Goal: Task Accomplishment & Management: Manage account settings

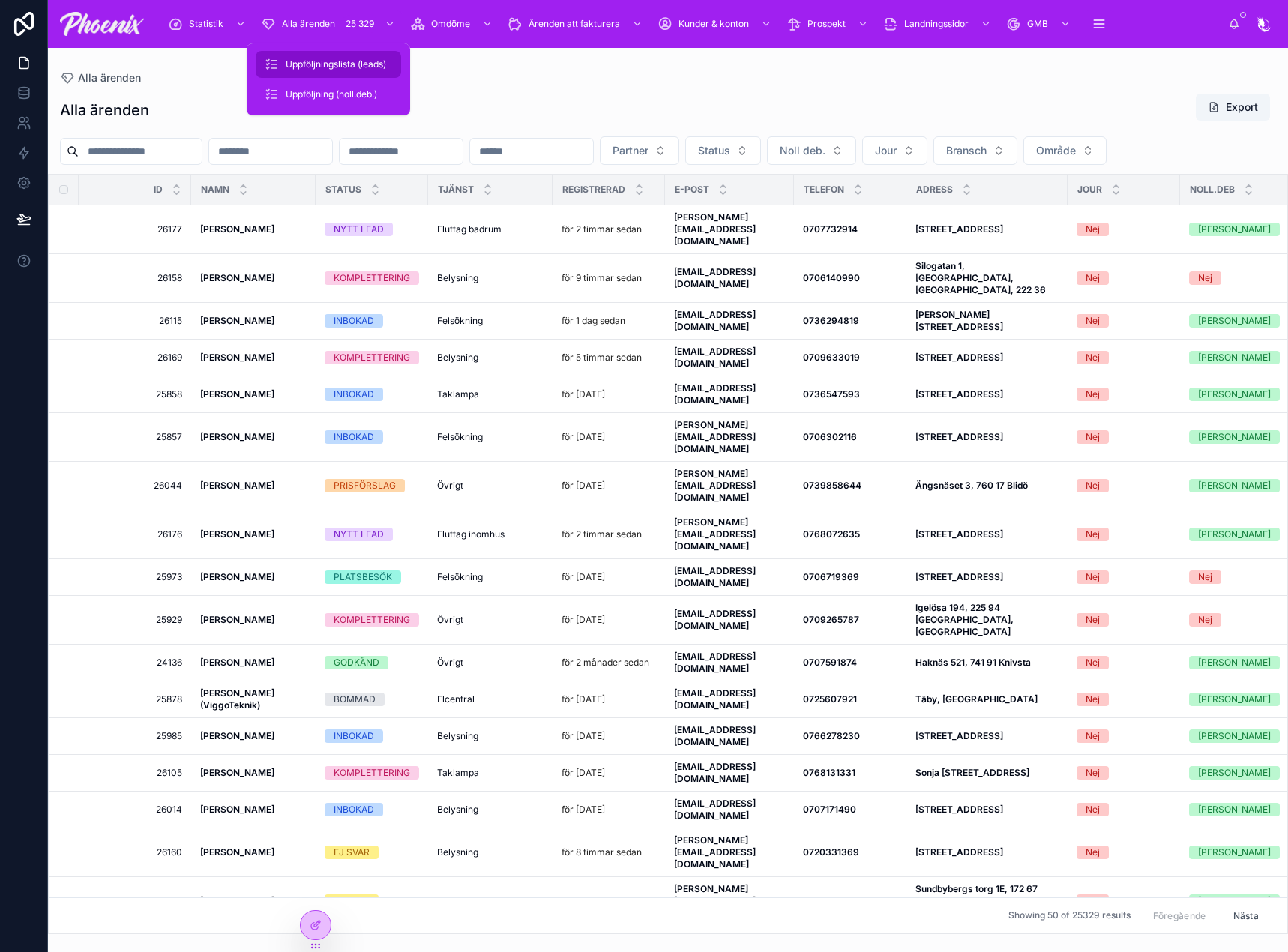
click at [362, 53] on div "Uppföljningslista (leads)" at bounding box center [328, 65] width 128 height 24
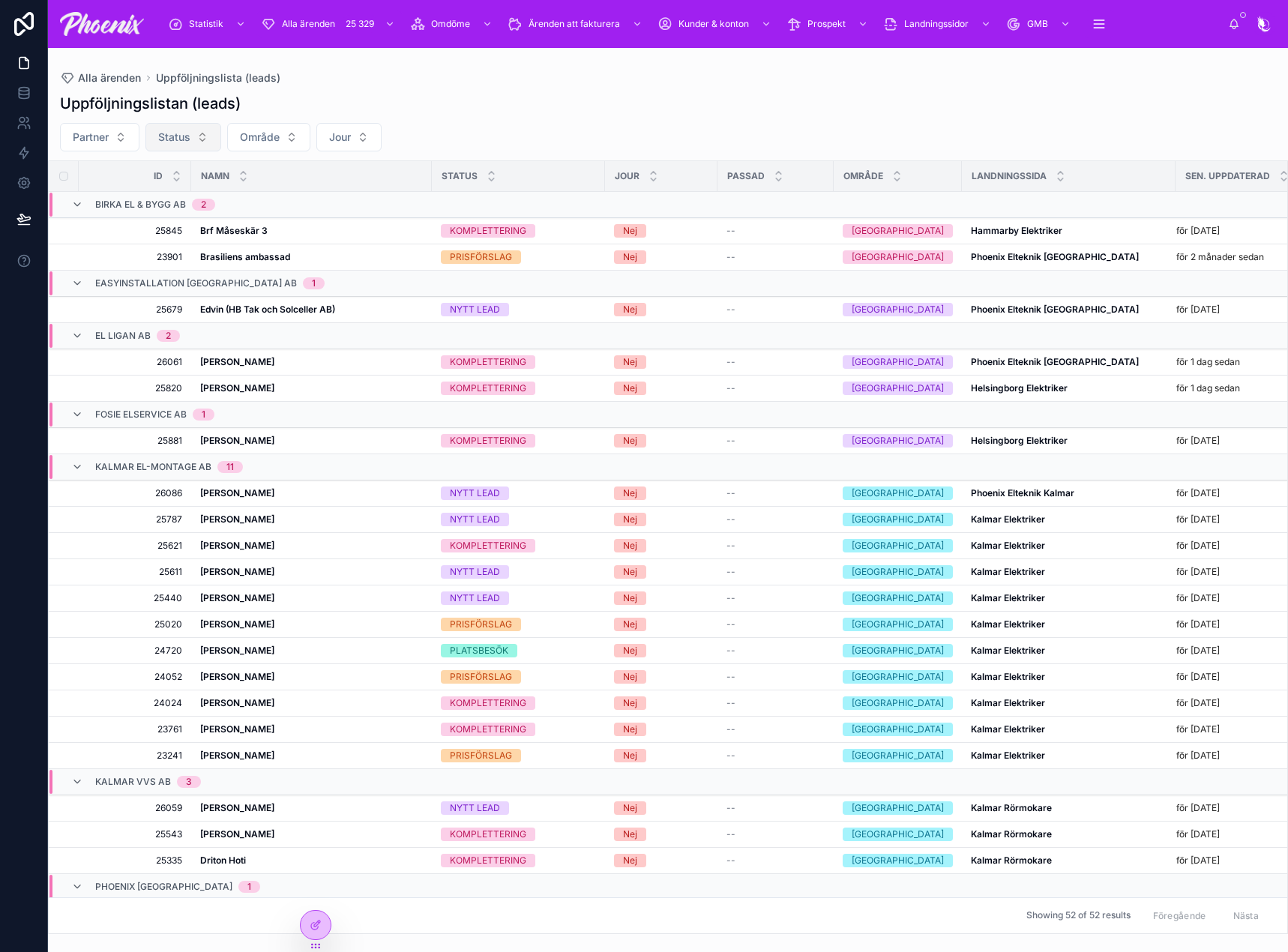
click at [188, 137] on span "Status" at bounding box center [174, 137] width 32 height 15
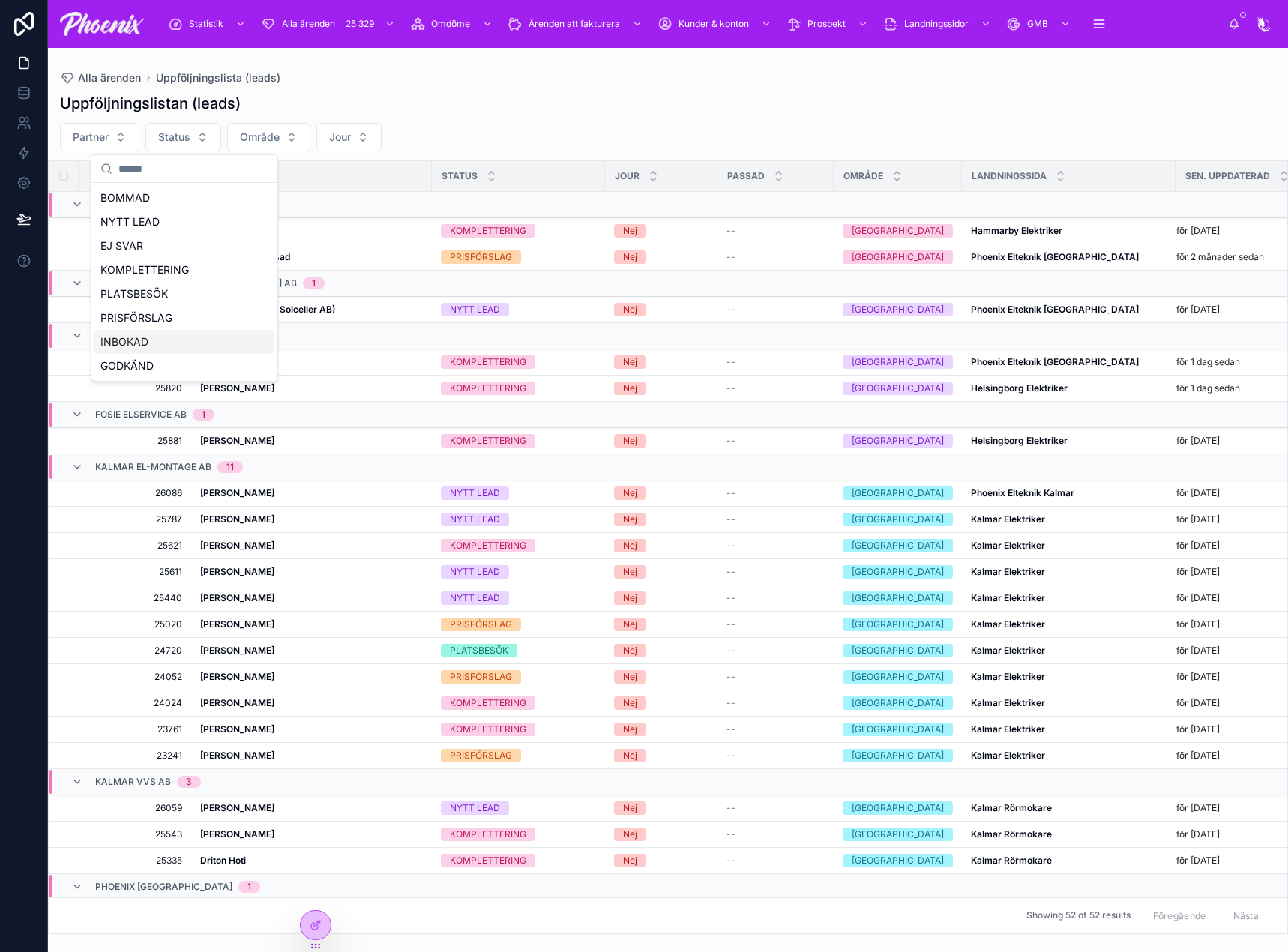
click at [171, 332] on div "INBOKAD" at bounding box center [184, 342] width 180 height 24
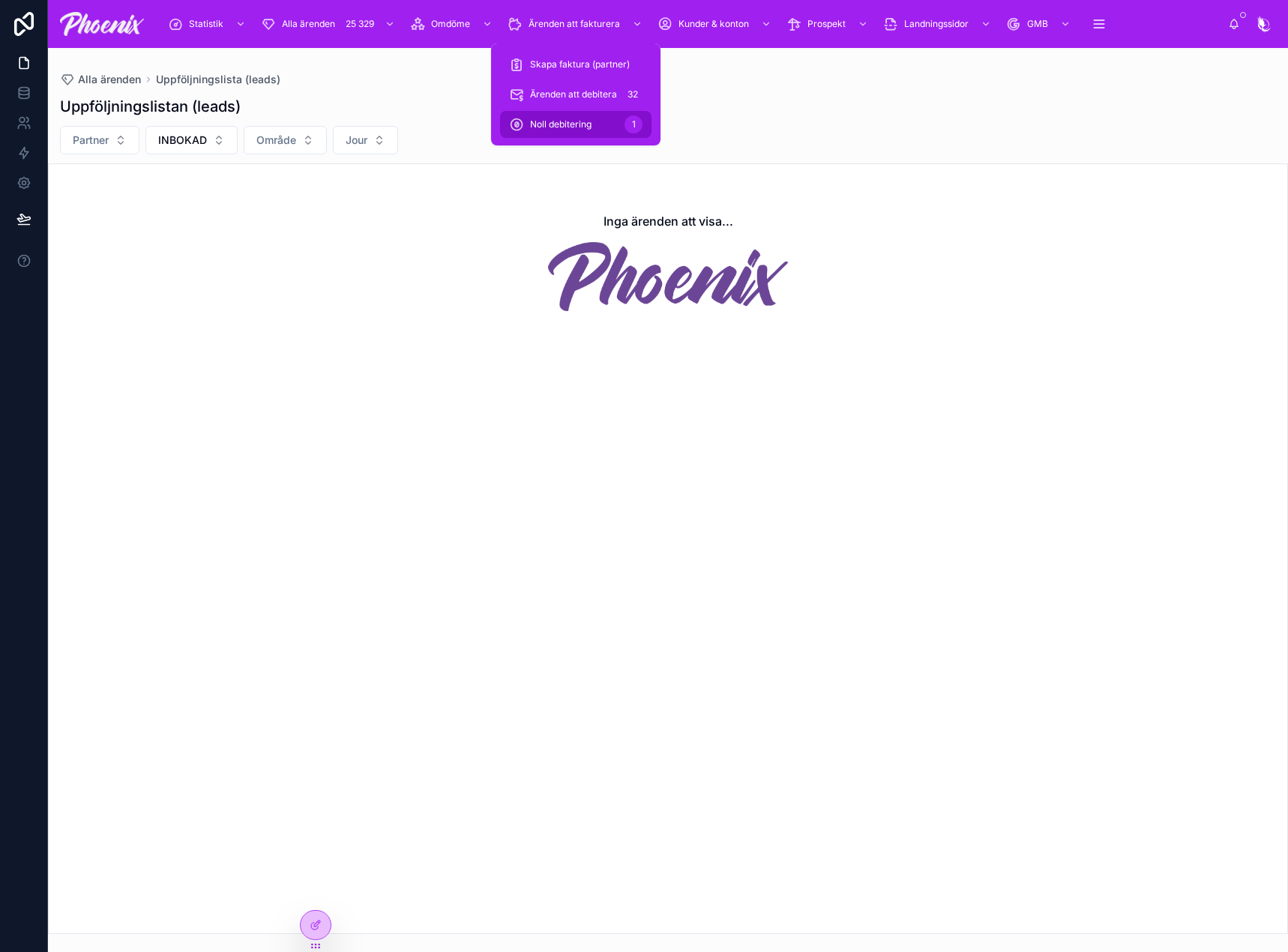
click at [585, 122] on span "Noll debitering" at bounding box center [560, 125] width 61 height 12
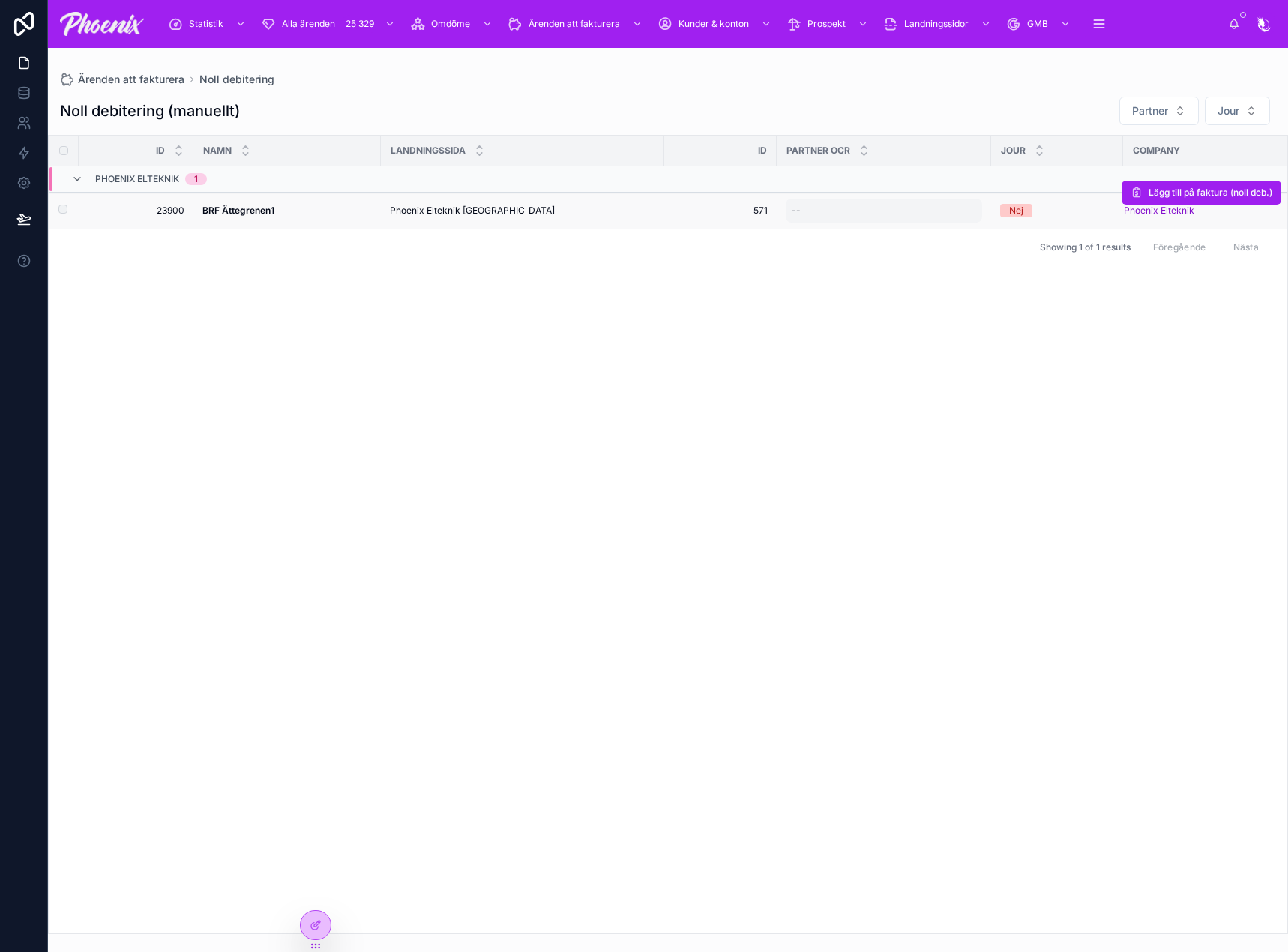
click at [790, 206] on div "--" at bounding box center [884, 211] width 196 height 24
type input "***"
click at [975, 228] on icon "submit" at bounding box center [975, 231] width 12 height 12
click at [1160, 199] on button "Lägg till på faktura (noll deb.)" at bounding box center [1202, 193] width 160 height 24
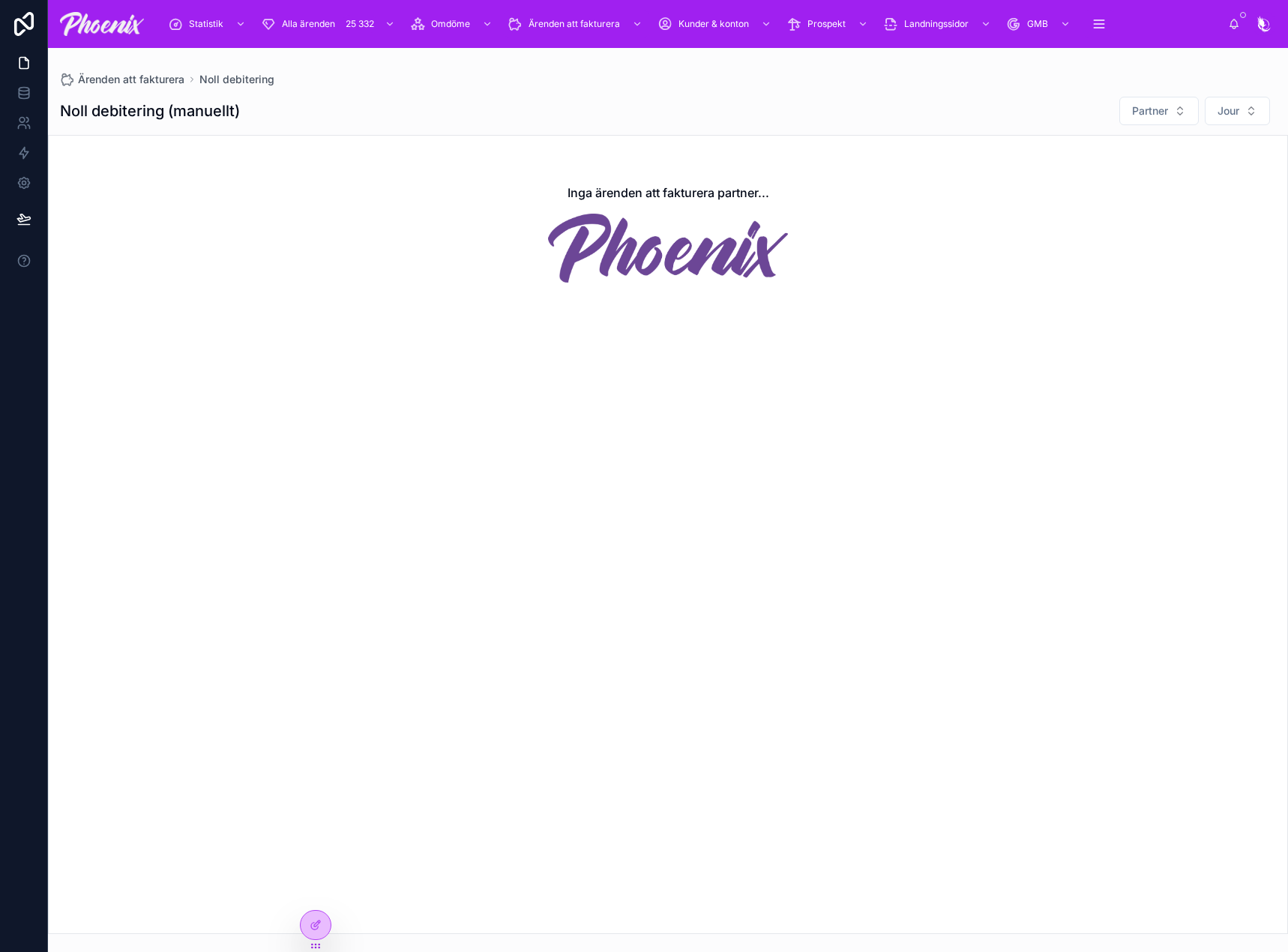
click at [677, 232] on img at bounding box center [668, 248] width 240 height 69
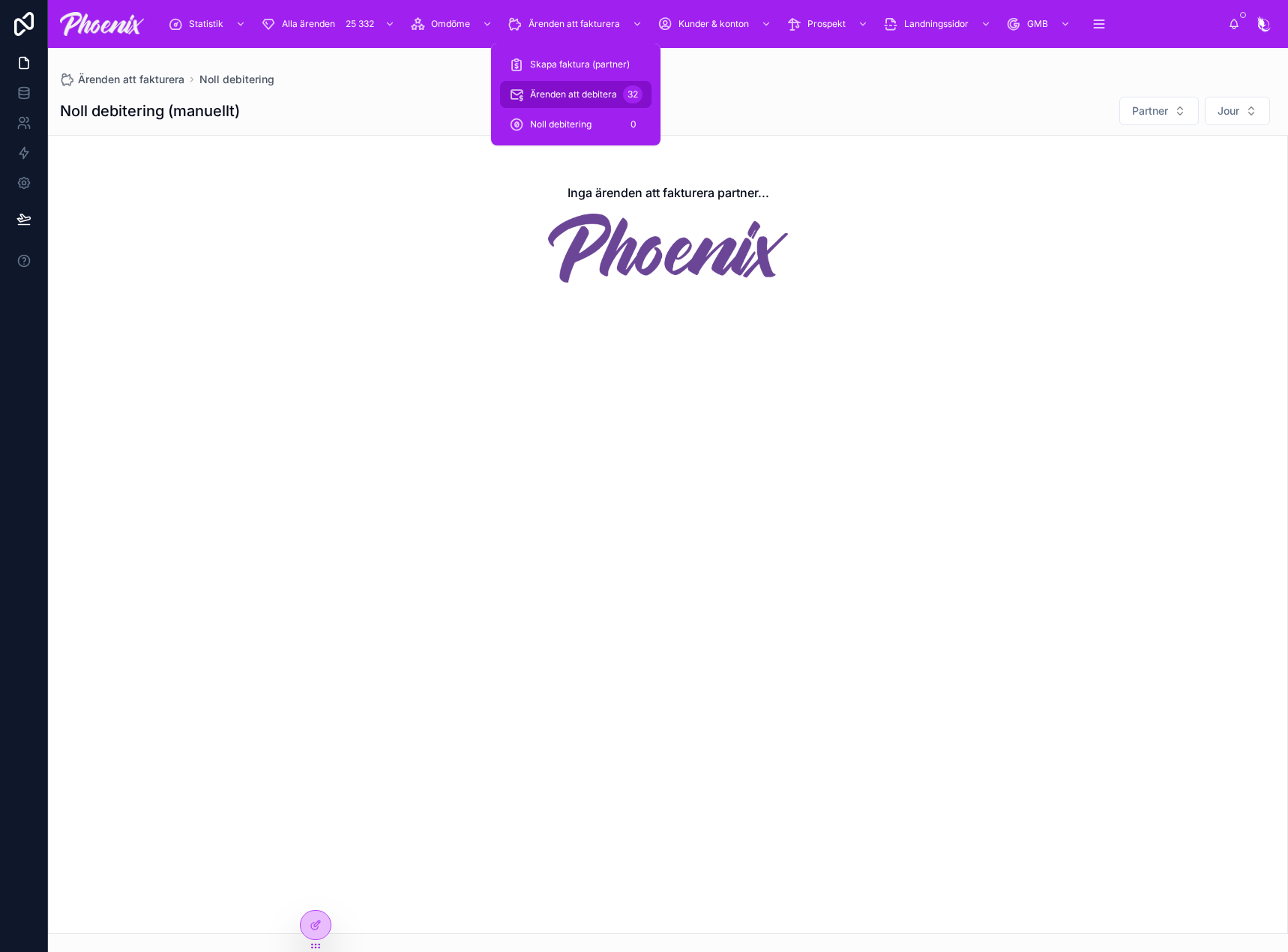
click at [592, 87] on div "Ärenden att debitera 32" at bounding box center [575, 94] width 134 height 24
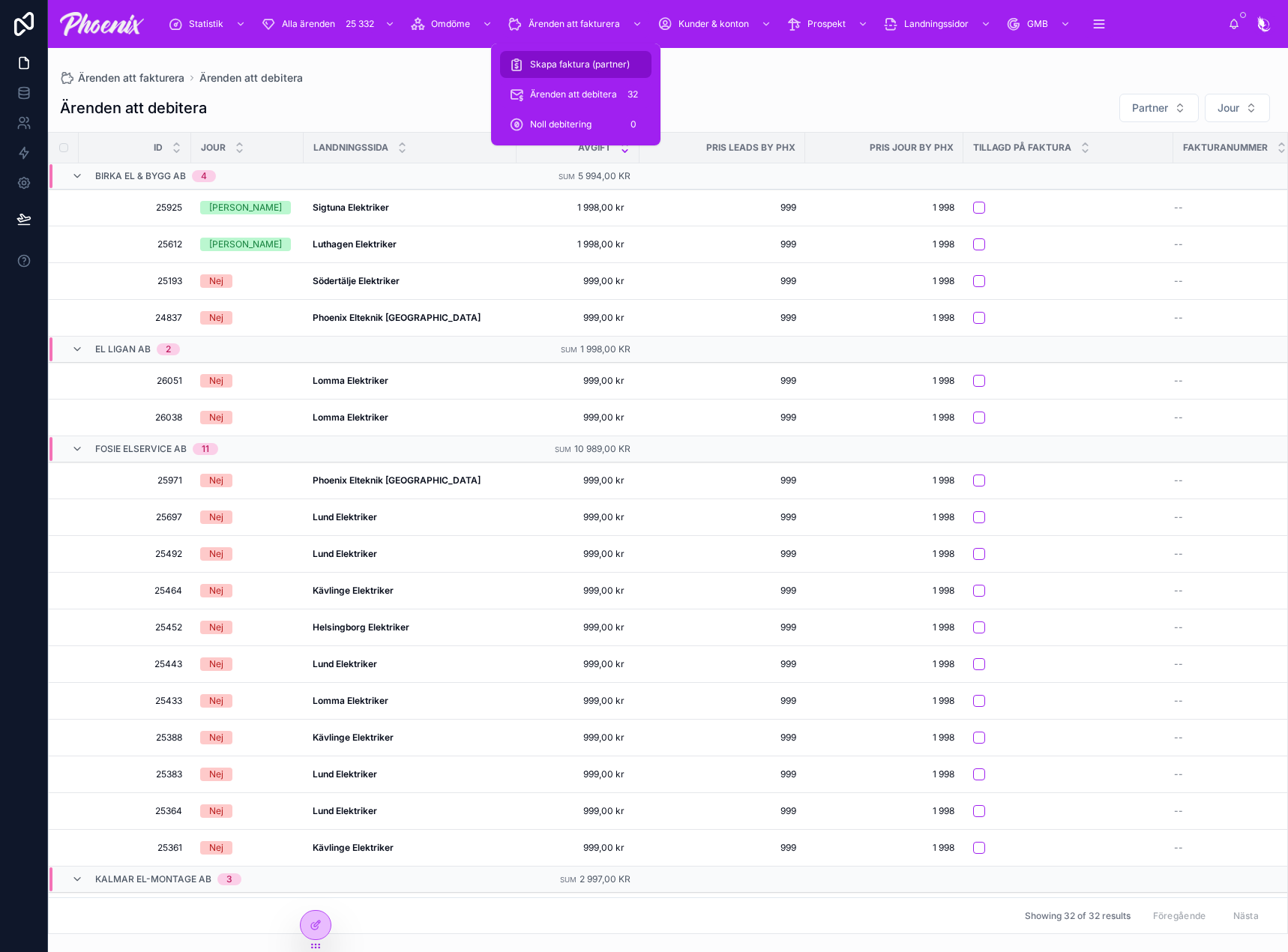
click at [584, 60] on span "Skapa faktura (partner)" at bounding box center [580, 64] width 100 height 12
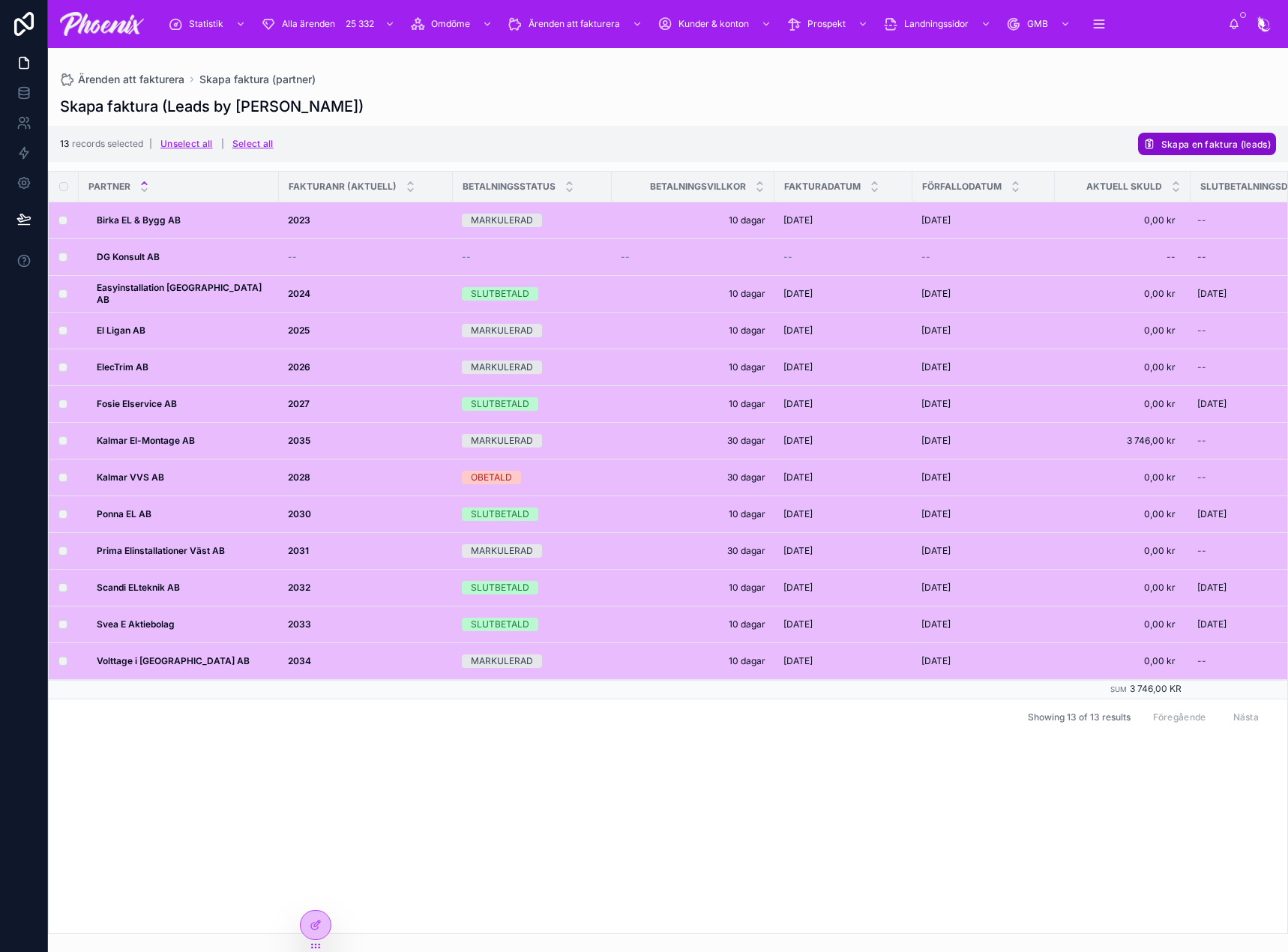
click at [1175, 140] on span "Skapa en faktura (leads)" at bounding box center [1216, 144] width 109 height 11
click at [1243, 116] on button at bounding box center [1251, 115] width 18 height 18
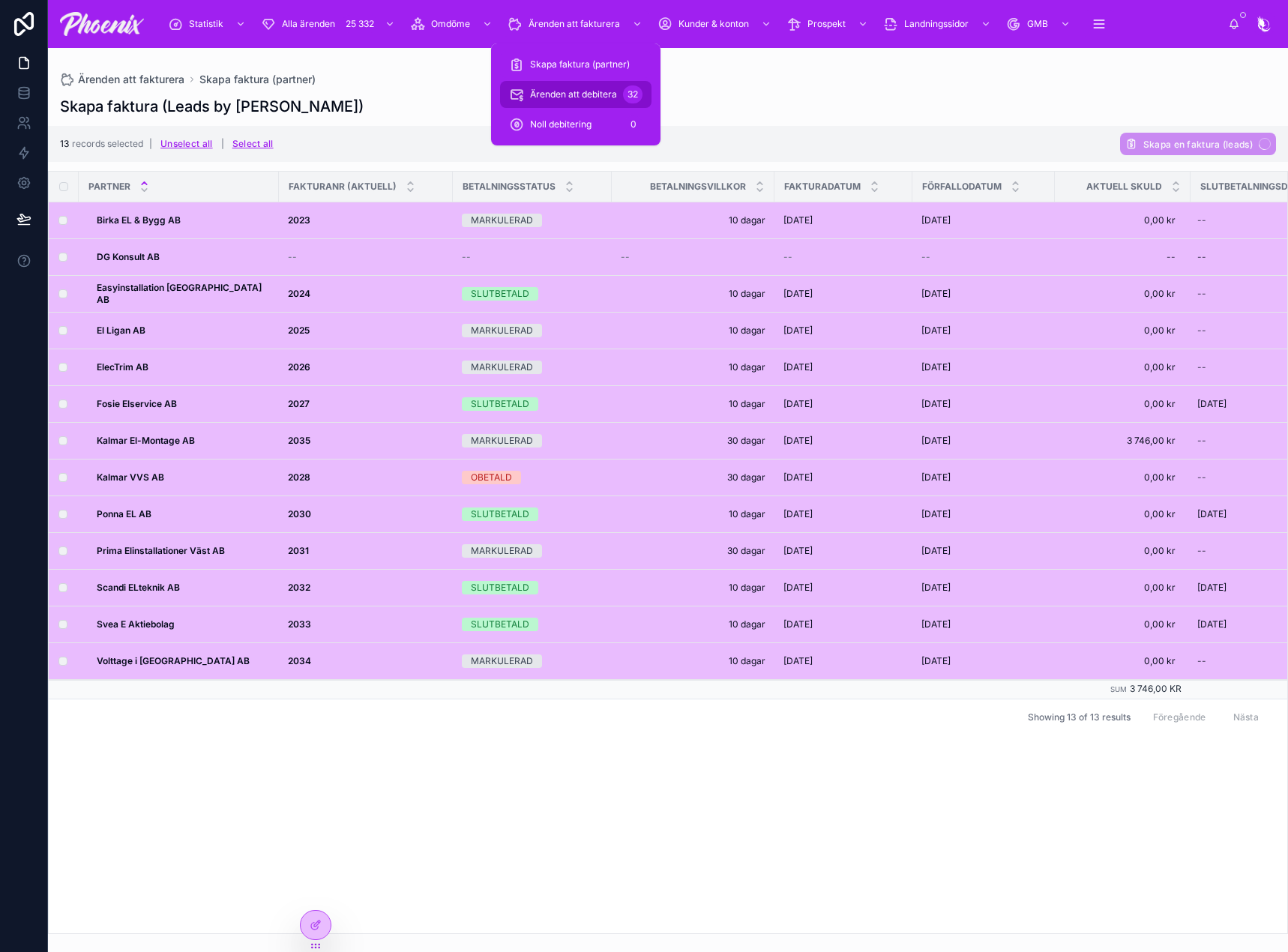
click at [580, 91] on span "Ärenden att debitera" at bounding box center [573, 94] width 87 height 12
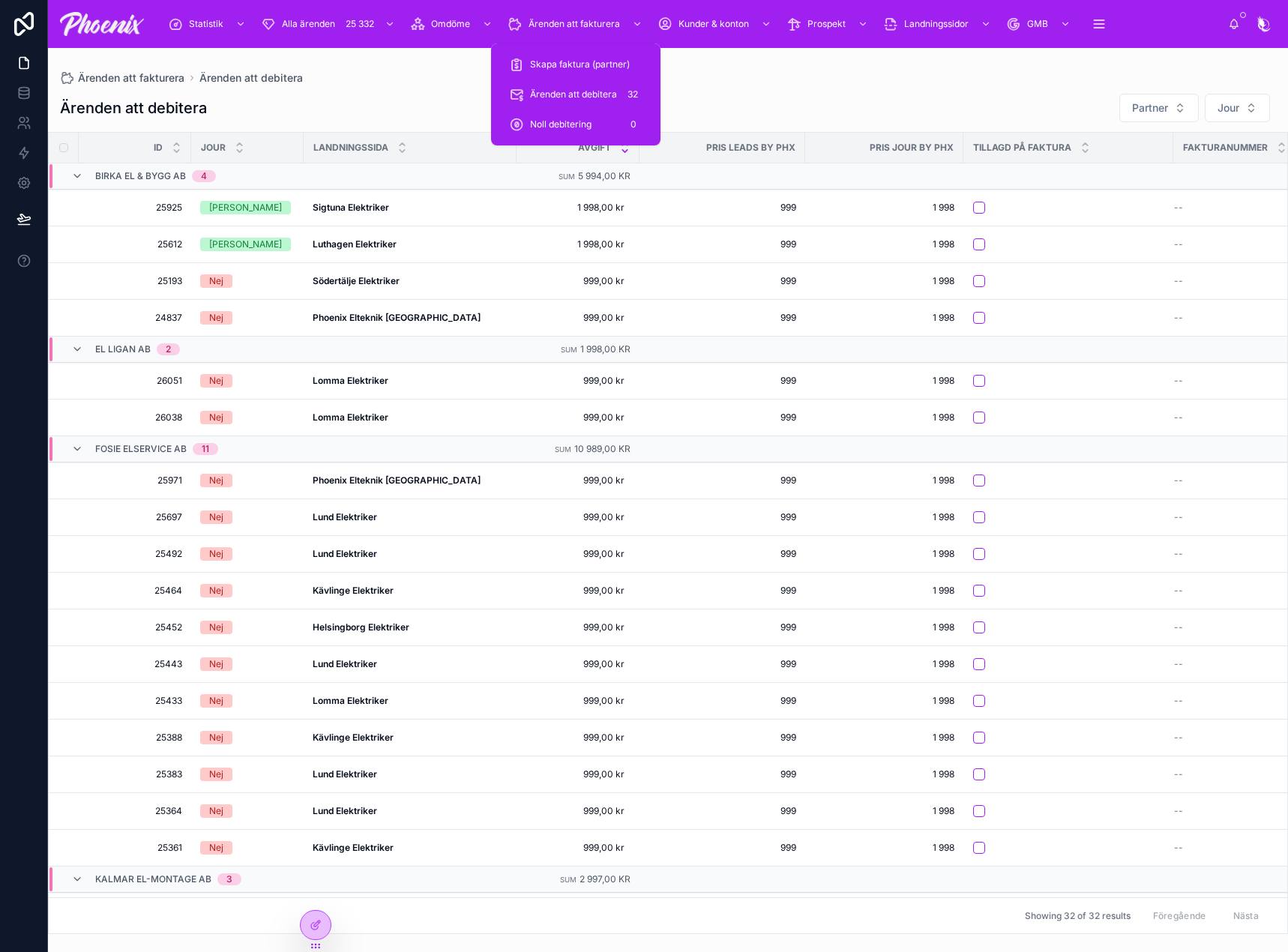
click at [579, 95] on span "Ärenden att debitera" at bounding box center [573, 94] width 87 height 12
click at [581, 92] on span "Ärenden att debitera" at bounding box center [573, 94] width 87 height 12
click at [580, 57] on div "Skapa faktura (partner)" at bounding box center [575, 65] width 134 height 24
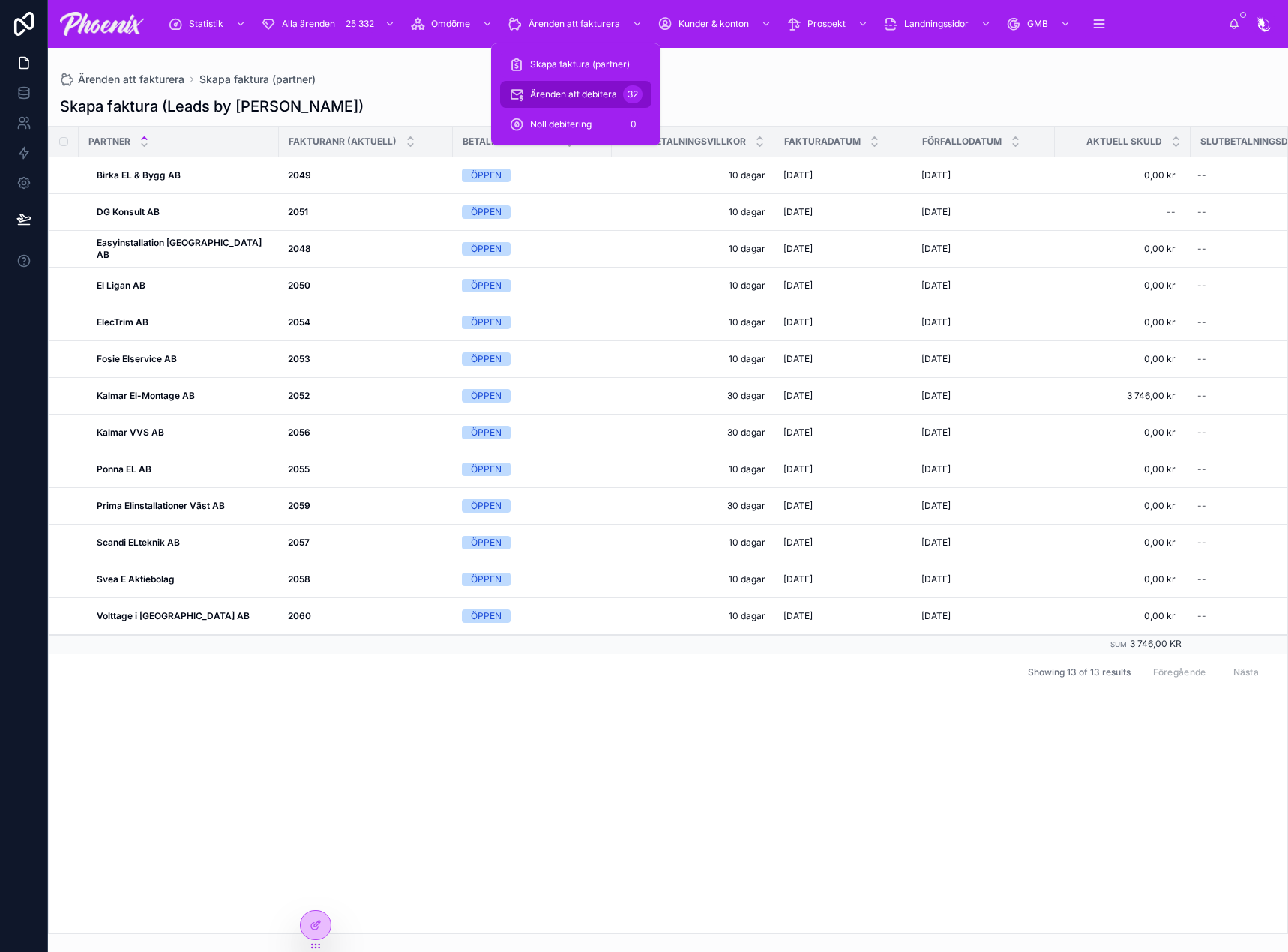
click at [594, 97] on span "Ärenden att debitera" at bounding box center [573, 94] width 87 height 12
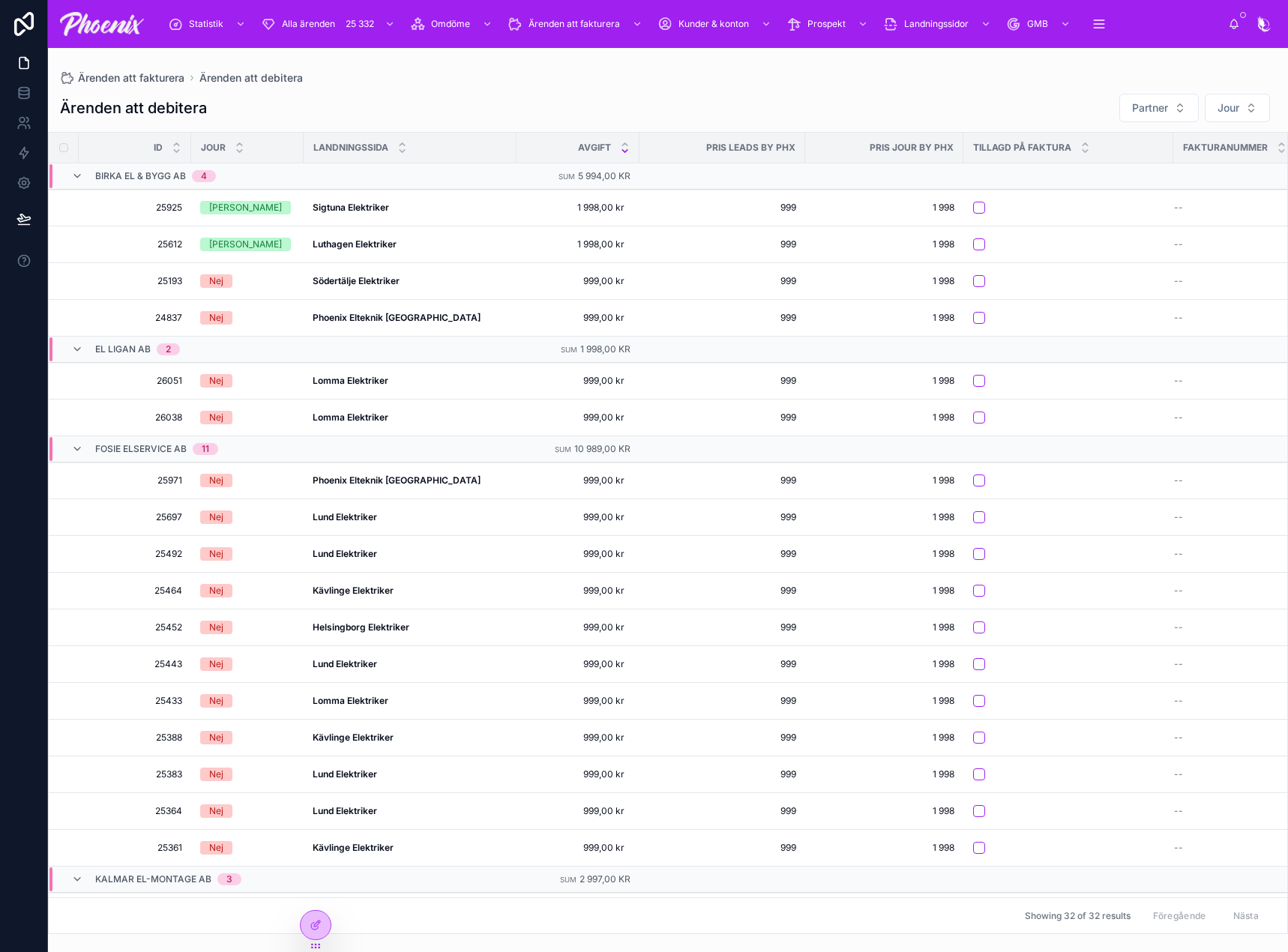
click at [749, 75] on div "Ärenden att fakturera Ärenden att debitera" at bounding box center [667, 78] width 1216 height 12
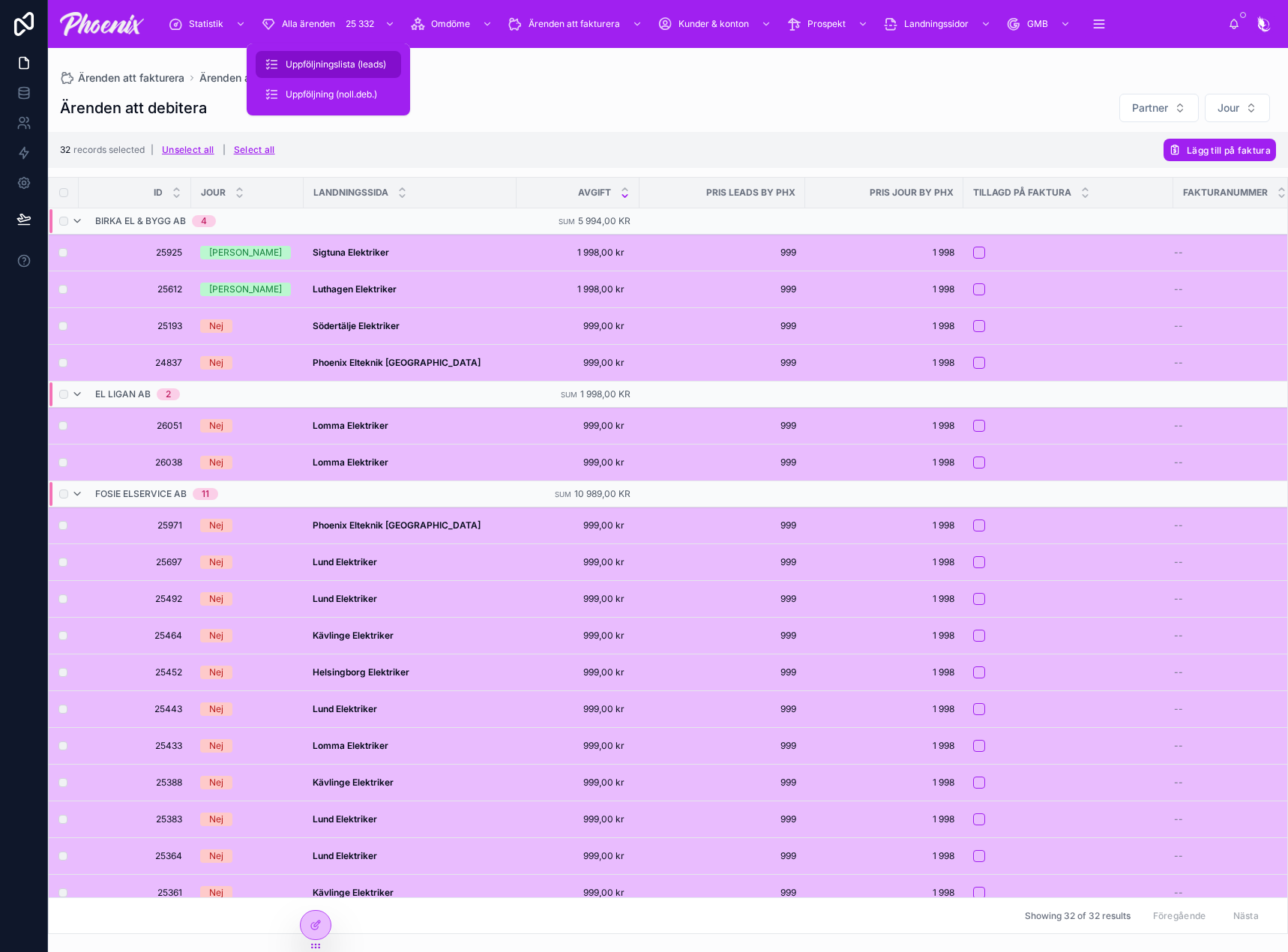
click at [378, 63] on span "Uppföljningslista (leads)" at bounding box center [335, 64] width 100 height 12
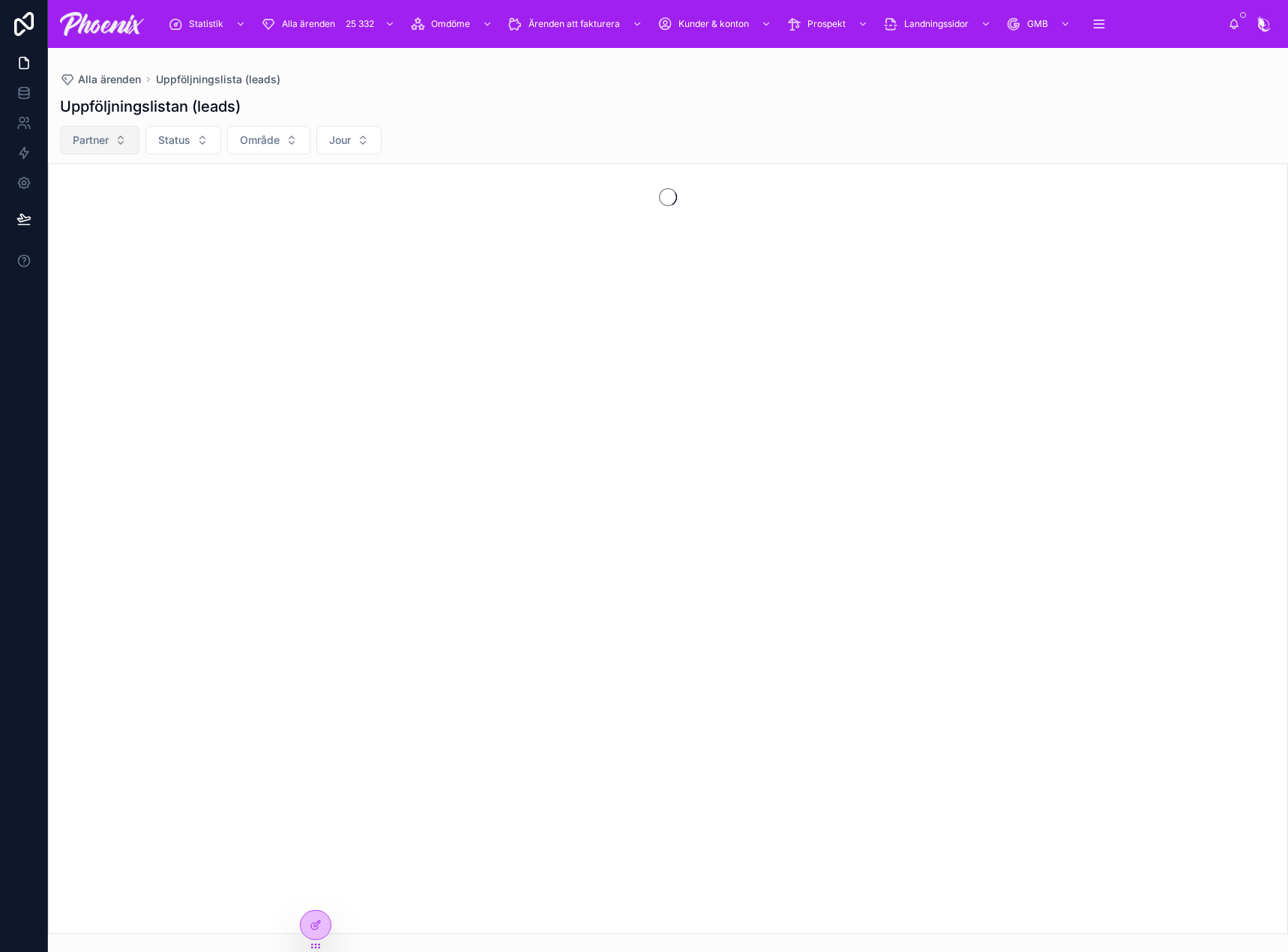
click at [115, 135] on button "Partner" at bounding box center [99, 140] width 79 height 29
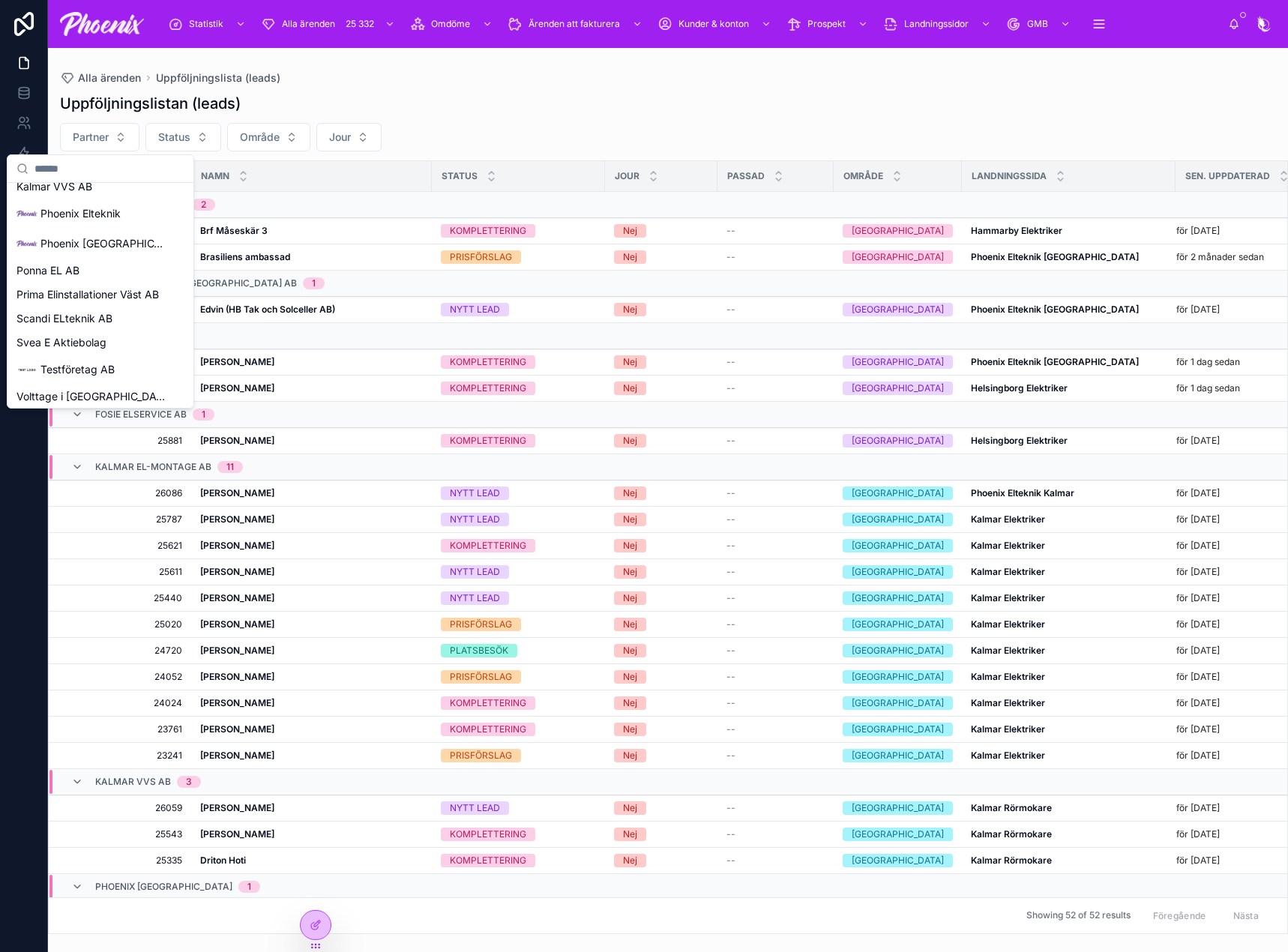
scroll to position [207, 0]
click at [115, 273] on div "Ponna EL AB" at bounding box center [100, 267] width 180 height 24
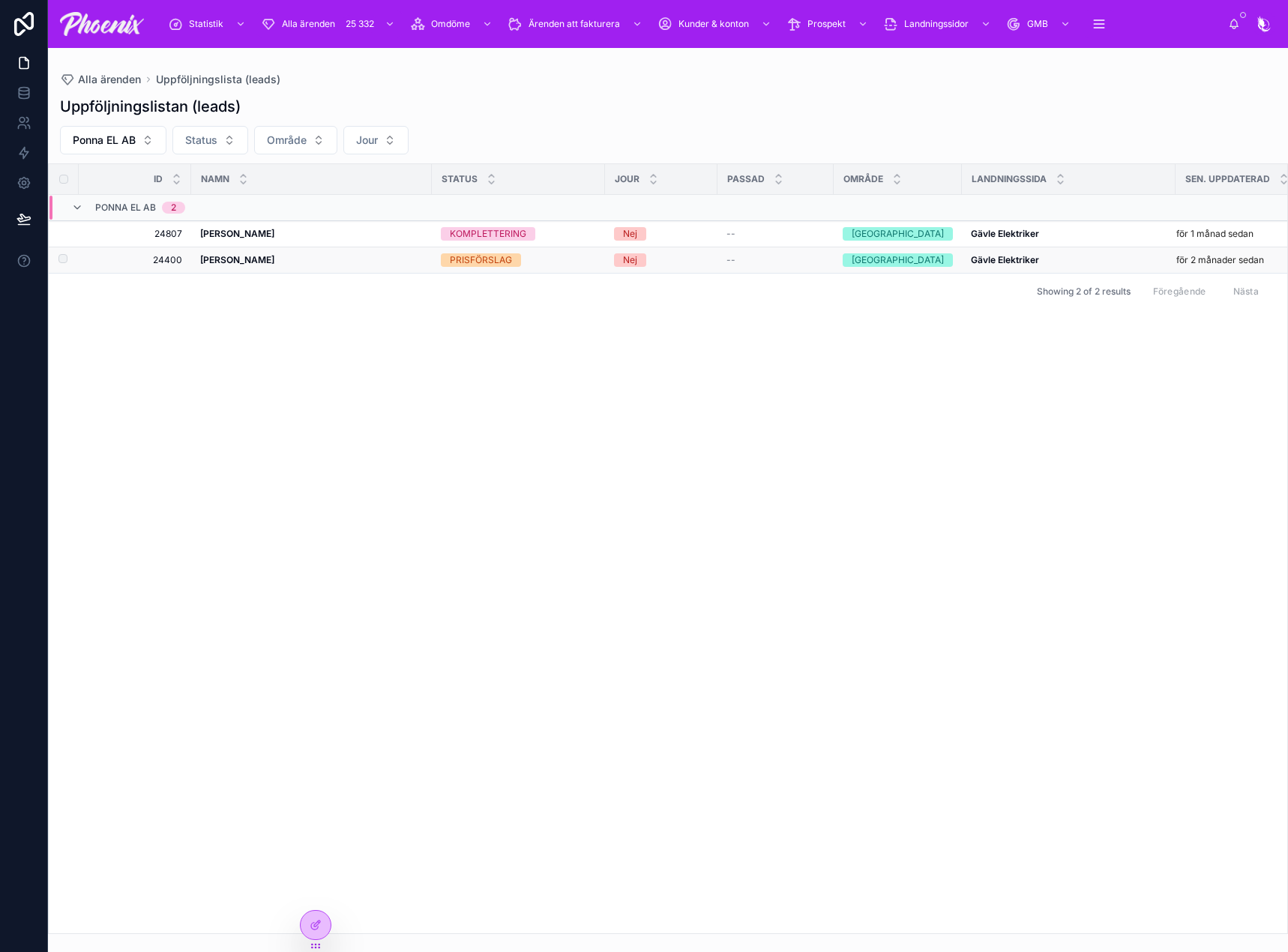
click at [228, 255] on strong "[PERSON_NAME]" at bounding box center [237, 260] width 74 height 11
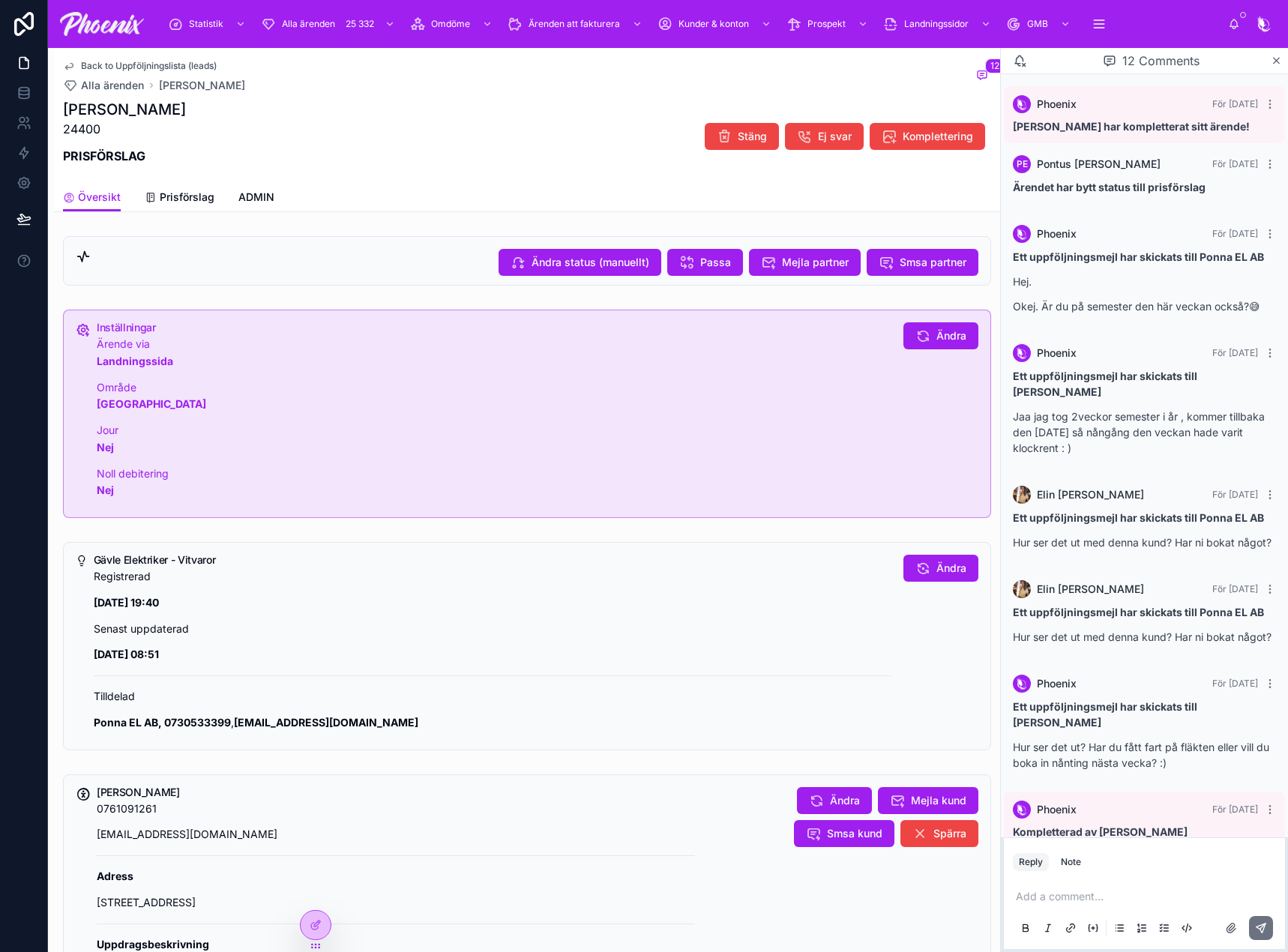
scroll to position [467, 0]
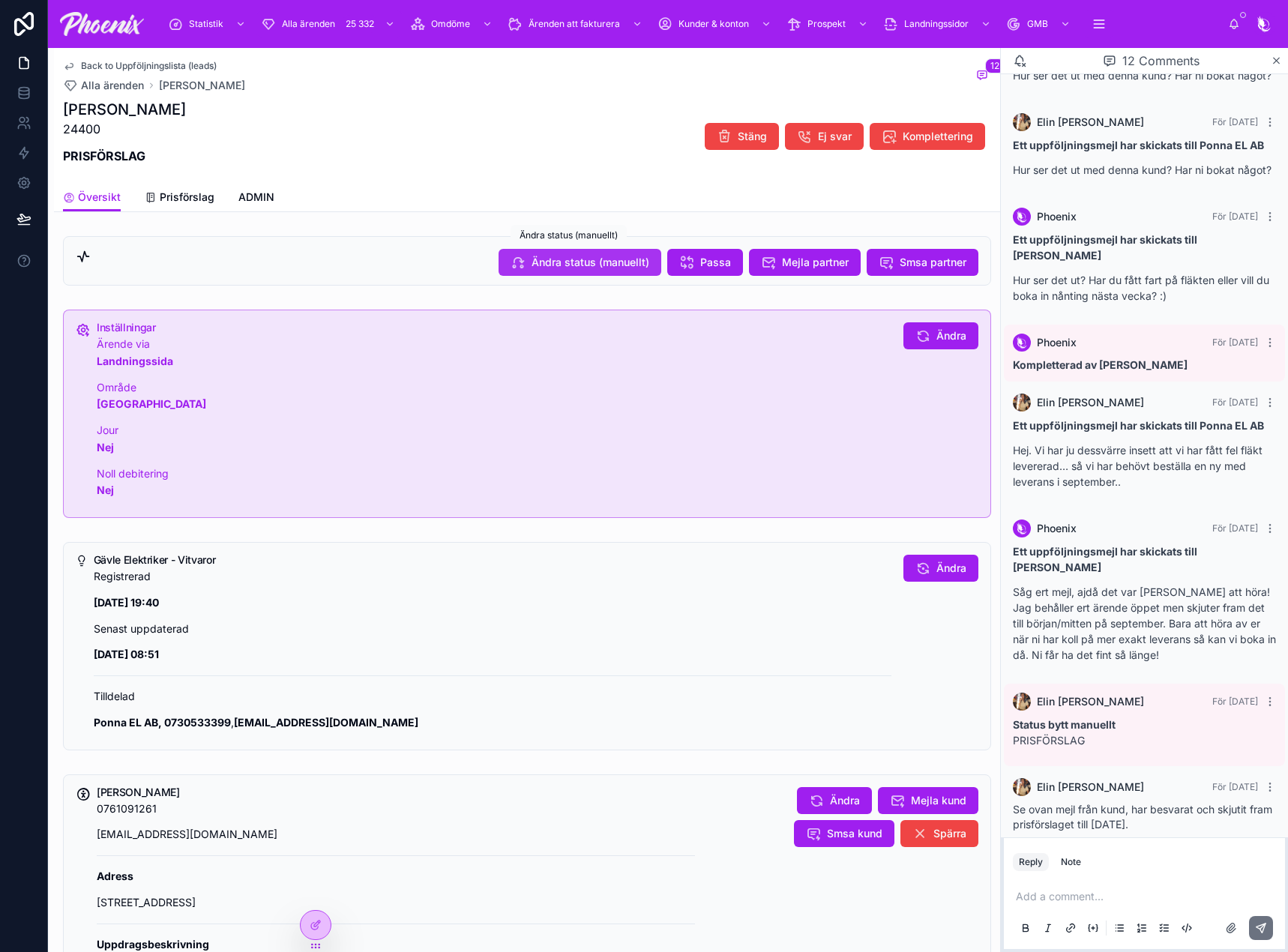
click at [518, 269] on button "Ändra status (manuellt)" at bounding box center [579, 263] width 162 height 27
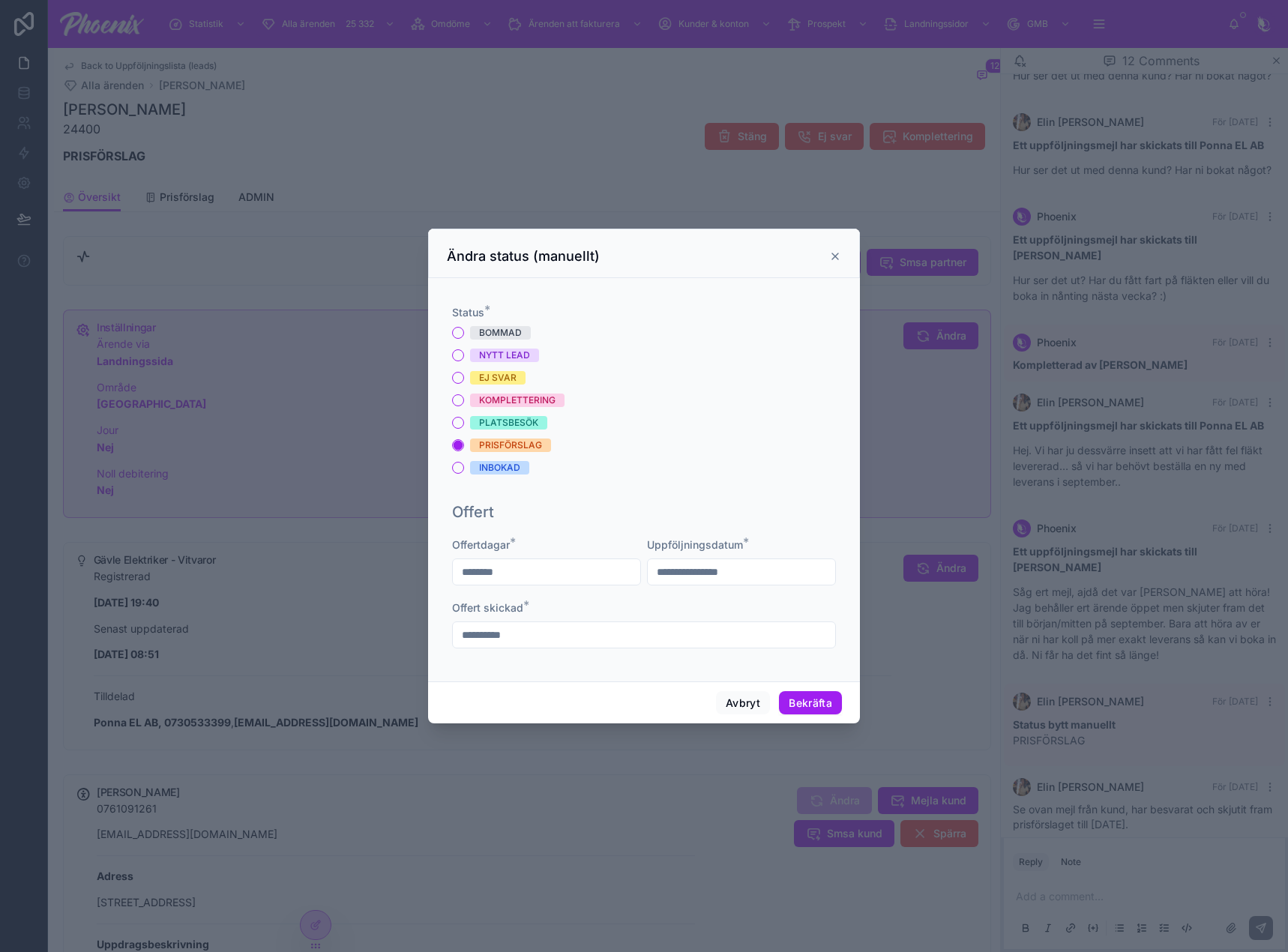
click at [510, 328] on div "BOMMAD" at bounding box center [501, 333] width 43 height 14
click at [464, 328] on button "BOMMAD" at bounding box center [458, 333] width 12 height 12
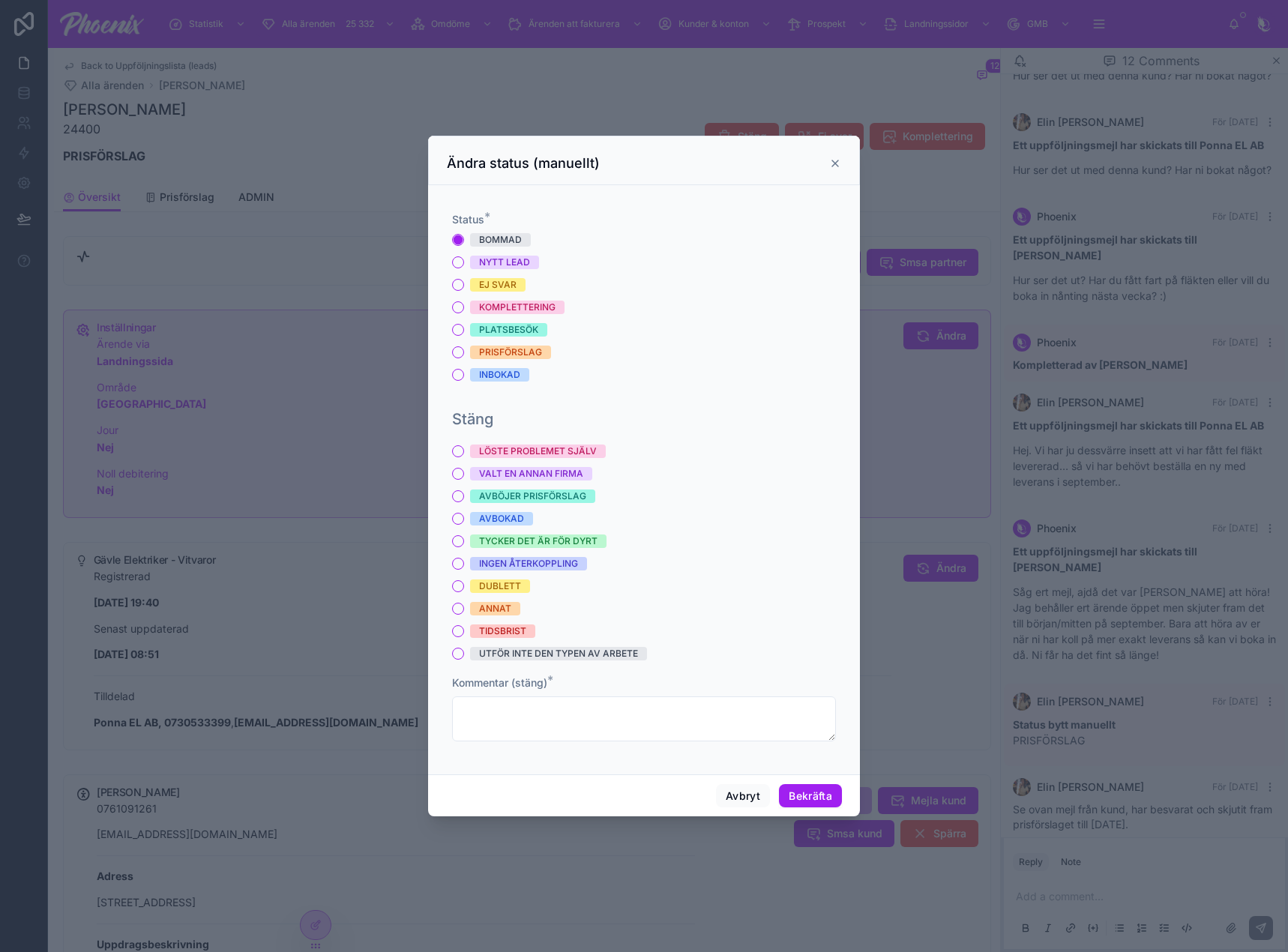
click at [505, 608] on div "ANNAT" at bounding box center [495, 608] width 32 height 14
click at [464, 608] on button "ANNAT" at bounding box center [458, 608] width 12 height 12
click at [539, 647] on div "UTFÖR INTE DEN TYPEN AV ARBETE" at bounding box center [559, 654] width 159 height 14
click at [464, 648] on button "UTFÖR INTE DEN TYPEN AV ARBETE" at bounding box center [458, 654] width 12 height 12
click at [505, 607] on div "ANNAT" at bounding box center [495, 608] width 32 height 14
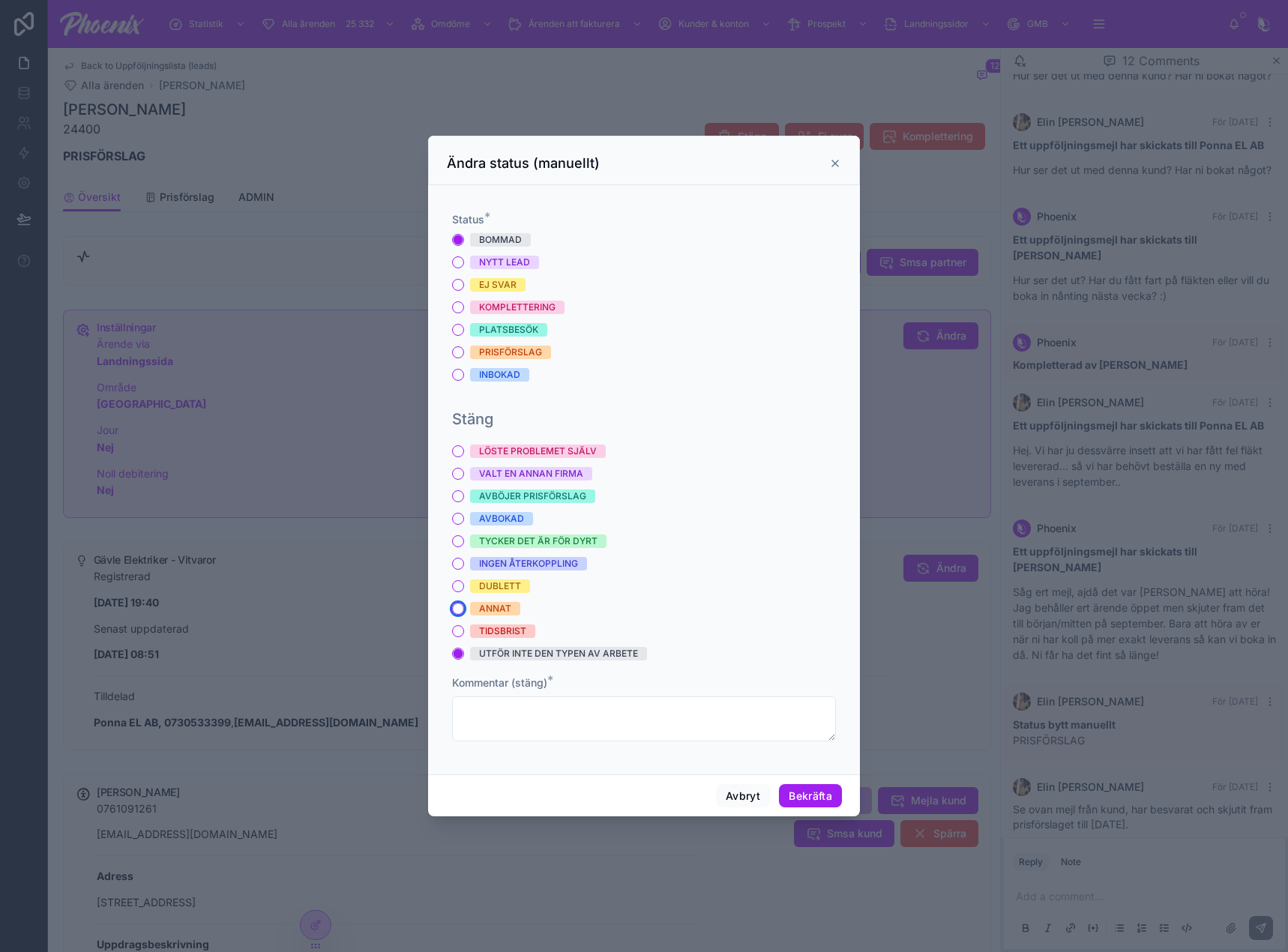
click at [464, 607] on button "ANNAT" at bounding box center [458, 608] width 12 height 12
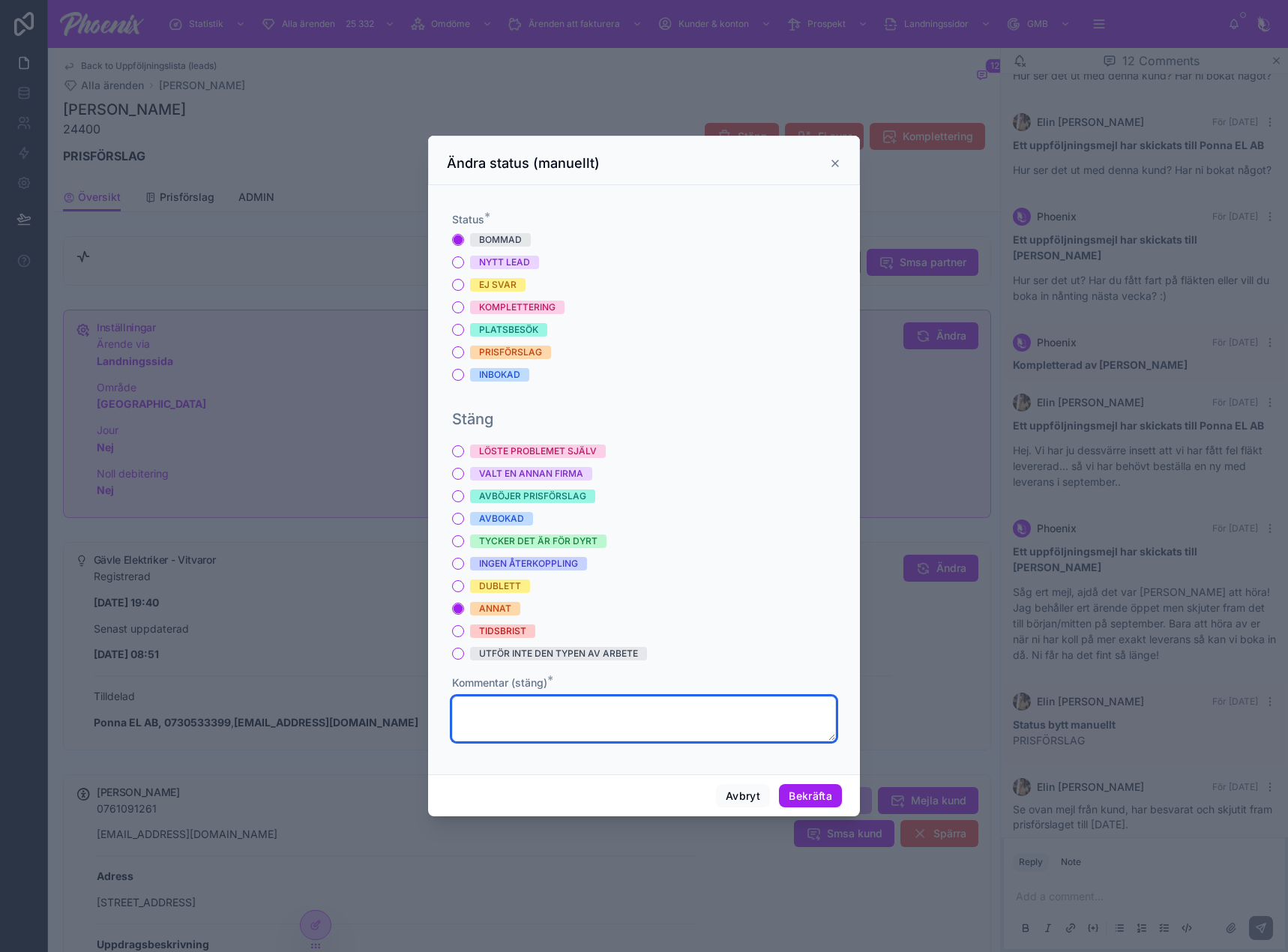
drag, startPoint x: 593, startPoint y: 729, endPoint x: 598, endPoint y: 714, distance: 15.8
click at [594, 726] on textarea at bounding box center [644, 719] width 384 height 45
type textarea "**********"
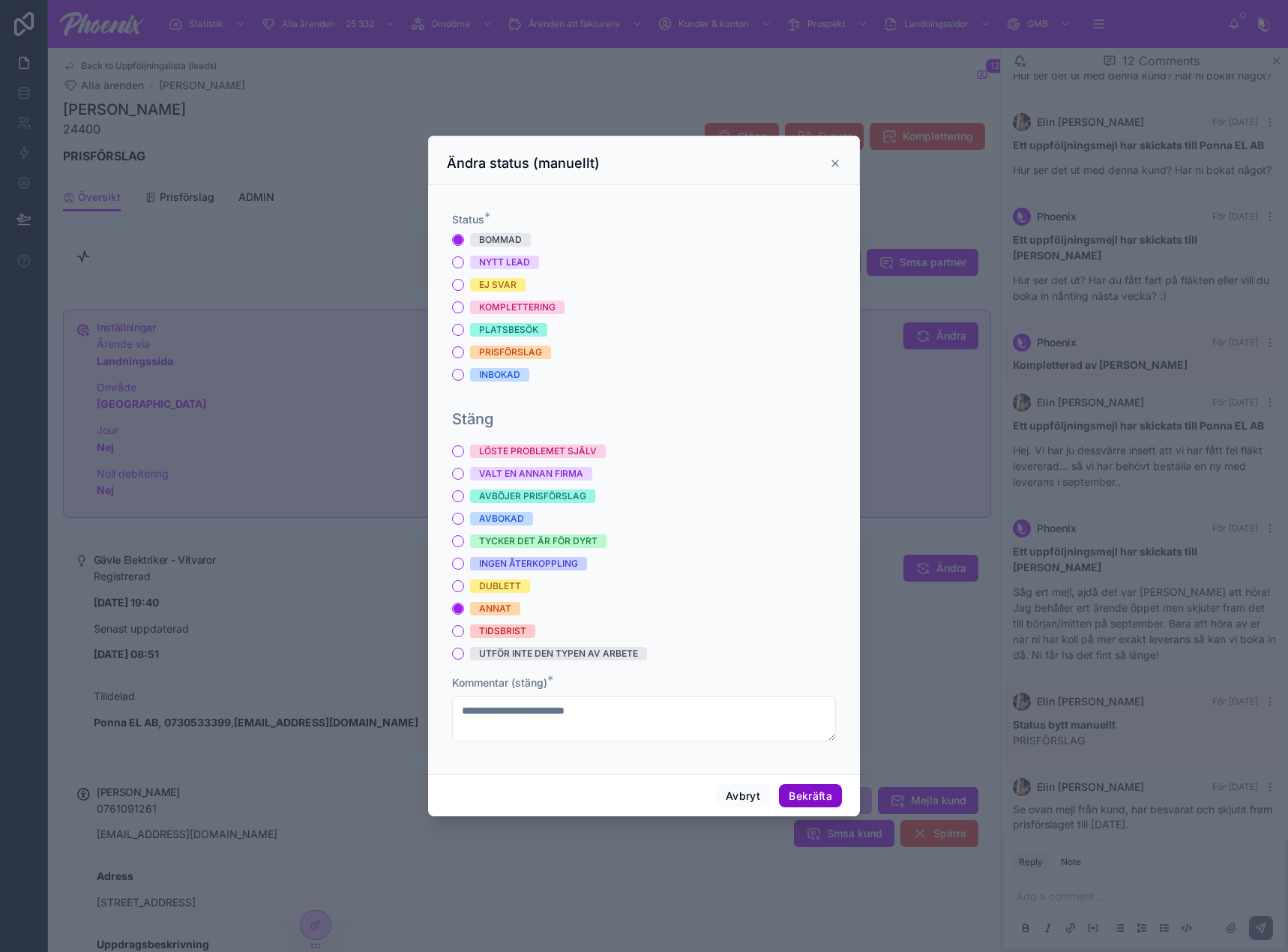
click at [798, 803] on button "Bekräfta" at bounding box center [810, 796] width 63 height 24
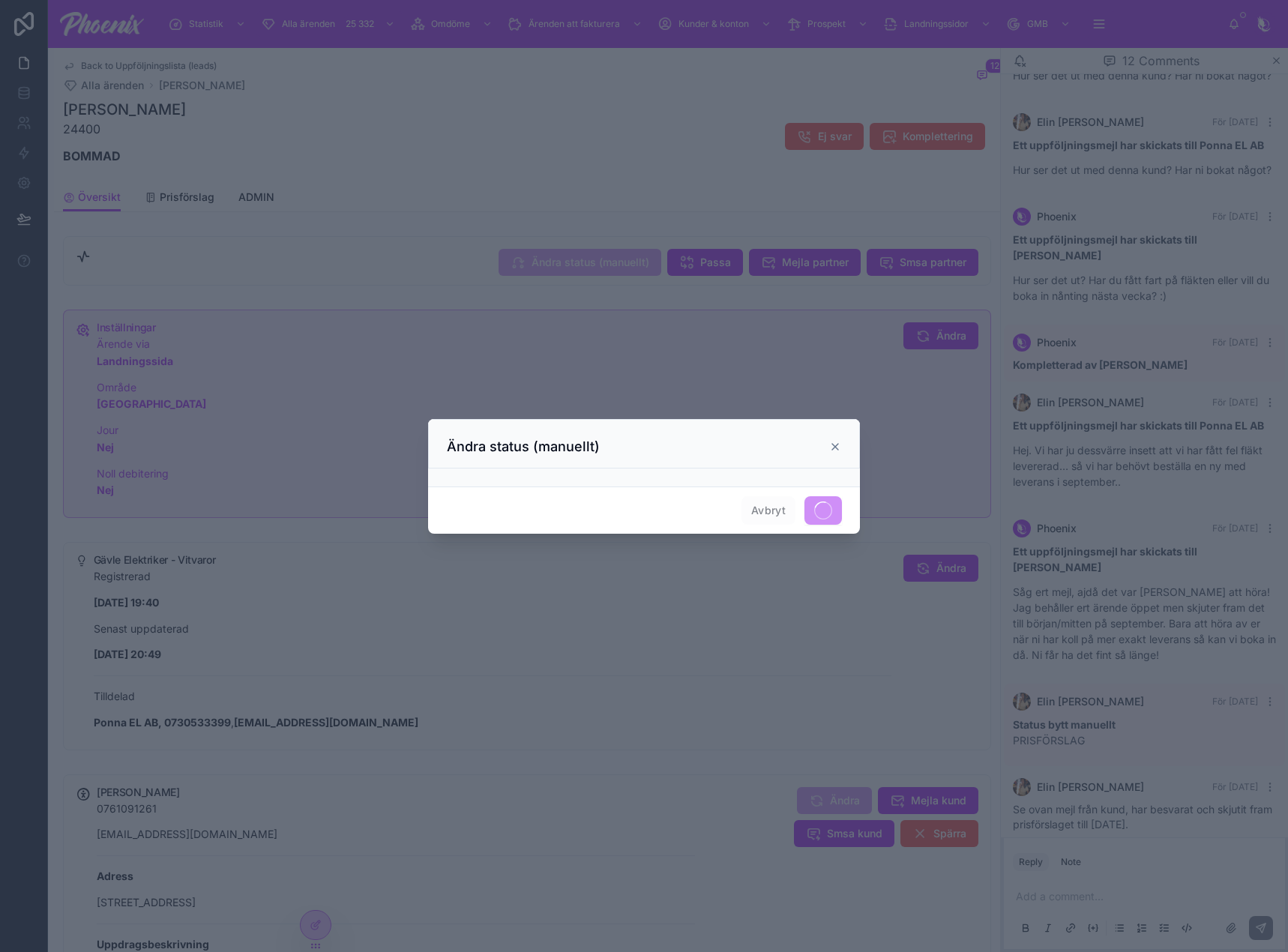
click at [831, 450] on icon at bounding box center [835, 447] width 12 height 12
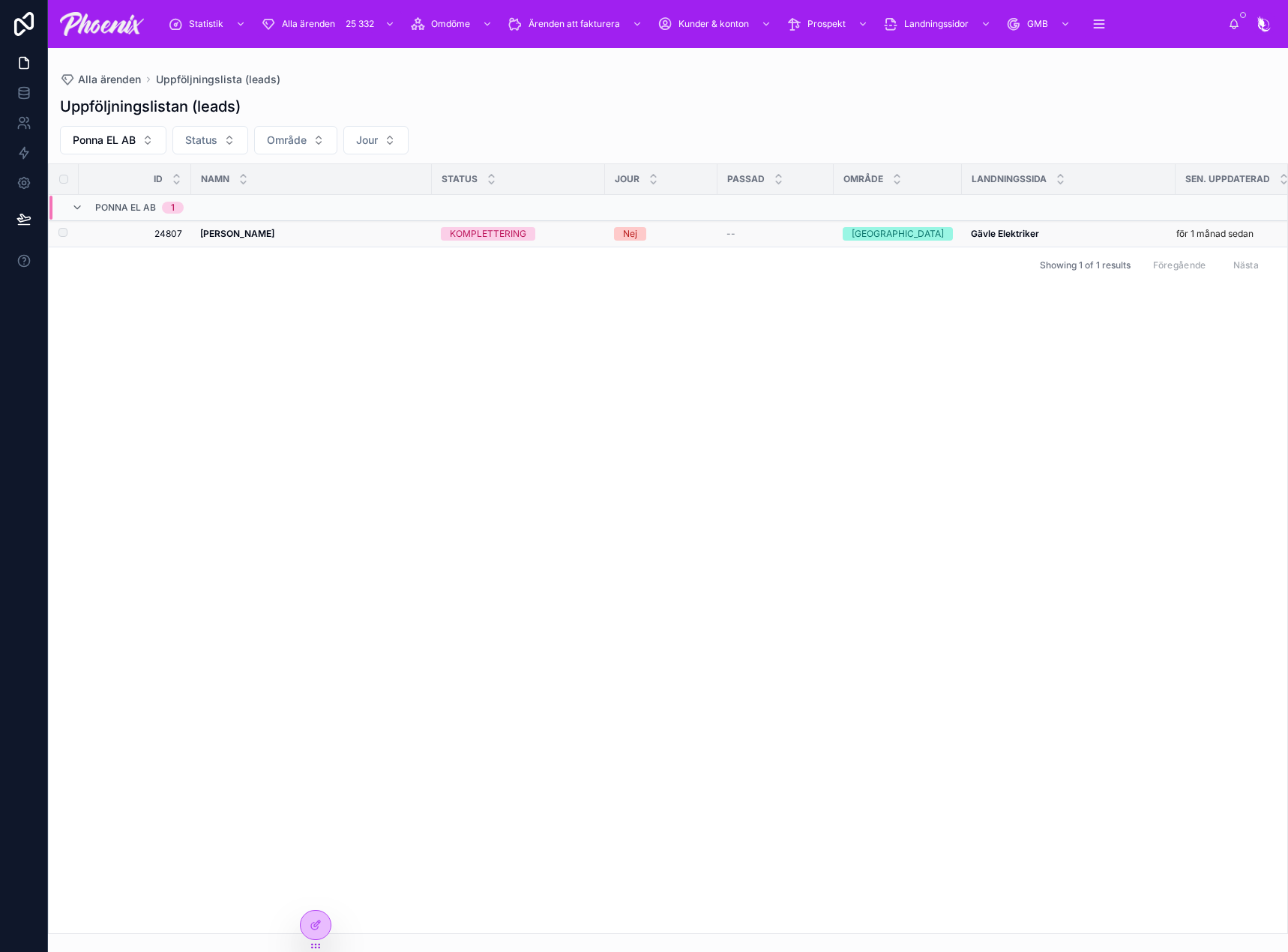
click at [207, 238] on strong "[PERSON_NAME]" at bounding box center [237, 233] width 74 height 11
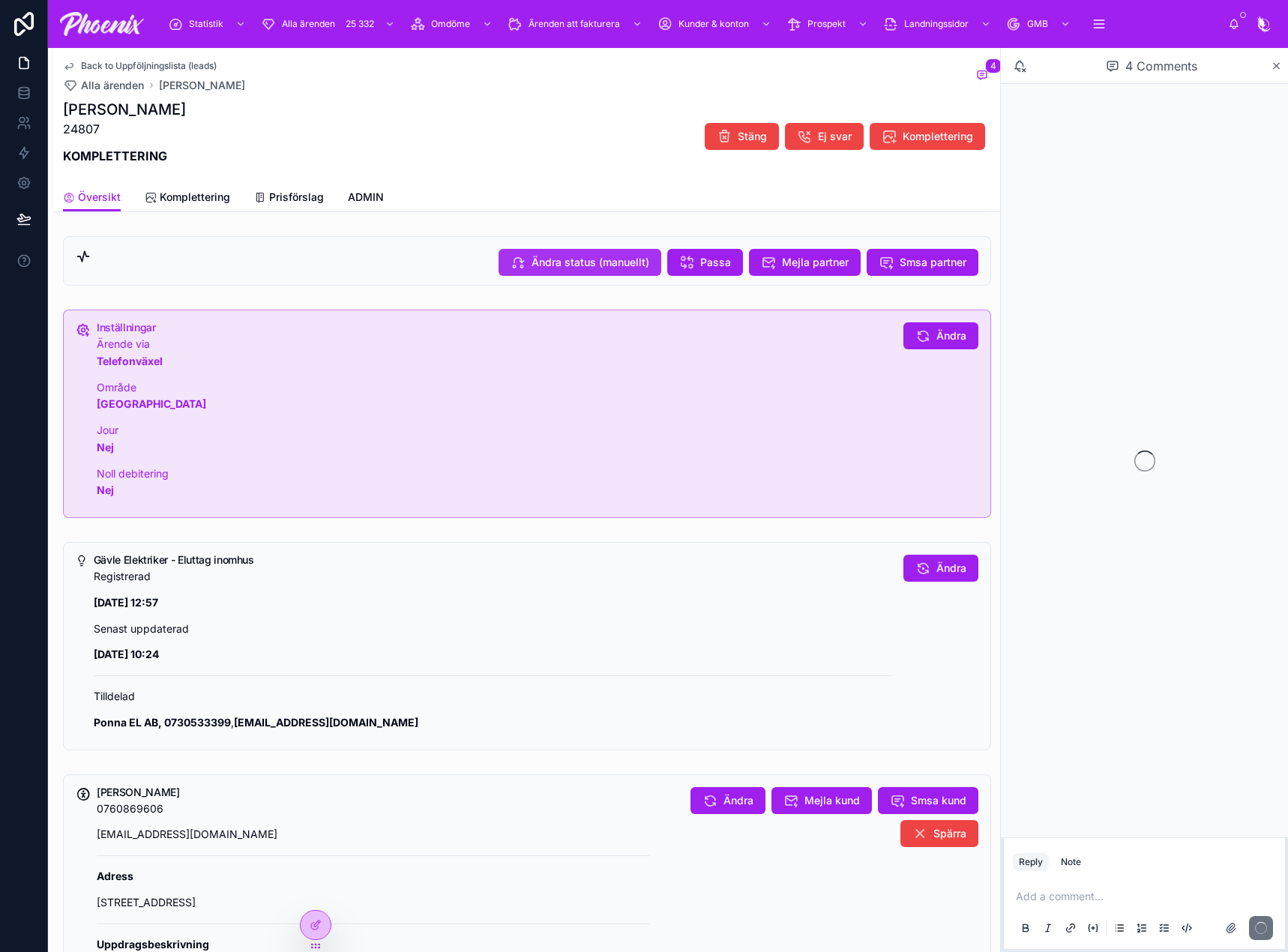
click at [596, 270] on button "Ändra status (manuellt)" at bounding box center [579, 263] width 162 height 27
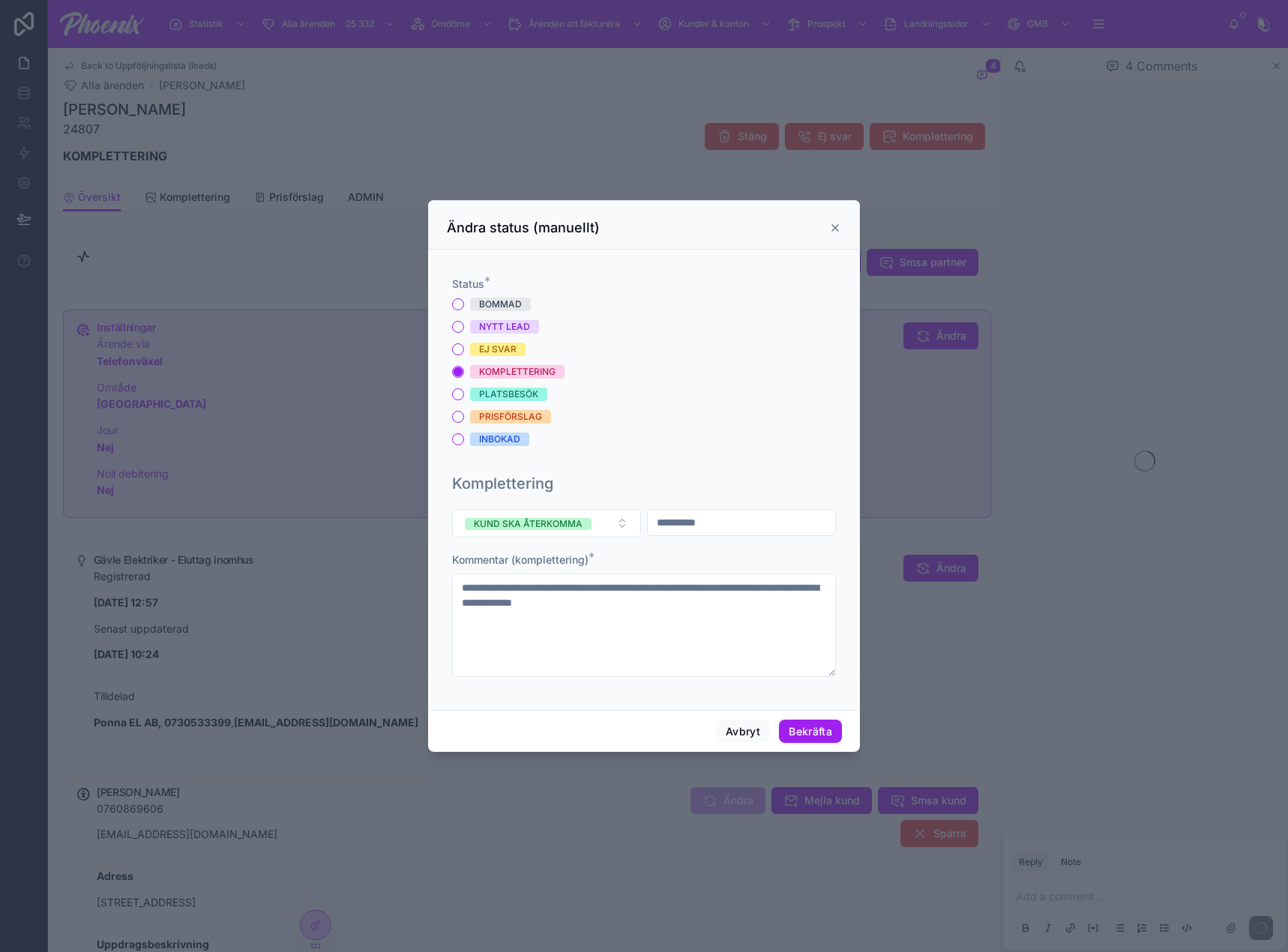
click at [501, 307] on div "BOMMAD" at bounding box center [501, 304] width 43 height 14
click at [464, 307] on button "BOMMAD" at bounding box center [458, 304] width 12 height 12
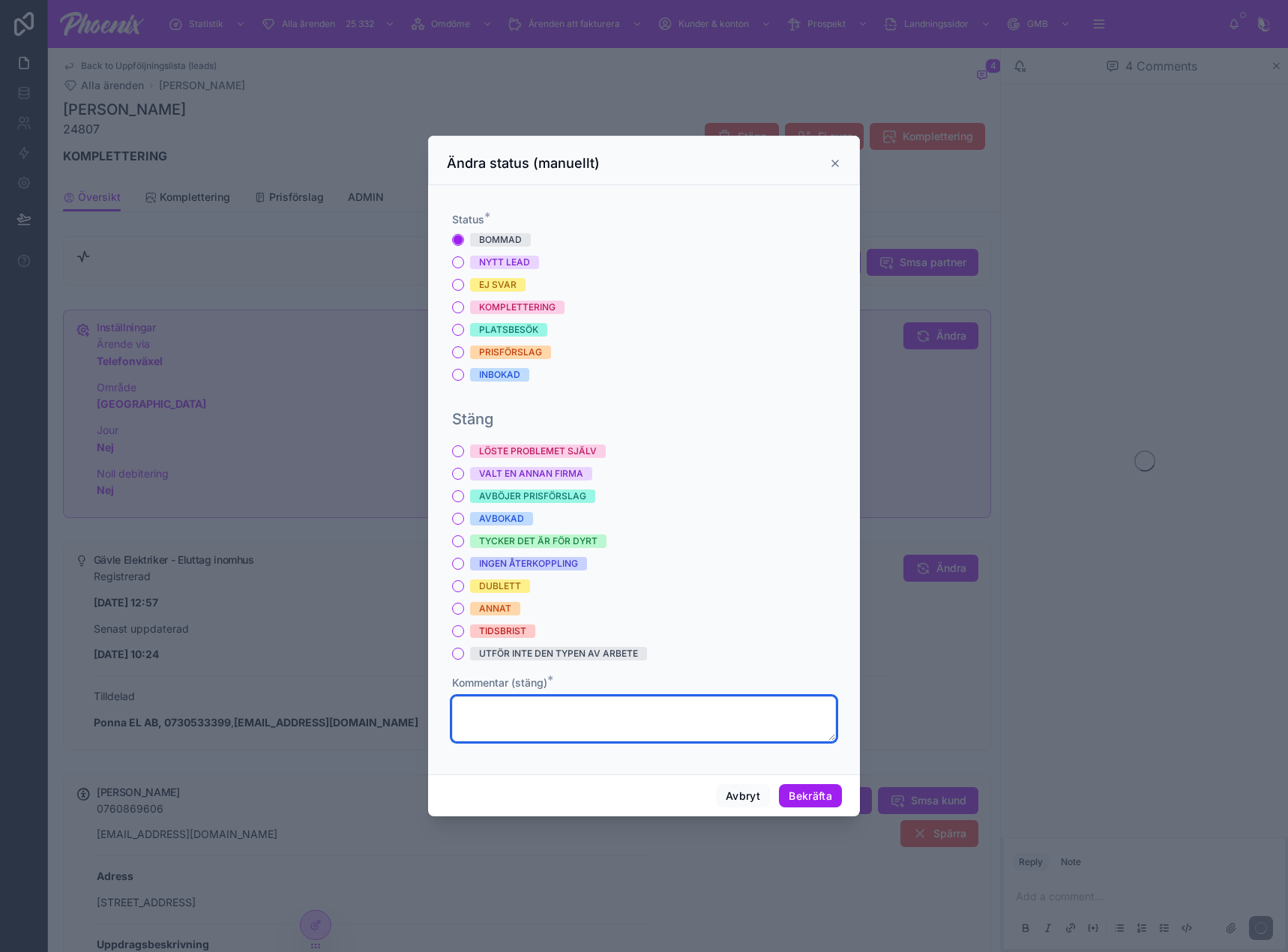
click at [538, 708] on textarea at bounding box center [644, 719] width 384 height 45
paste textarea "**********"
type textarea "**********"
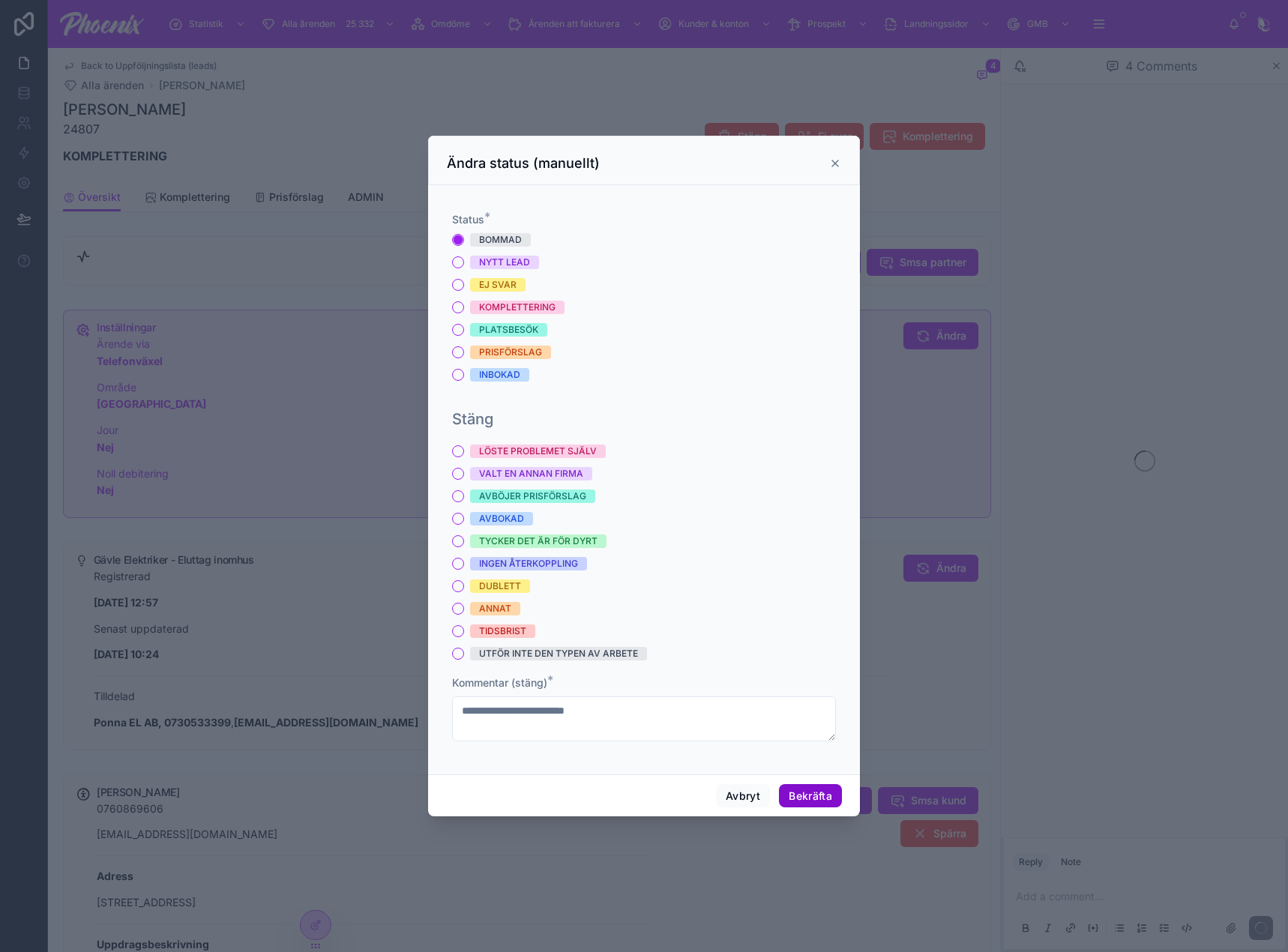
click at [805, 785] on button "Bekräfta" at bounding box center [810, 796] width 63 height 24
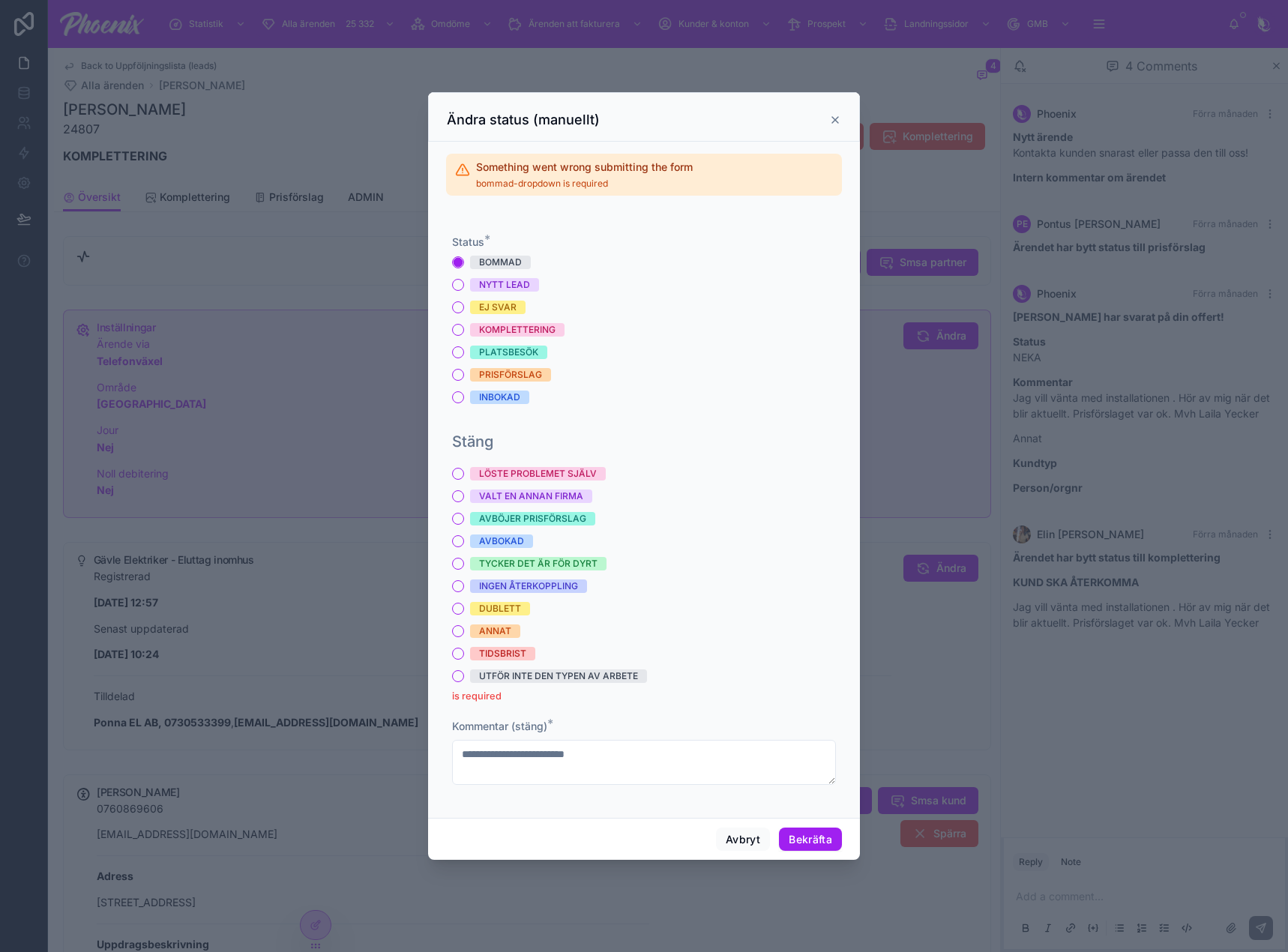
drag, startPoint x: 511, startPoint y: 630, endPoint x: 630, endPoint y: 689, distance: 132.8
click at [511, 630] on span "ANNAT" at bounding box center [495, 631] width 51 height 14
click at [464, 630] on button "ANNAT" at bounding box center [458, 631] width 12 height 12
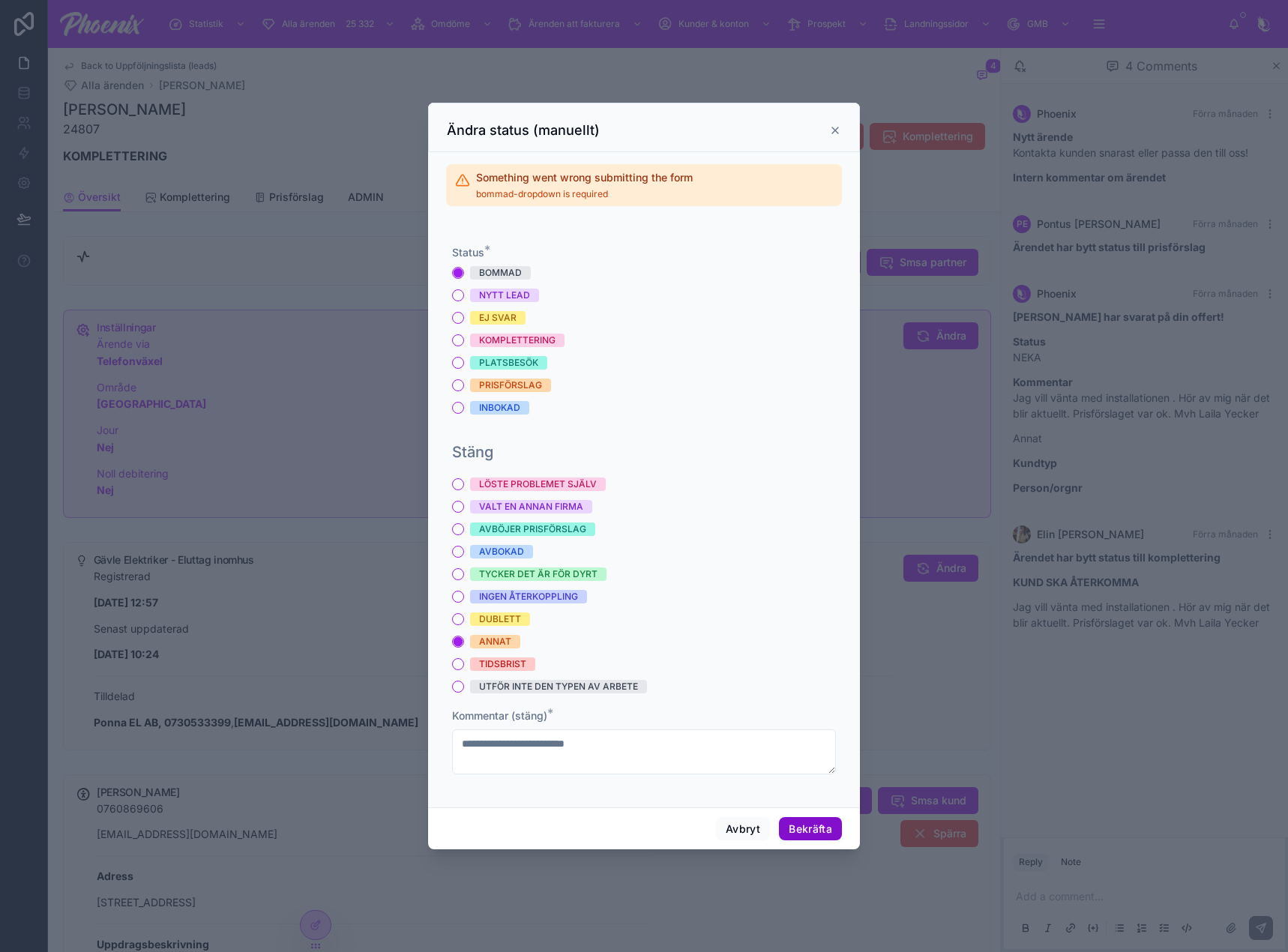
click at [812, 817] on button "Bekräfta" at bounding box center [810, 829] width 63 height 24
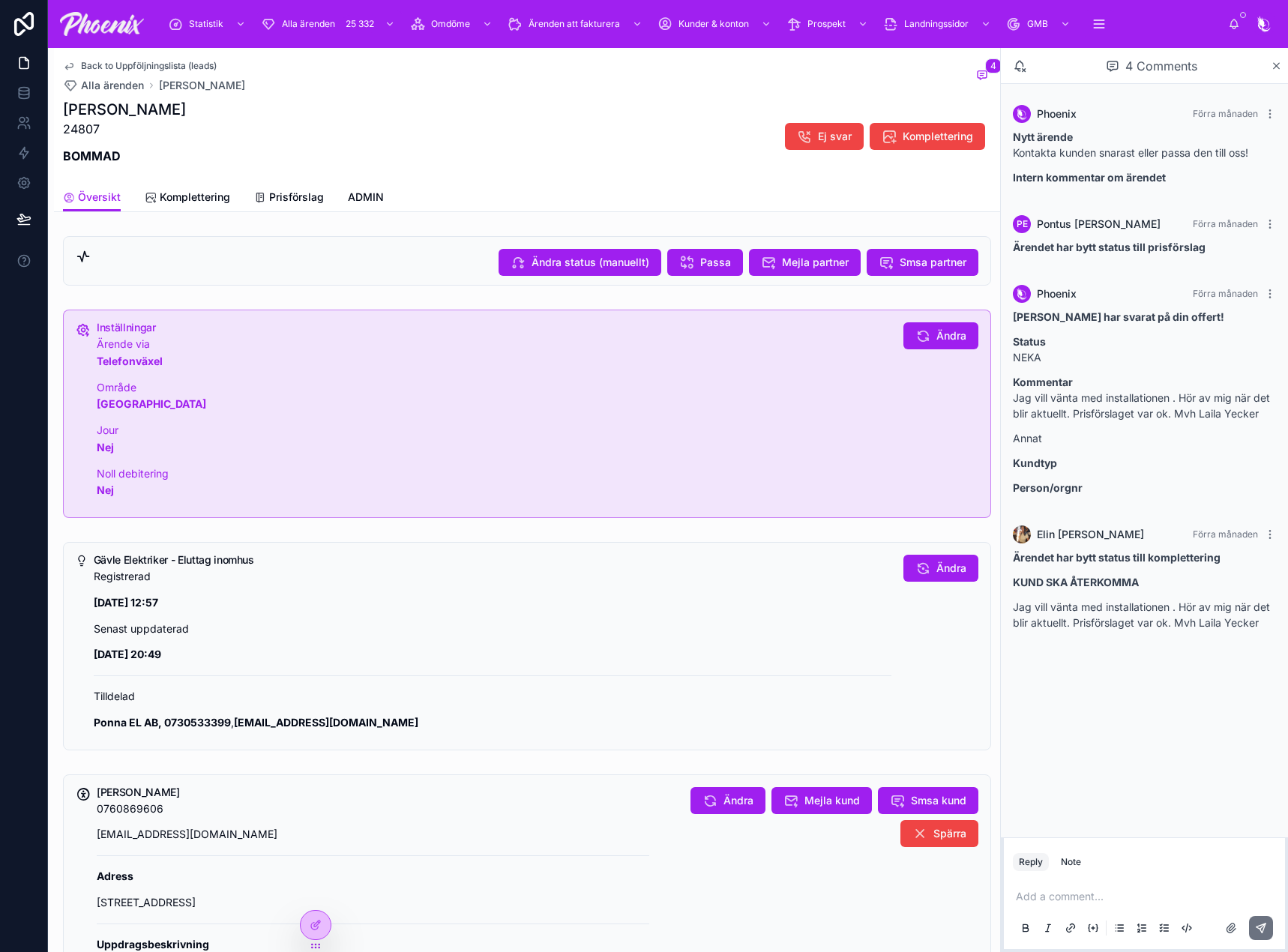
click at [829, 444] on p "Jour Nej" at bounding box center [494, 439] width 795 height 35
click at [350, 22] on div "25 332" at bounding box center [360, 24] width 38 height 18
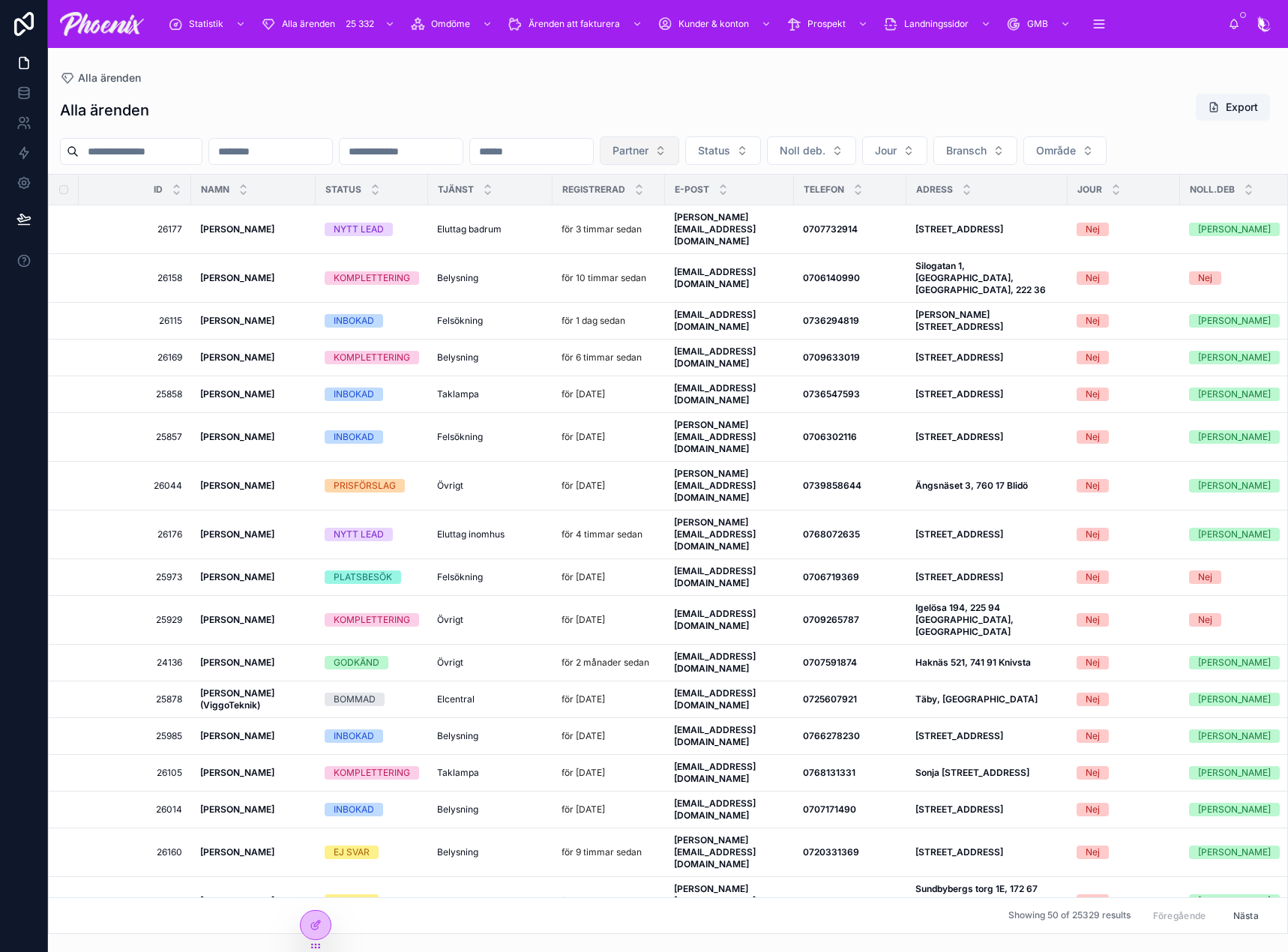
click at [679, 156] on button "Partner" at bounding box center [639, 151] width 79 height 29
type input "**"
click at [767, 209] on td "[PERSON_NAME][EMAIL_ADDRESS][DOMAIN_NAME] [DOMAIN_NAME][EMAIL_ADDRESS][DOMAIN_N…" at bounding box center [729, 230] width 129 height 49
click at [649, 146] on span "Partner" at bounding box center [630, 151] width 36 height 15
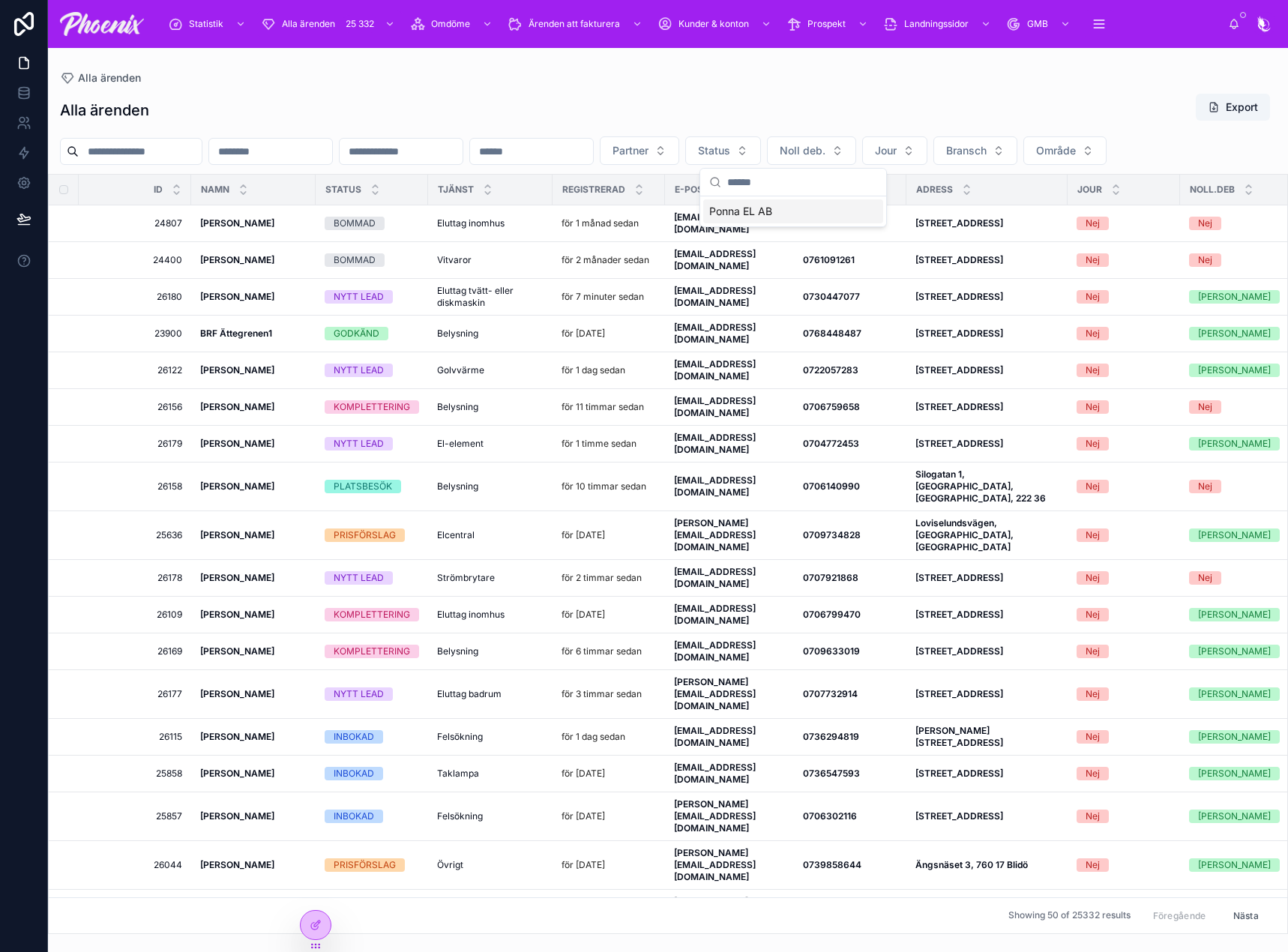
click at [767, 200] on div "Ponna EL AB" at bounding box center [793, 211] width 180 height 24
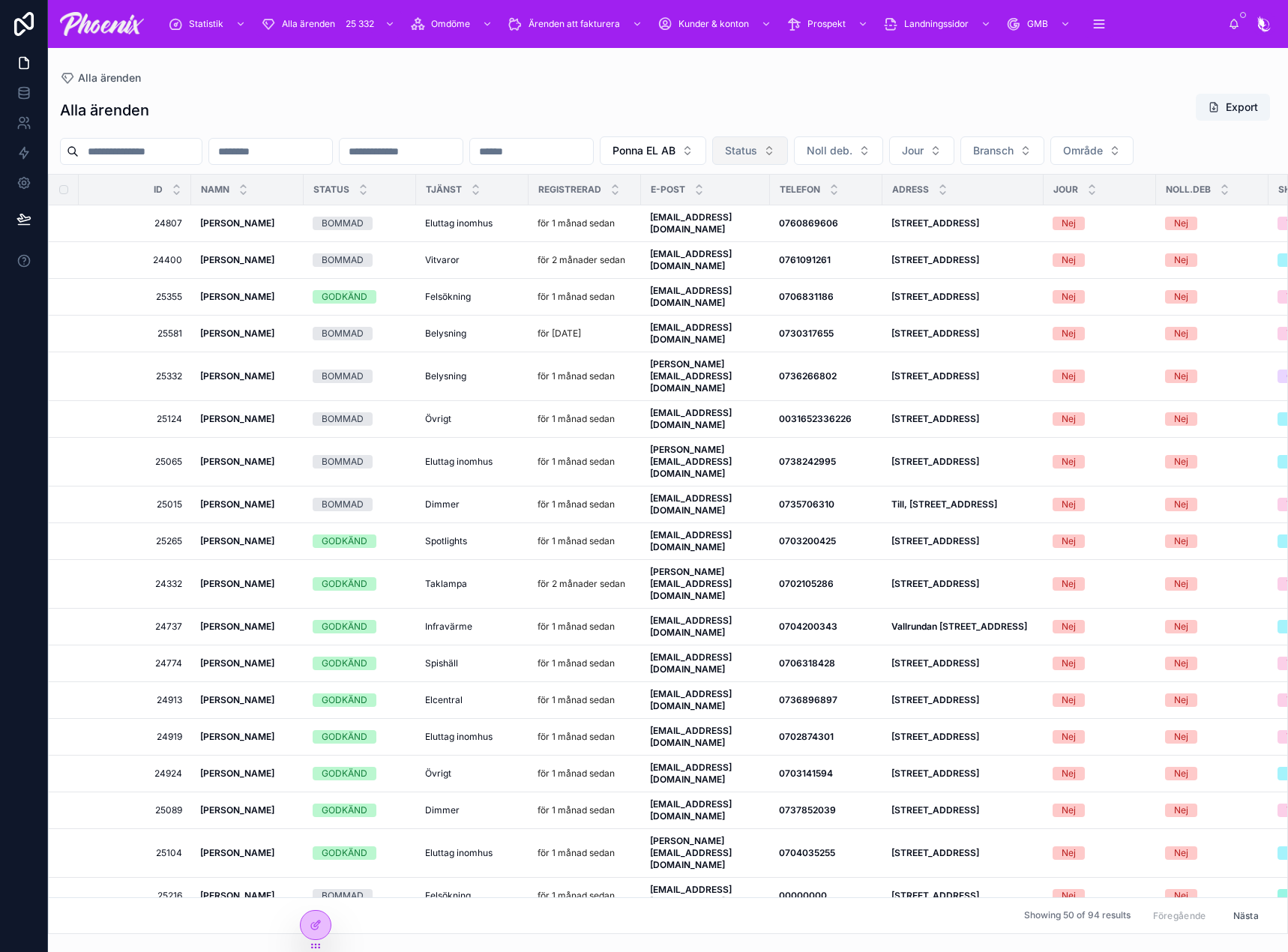
click at [788, 161] on button "Status" at bounding box center [750, 151] width 75 height 29
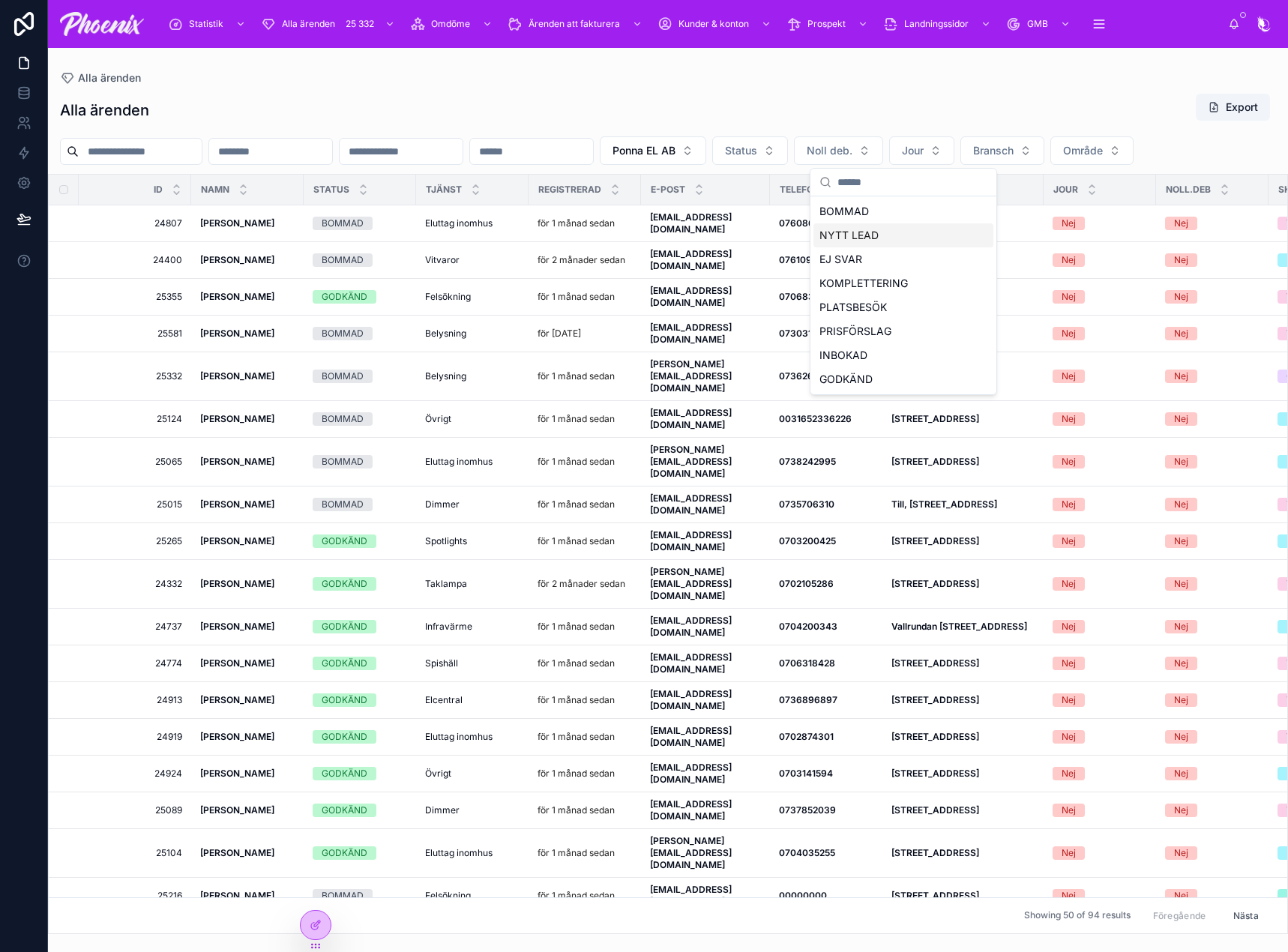
click at [846, 228] on div "NYTT LEAD" at bounding box center [903, 236] width 180 height 24
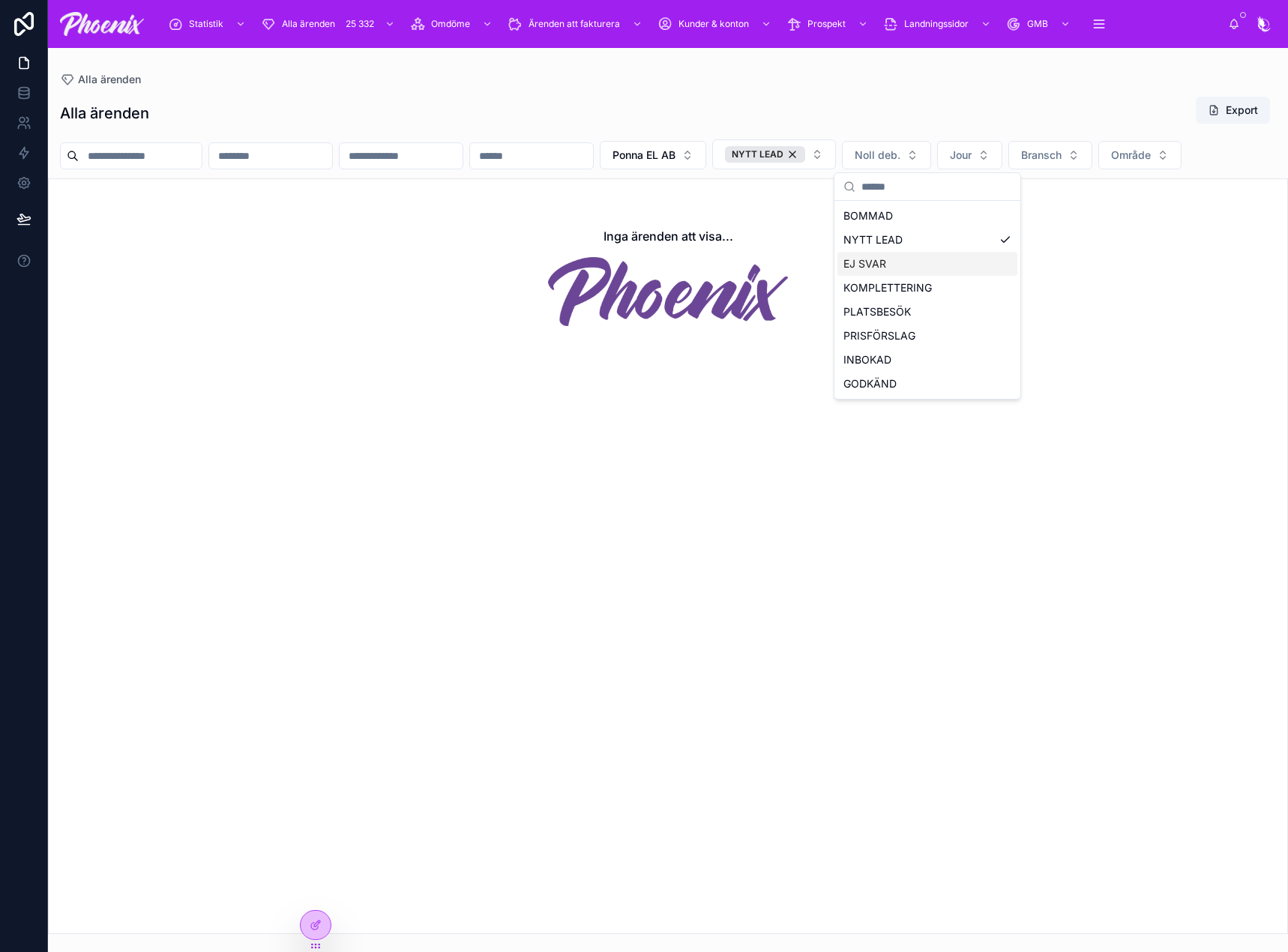
click at [854, 262] on div "EJ SVAR" at bounding box center [927, 264] width 180 height 24
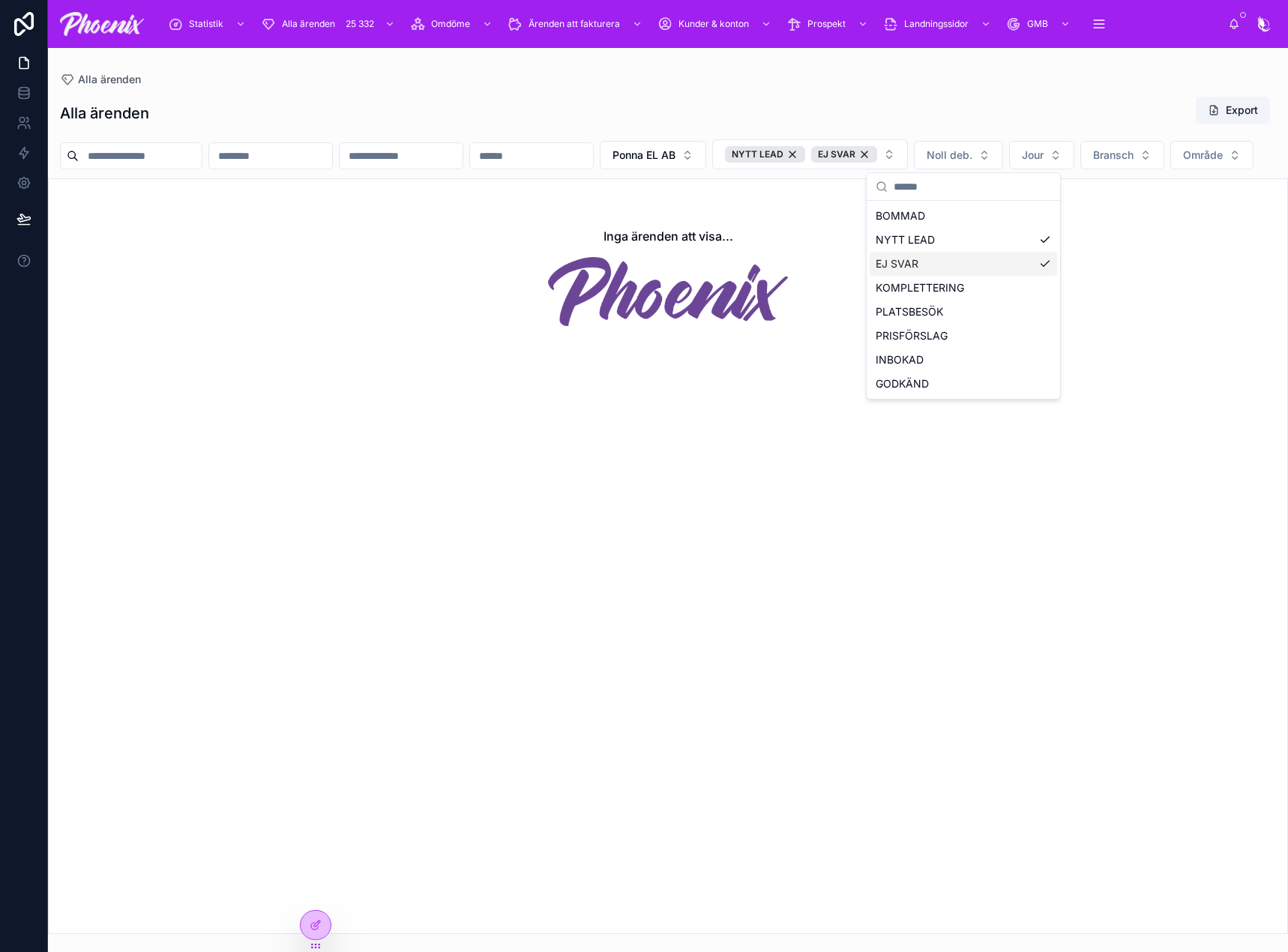
click at [869, 280] on div "BOMMAD NYTT LEAD EJ SVAR KOMPLETTERING PLATSBESÖK PRISFÖRSLAG INBOKAD GODKÄND" at bounding box center [963, 300] width 193 height 198
click at [879, 285] on div "KOMPLETTERING" at bounding box center [963, 288] width 187 height 24
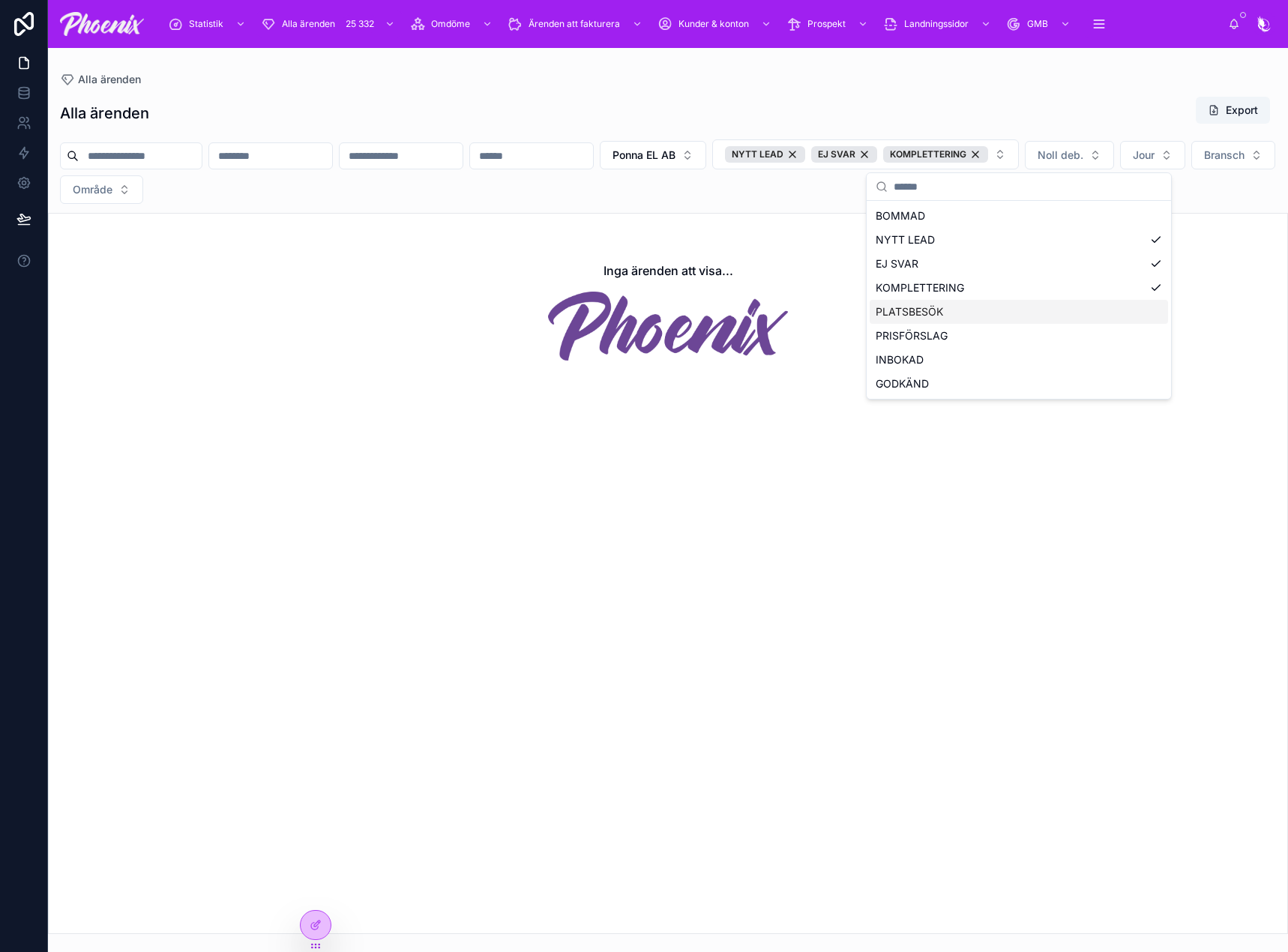
click at [894, 305] on div "PLATSBESÖK" at bounding box center [1018, 312] width 298 height 24
click at [901, 337] on div "PRISFÖRSLAG" at bounding box center [1065, 336] width 392 height 24
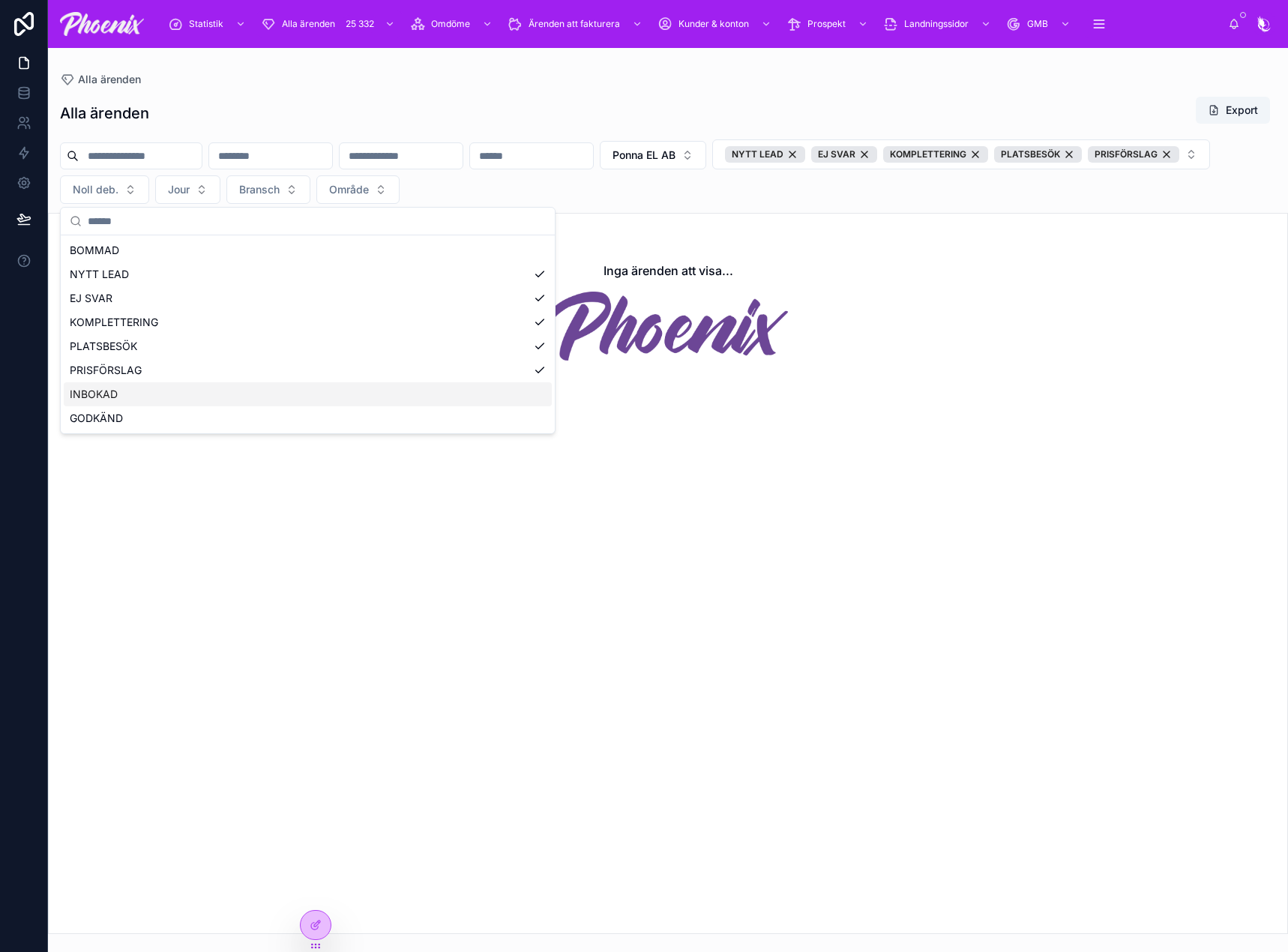
click at [159, 397] on div "INBOKAD" at bounding box center [307, 394] width 488 height 24
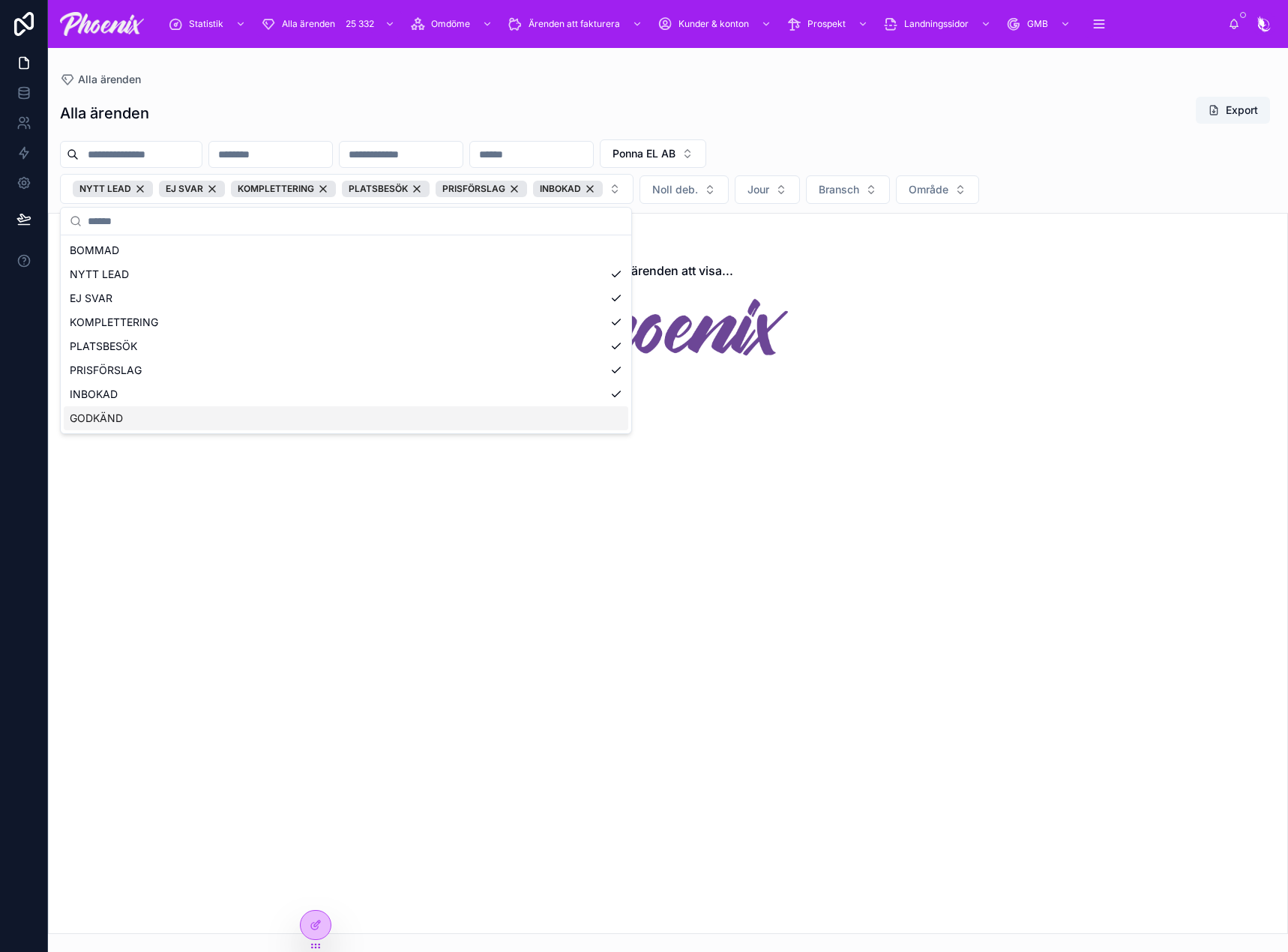
click at [330, 417] on div "GODKÄND" at bounding box center [346, 418] width 565 height 24
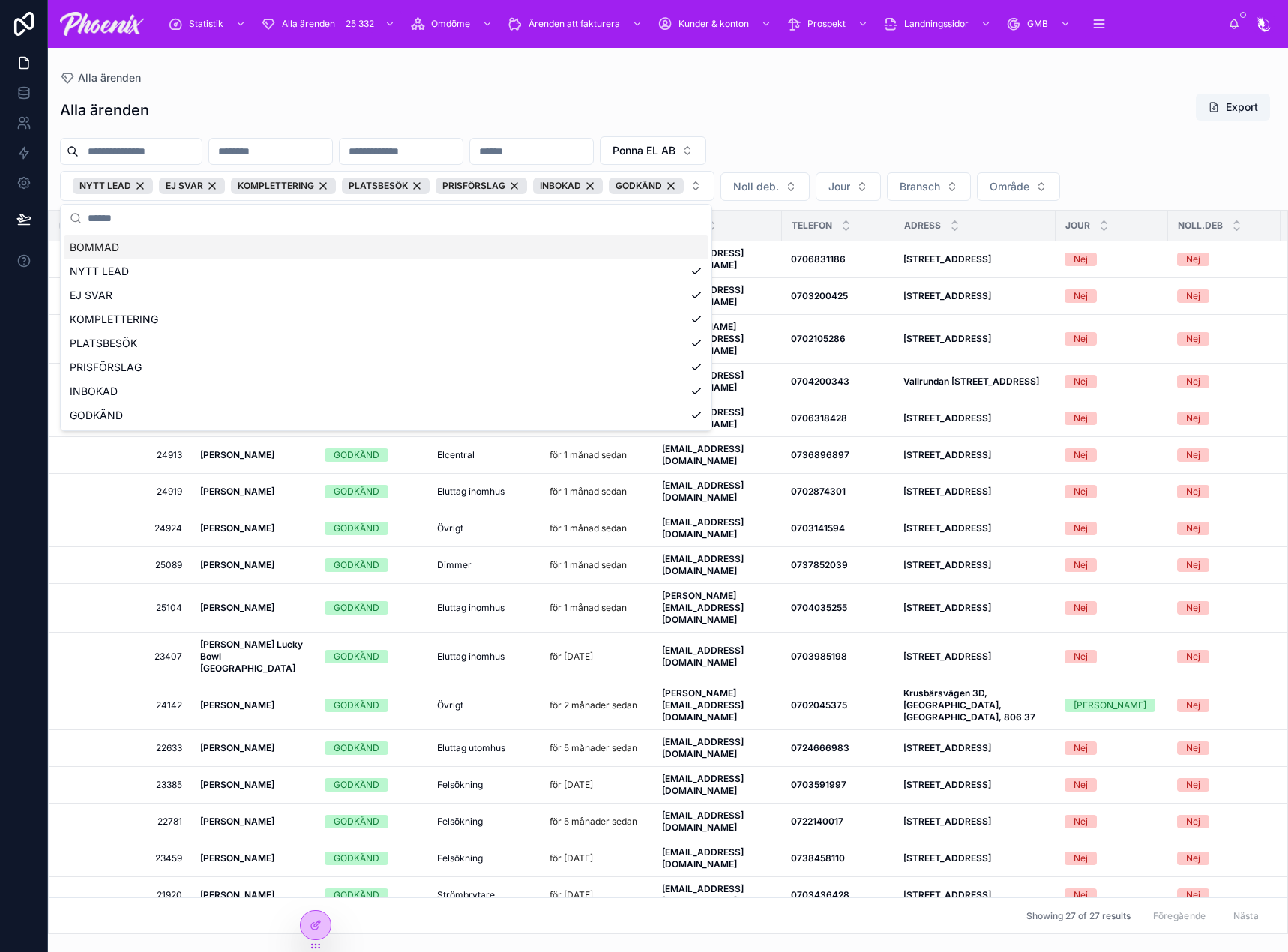
click at [678, 96] on div "Alla ärenden Export" at bounding box center [667, 110] width 1216 height 35
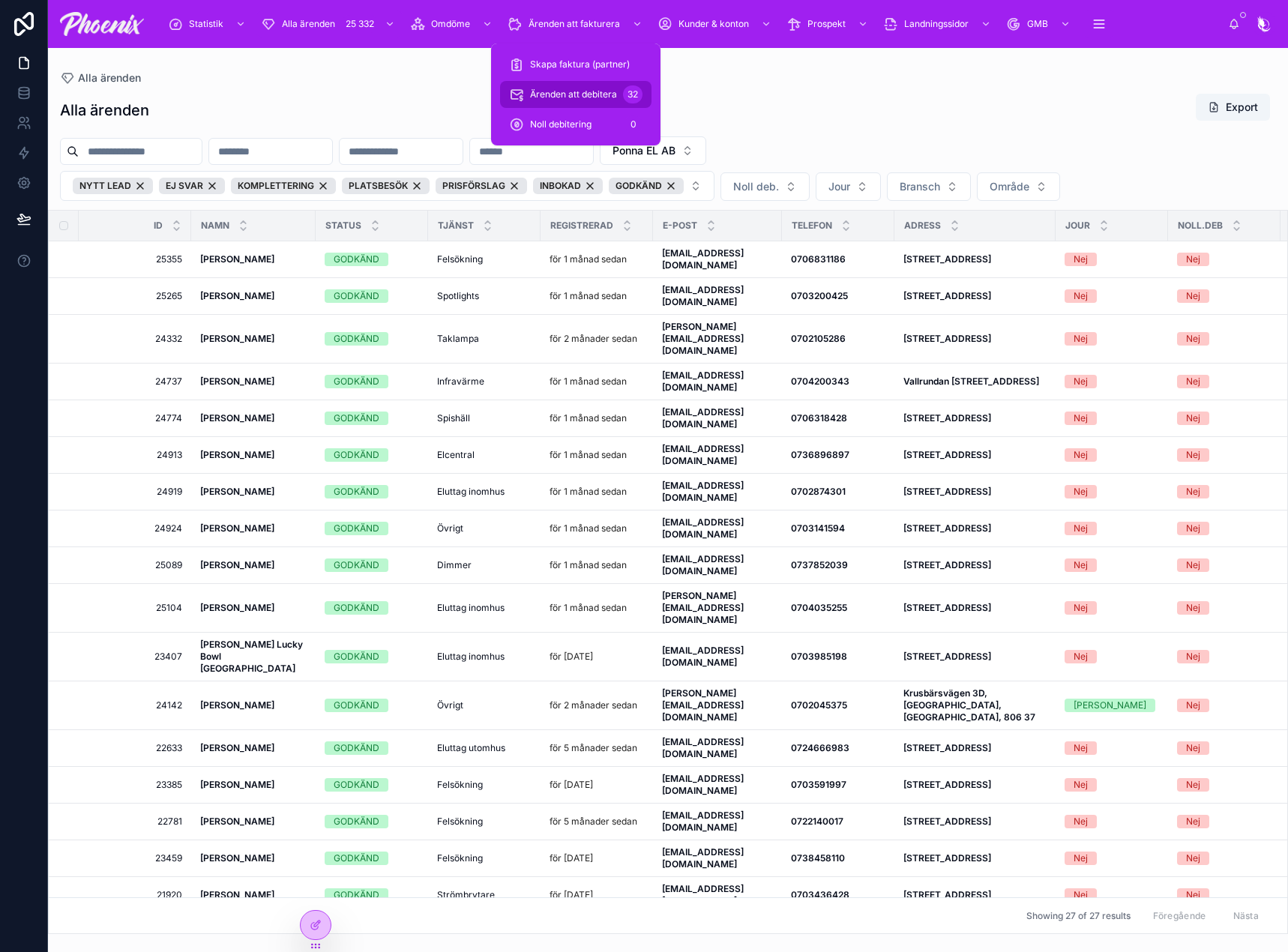
click at [553, 88] on div "Ärenden att debitera 32" at bounding box center [575, 94] width 134 height 24
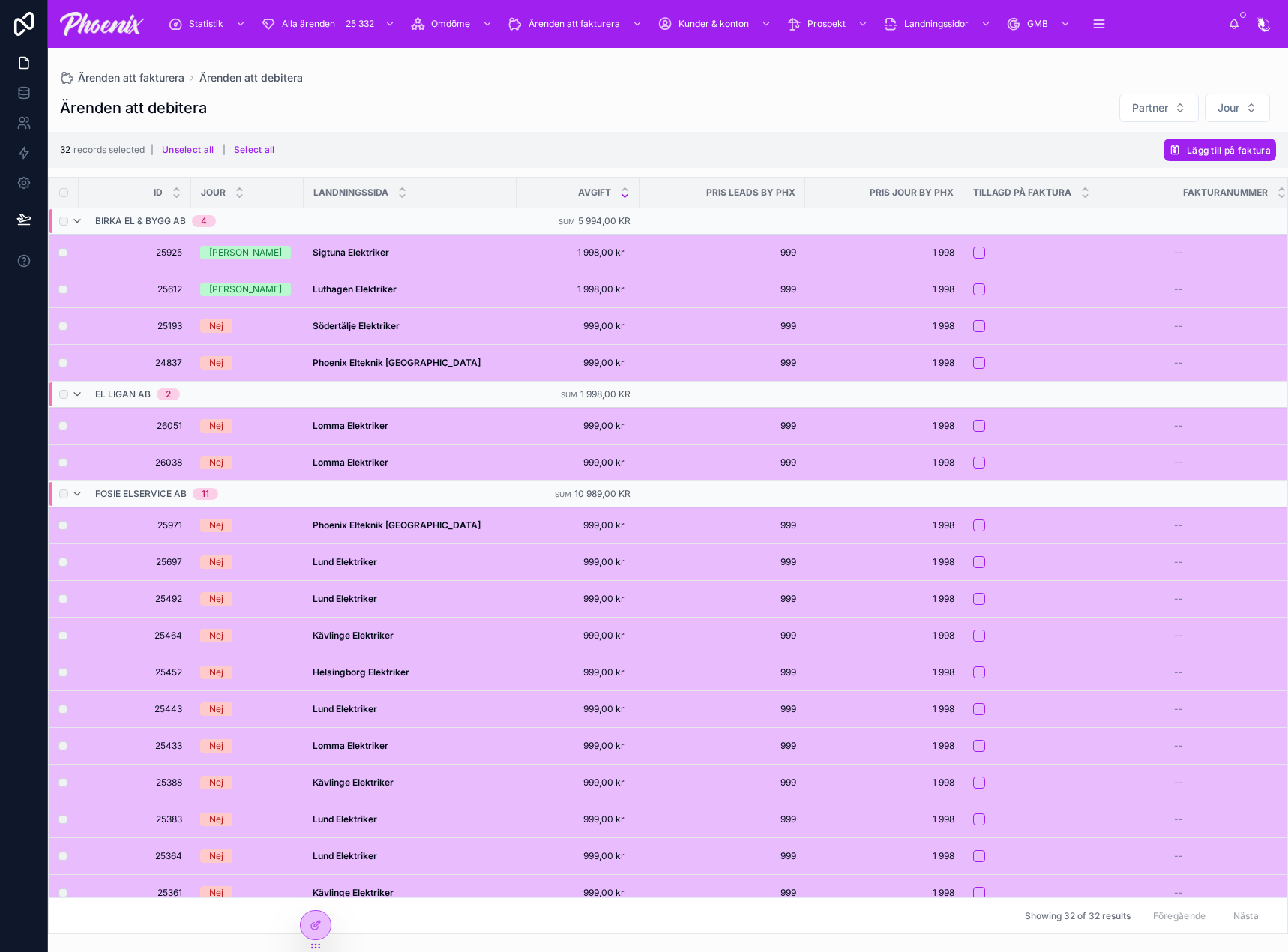
click at [292, 40] on div "Statistik Alla ärenden 25 332 Omdöme Ärenden att fakturera Kunder & konton Pros…" at bounding box center [692, 24] width 1072 height 33
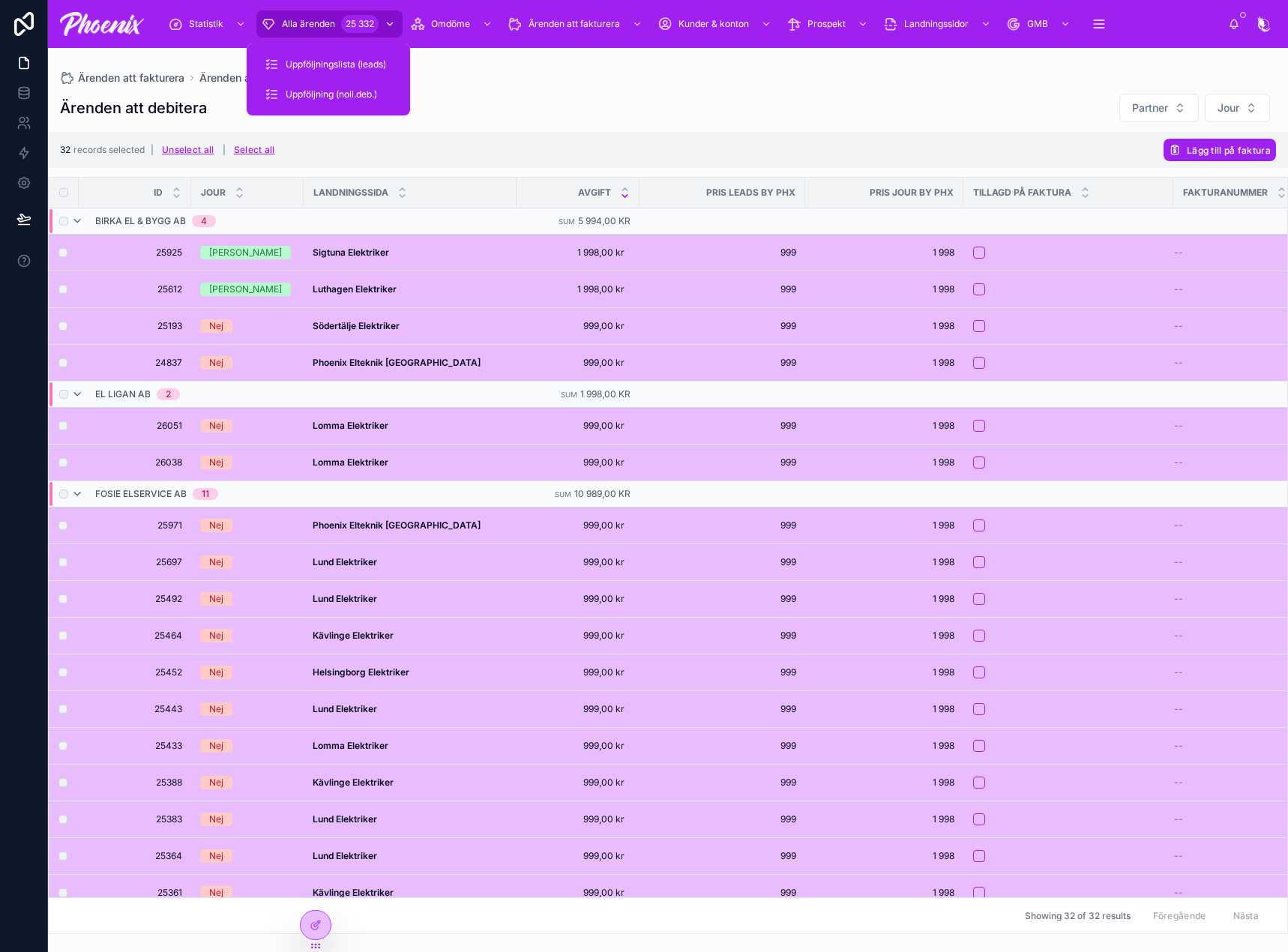
click at [313, 22] on span "Alla ärenden" at bounding box center [308, 24] width 54 height 12
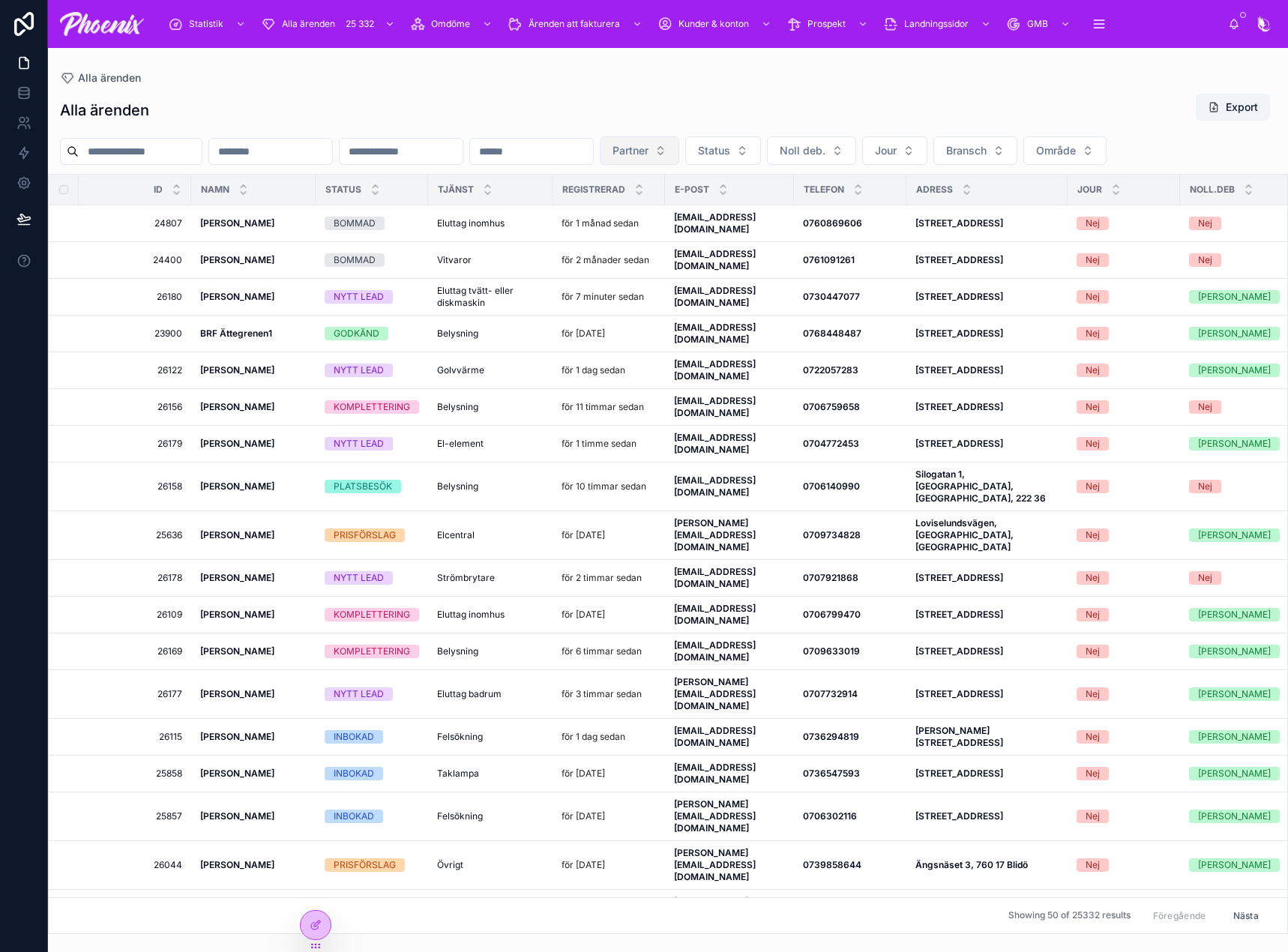
click at [649, 156] on span "Partner" at bounding box center [630, 151] width 36 height 15
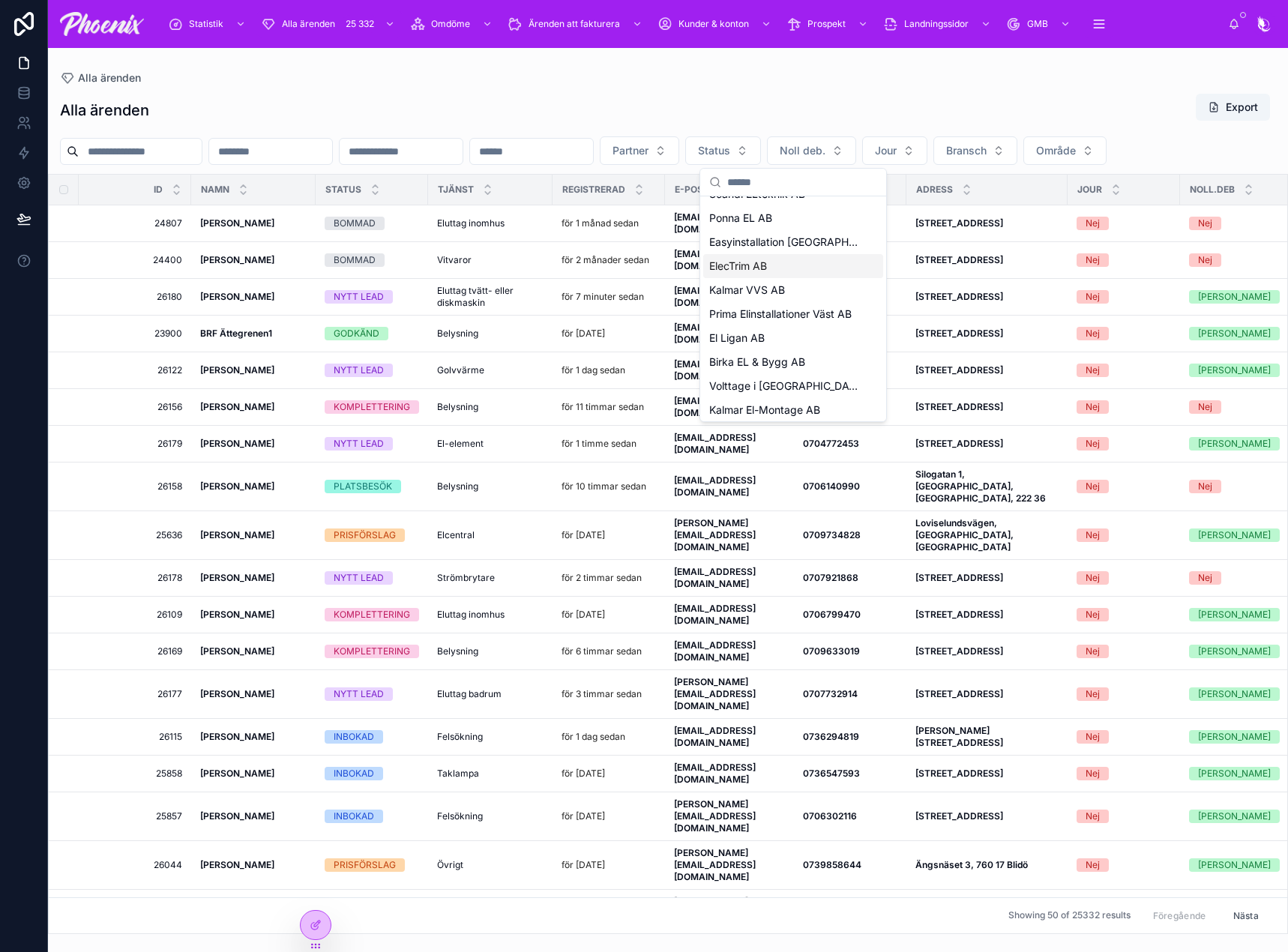
scroll to position [150, 0]
click at [791, 313] on span "Prima Elinstallationer Väst AB" at bounding box center [780, 307] width 143 height 15
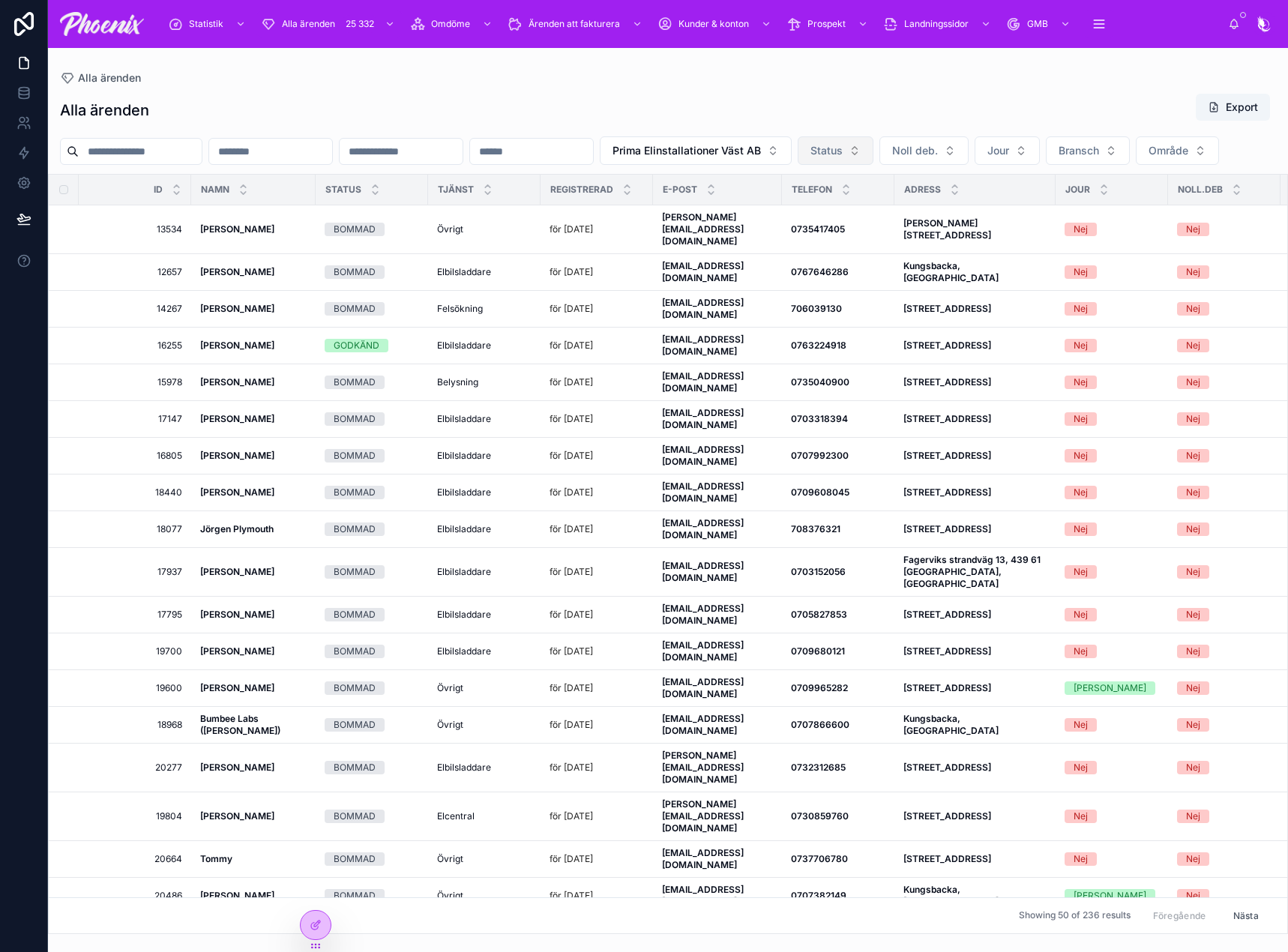
click at [843, 152] on span "Status" at bounding box center [826, 151] width 32 height 15
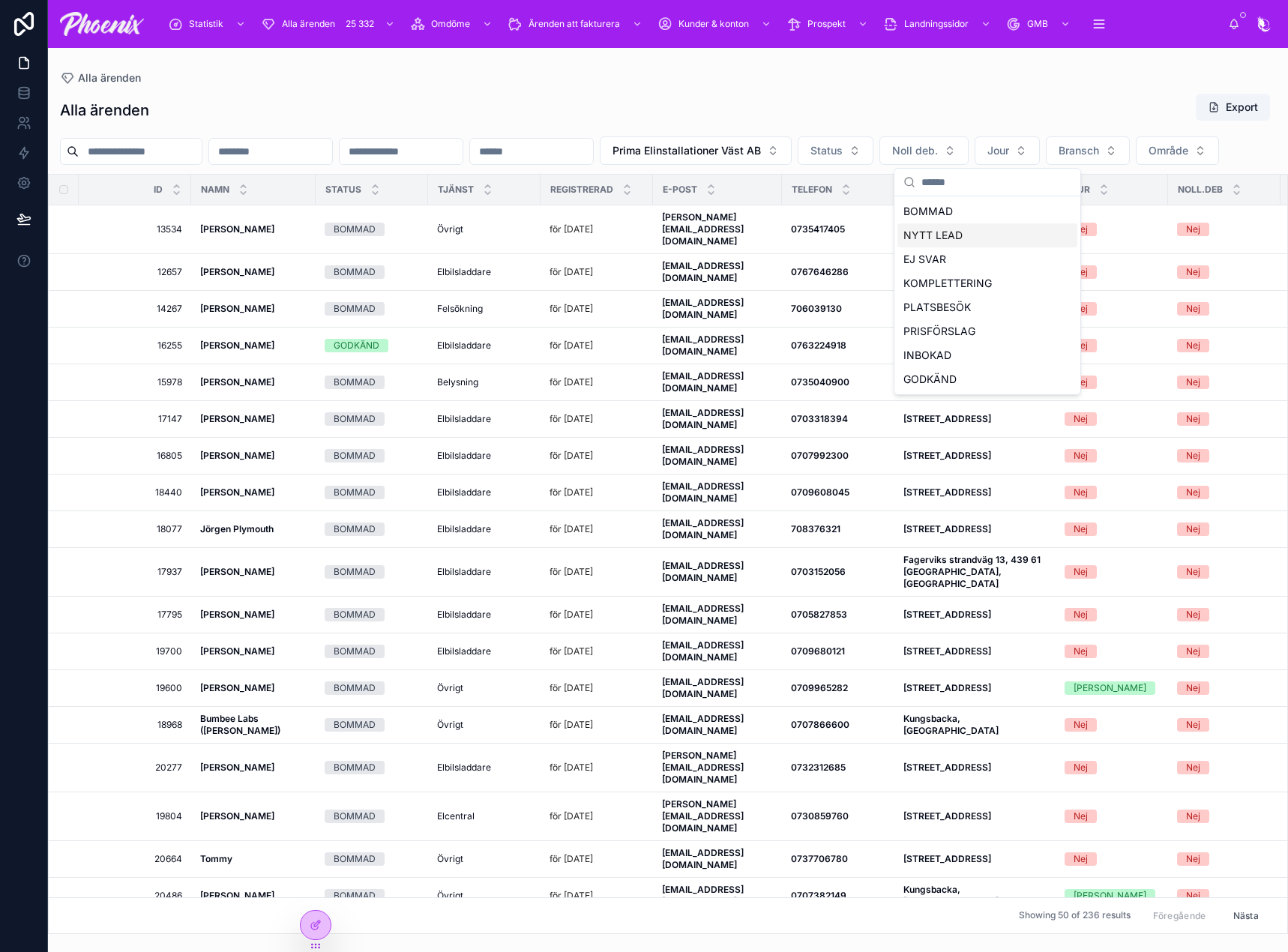
click at [966, 230] on div "NYTT LEAD" at bounding box center [988, 236] width 180 height 24
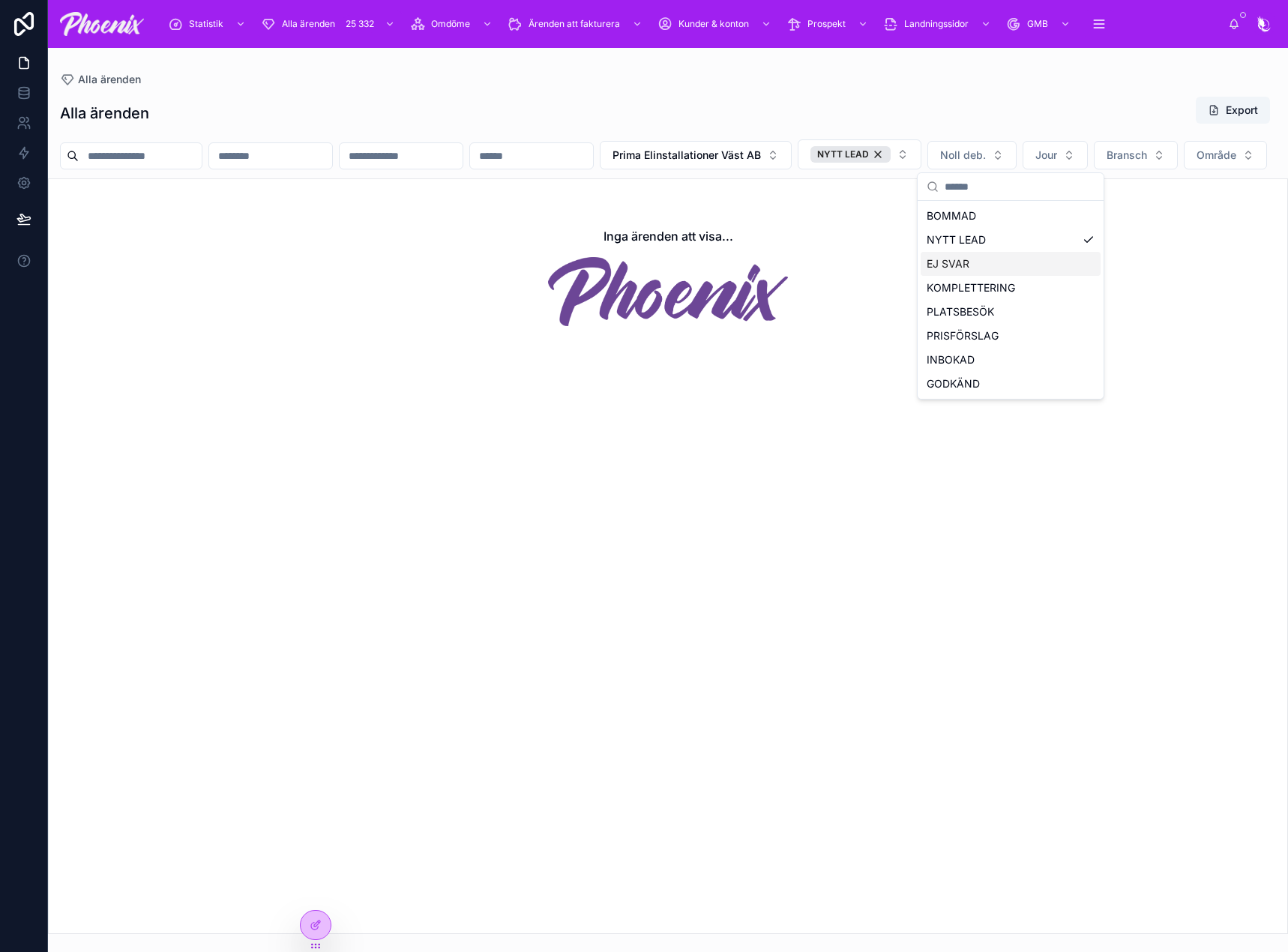
click at [953, 257] on div "EJ SVAR" at bounding box center [1010, 264] width 180 height 24
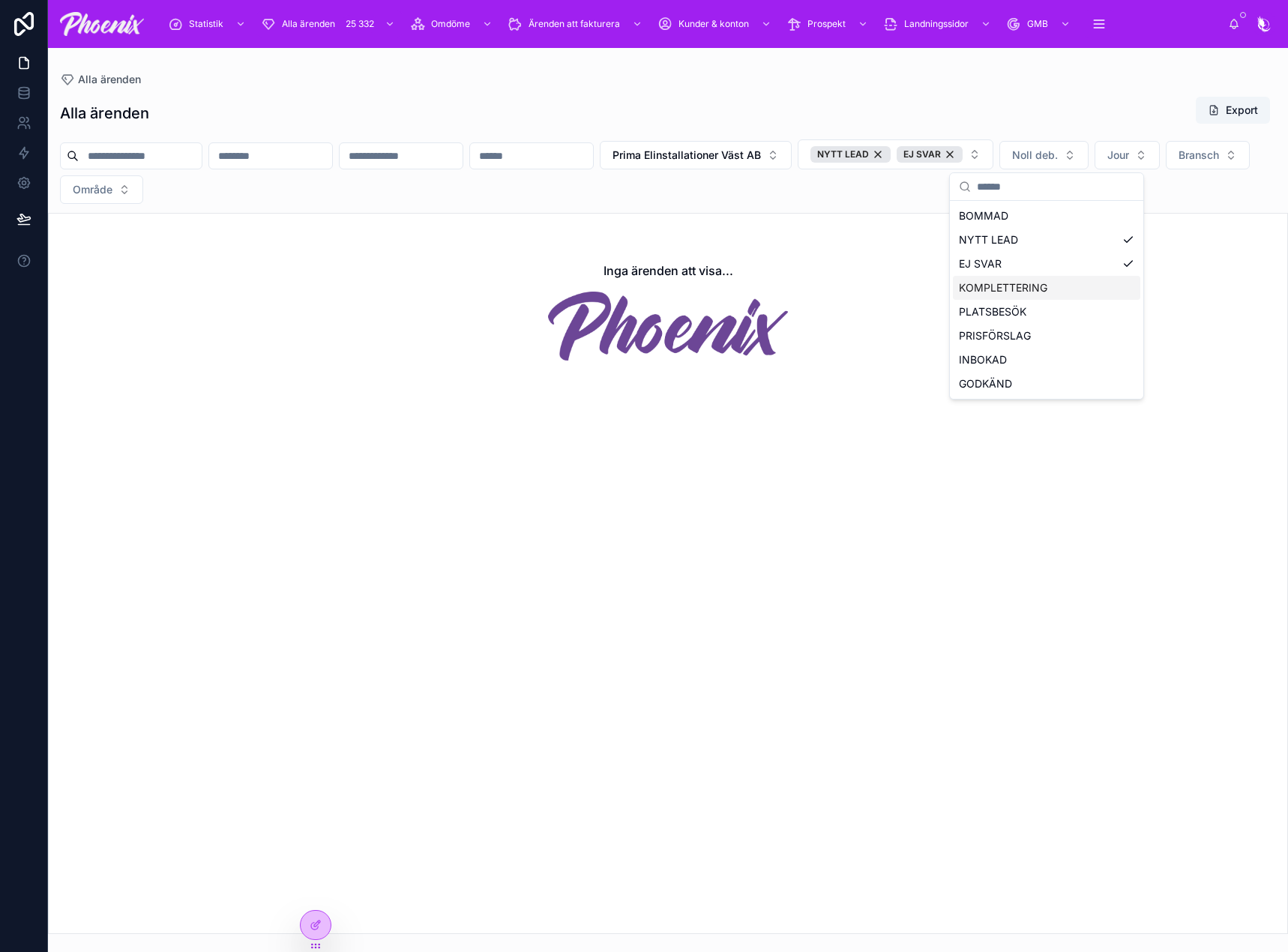
click at [977, 291] on div "KOMPLETTERING" at bounding box center [1046, 288] width 187 height 24
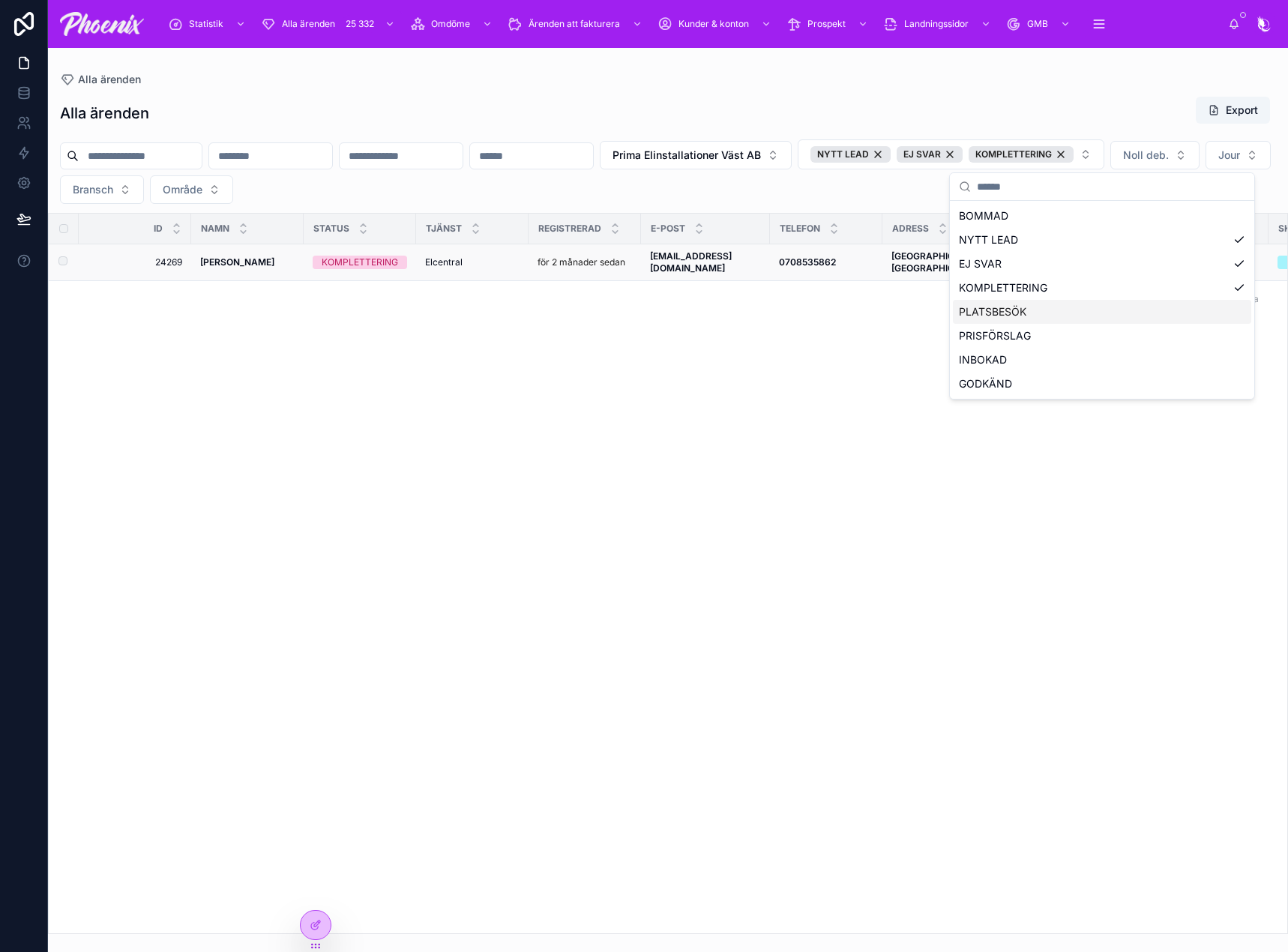
click at [442, 251] on td "Elcentral Elcentral" at bounding box center [472, 263] width 112 height 37
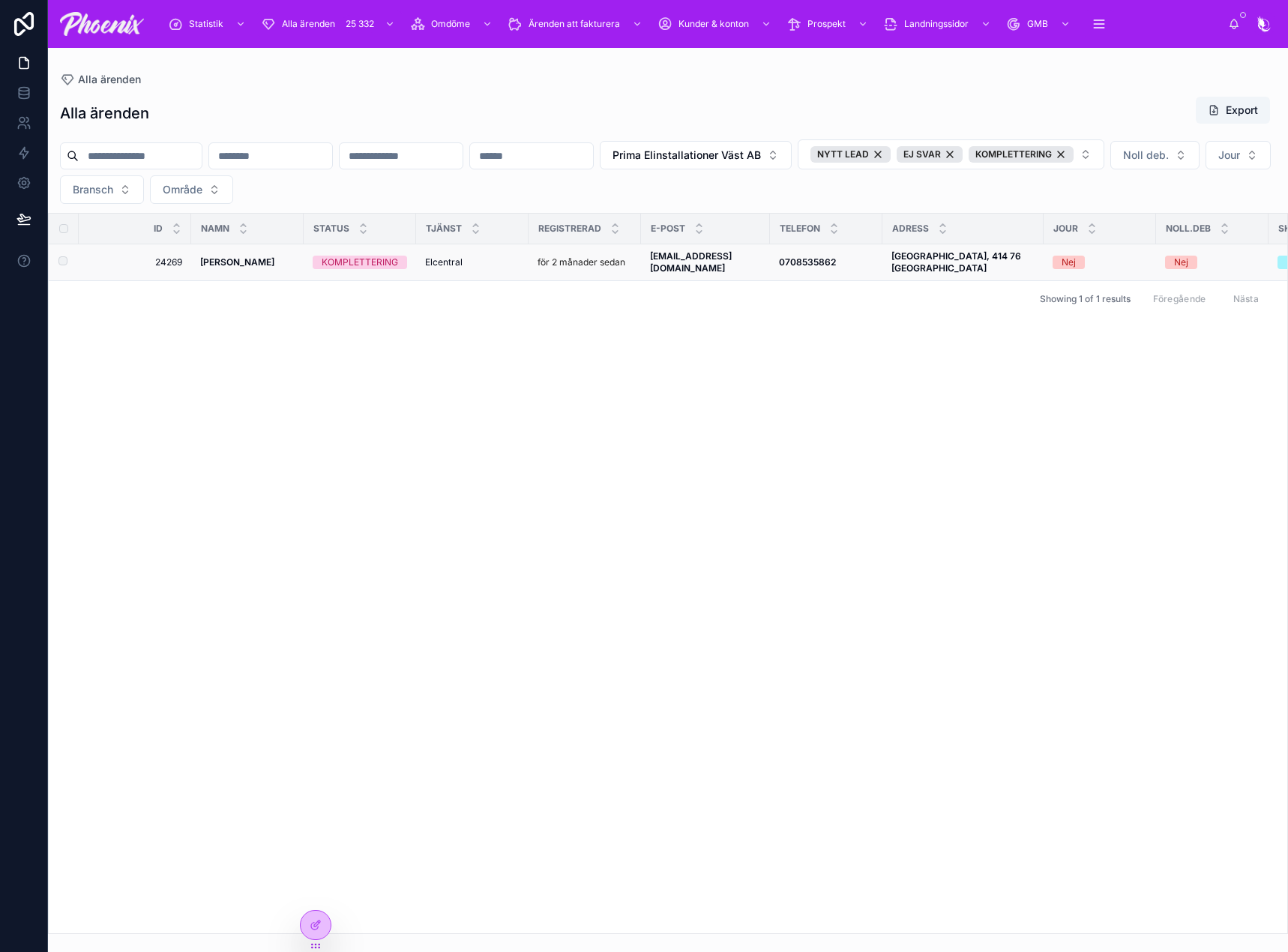
click at [442, 257] on span "Elcentral" at bounding box center [444, 263] width 38 height 12
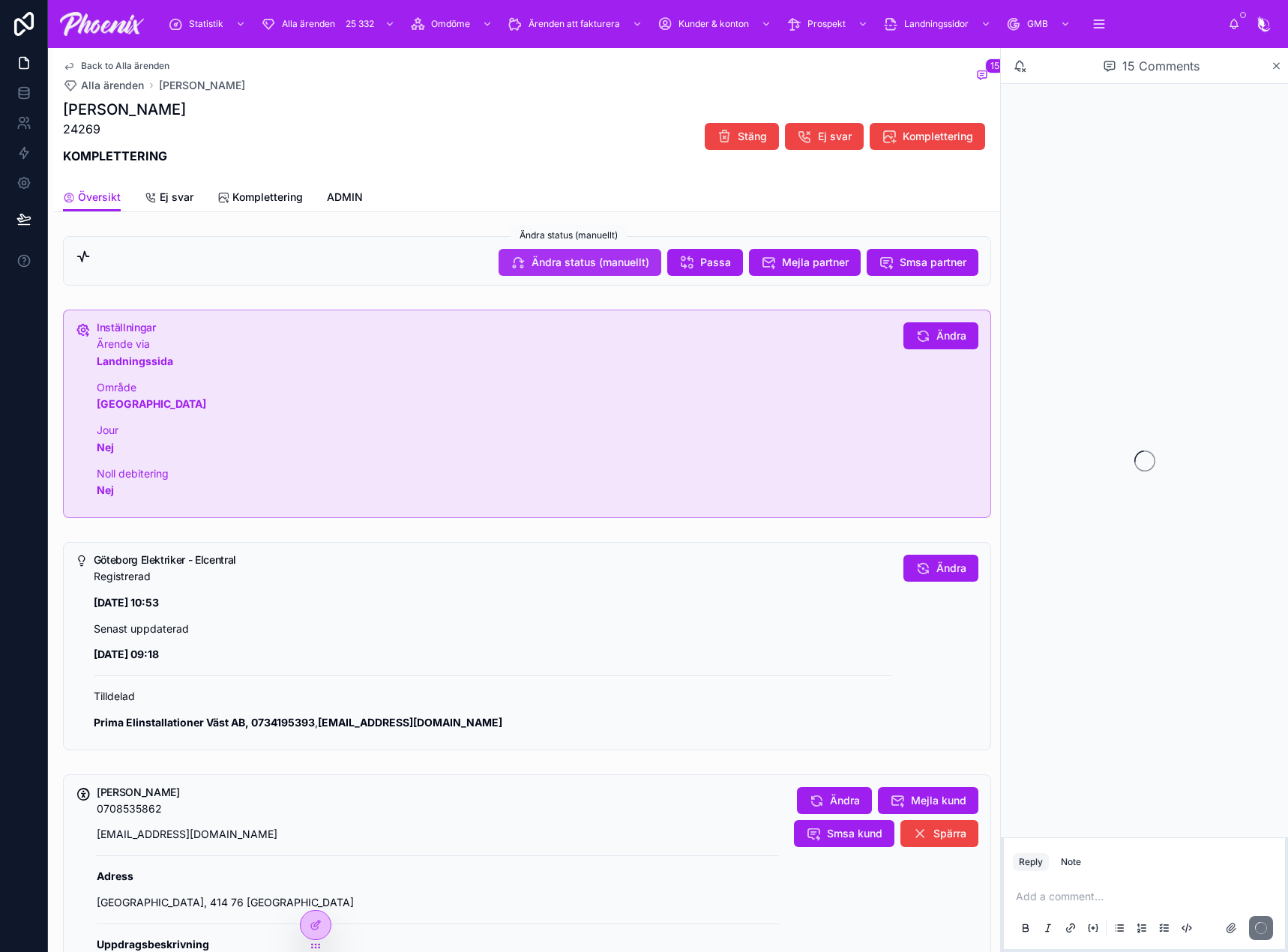
click at [581, 266] on span "Ändra status (manuellt)" at bounding box center [590, 263] width 118 height 15
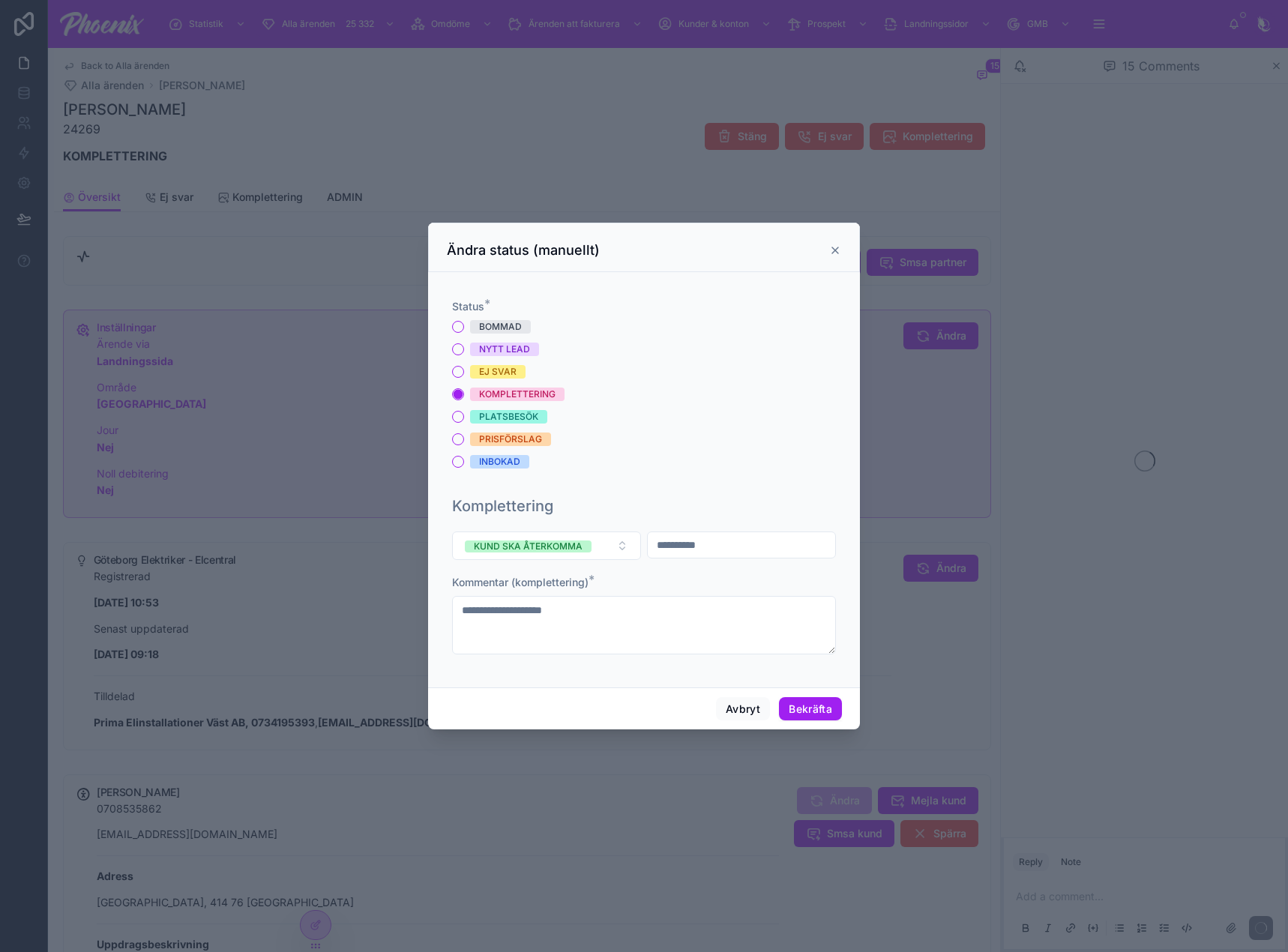
click at [522, 318] on div "Status * BOMMAD NYTT LEAD EJ SVAR KOMPLETTERING PLATSBESÖK PRISFÖRSLAG INBOKAD" at bounding box center [644, 384] width 384 height 169
click at [522, 319] on div "Status * BOMMAD NYTT LEAD EJ SVAR KOMPLETTERING PLATSBESÖK PRISFÖRSLAG INBOKAD" at bounding box center [644, 384] width 384 height 169
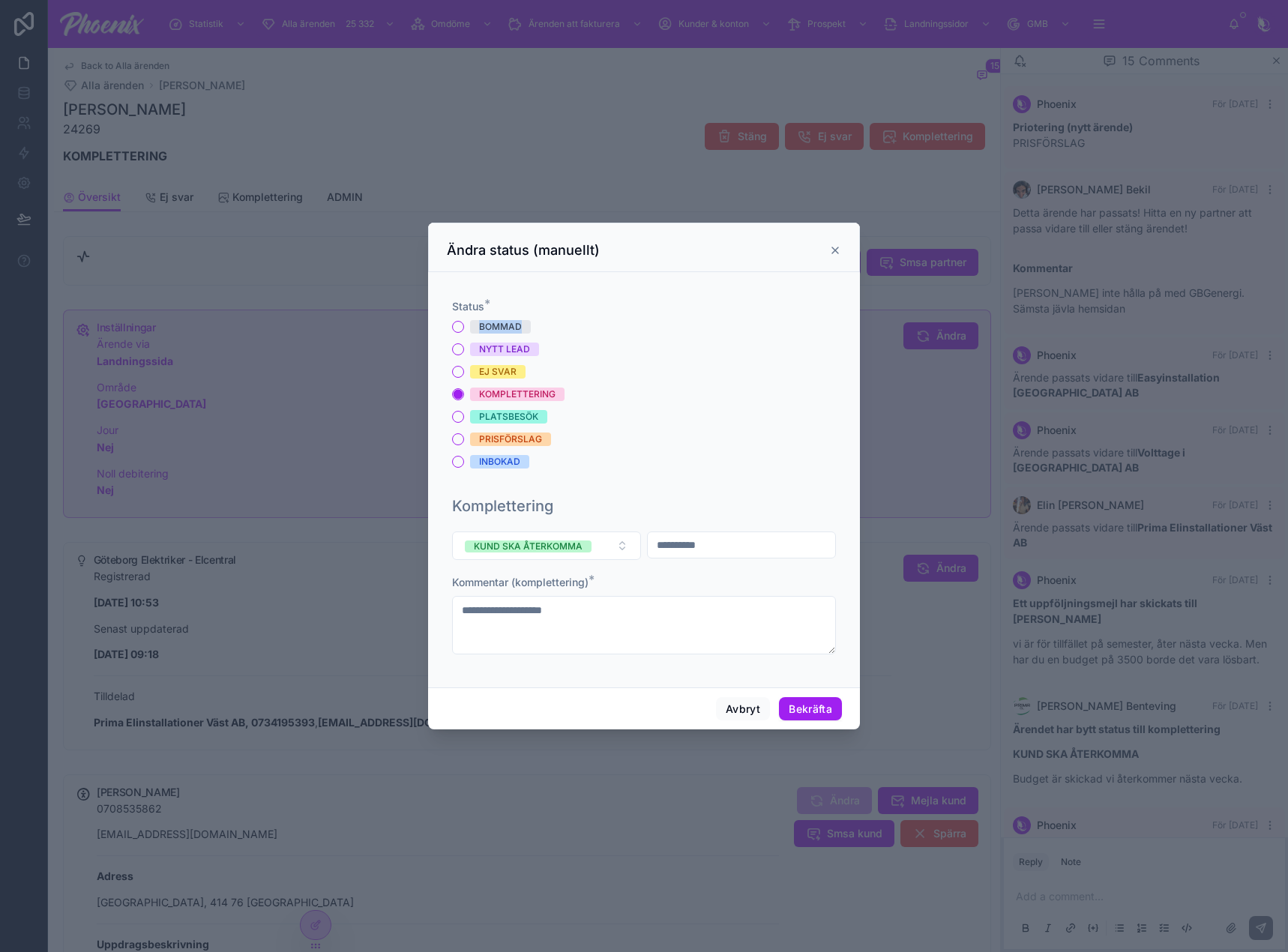
scroll to position [574, 0]
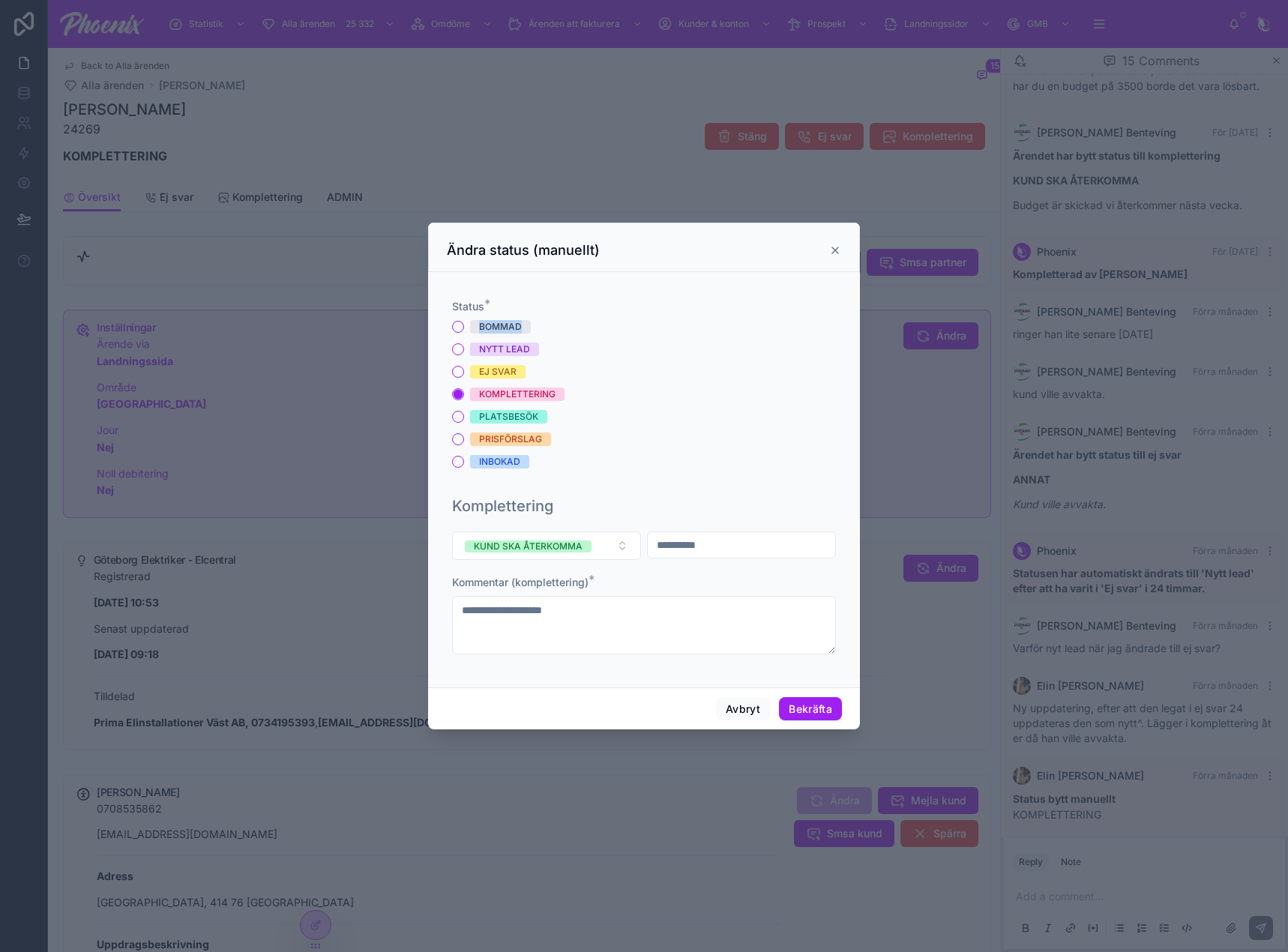
click at [510, 324] on div "BOMMAD" at bounding box center [501, 327] width 43 height 14
click at [464, 324] on button "BOMMAD" at bounding box center [458, 327] width 12 height 12
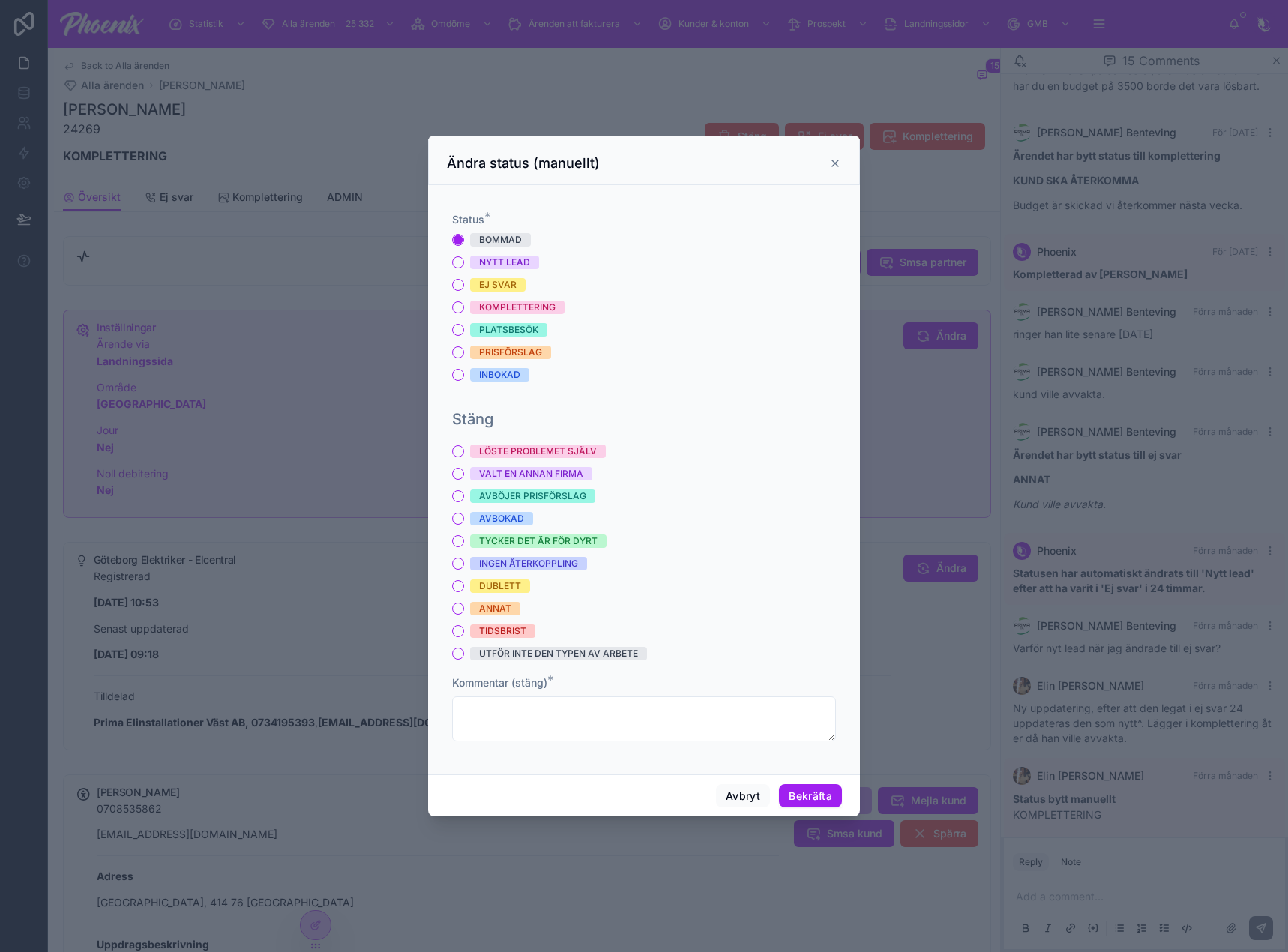
click at [494, 613] on div "ANNAT" at bounding box center [495, 608] width 32 height 14
click at [464, 613] on button "ANNAT" at bounding box center [458, 608] width 12 height 12
drag, startPoint x: 557, startPoint y: 702, endPoint x: 647, endPoint y: 711, distance: 90.4
click at [559, 701] on div "Kommentar (stäng) *" at bounding box center [644, 708] width 384 height 66
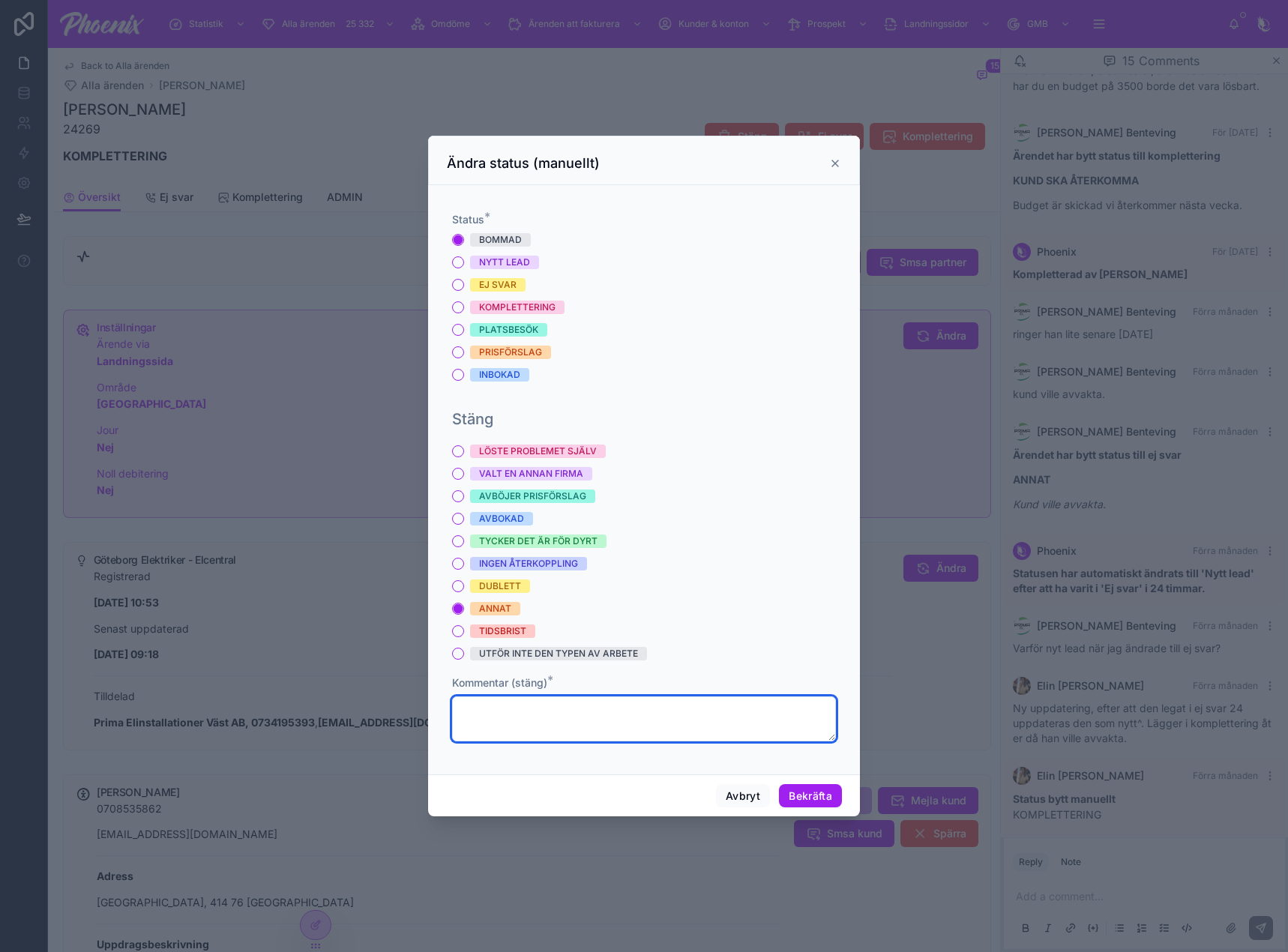
drag, startPoint x: 672, startPoint y: 735, endPoint x: 728, endPoint y: 747, distance: 57.3
click at [681, 735] on textarea at bounding box center [644, 719] width 384 height 45
paste textarea "**********"
type textarea "**********"
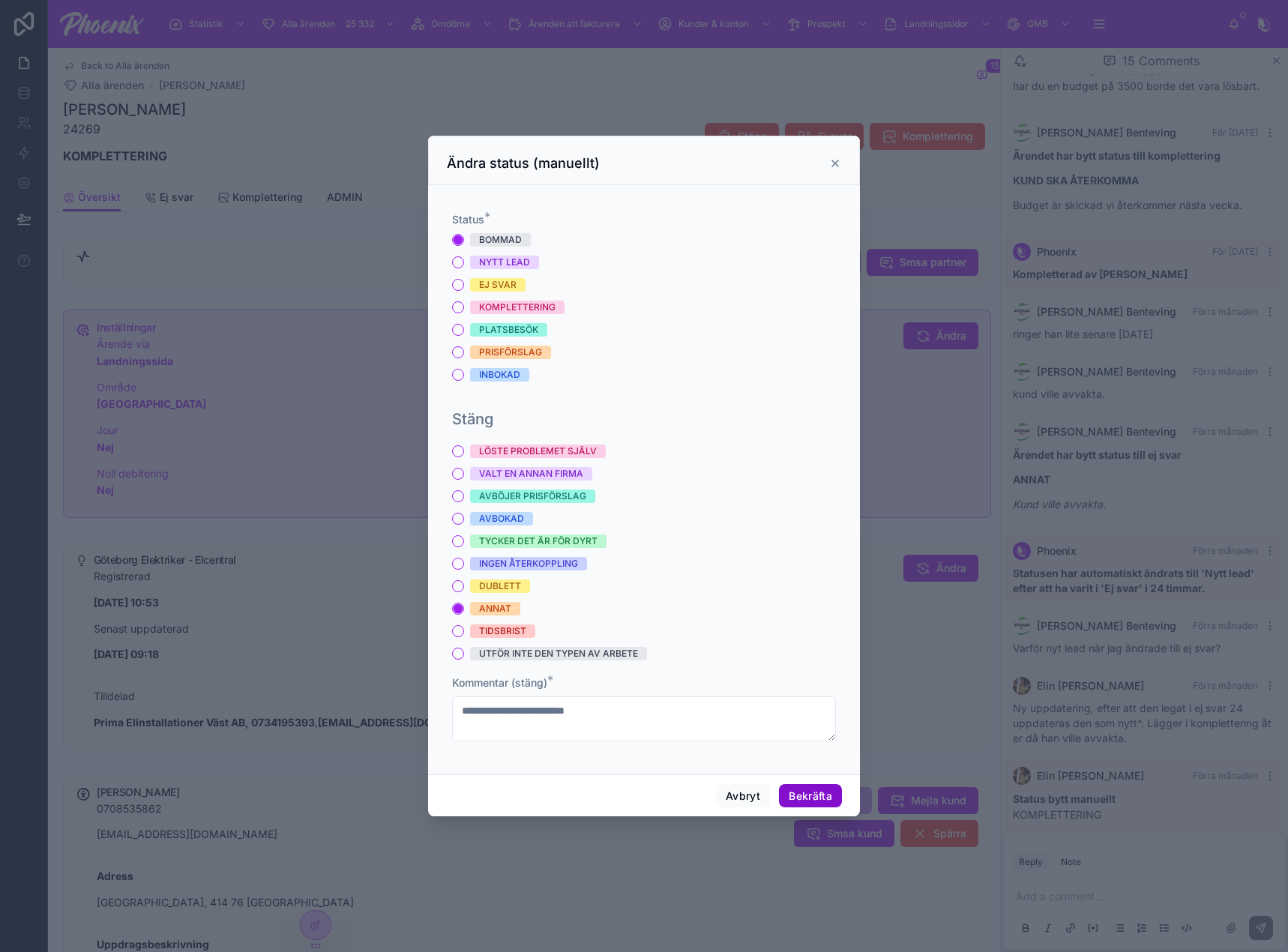
click at [803, 803] on button "Bekräfta" at bounding box center [810, 796] width 63 height 24
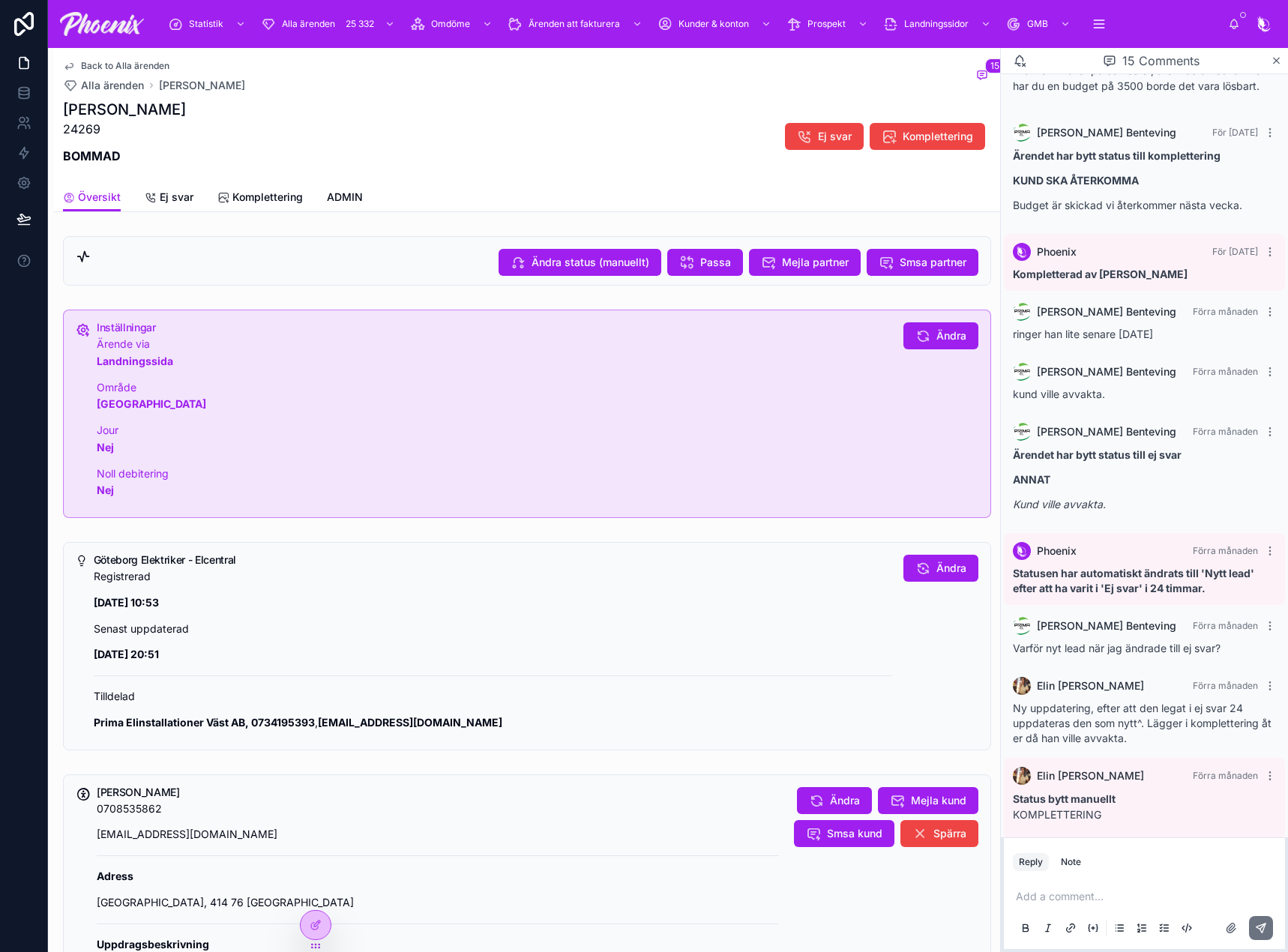
drag, startPoint x: 553, startPoint y: 264, endPoint x: 544, endPoint y: 276, distance: 15.0
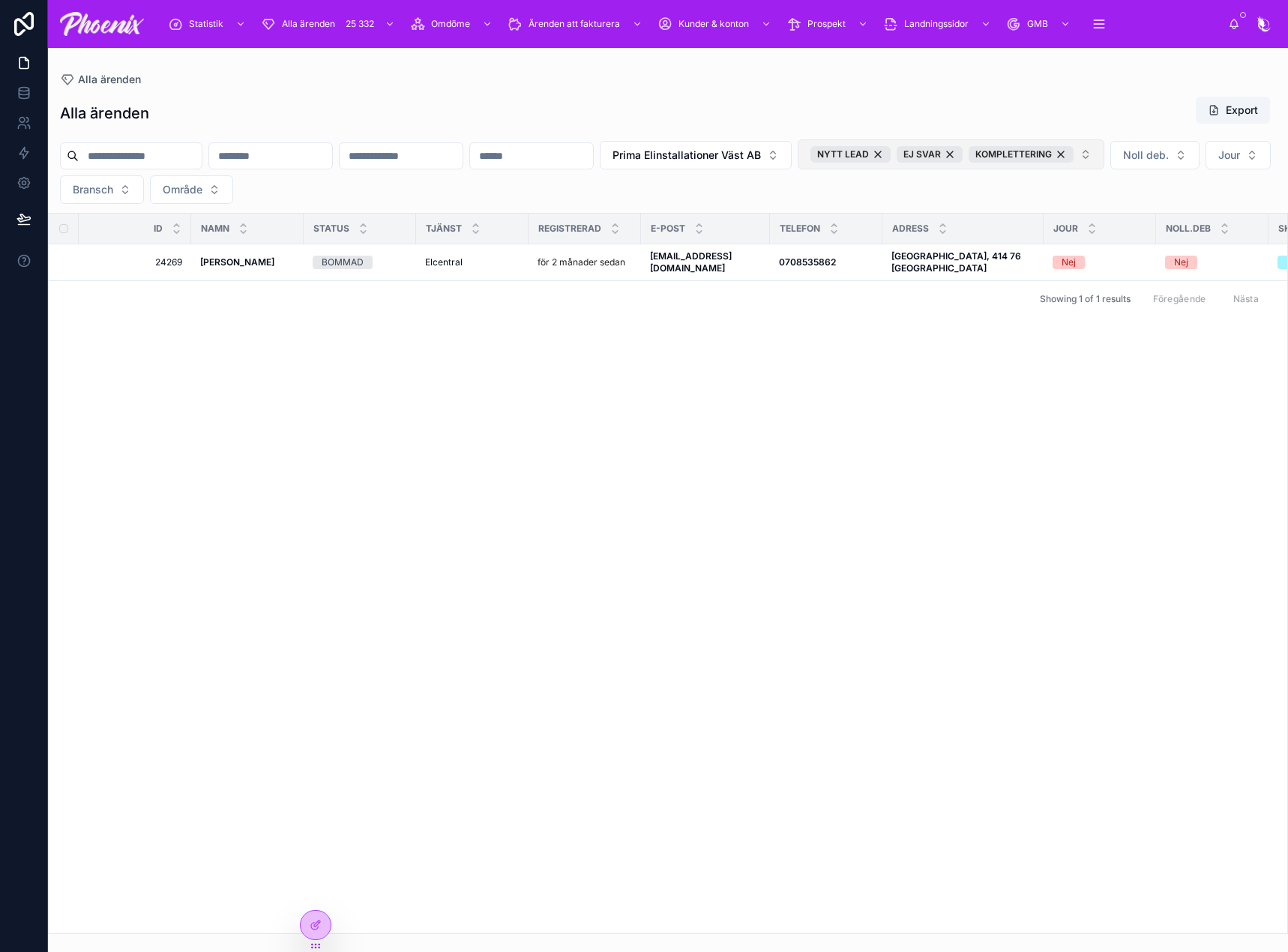
click at [1105, 164] on button "NYTT LEAD EJ SVAR KOMPLETTERING" at bounding box center [951, 155] width 307 height 30
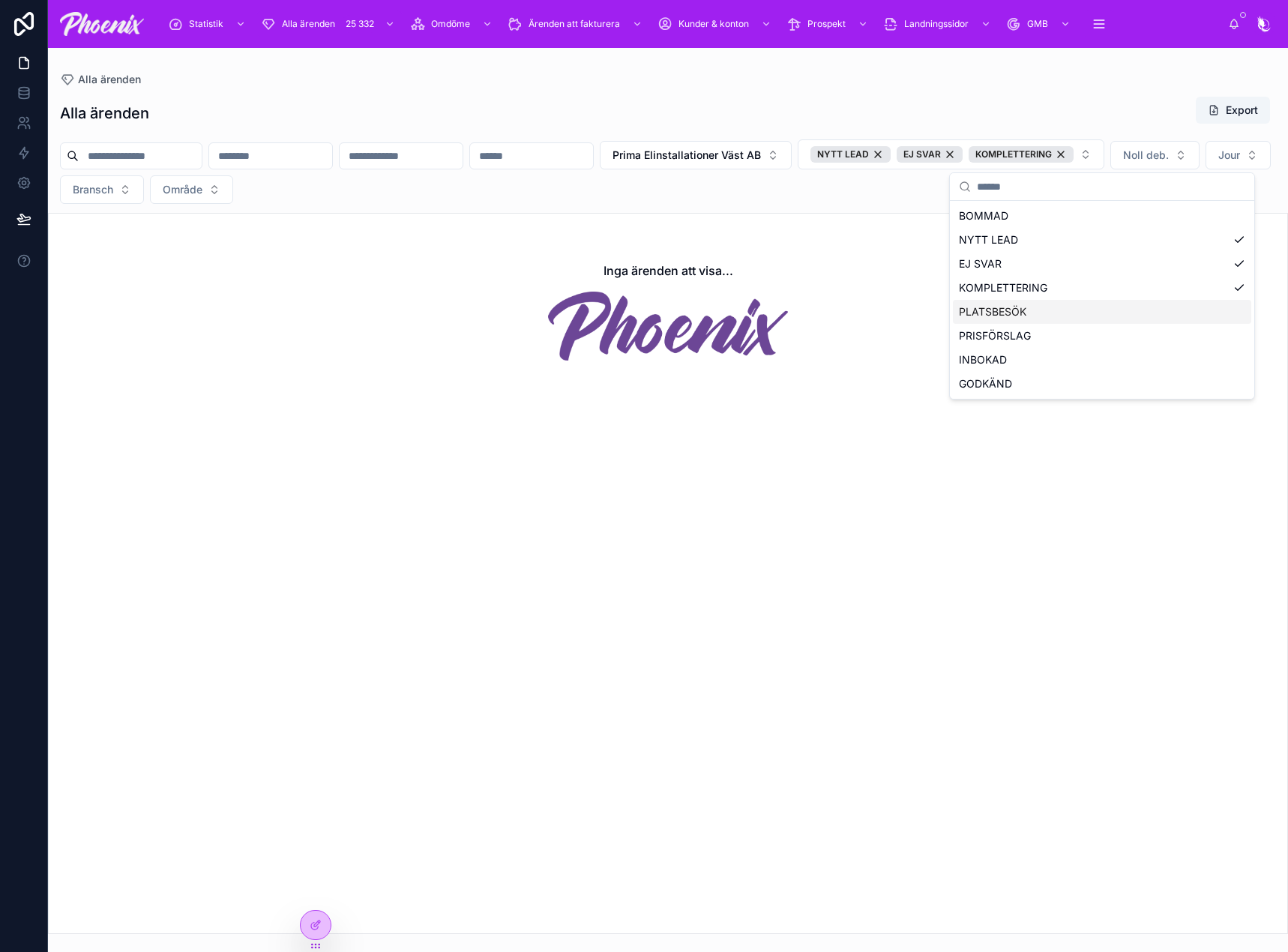
click at [1025, 305] on div "PLATSBESÖK" at bounding box center [1102, 312] width 298 height 24
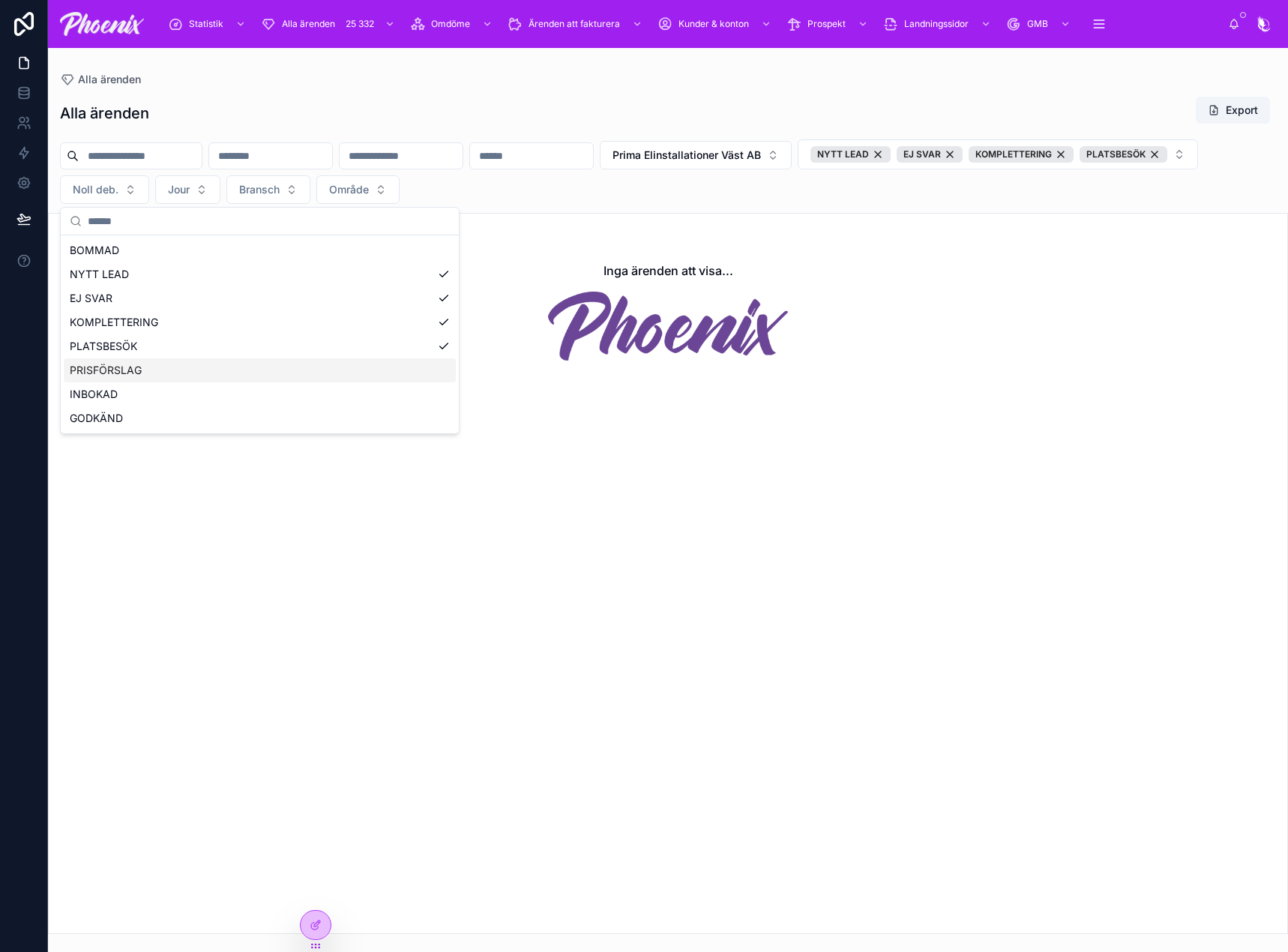
click at [193, 360] on div "PRISFÖRSLAG" at bounding box center [259, 371] width 392 height 24
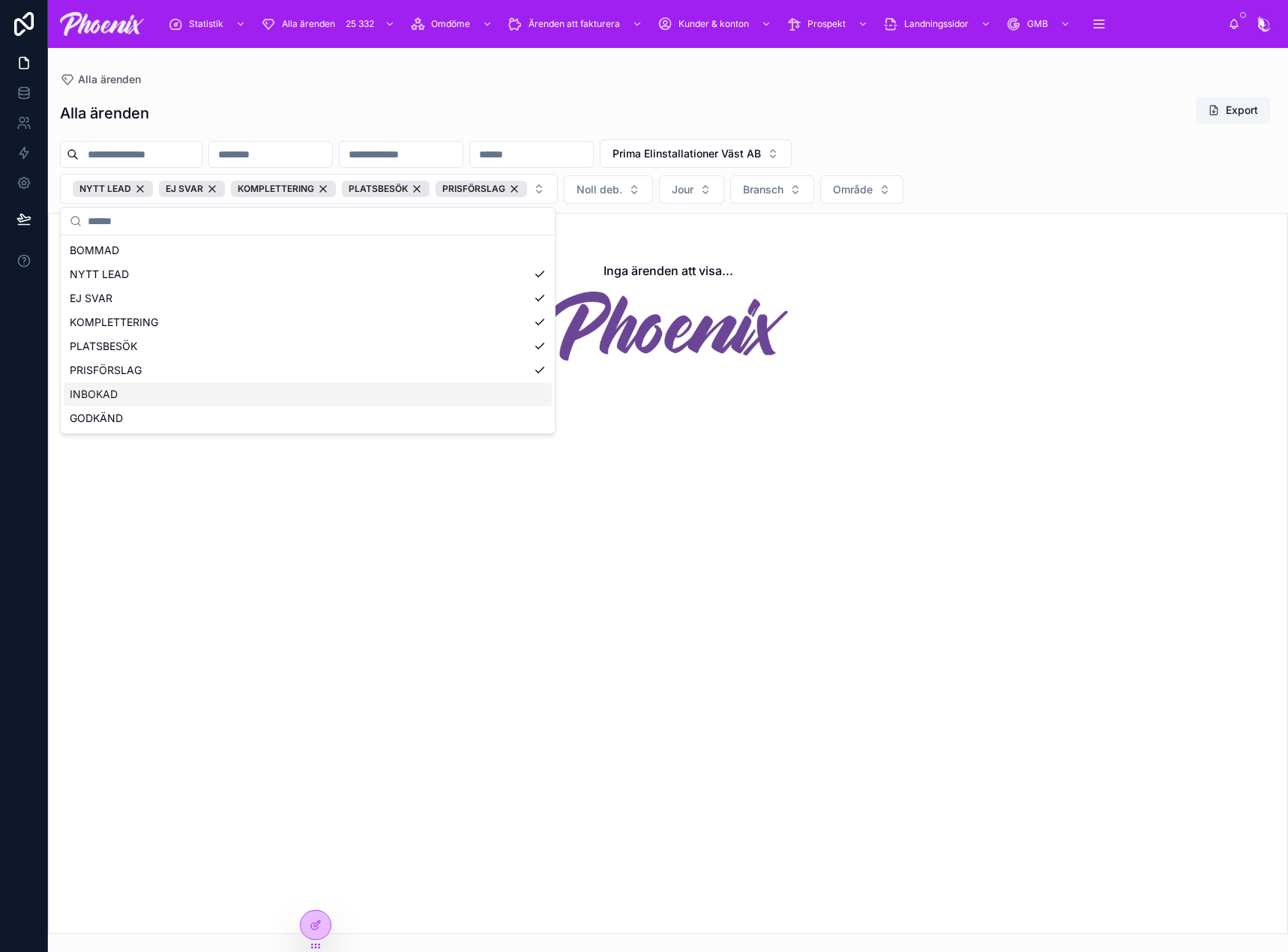
click at [175, 390] on div "INBOKAD" at bounding box center [307, 394] width 488 height 24
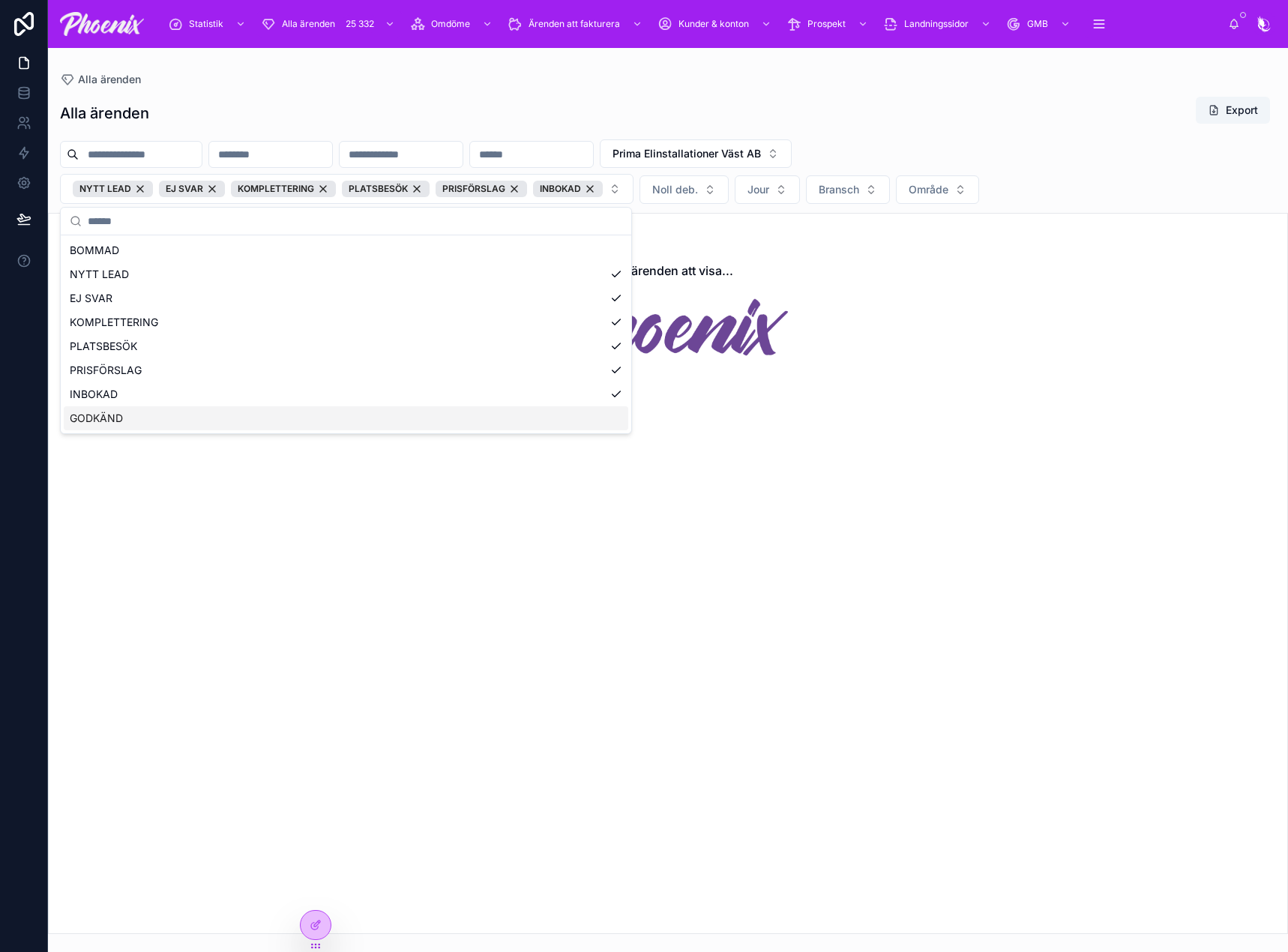
click at [174, 413] on div "GODKÄND" at bounding box center [346, 418] width 565 height 24
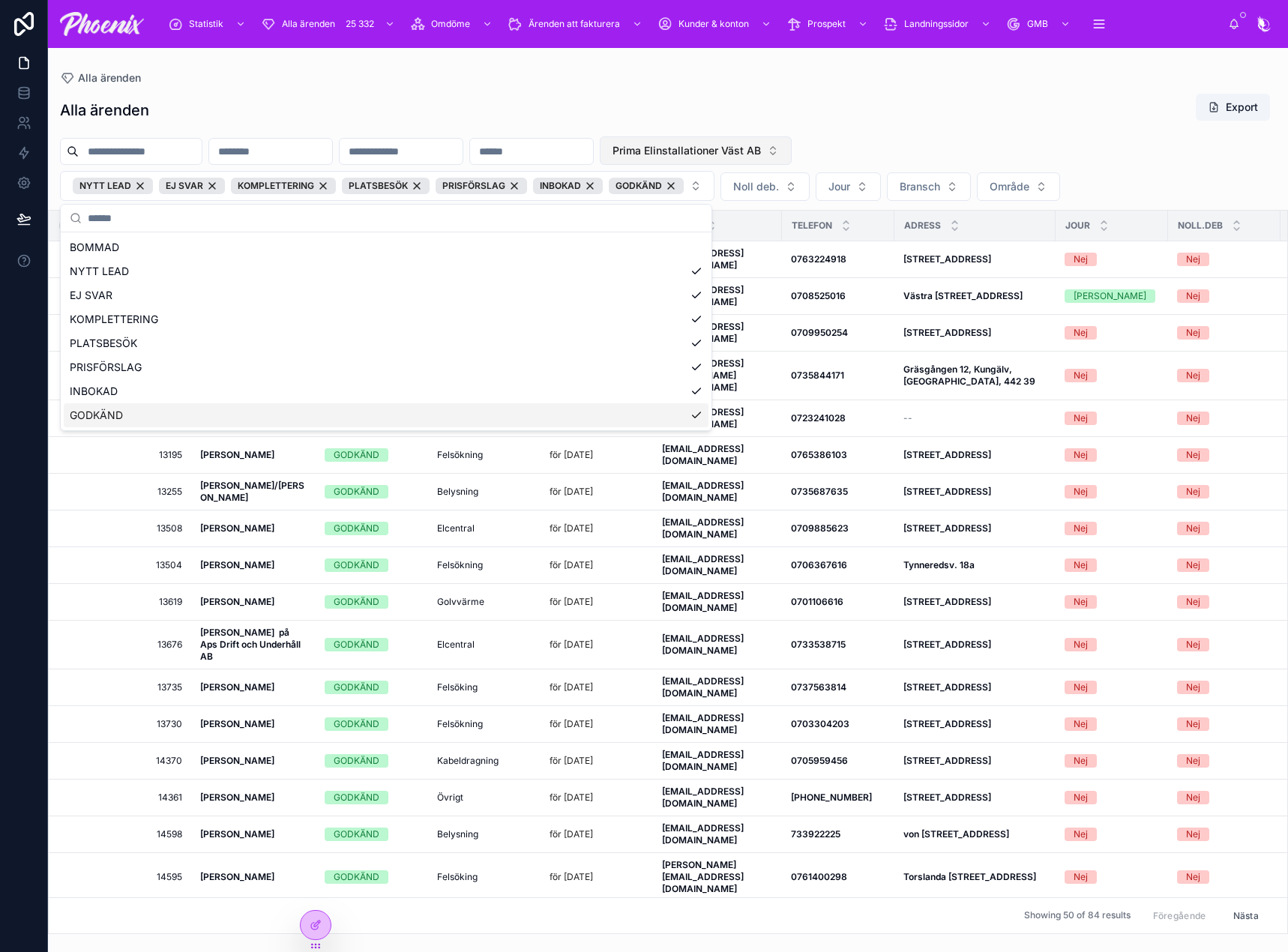
click at [761, 144] on span "Prima Elinstallationer Väst AB" at bounding box center [686, 151] width 149 height 15
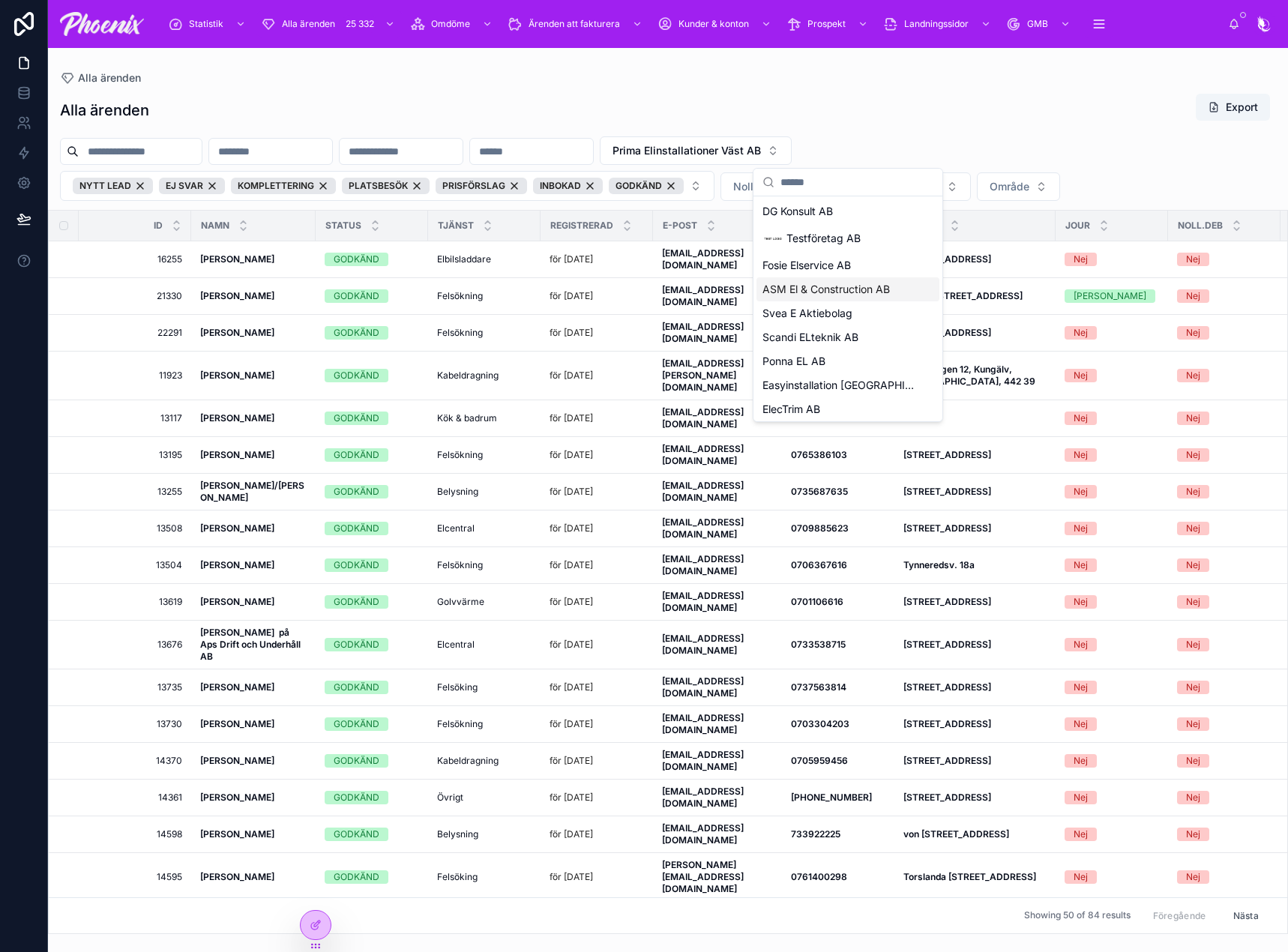
scroll to position [75, 0]
click at [842, 337] on span "Easyinstallation [GEOGRAPHIC_DATA] AB" at bounding box center [839, 334] width 153 height 15
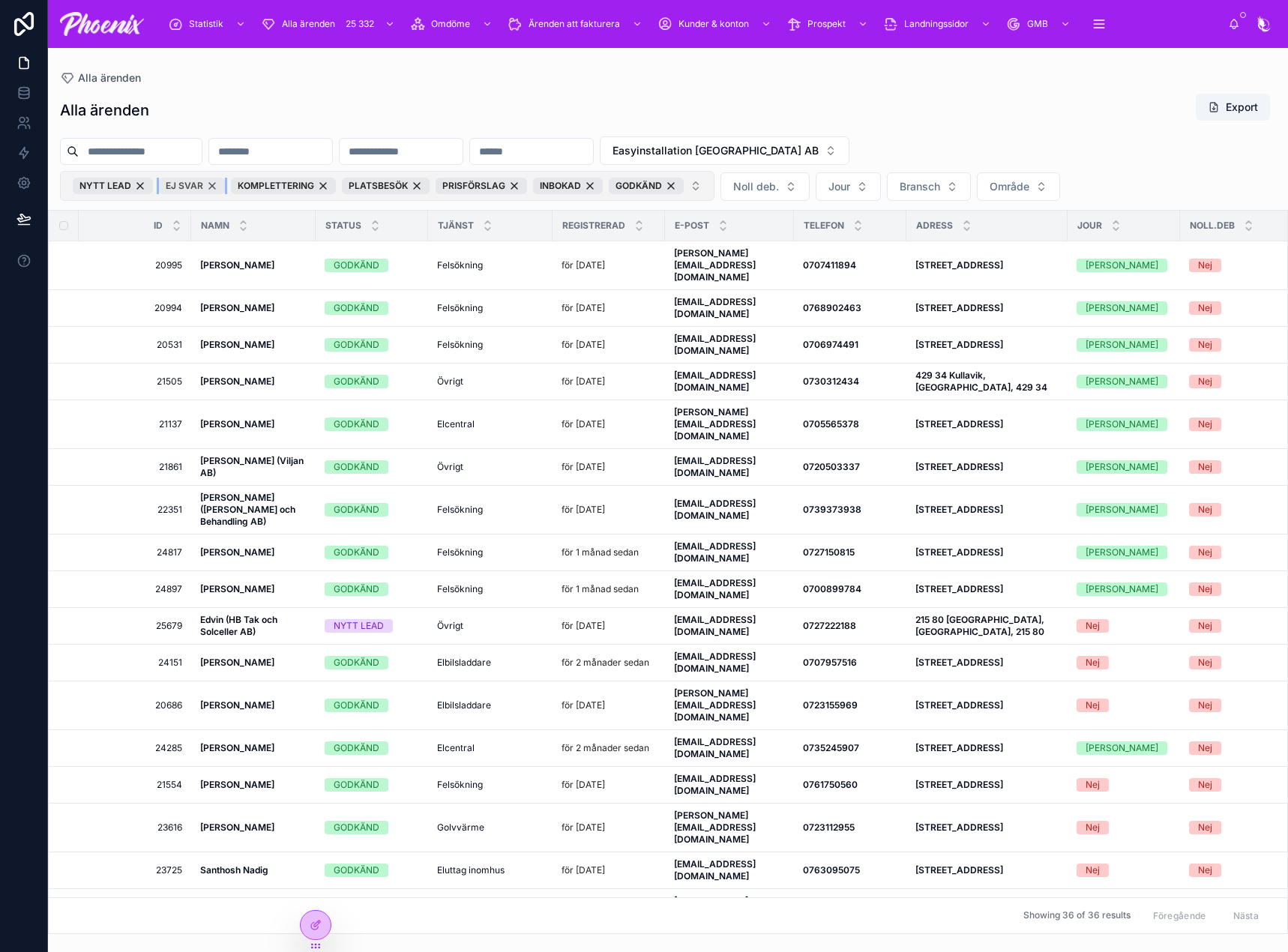
click at [216, 183] on div "EJ SVAR" at bounding box center [192, 186] width 66 height 17
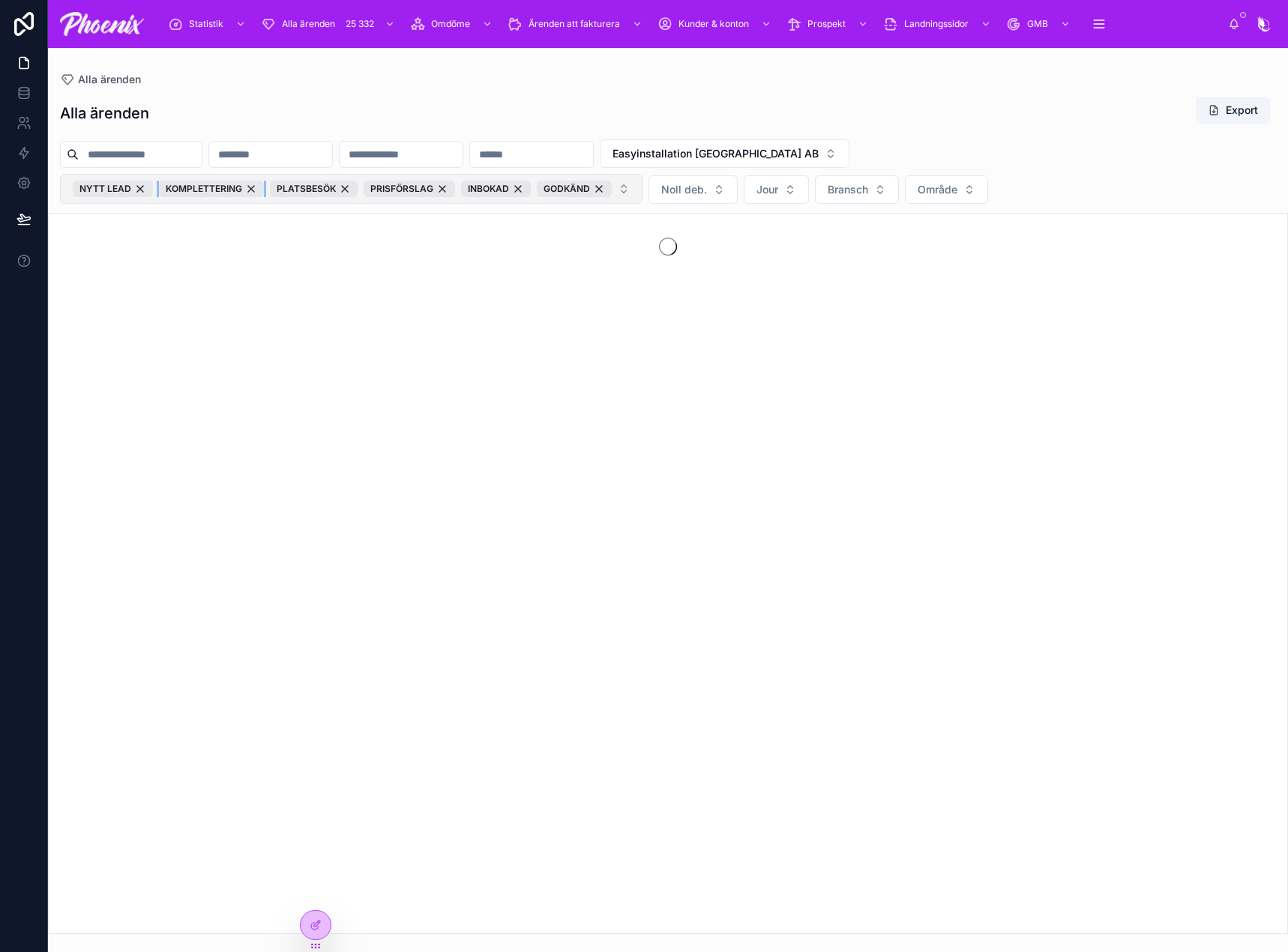
click at [216, 183] on div "KOMPLETTERING" at bounding box center [211, 189] width 105 height 17
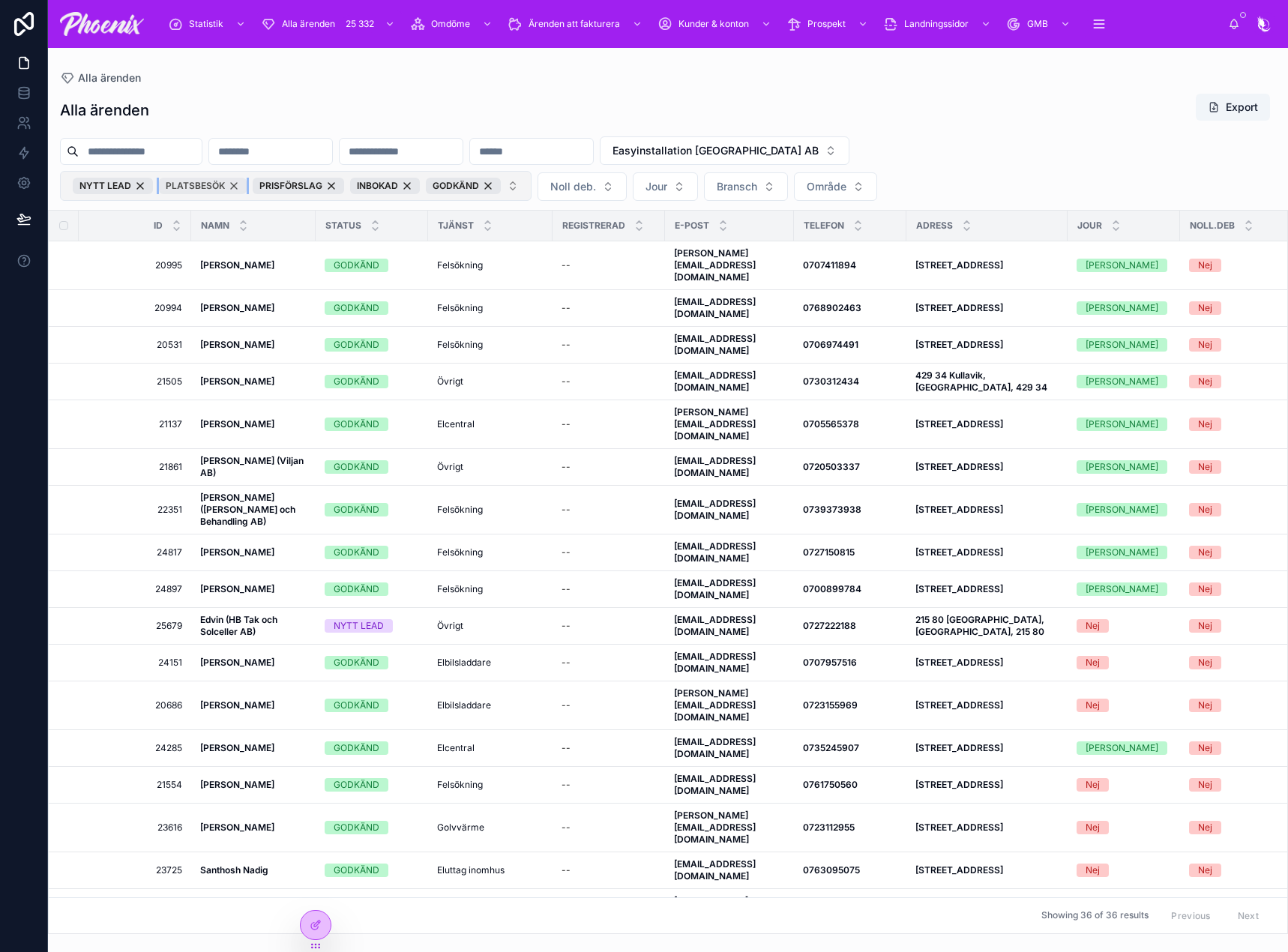
click at [237, 192] on div "PLATSBESÖK" at bounding box center [203, 186] width 88 height 17
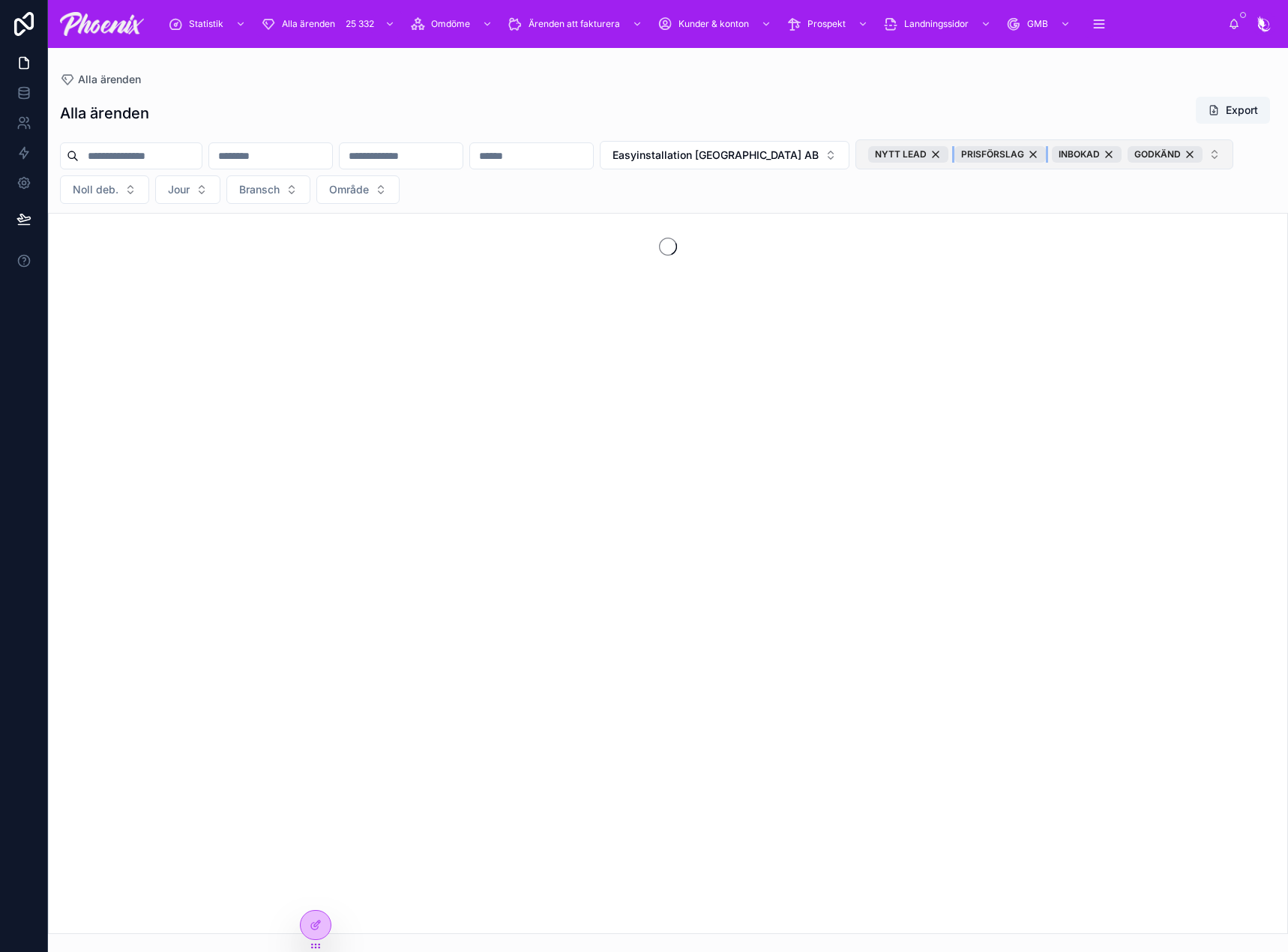
click at [954, 162] on div "PRISFÖRSLAG" at bounding box center [1000, 155] width 91 height 17
click at [215, 192] on button "Bransch" at bounding box center [173, 189] width 84 height 29
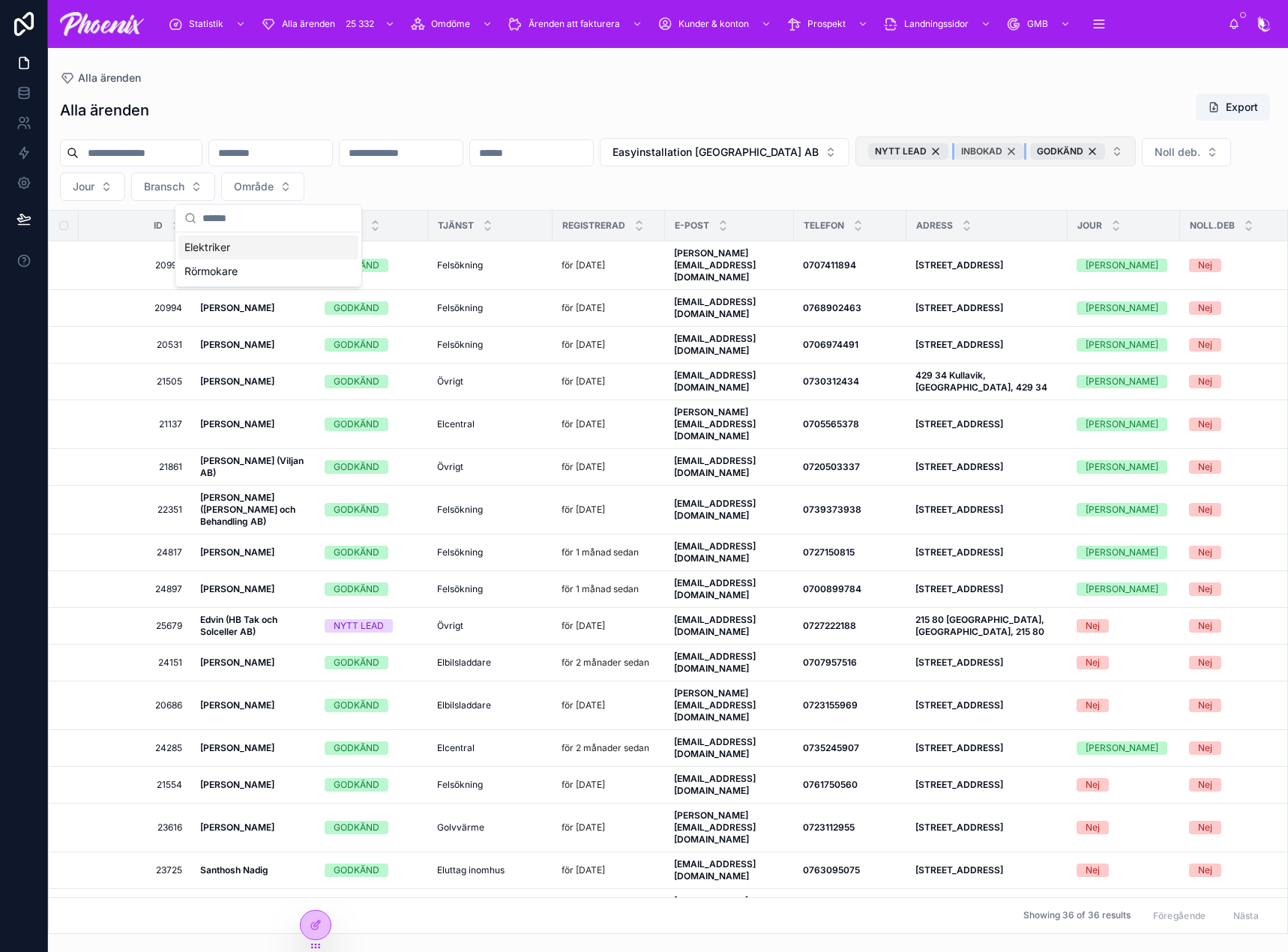
click at [1025, 148] on div "INBOKAD" at bounding box center [989, 152] width 69 height 17
click at [1029, 153] on div "GODKÄND" at bounding box center [991, 152] width 75 height 17
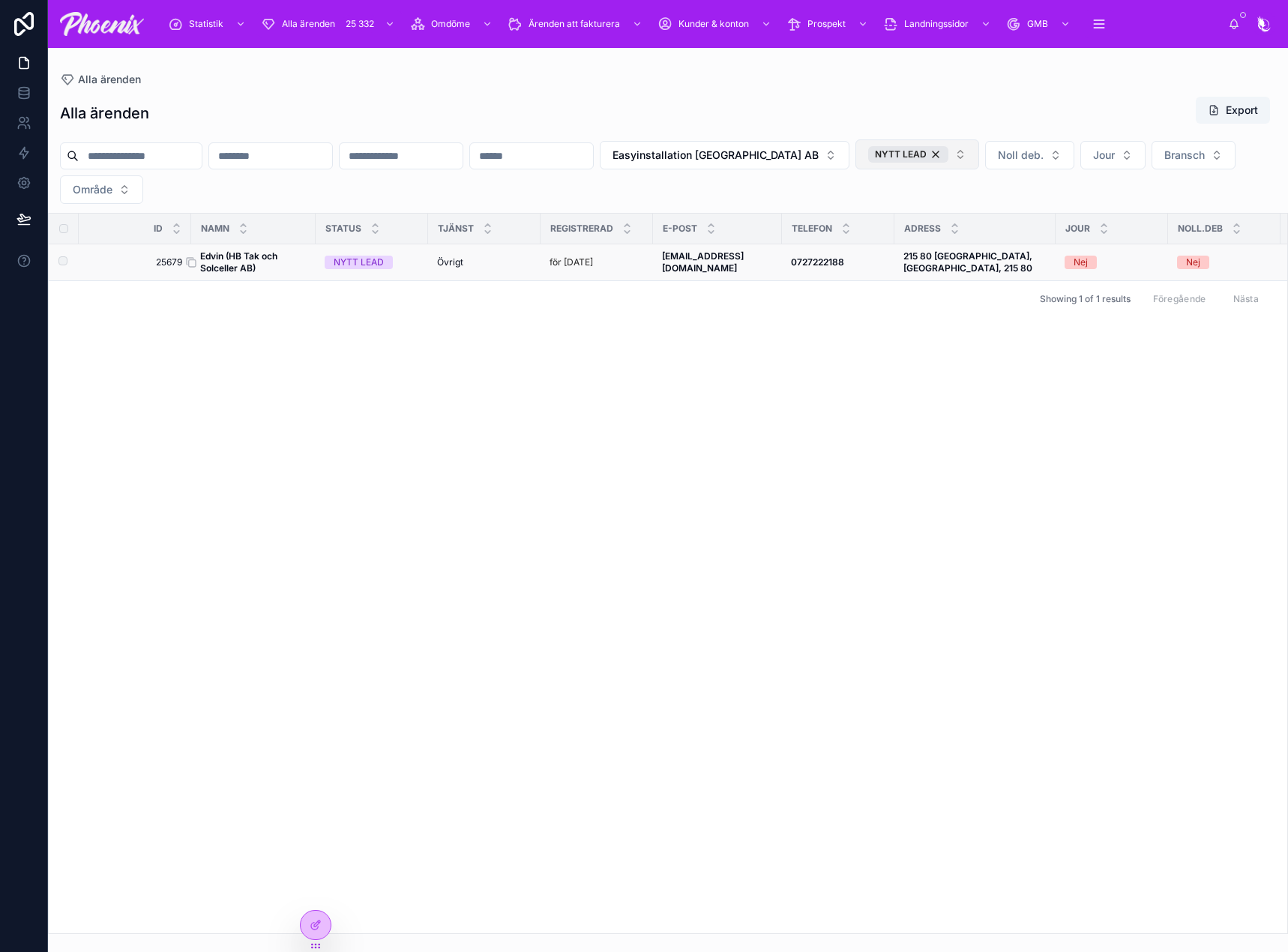
click at [226, 257] on strong "Edvin (HB Tak och Solceller AB)" at bounding box center [239, 262] width 79 height 23
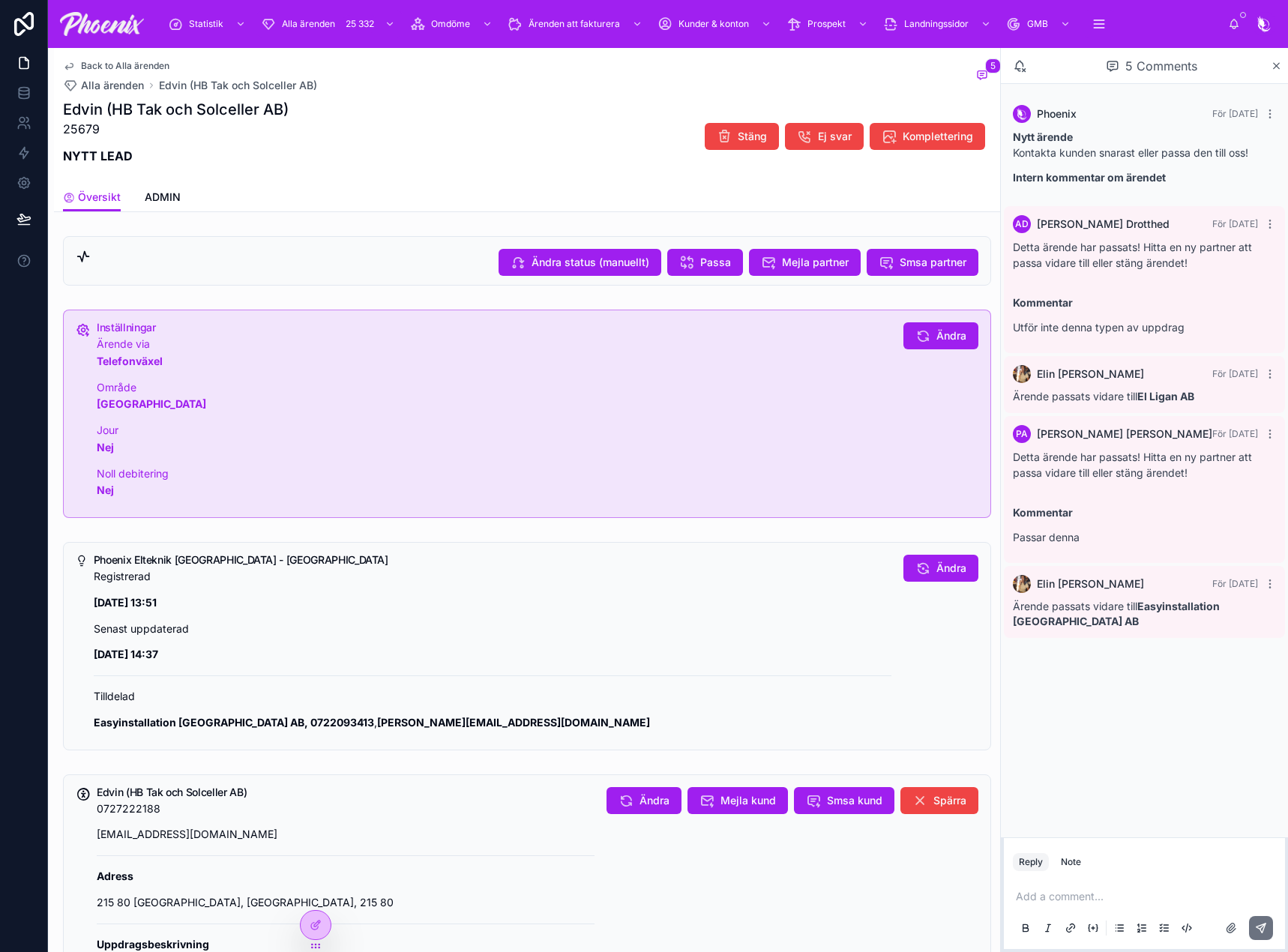
drag, startPoint x: 676, startPoint y: 255, endPoint x: 673, endPoint y: 224, distance: 31.1
click at [673, 224] on div "Back to Alla ärenden Alla ärenden Edvin (HB Tak och Solceller AB) 5 Edvin (HB T…" at bounding box center [527, 677] width 946 height 1259
click at [679, 257] on icon at bounding box center [687, 263] width 15 height 15
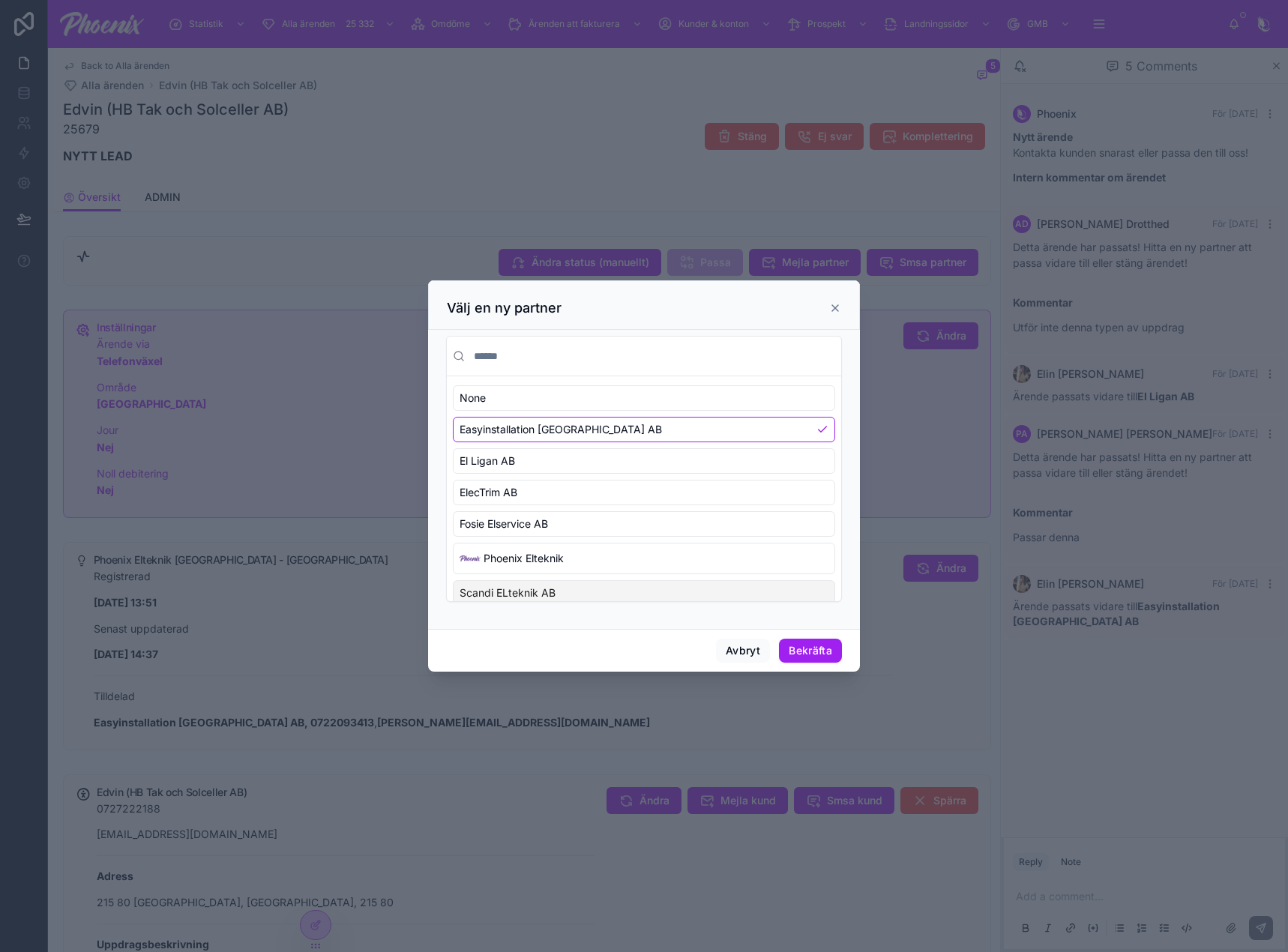
click at [600, 589] on div "Scandi ELteknik AB" at bounding box center [644, 593] width 382 height 26
click at [806, 658] on button "Bekräfta" at bounding box center [810, 651] width 63 height 24
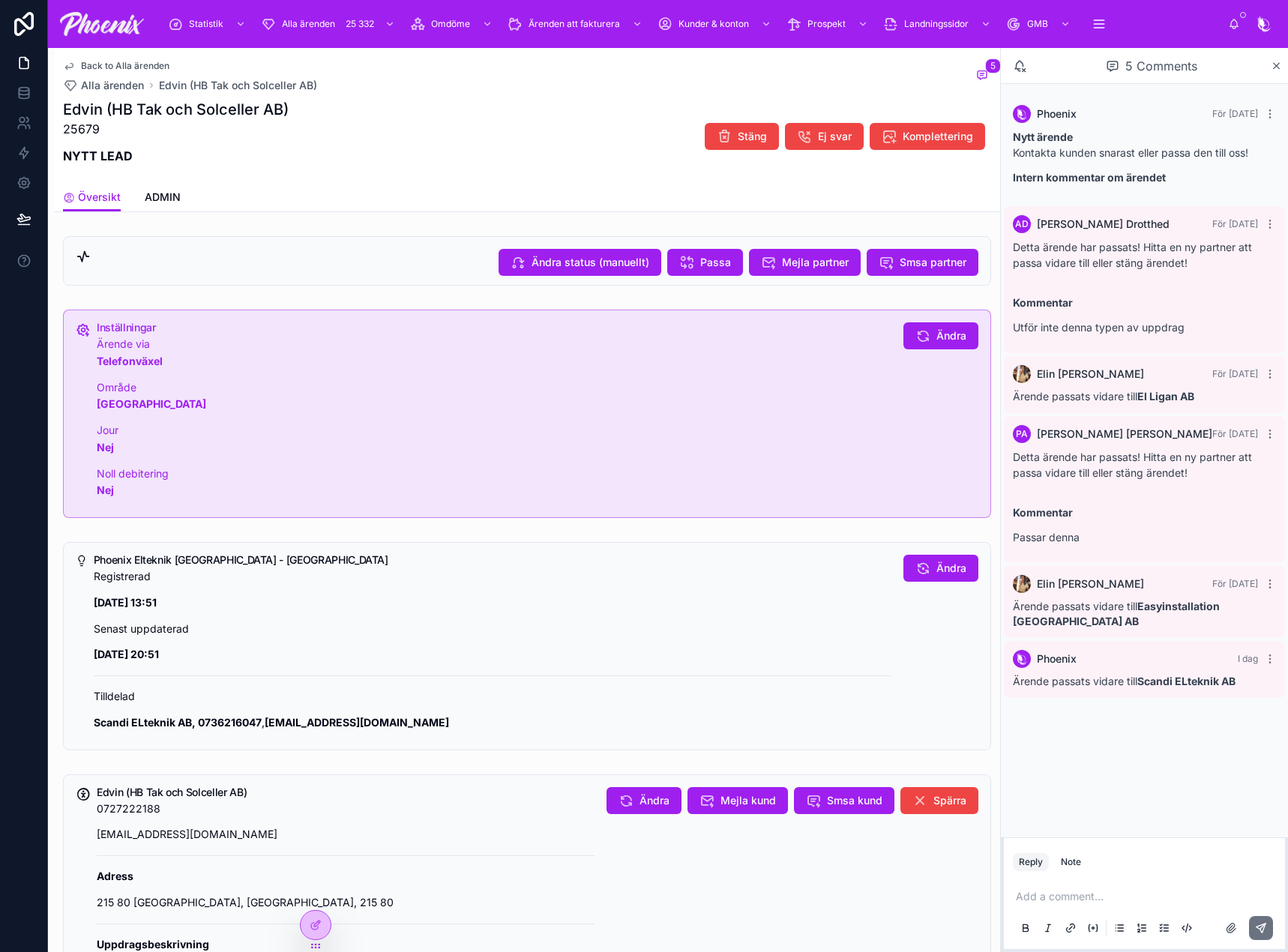
drag, startPoint x: 785, startPoint y: 440, endPoint x: 785, endPoint y: 430, distance: 10.0
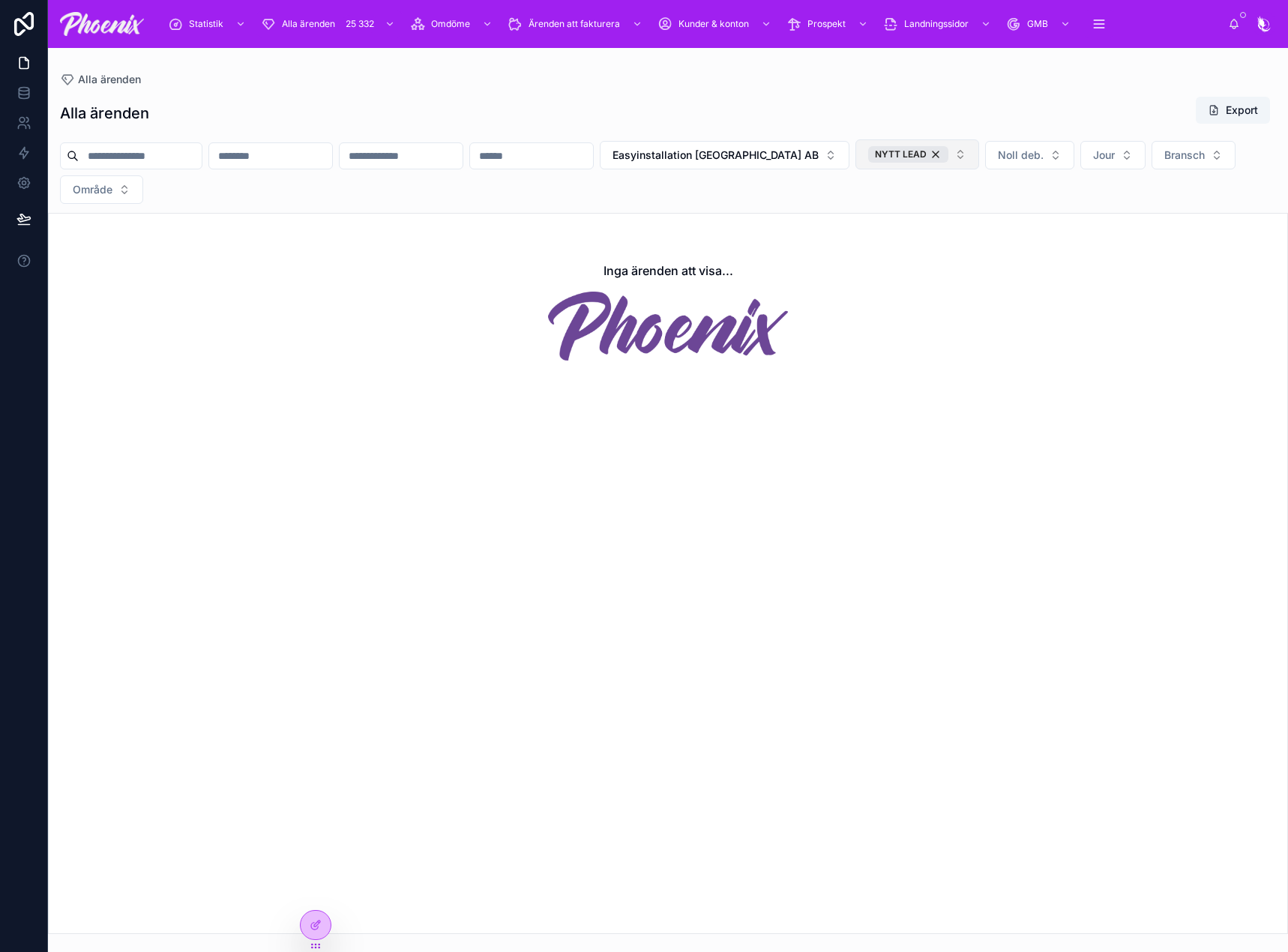
click at [979, 156] on button "NYTT LEAD" at bounding box center [917, 155] width 124 height 30
click at [978, 258] on div "EJ SVAR" at bounding box center [1000, 264] width 180 height 24
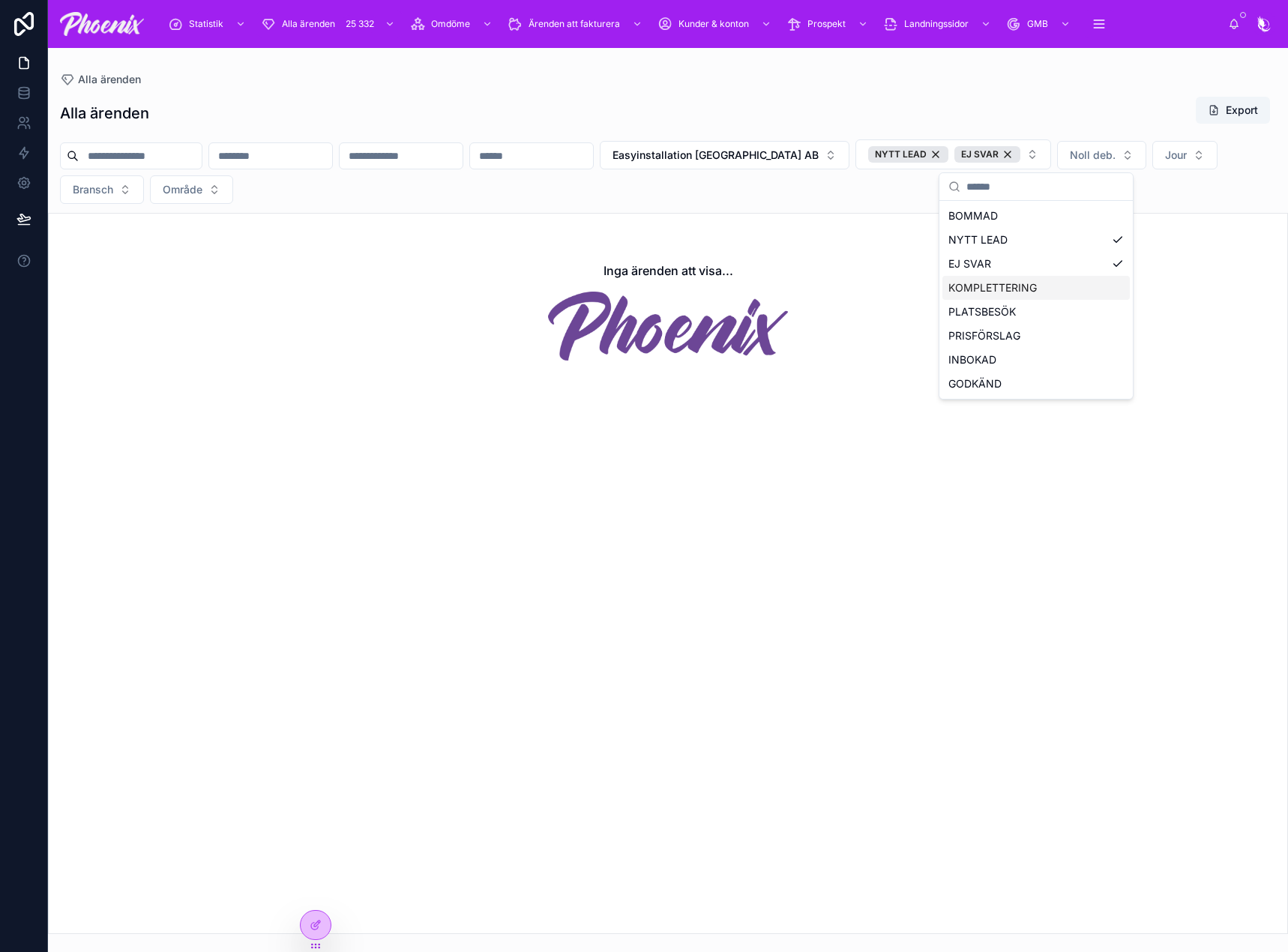
click at [980, 287] on div "KOMPLETTERING" at bounding box center [1036, 288] width 187 height 24
click at [975, 316] on div "PLATSBESÖK" at bounding box center [1091, 312] width 298 height 24
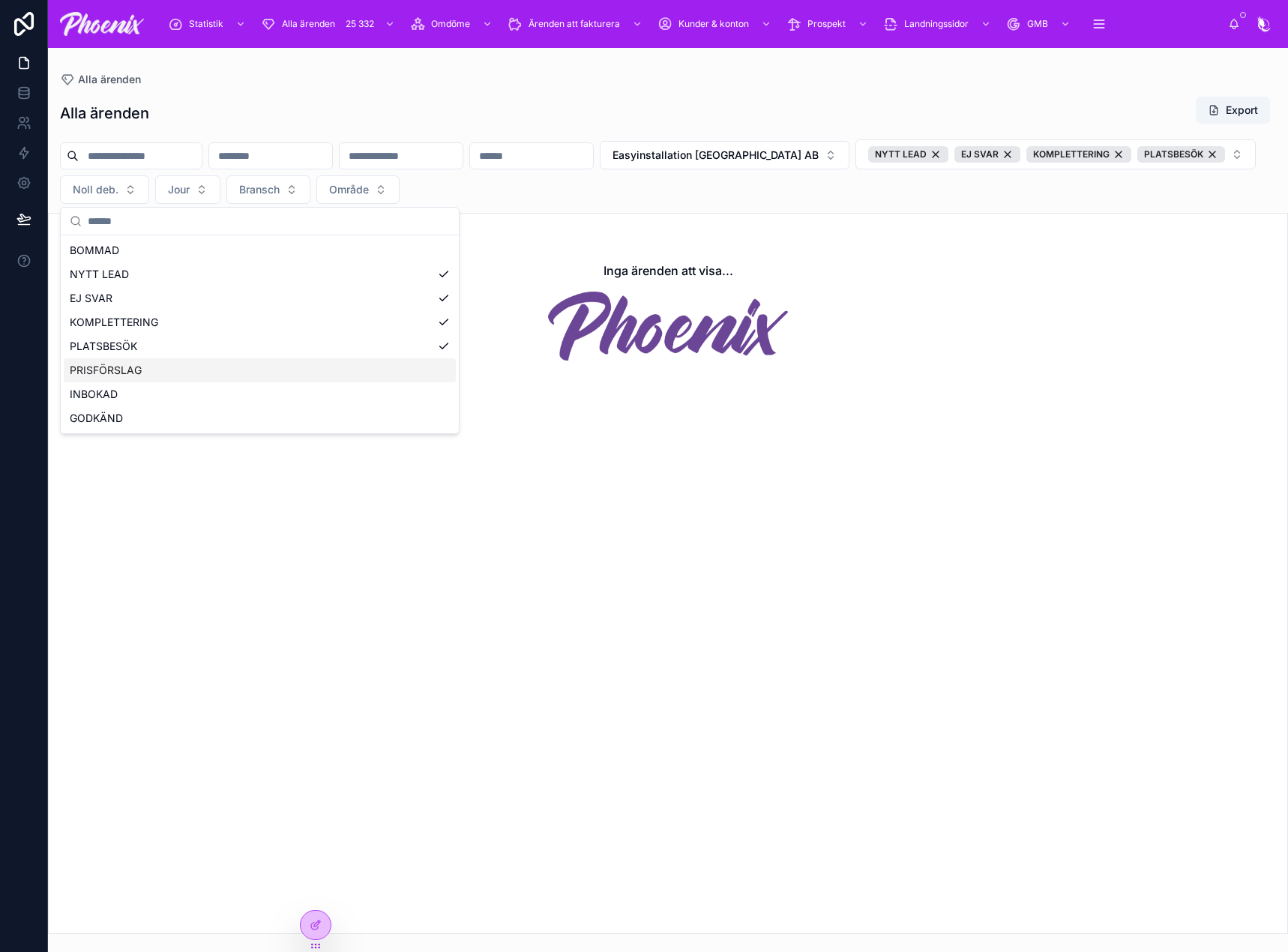
click at [359, 368] on div "PRISFÖRSLAG" at bounding box center [259, 371] width 392 height 24
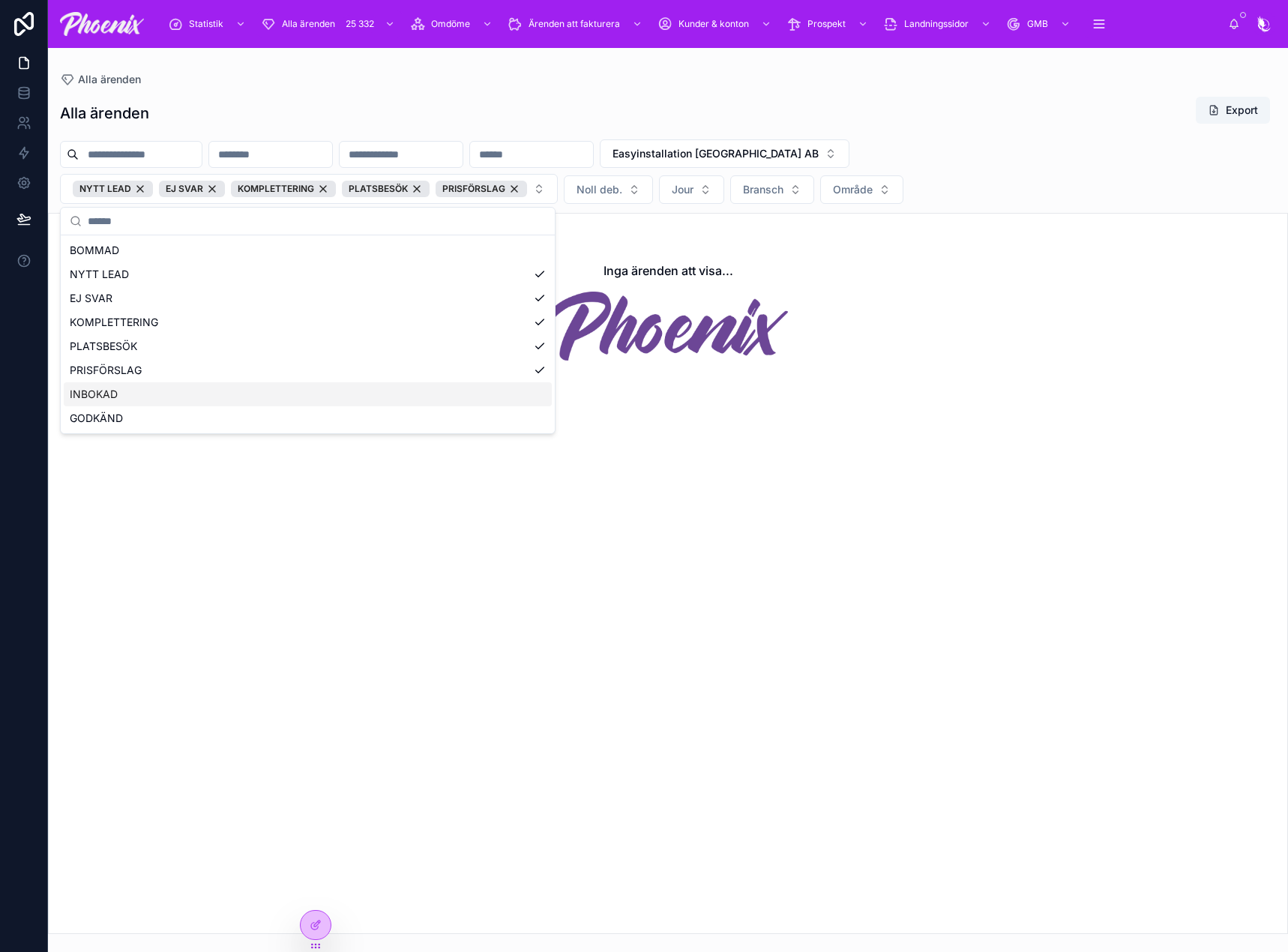
click at [363, 396] on div "INBOKAD" at bounding box center [307, 394] width 488 height 24
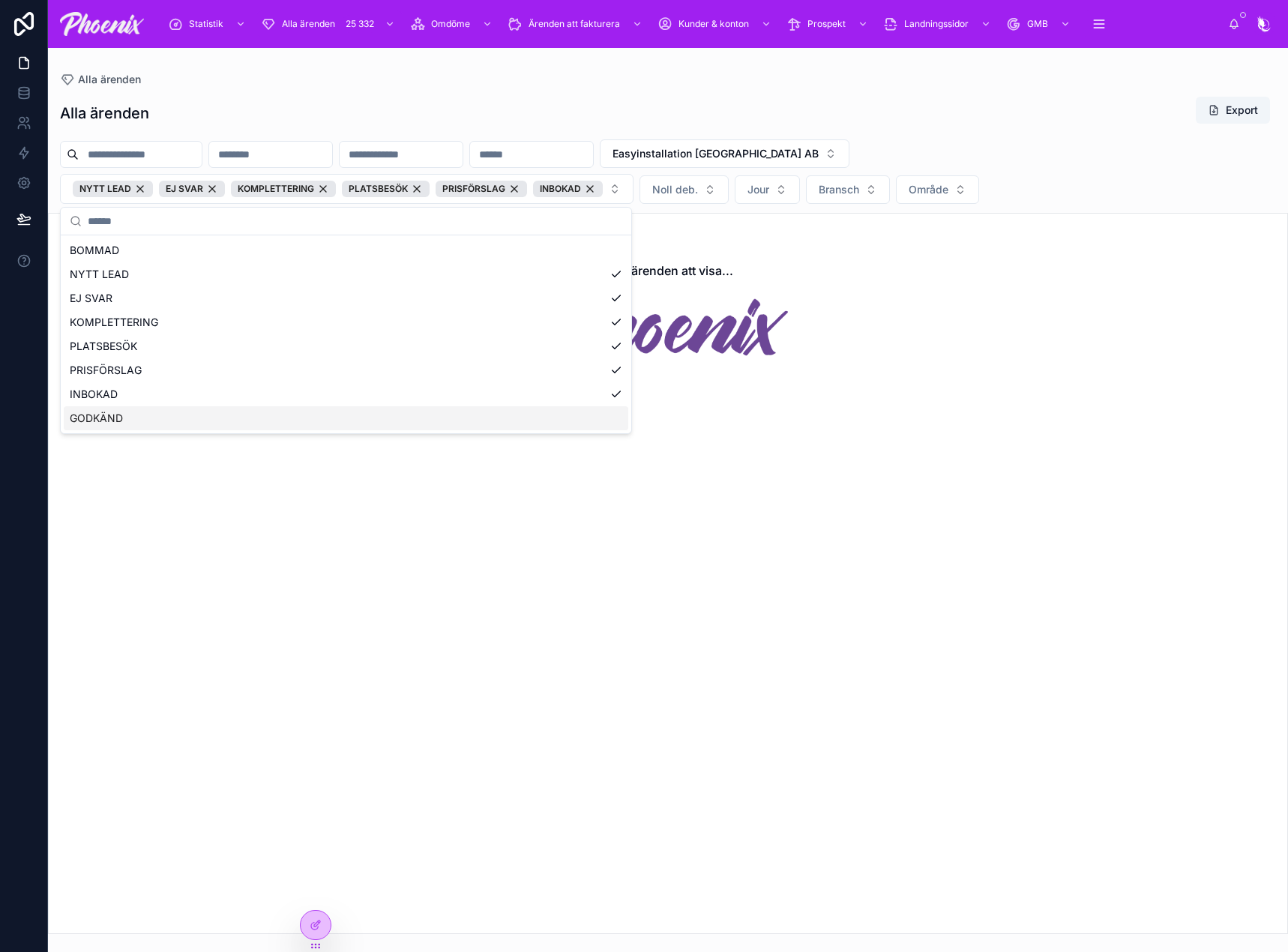
click at [365, 422] on div "GODKÄND" at bounding box center [346, 418] width 565 height 24
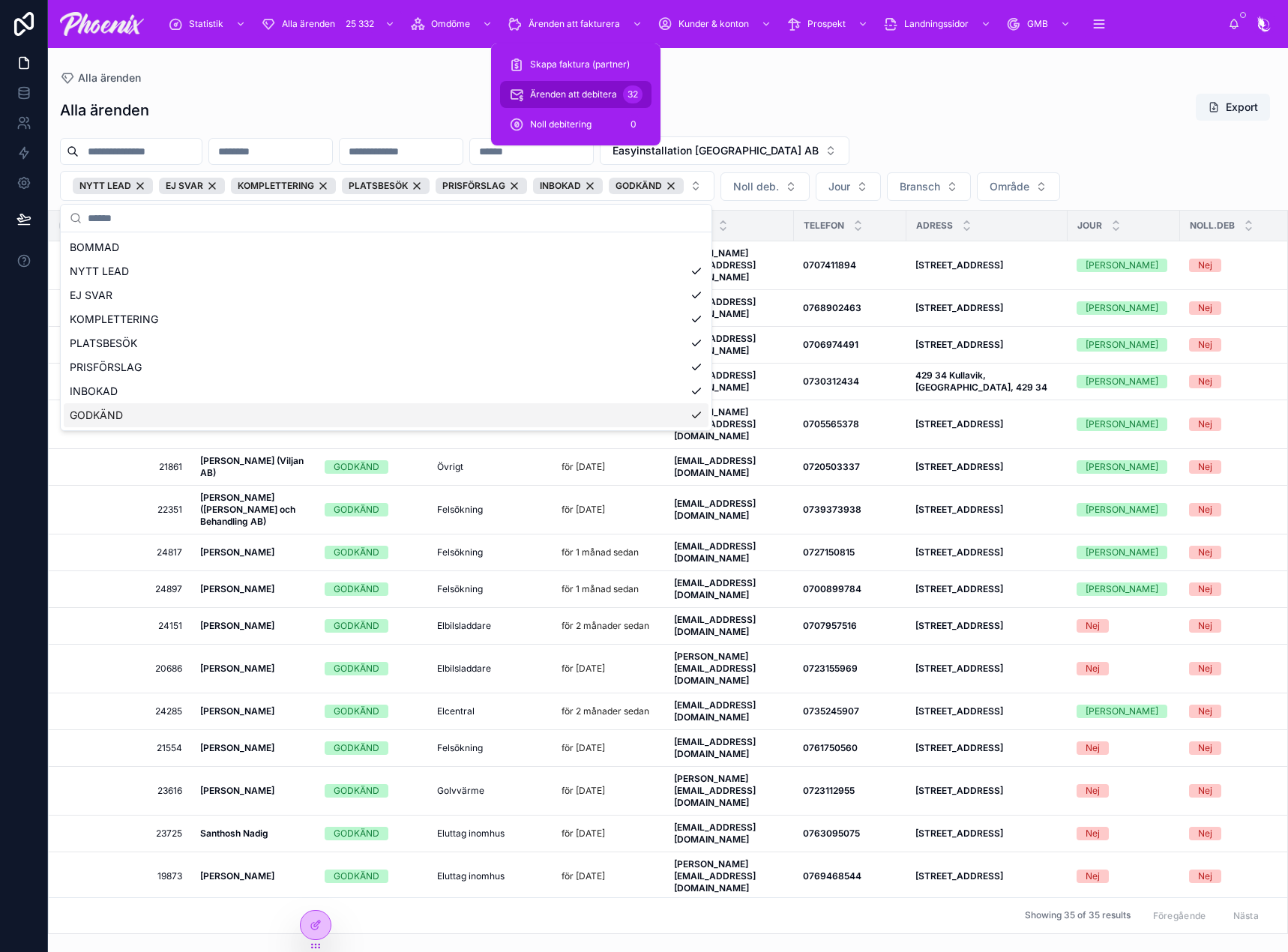
click at [603, 88] on span "Ärenden att debitera" at bounding box center [573, 94] width 87 height 12
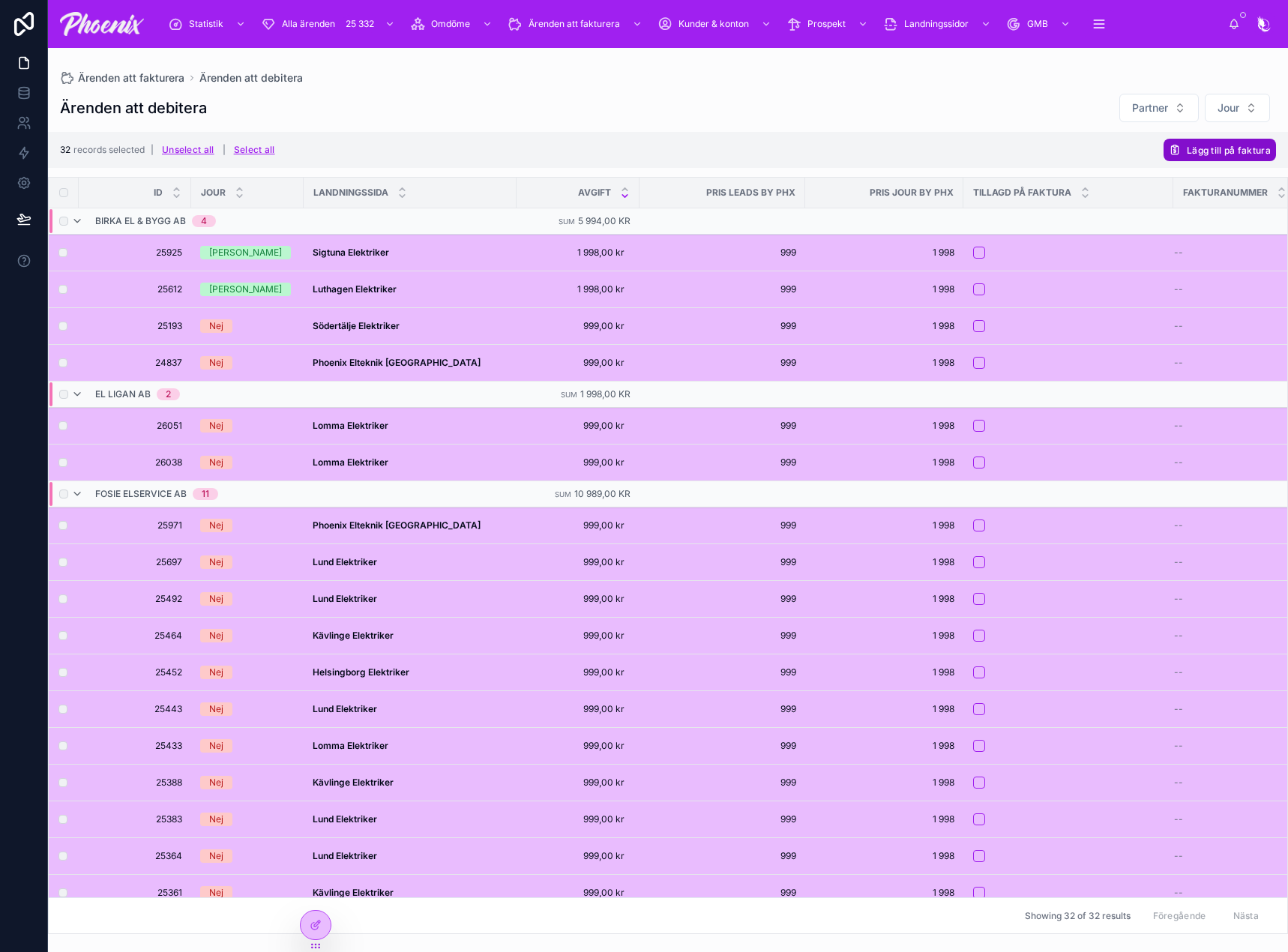
click at [1203, 145] on span "Lägg till på faktura" at bounding box center [1228, 150] width 84 height 11
click at [1247, 115] on icon at bounding box center [1250, 121] width 12 height 12
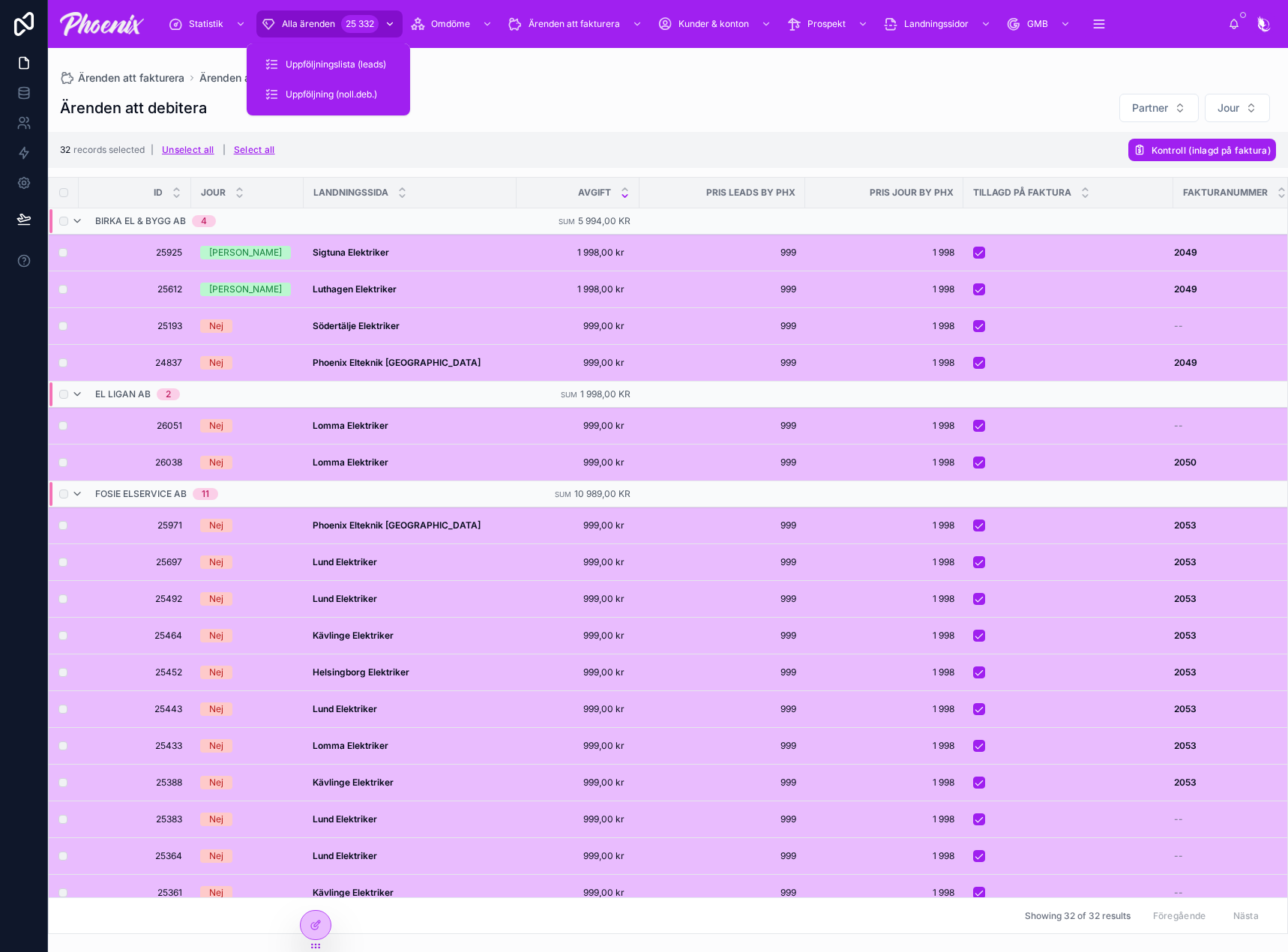
click at [330, 23] on span "Alla ärenden" at bounding box center [308, 24] width 54 height 12
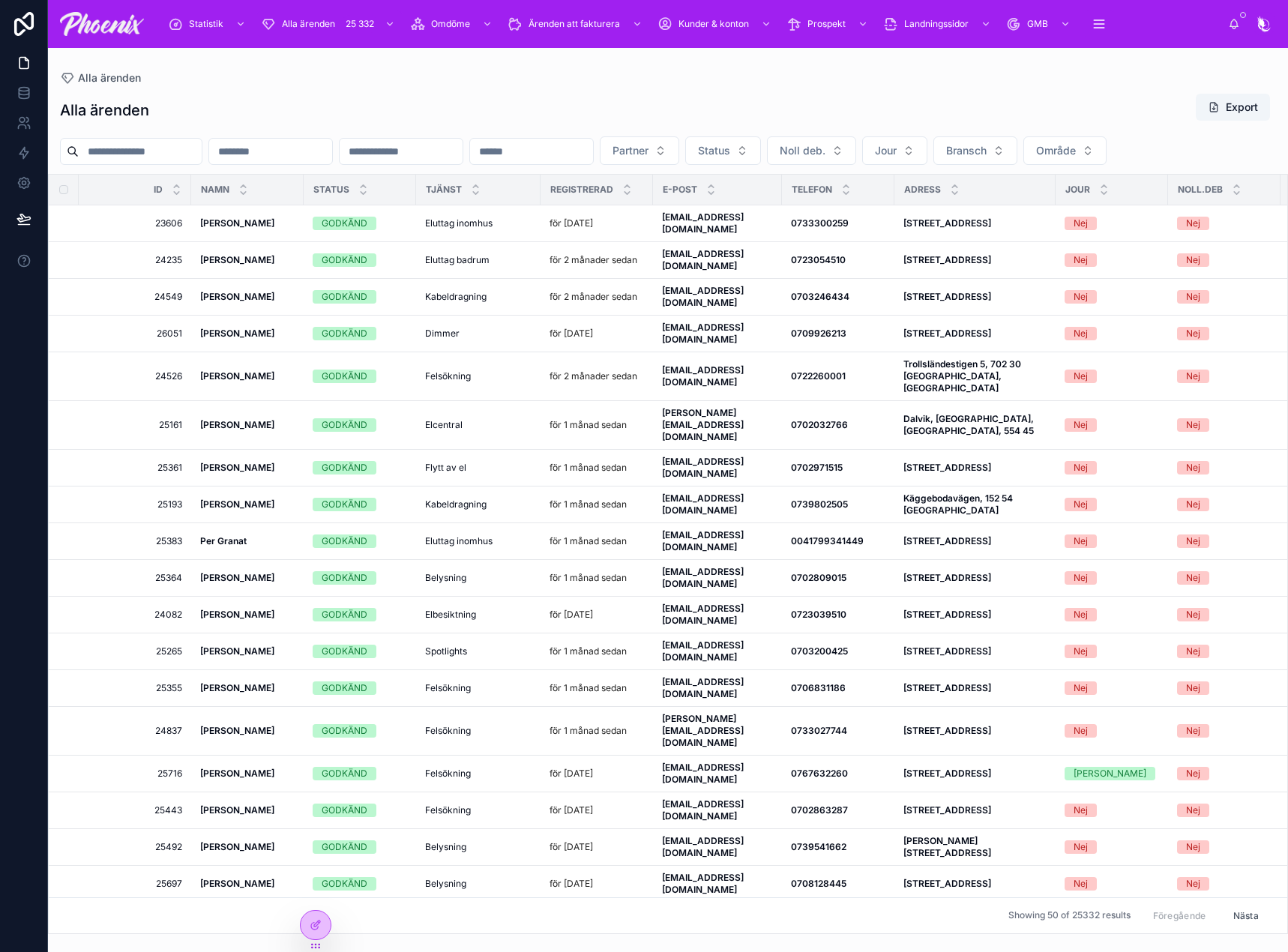
click at [165, 153] on input "text" at bounding box center [140, 152] width 123 height 21
paste input "**********"
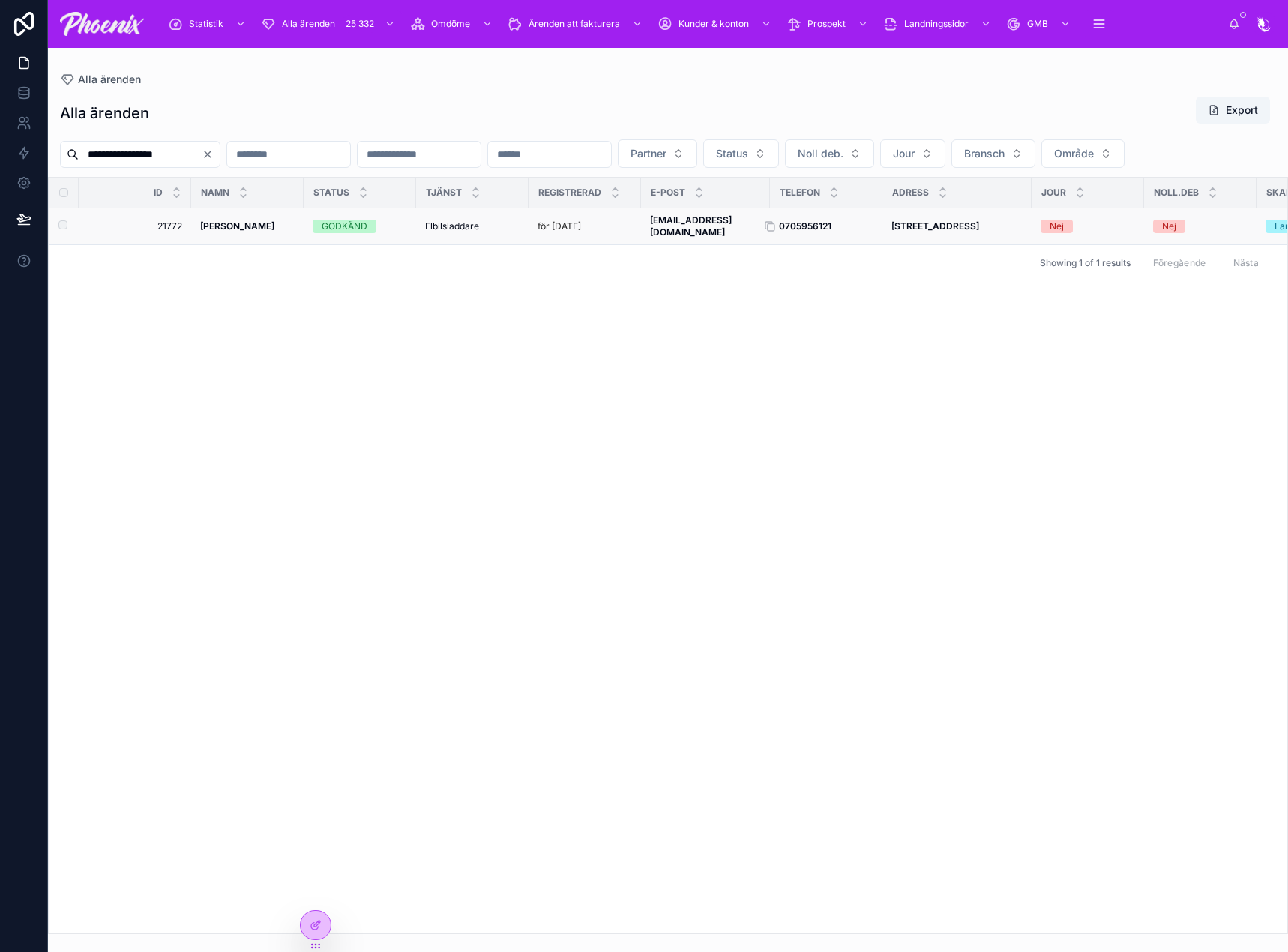
type input "**********"
click at [797, 232] on strong "0705956121" at bounding box center [806, 226] width 53 height 11
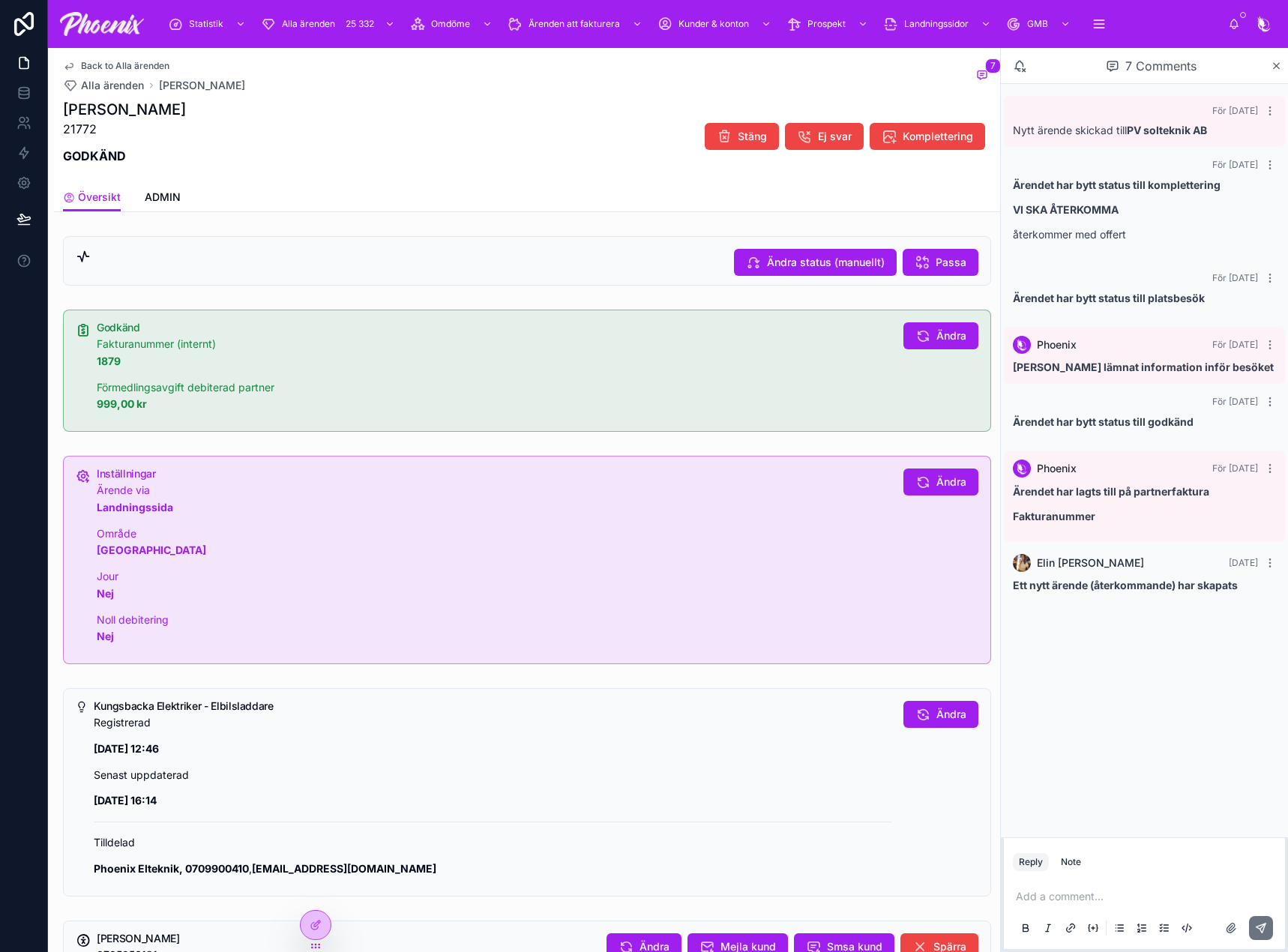
click at [90, 121] on p "21772" at bounding box center [124, 129] width 123 height 18
click at [90, 119] on div "[PERSON_NAME] 21772 GODKÄND" at bounding box center [124, 136] width 123 height 75
copy div "[PERSON_NAME] 21772"
click at [88, 128] on p "21772" at bounding box center [124, 129] width 123 height 18
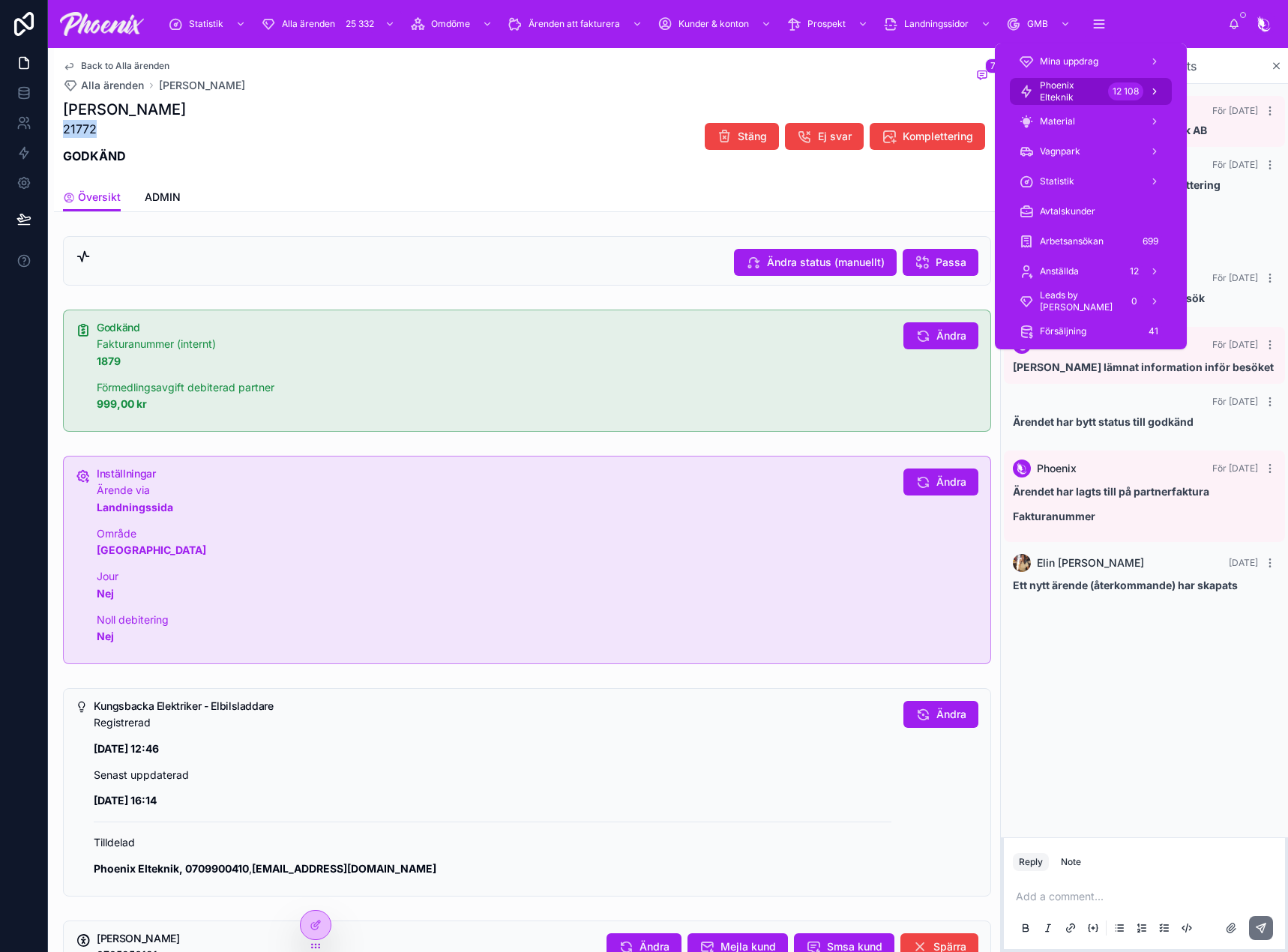
click at [1078, 89] on span "Phoenix Elteknik" at bounding box center [1071, 91] width 62 height 24
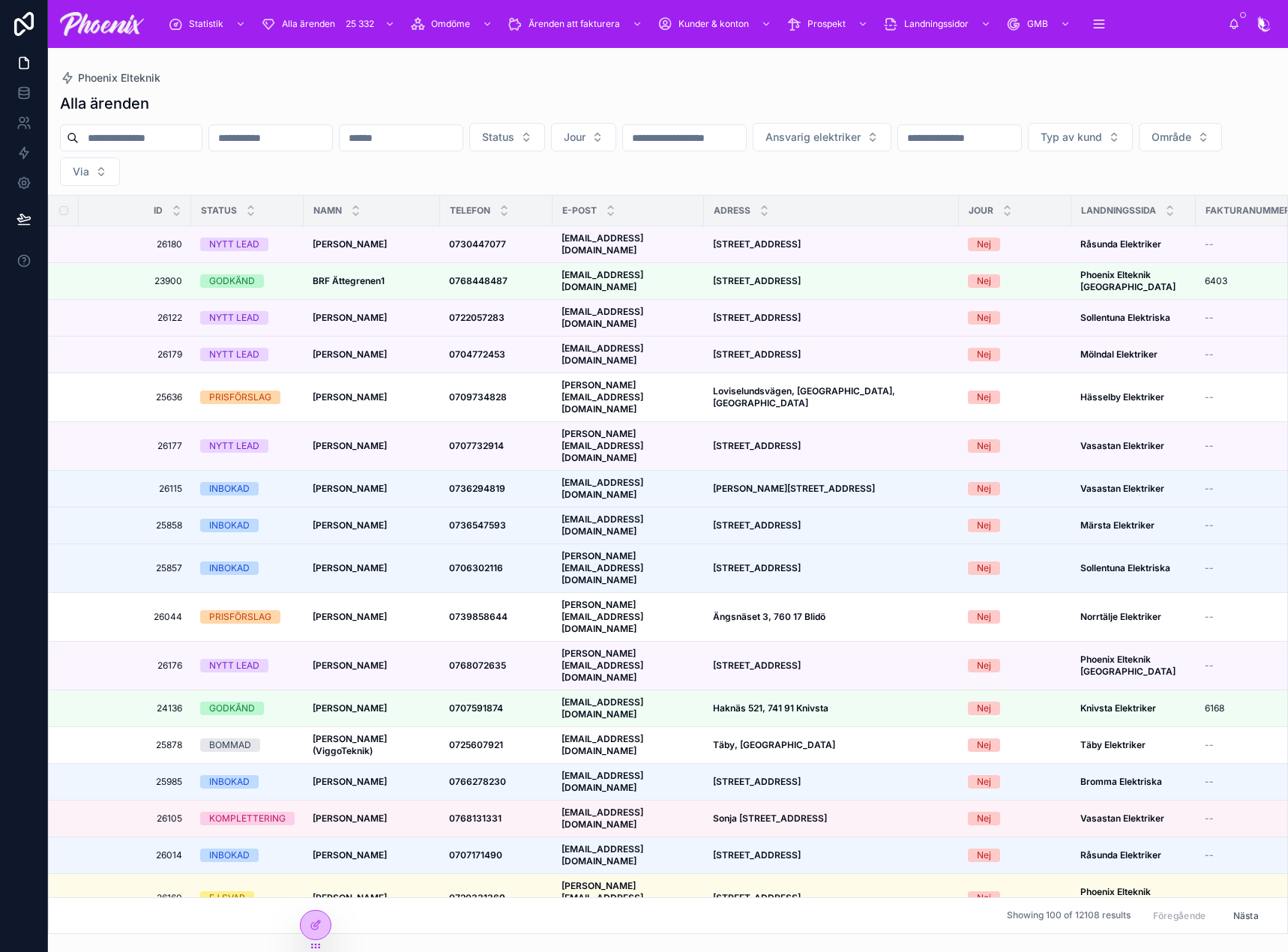
click at [180, 140] on input "text" at bounding box center [140, 138] width 123 height 21
paste input "*****"
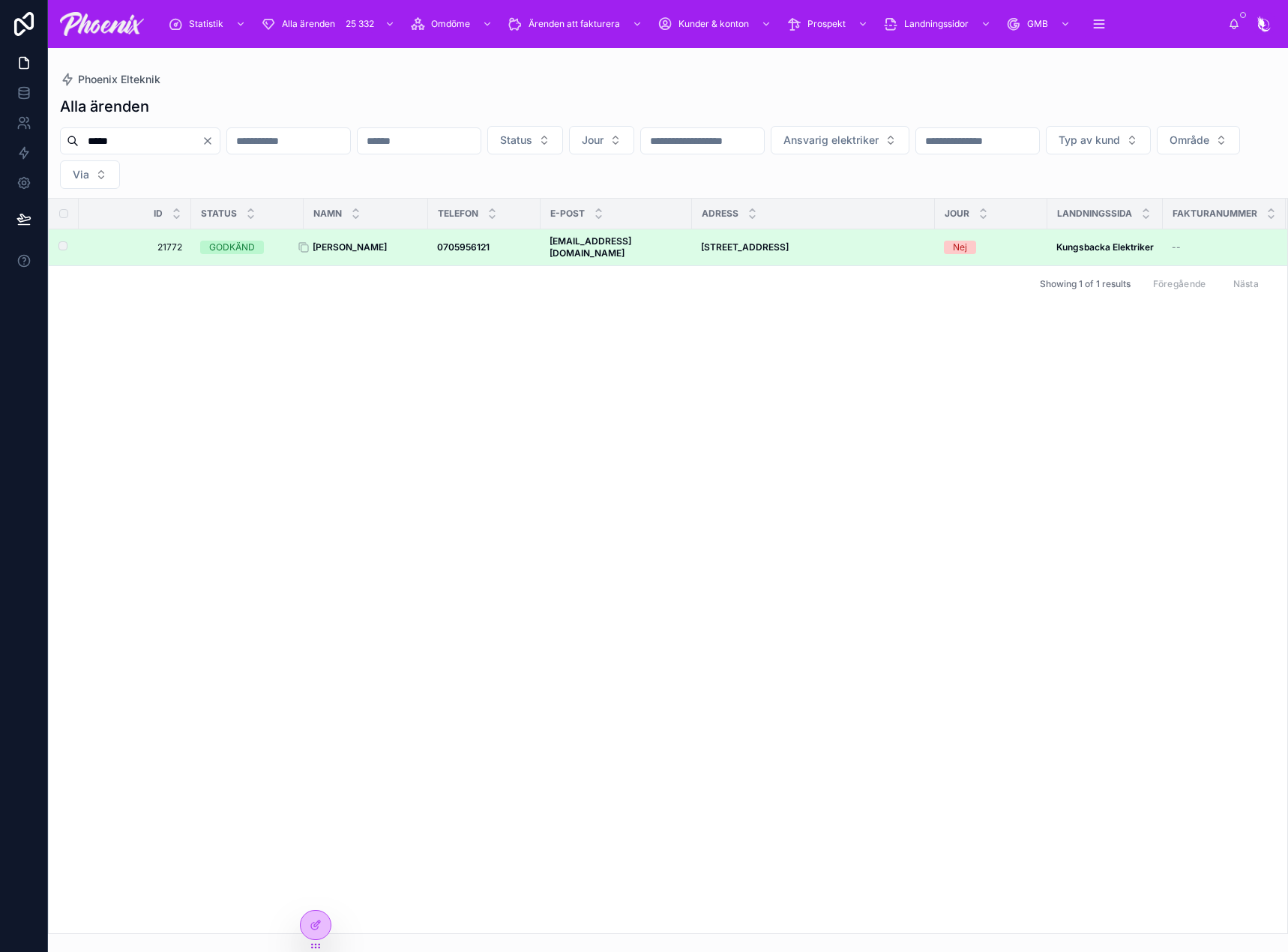
type input "*****"
click at [323, 242] on strong "[PERSON_NAME]" at bounding box center [350, 247] width 74 height 11
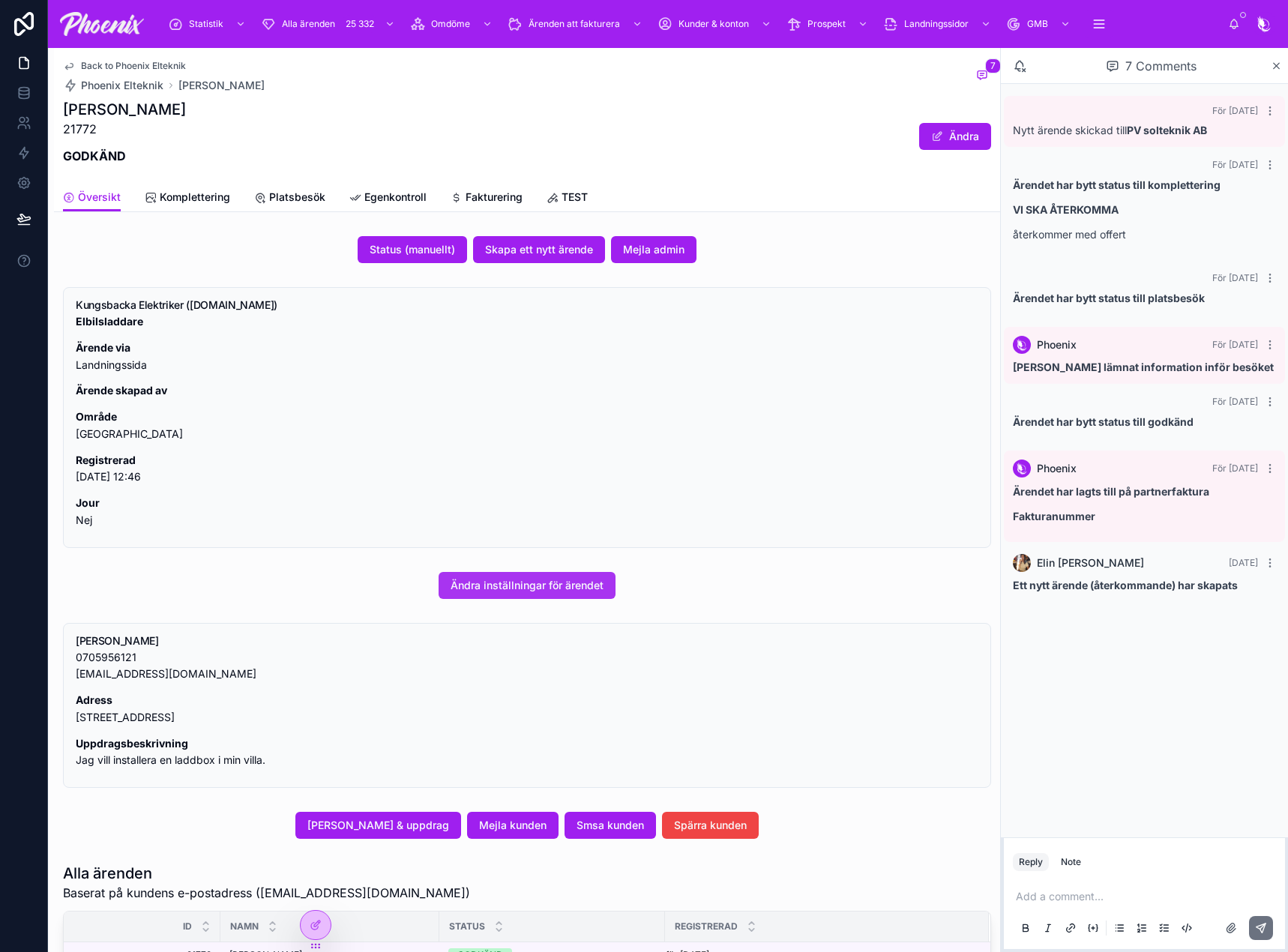
click at [512, 581] on span "Ändra inställningar för ärendet" at bounding box center [527, 586] width 153 height 15
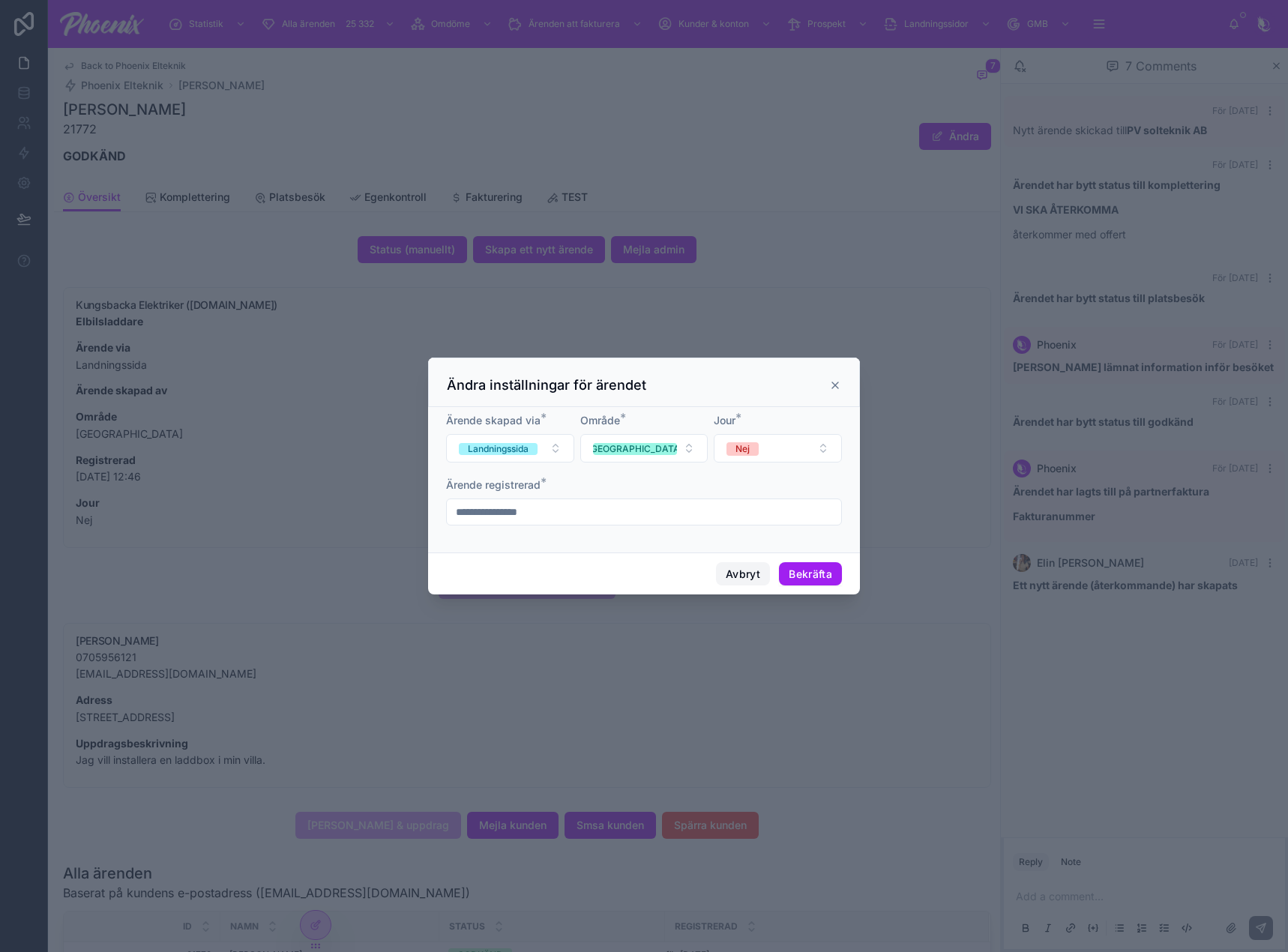
click at [747, 571] on button "Avbryt" at bounding box center [743, 575] width 54 height 24
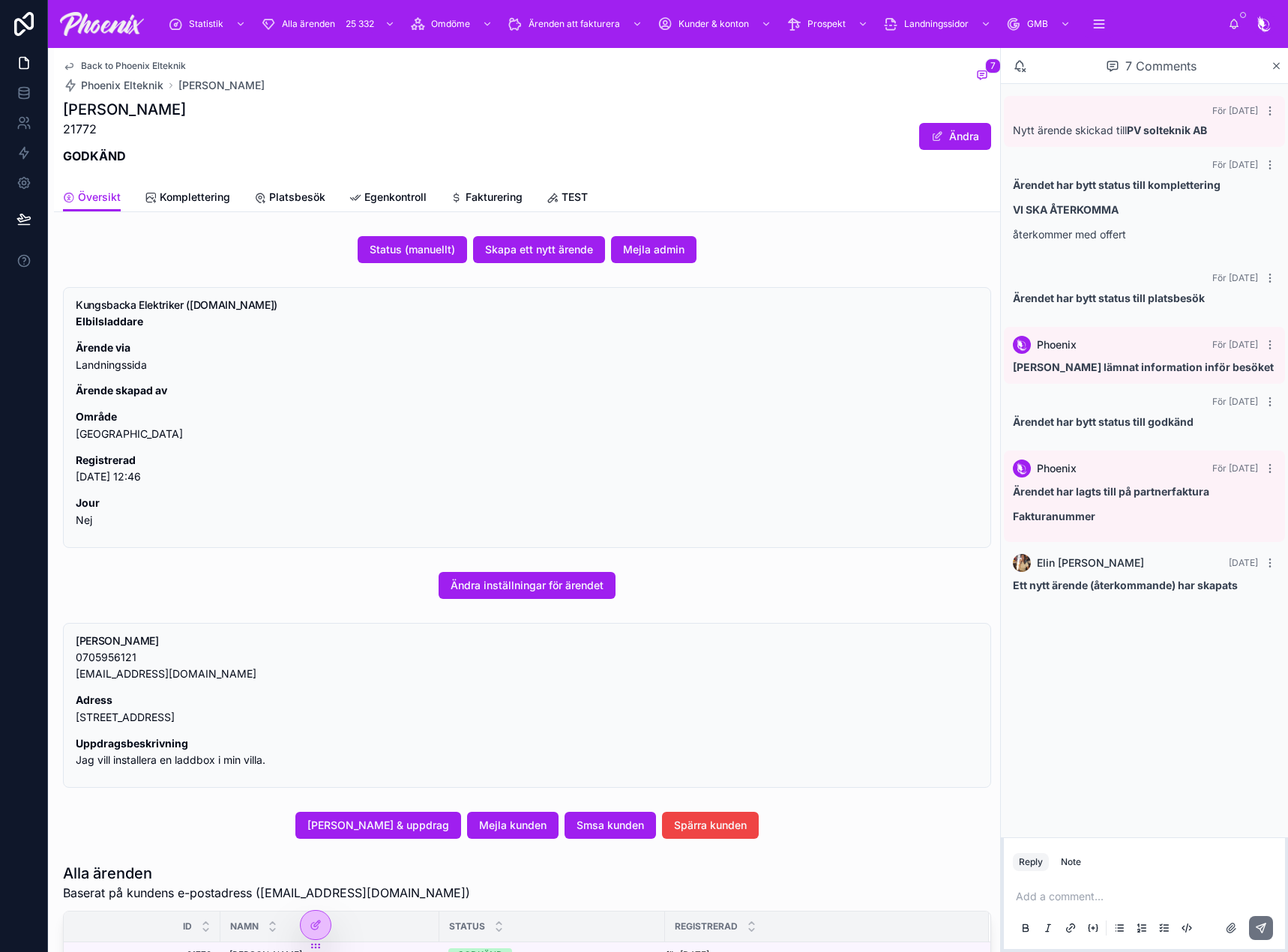
click at [85, 134] on p "21772" at bounding box center [124, 129] width 123 height 18
copy p "21772"
click at [29, 93] on icon at bounding box center [23, 96] width 10 height 6
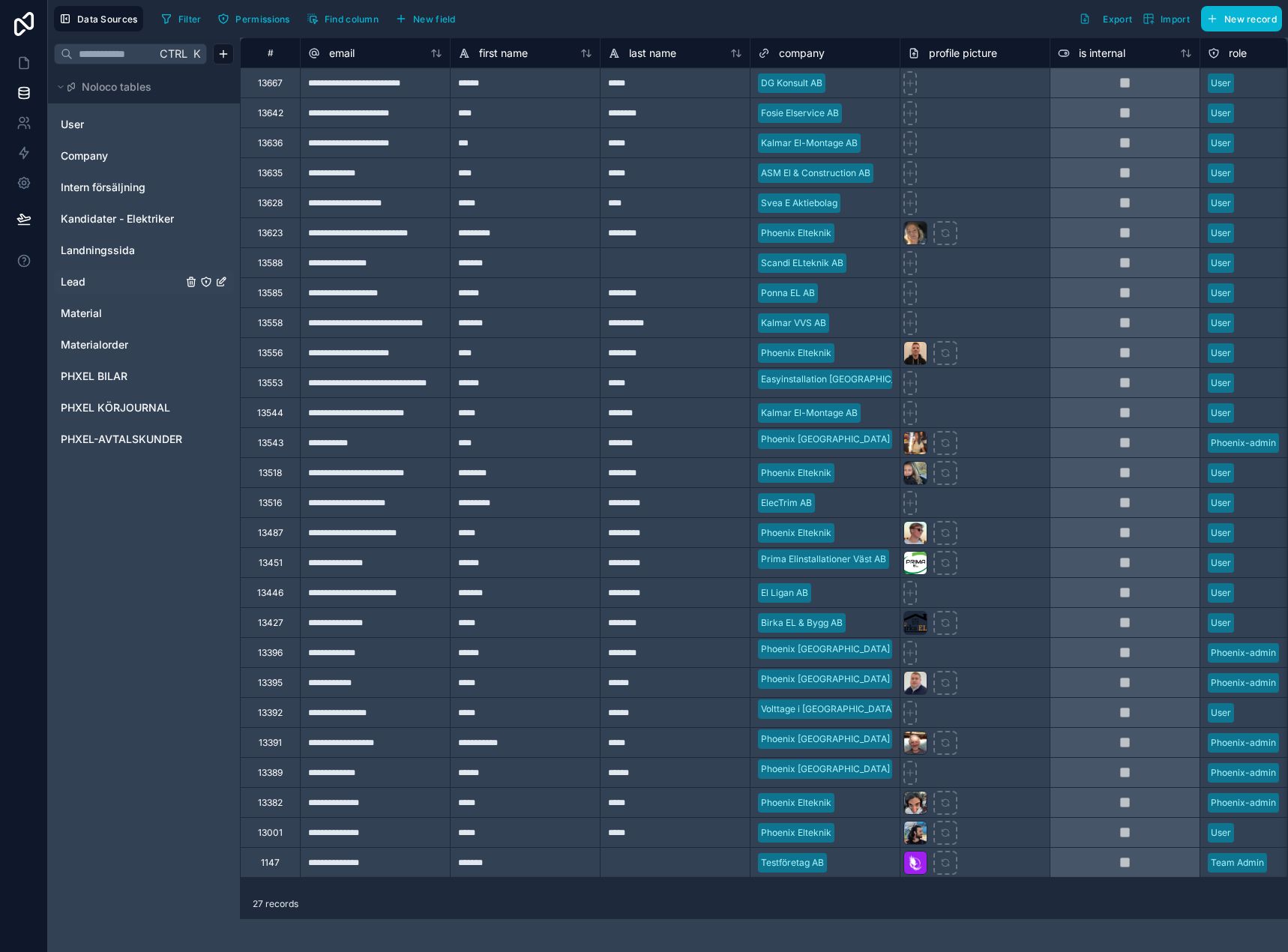
click at [80, 281] on span "Lead" at bounding box center [72, 282] width 25 height 15
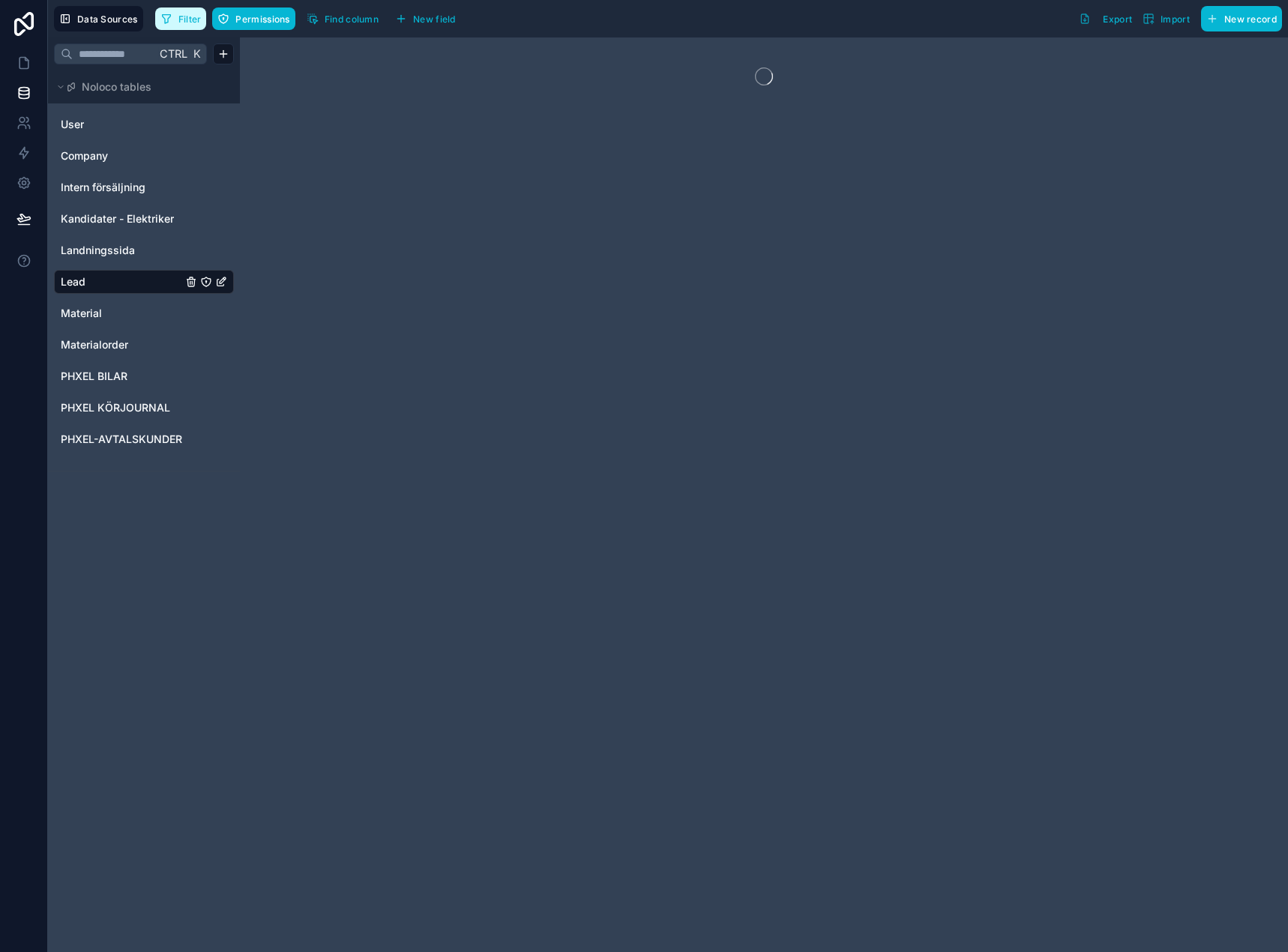
click at [186, 23] on span "Filter" at bounding box center [190, 19] width 23 height 11
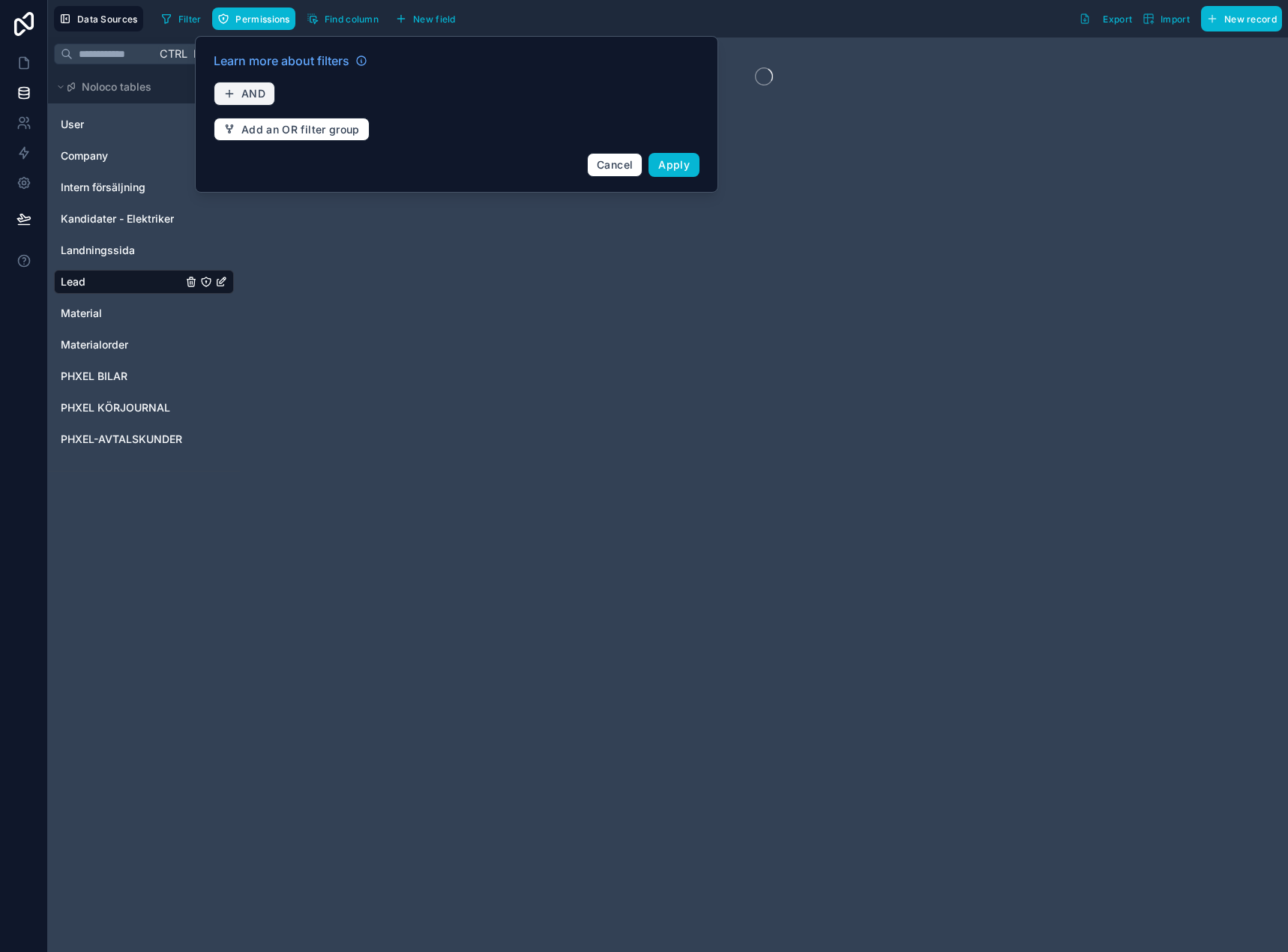
click at [253, 88] on span "AND" at bounding box center [254, 94] width 24 height 14
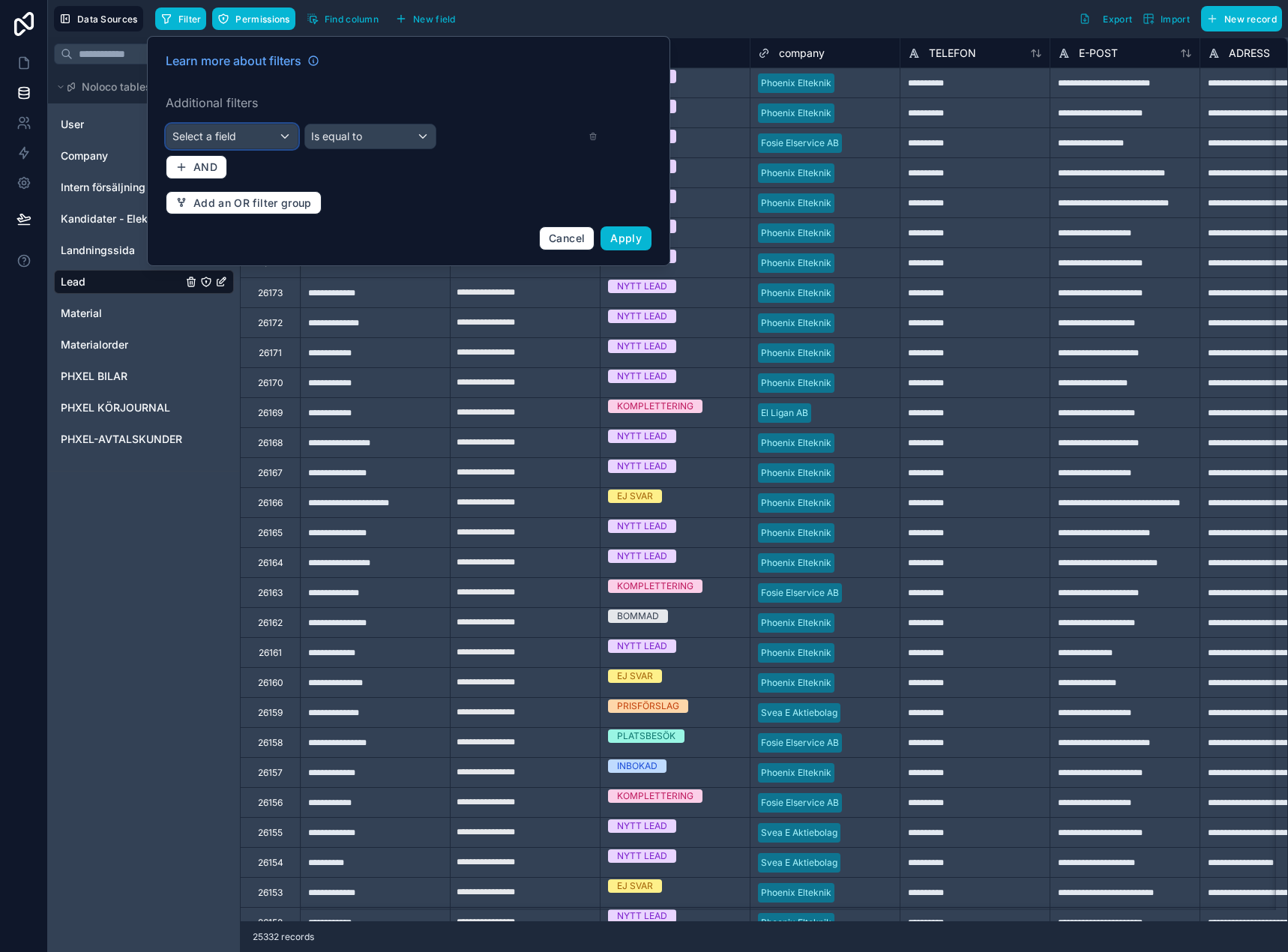
click at [246, 125] on div "Select a field" at bounding box center [232, 137] width 131 height 24
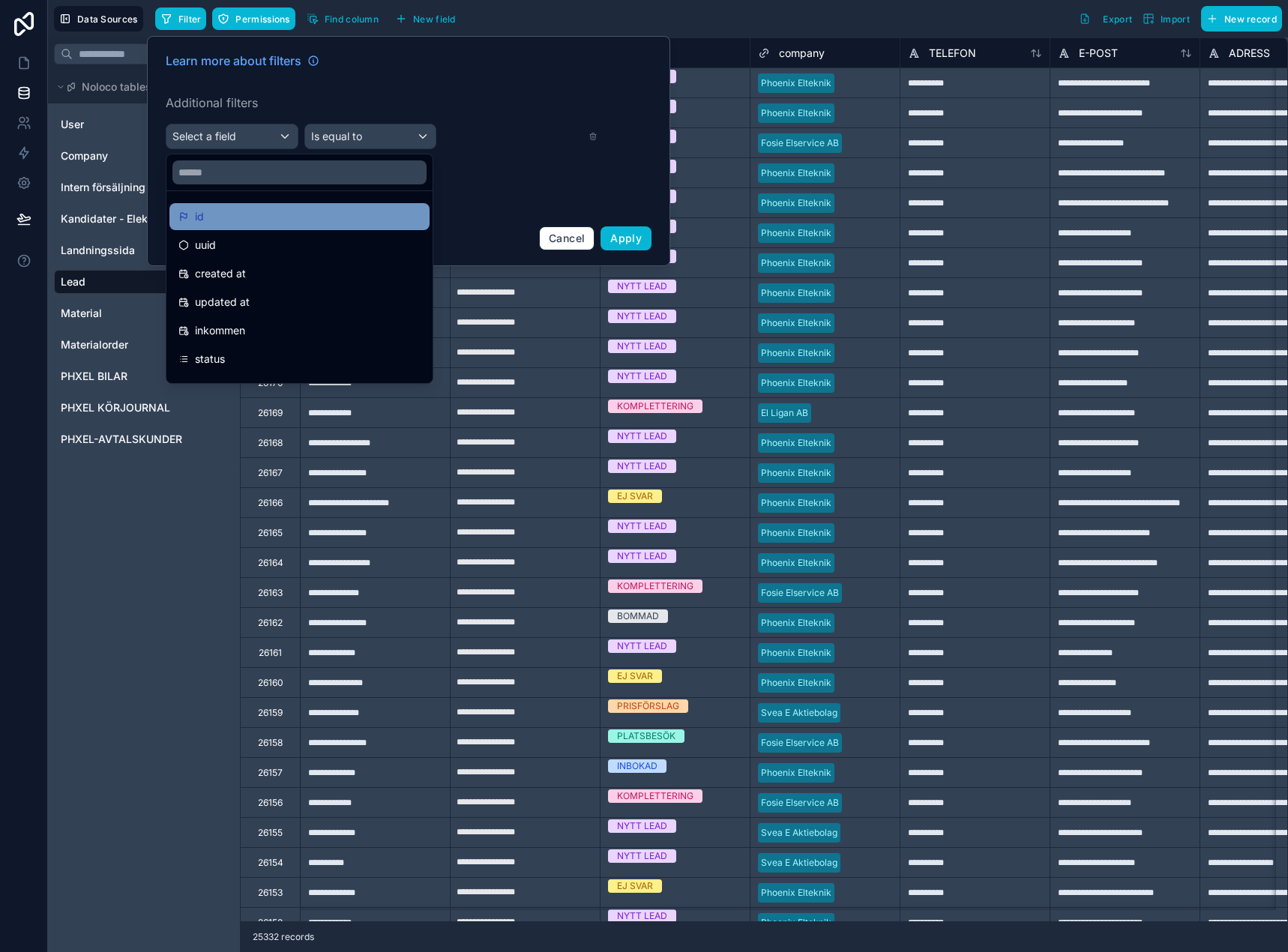
click at [239, 217] on div "id" at bounding box center [299, 217] width 242 height 18
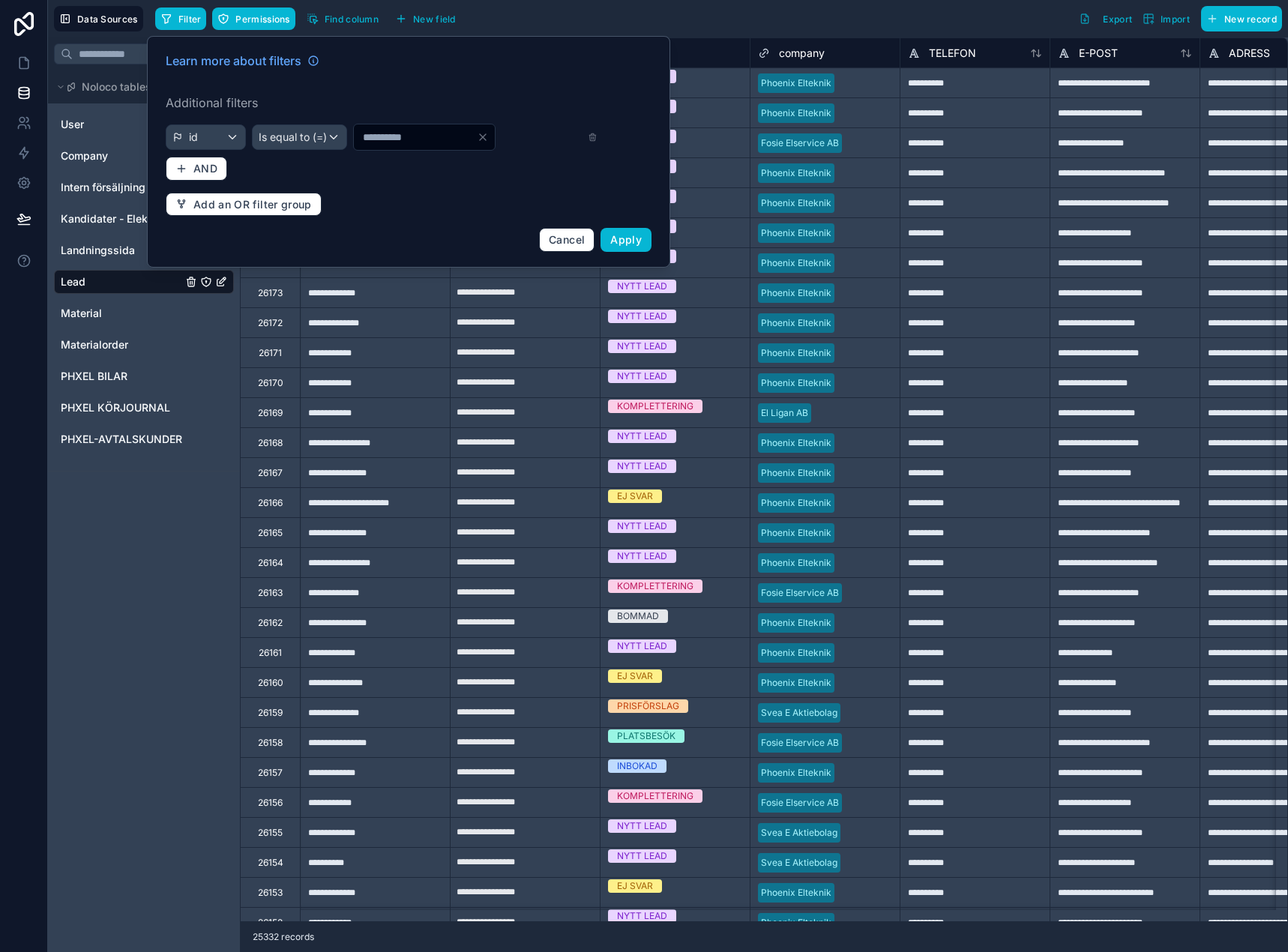
click at [371, 136] on input "*" at bounding box center [415, 137] width 123 height 21
paste input "****"
type input "*****"
click at [652, 232] on div "Learn more about filters Additional filters id Is equal to (=) ***** AND Add an…" at bounding box center [408, 152] width 504 height 218
click at [643, 236] on button "Apply" at bounding box center [626, 240] width 51 height 24
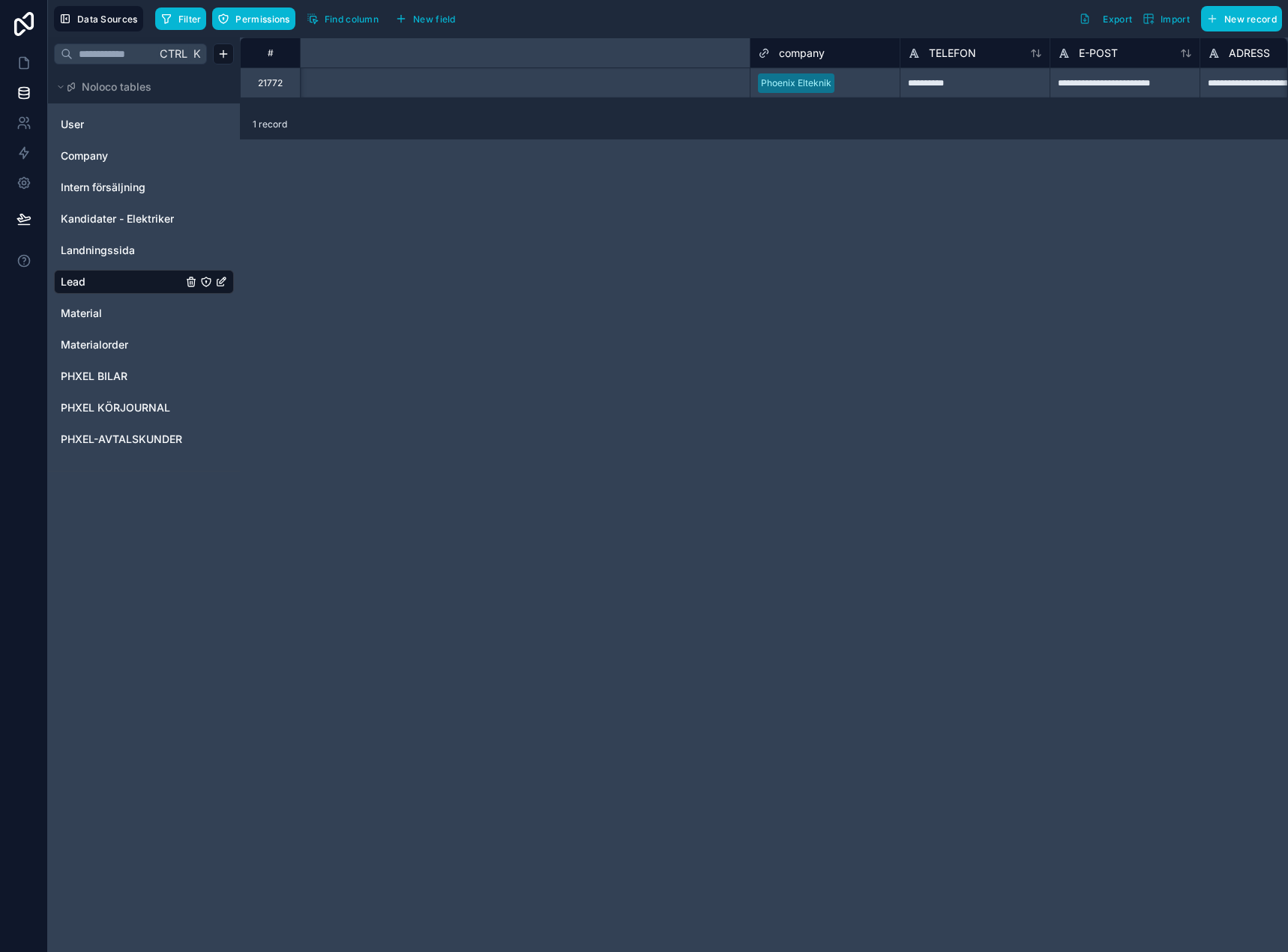
scroll to position [0, 797]
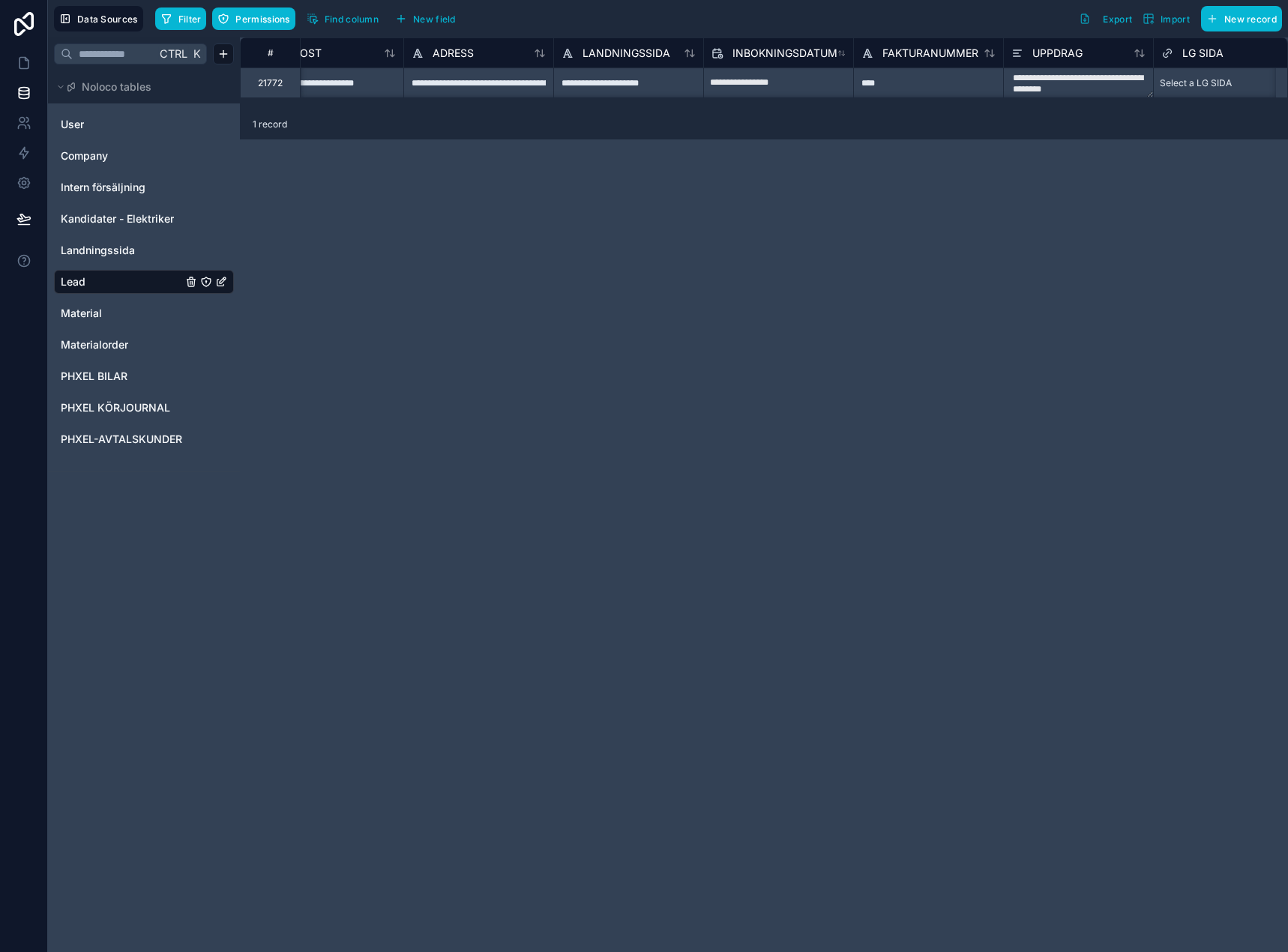
click at [341, 35] on div "Data Sources Filter Permissions Find column New field Export Import New record" at bounding box center [668, 19] width 1240 height 38
click at [343, 26] on button "Find column" at bounding box center [342, 19] width 82 height 23
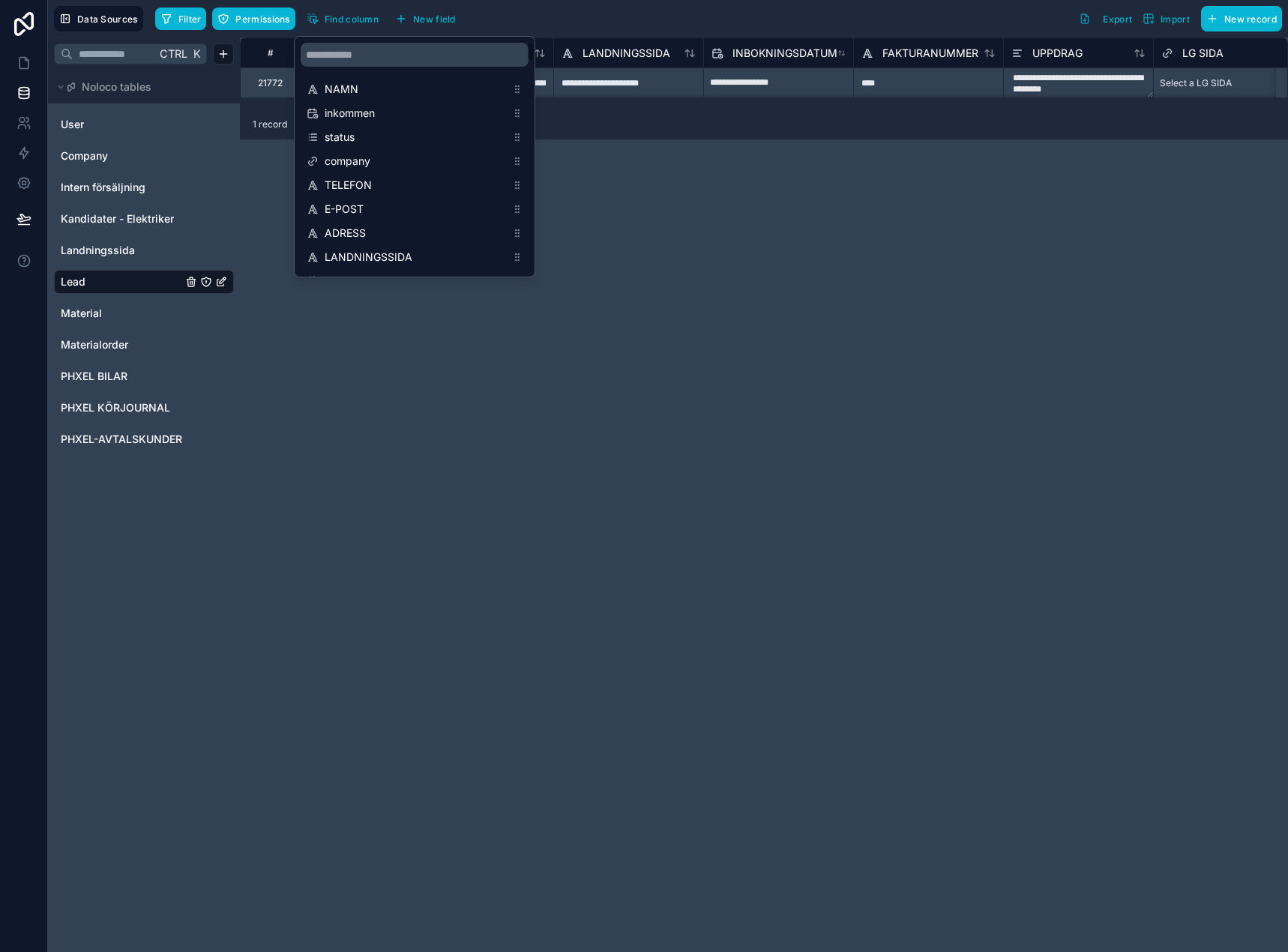
click at [383, 66] on div "scrollable content" at bounding box center [414, 55] width 240 height 36
click at [388, 57] on input "scrollable content" at bounding box center [414, 55] width 228 height 24
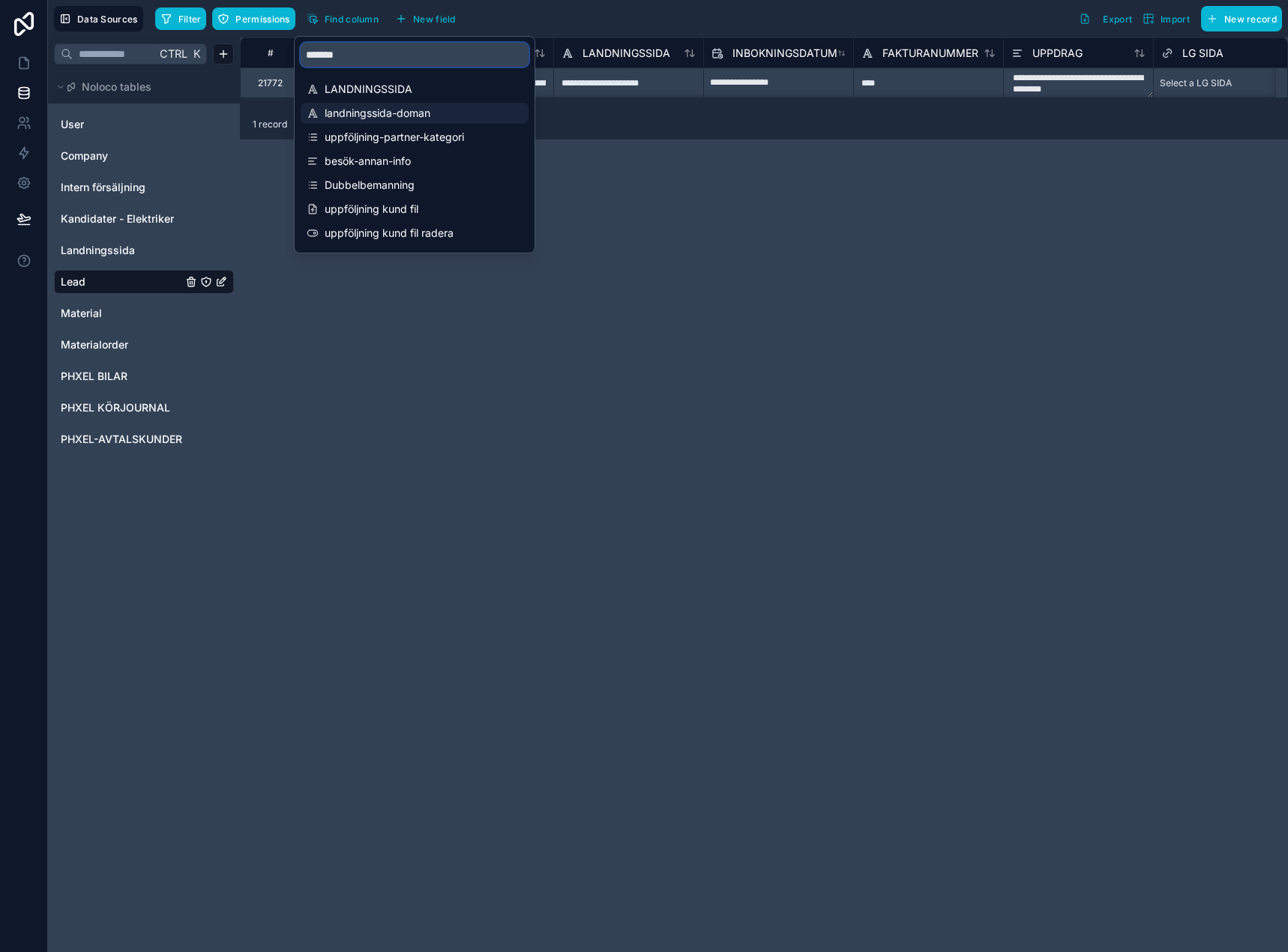
type input "*******"
click at [430, 113] on span "landningssida-doman" at bounding box center [415, 113] width 181 height 15
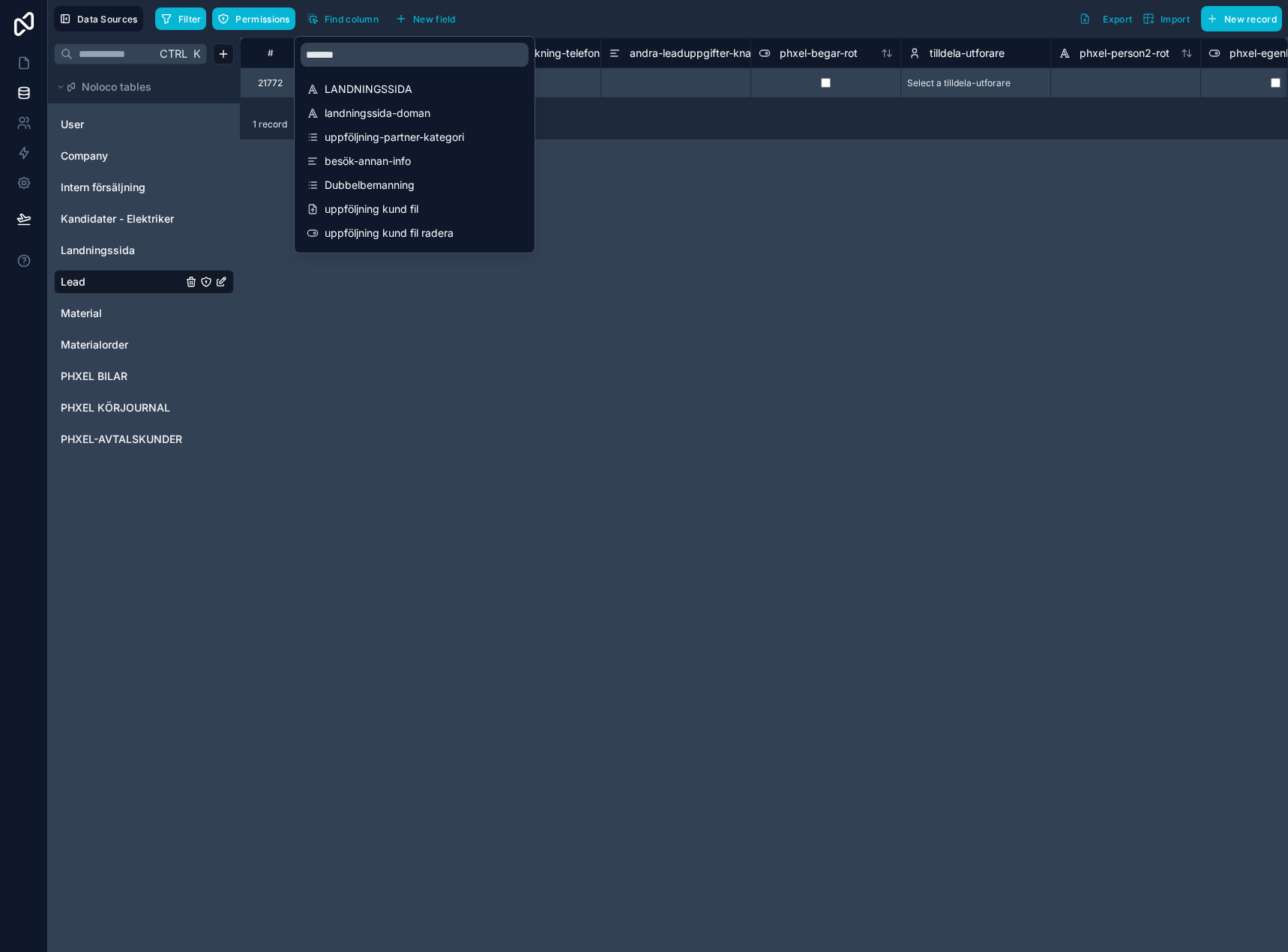
click at [708, 180] on div "**********" at bounding box center [764, 495] width 1048 height 915
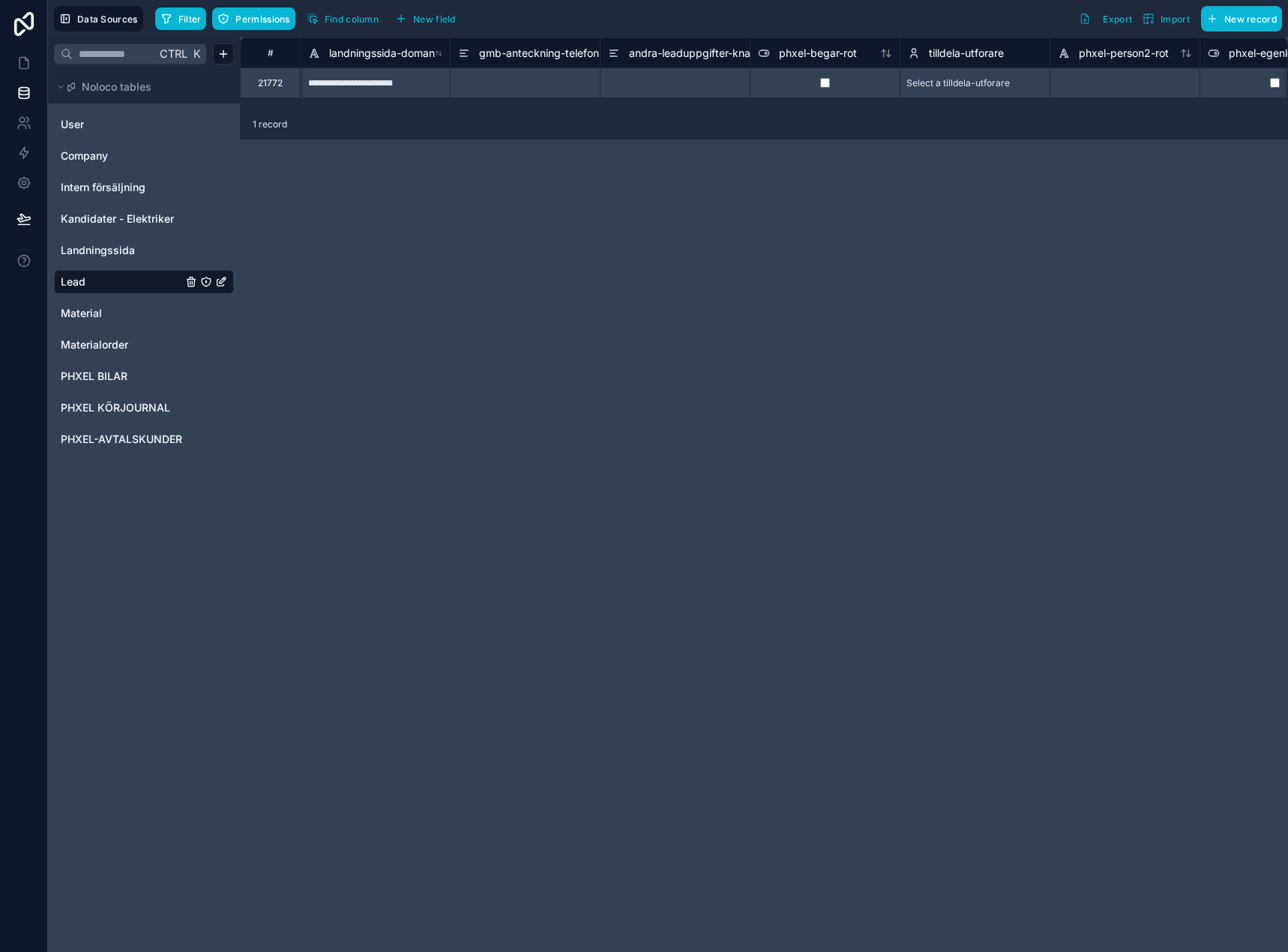
click at [358, 80] on div "**********" at bounding box center [374, 82] width 150 height 30
click at [377, 79] on div "**********" at bounding box center [374, 82] width 150 height 30
click at [377, 79] on input "**********" at bounding box center [375, 82] width 149 height 29
click at [374, 88] on input "**********" at bounding box center [375, 82] width 149 height 29
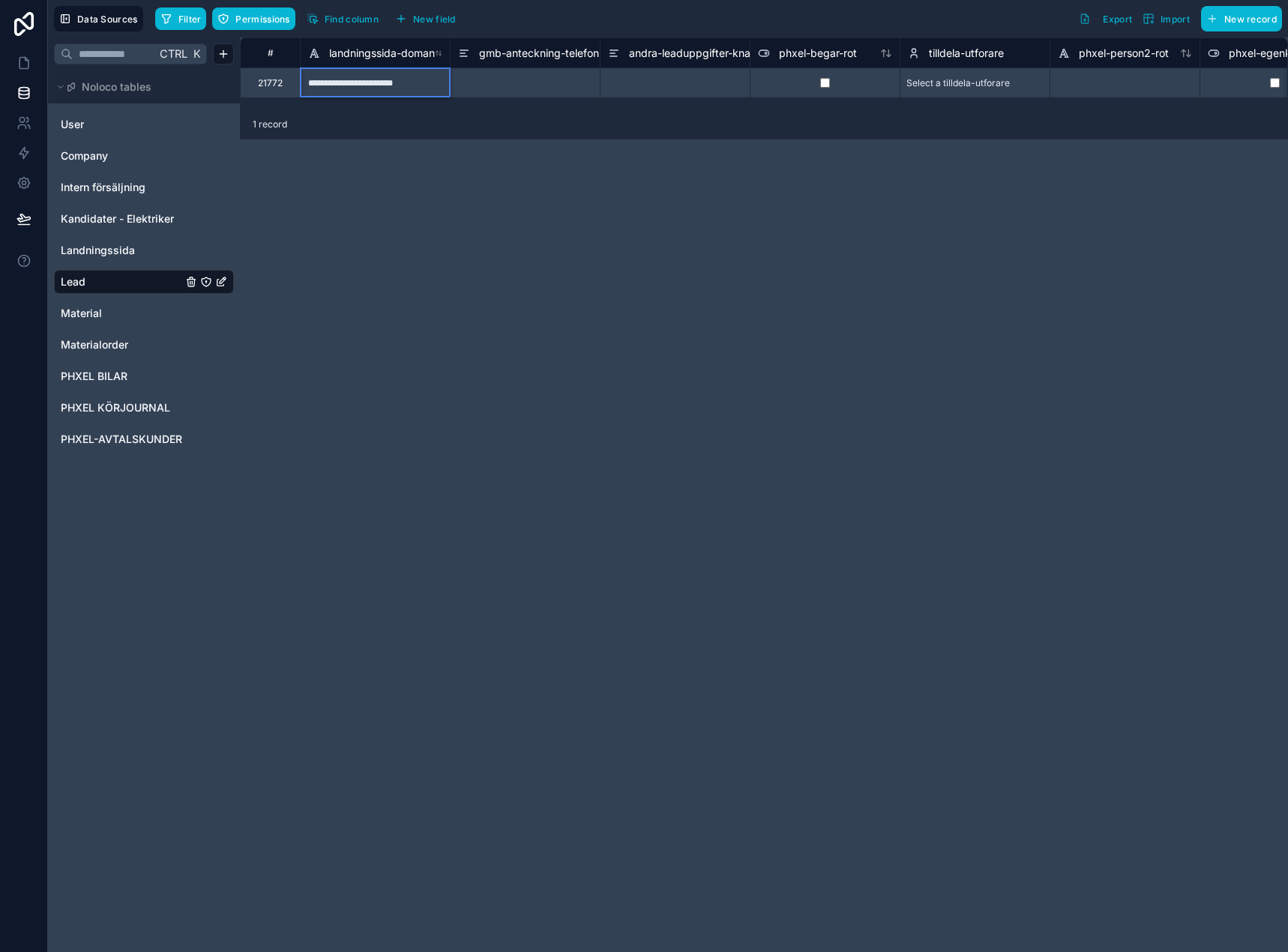
type input "**********"
click at [476, 165] on div "**********" at bounding box center [764, 495] width 1048 height 915
click at [489, 193] on div "**********" at bounding box center [764, 495] width 1048 height 915
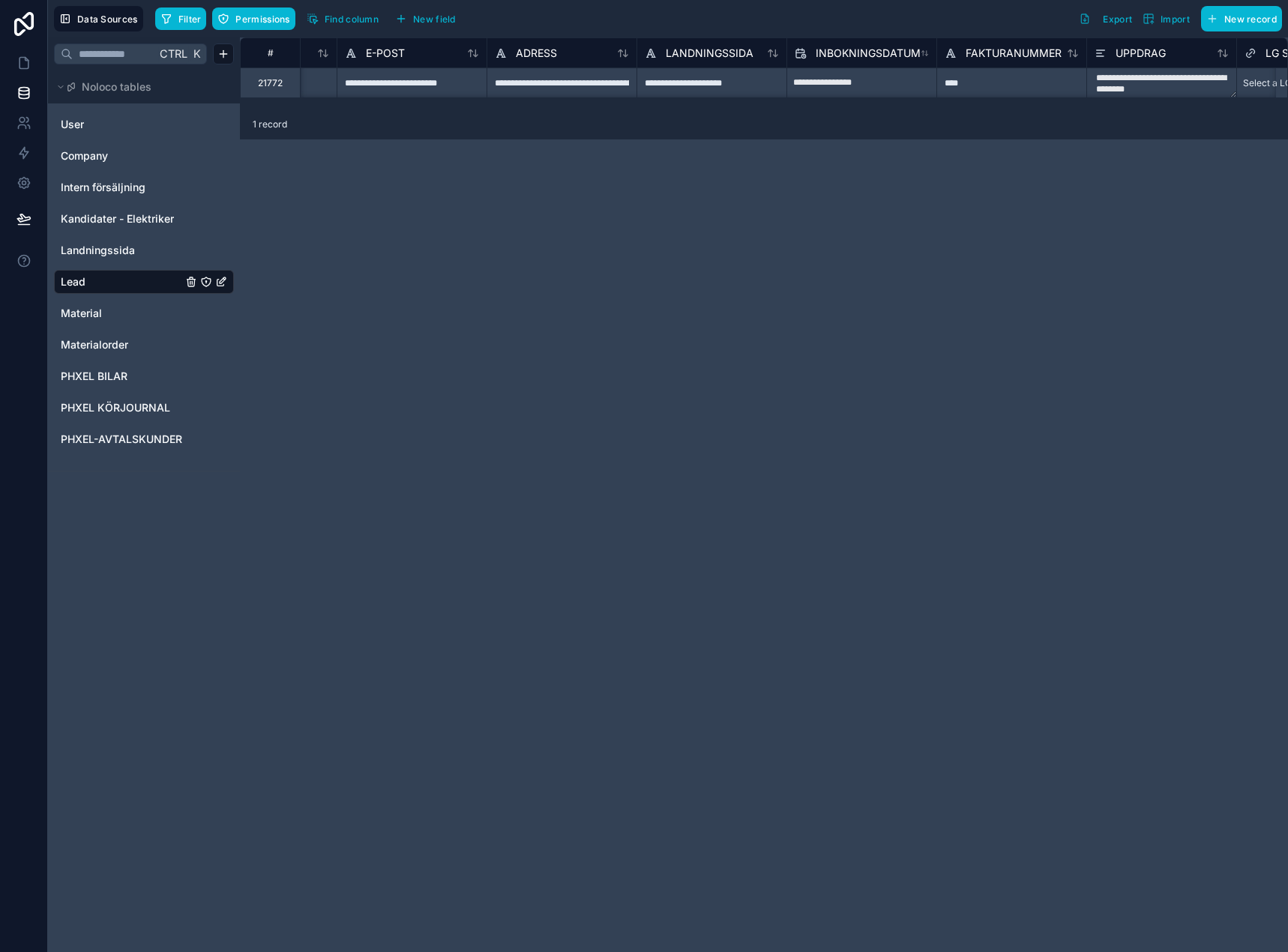
scroll to position [0, 0]
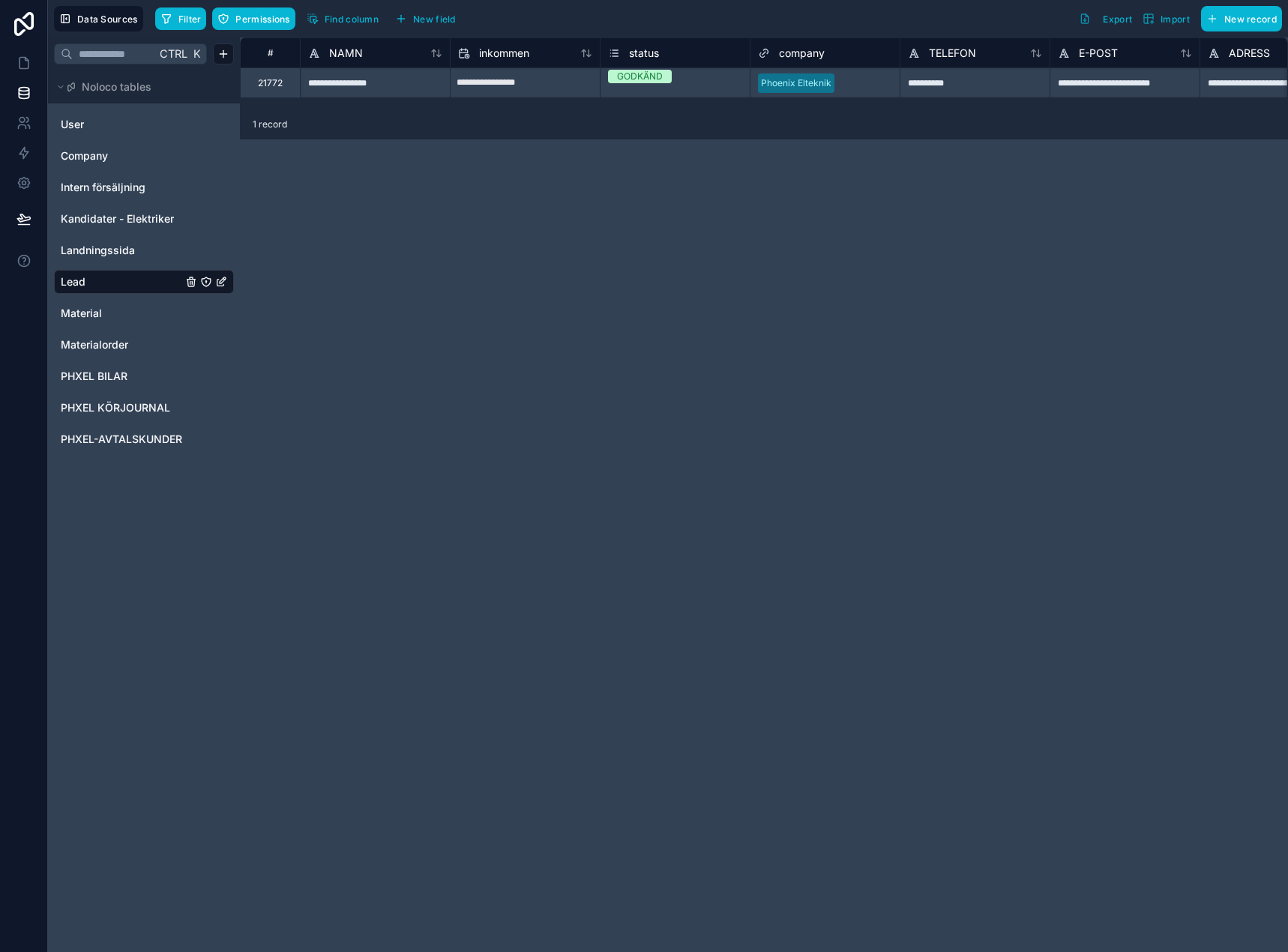
drag, startPoint x: 458, startPoint y: 238, endPoint x: 352, endPoint y: 203, distance: 111.6
click at [449, 236] on div "**********" at bounding box center [764, 495] width 1048 height 915
click at [18, 62] on icon at bounding box center [24, 63] width 15 height 15
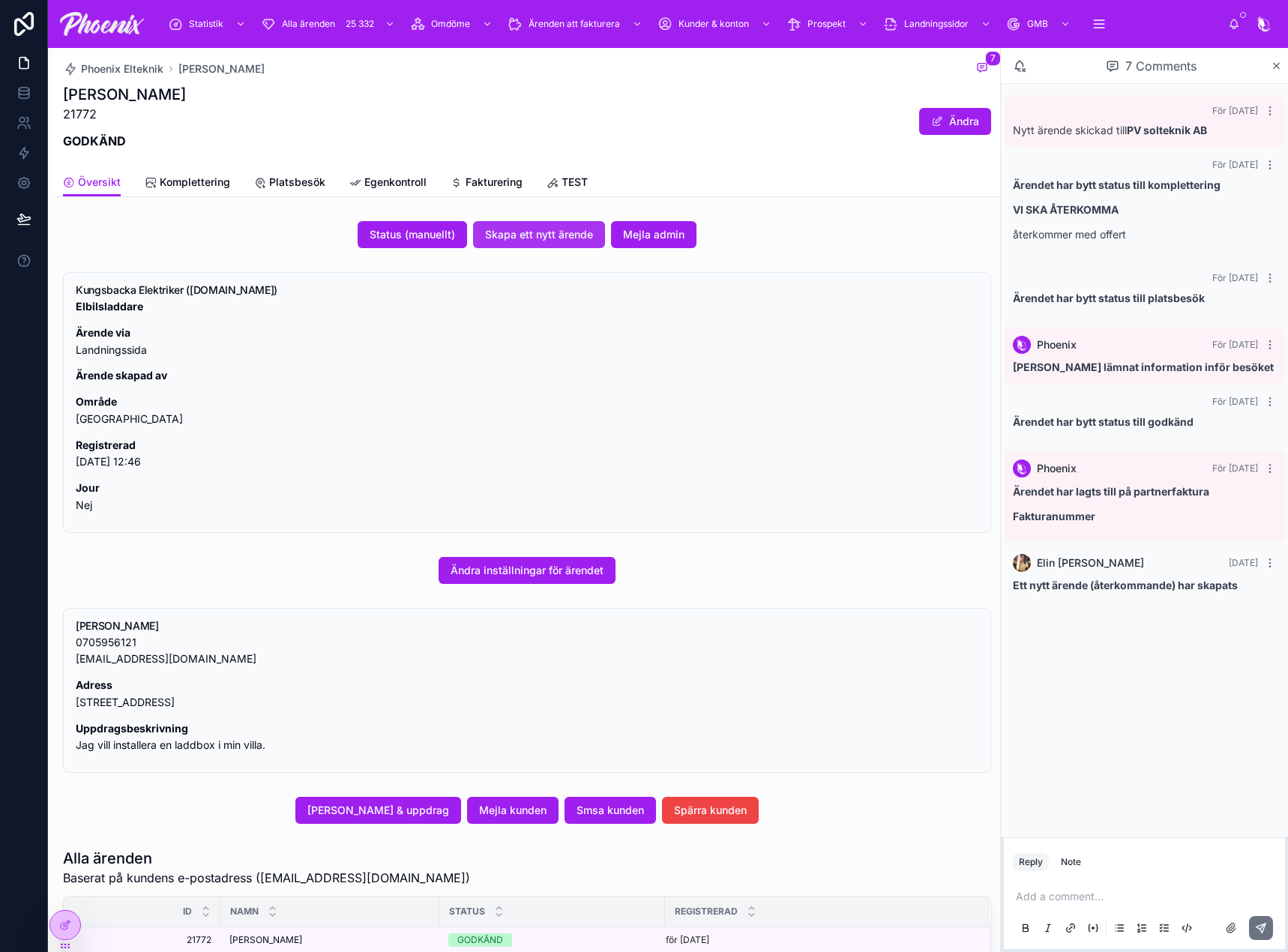
click at [528, 241] on span "Skapa ett nytt ärende" at bounding box center [539, 235] width 108 height 15
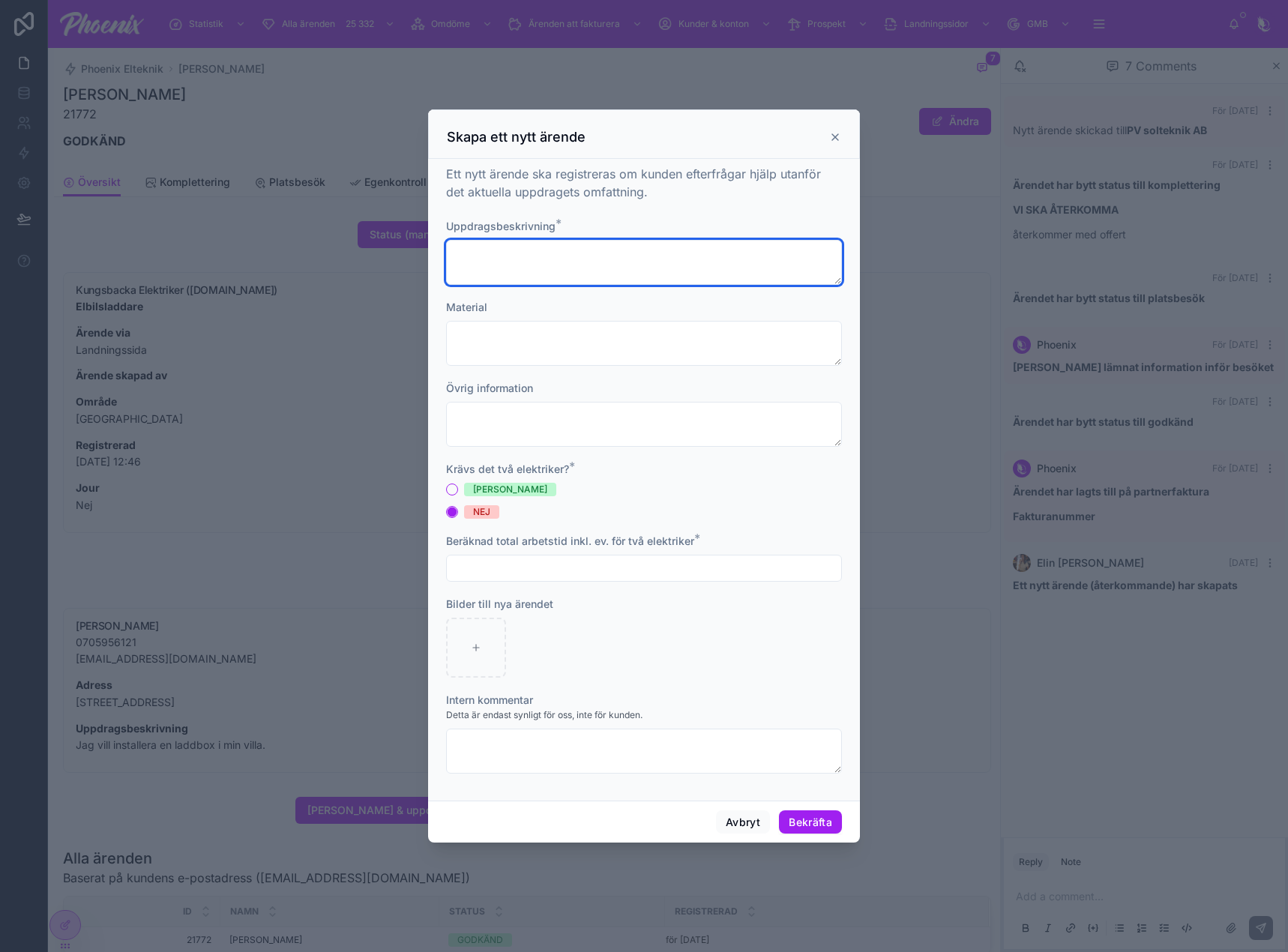
click at [521, 254] on textarea at bounding box center [644, 263] width 396 height 45
paste textarea "**********"
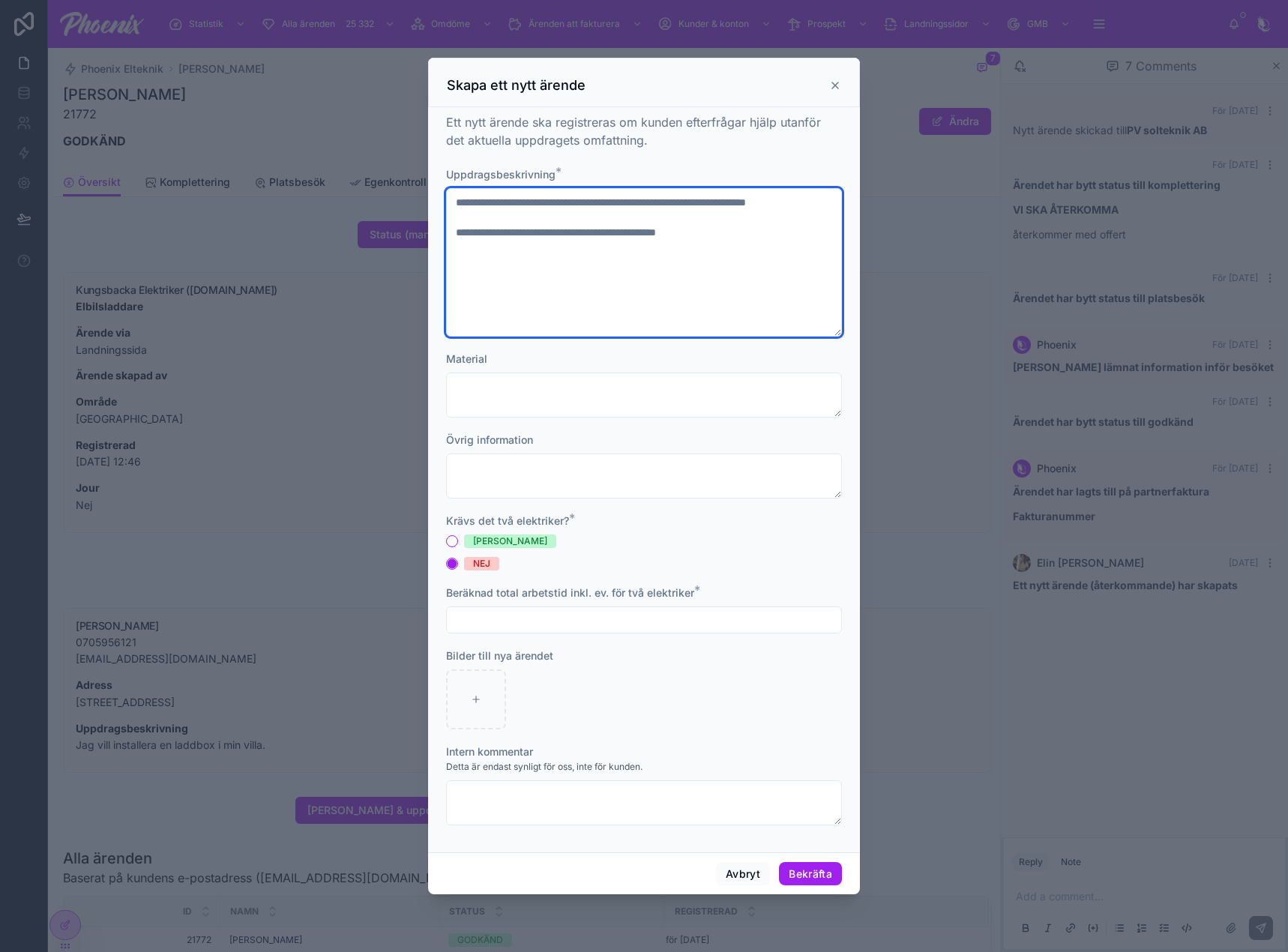
type textarea "**********"
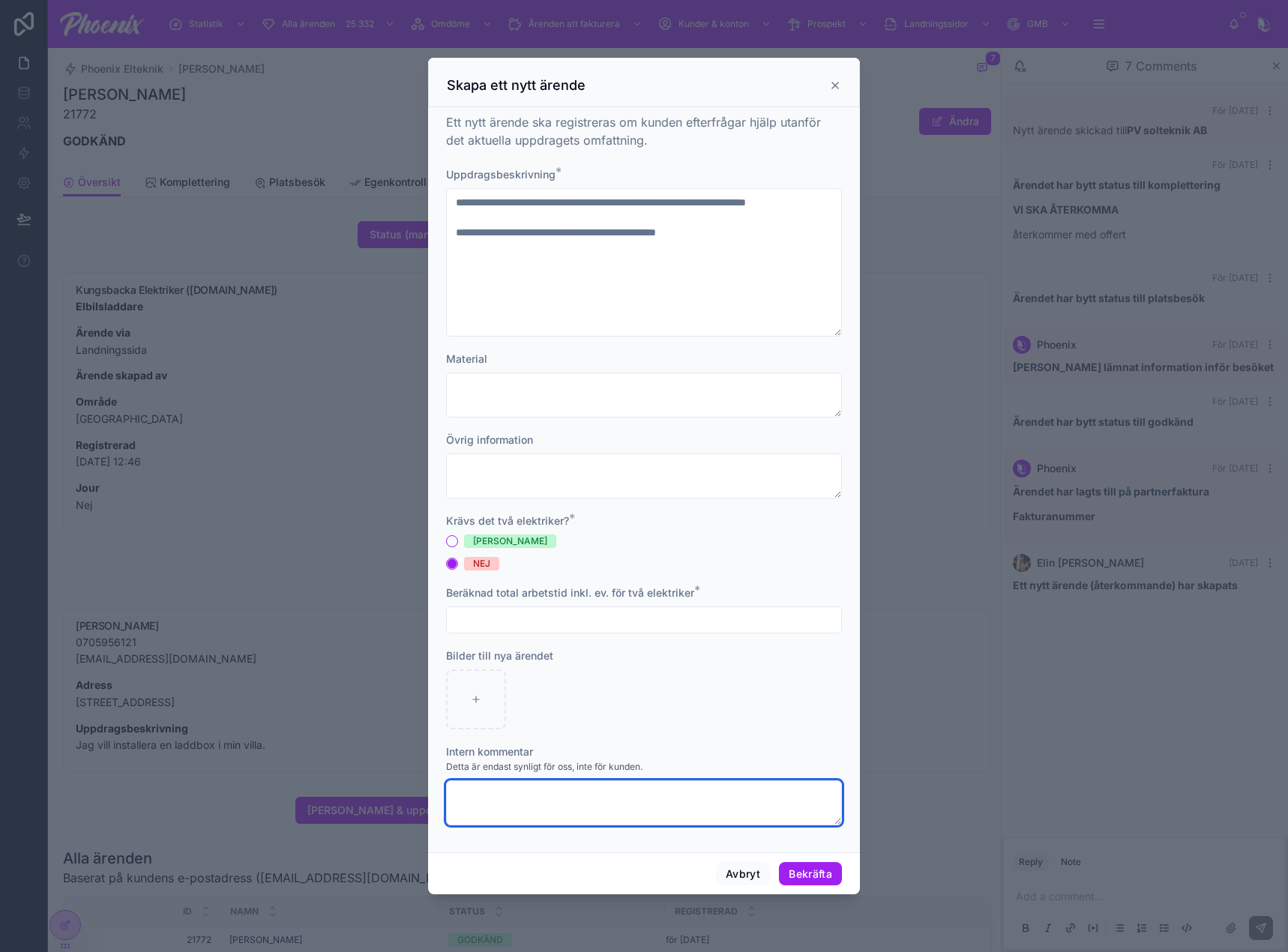
click at [628, 801] on textarea at bounding box center [644, 803] width 396 height 45
paste textarea "**********"
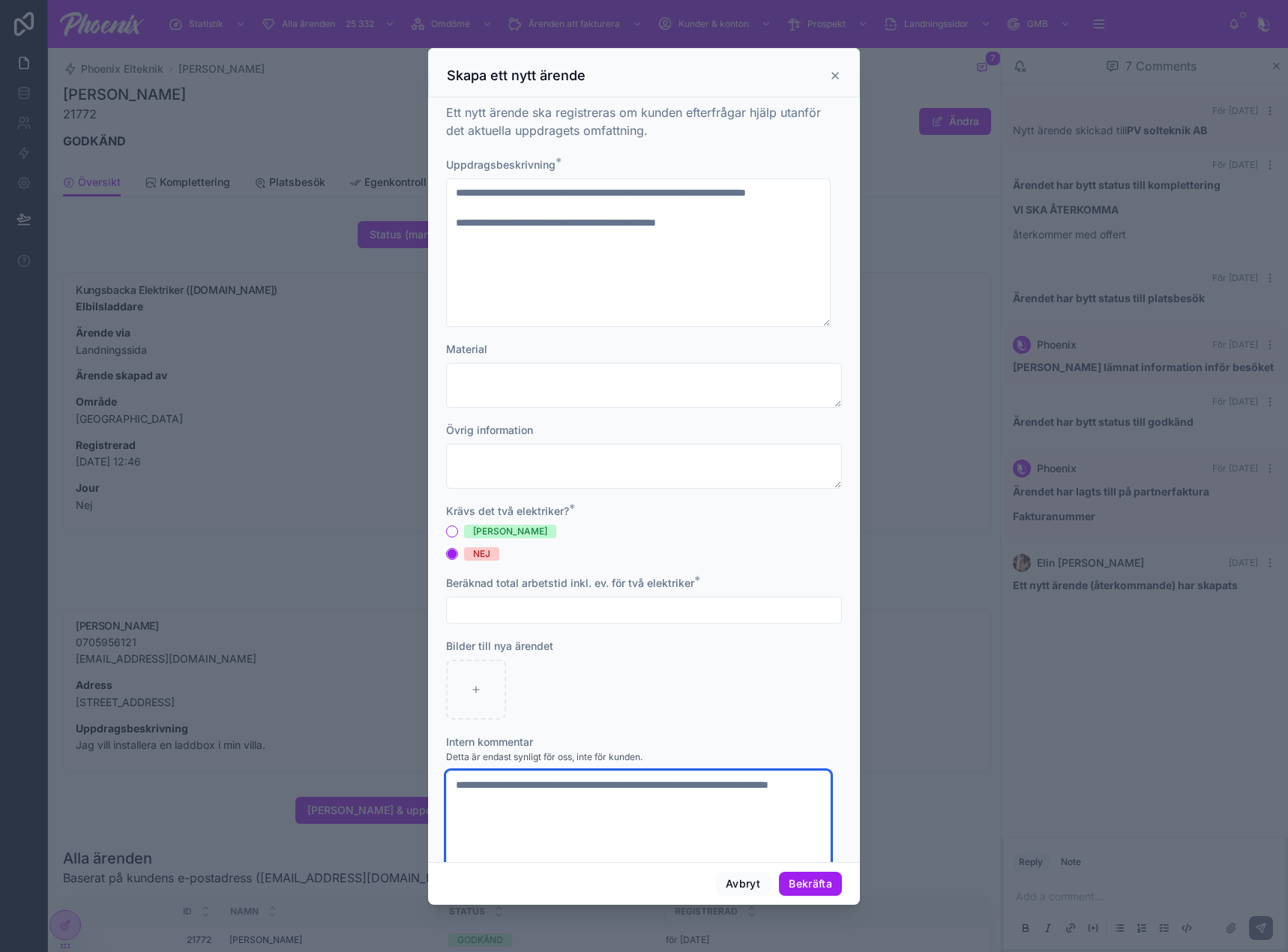
type textarea "**********"
click at [488, 615] on input "text" at bounding box center [644, 610] width 394 height 21
type input "********"
click at [589, 670] on div at bounding box center [644, 689] width 396 height 60
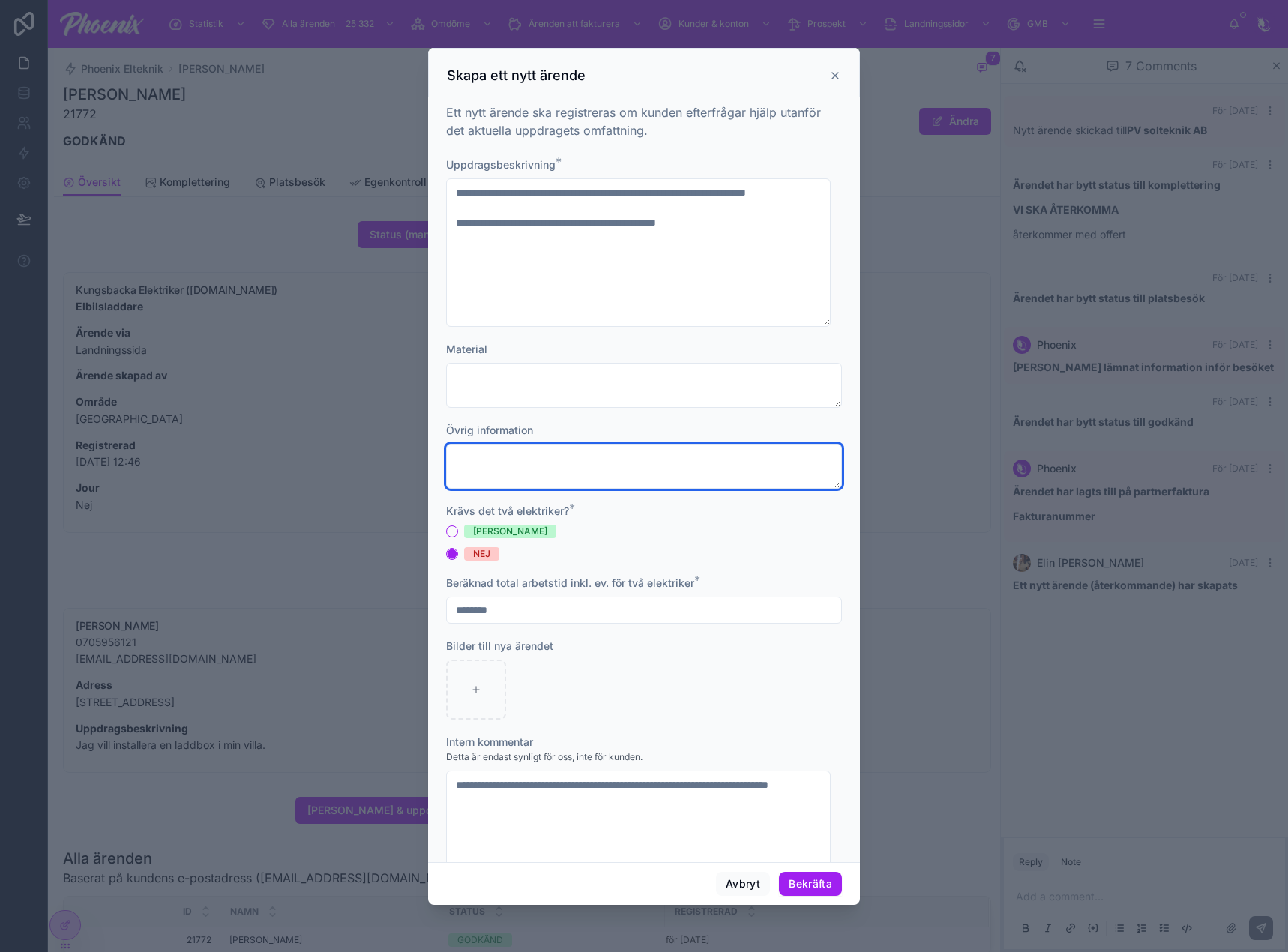
click at [649, 476] on textarea at bounding box center [644, 467] width 396 height 45
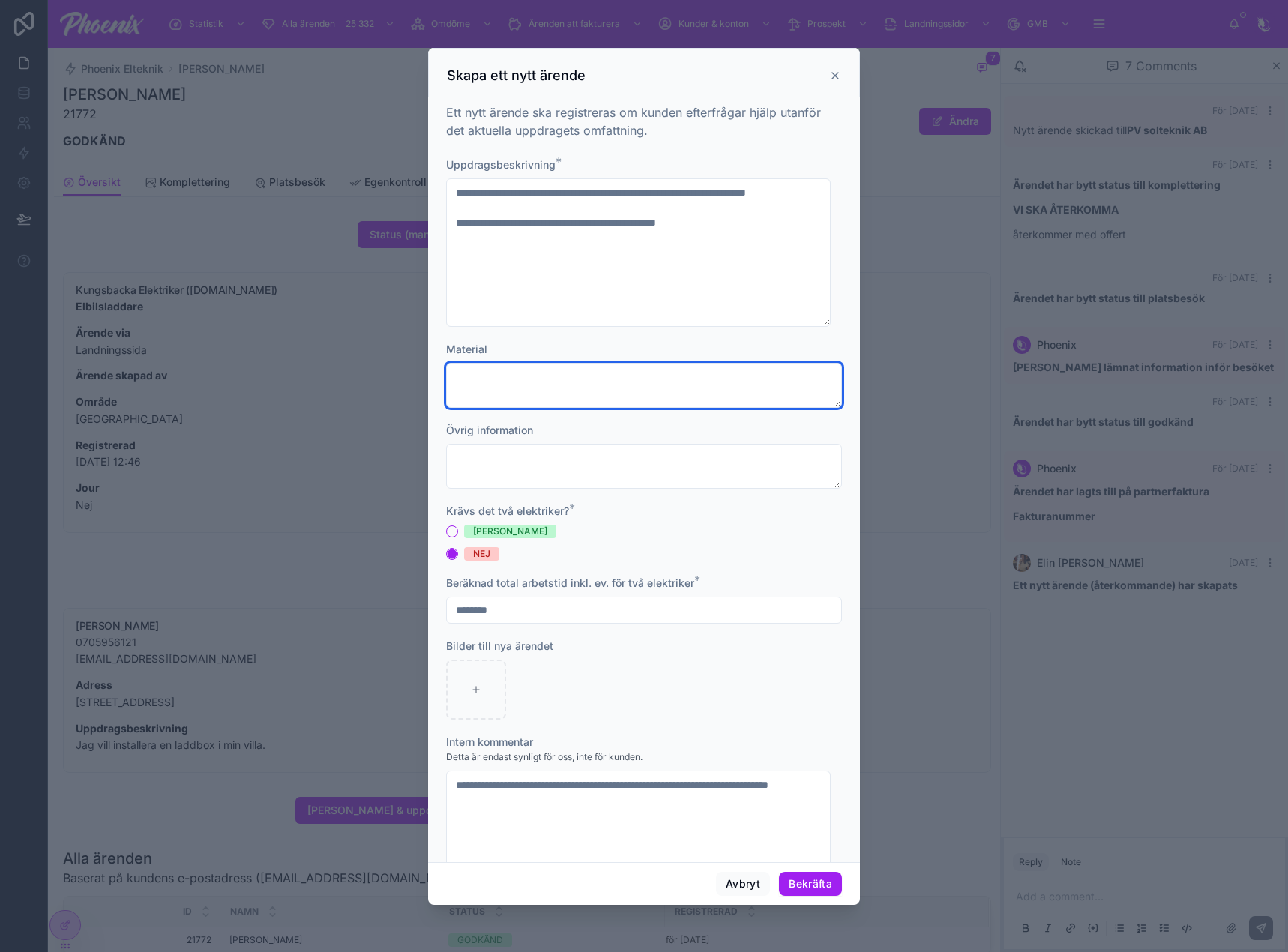
click at [639, 375] on textarea at bounding box center [644, 386] width 396 height 45
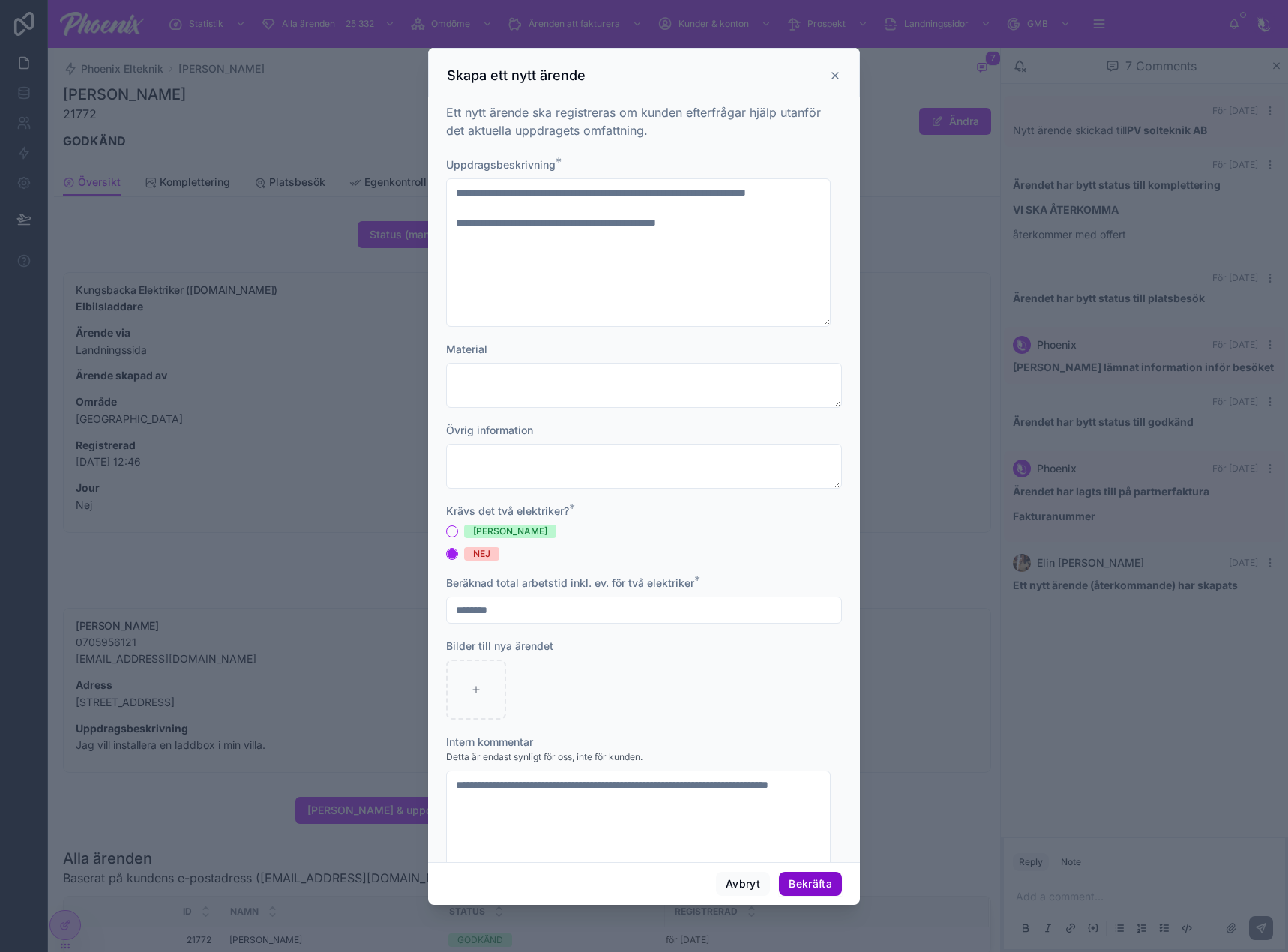
click at [829, 892] on button "Bekräfta" at bounding box center [810, 884] width 63 height 24
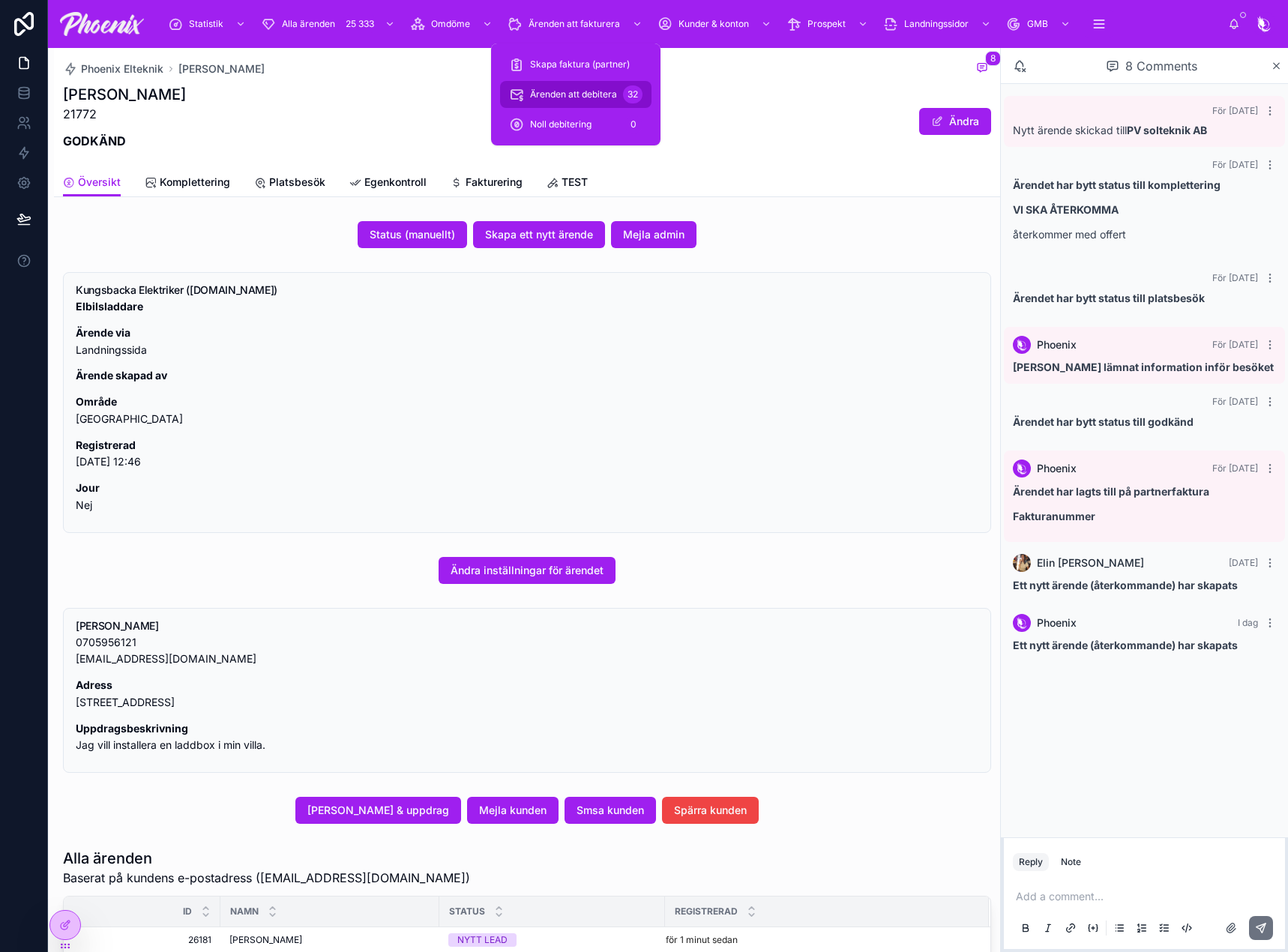
click at [609, 86] on div "Ärenden att debitera 32" at bounding box center [575, 94] width 134 height 24
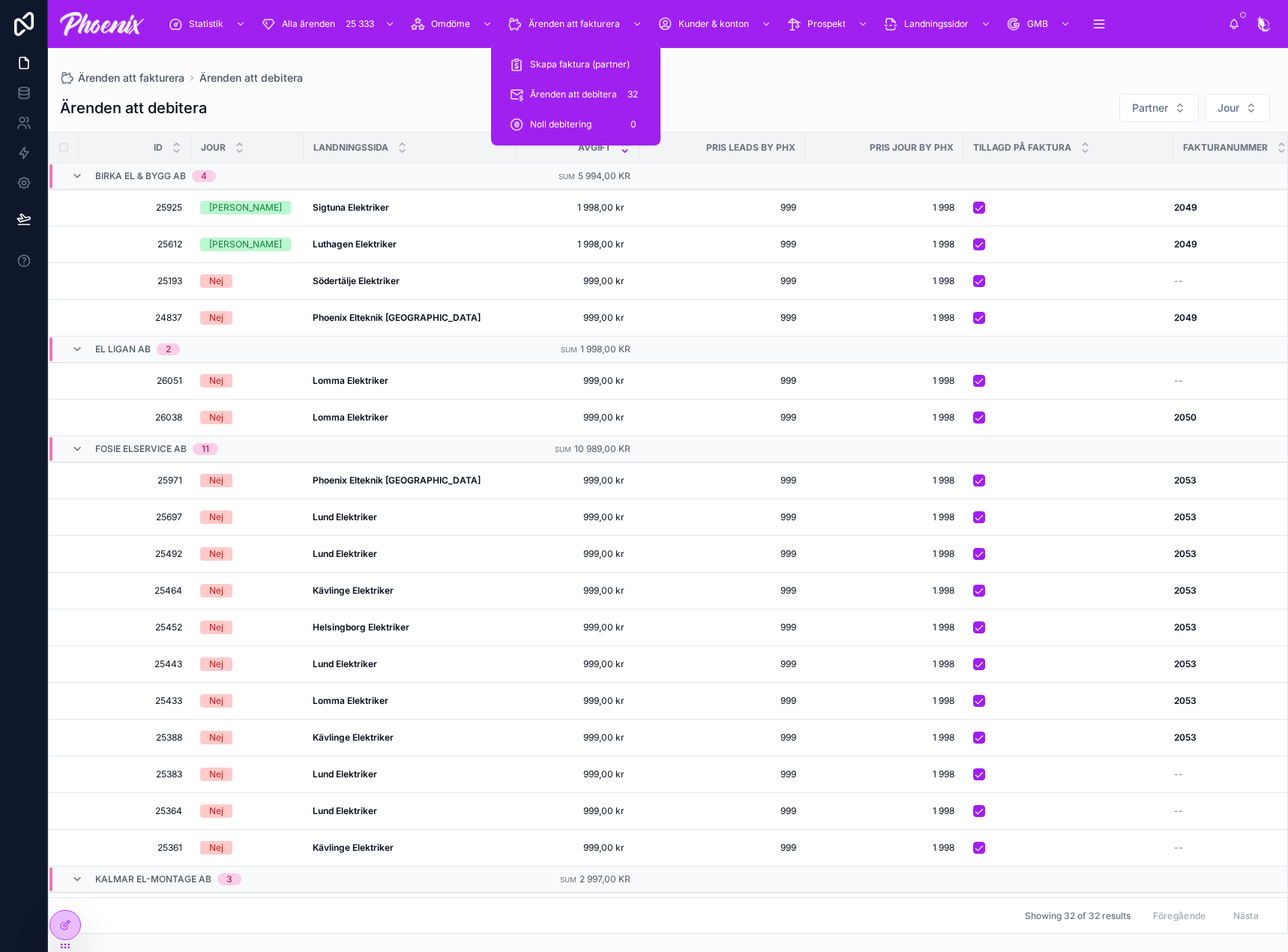
click at [407, 100] on div "Ärenden att debitera Partner Jour" at bounding box center [667, 108] width 1216 height 30
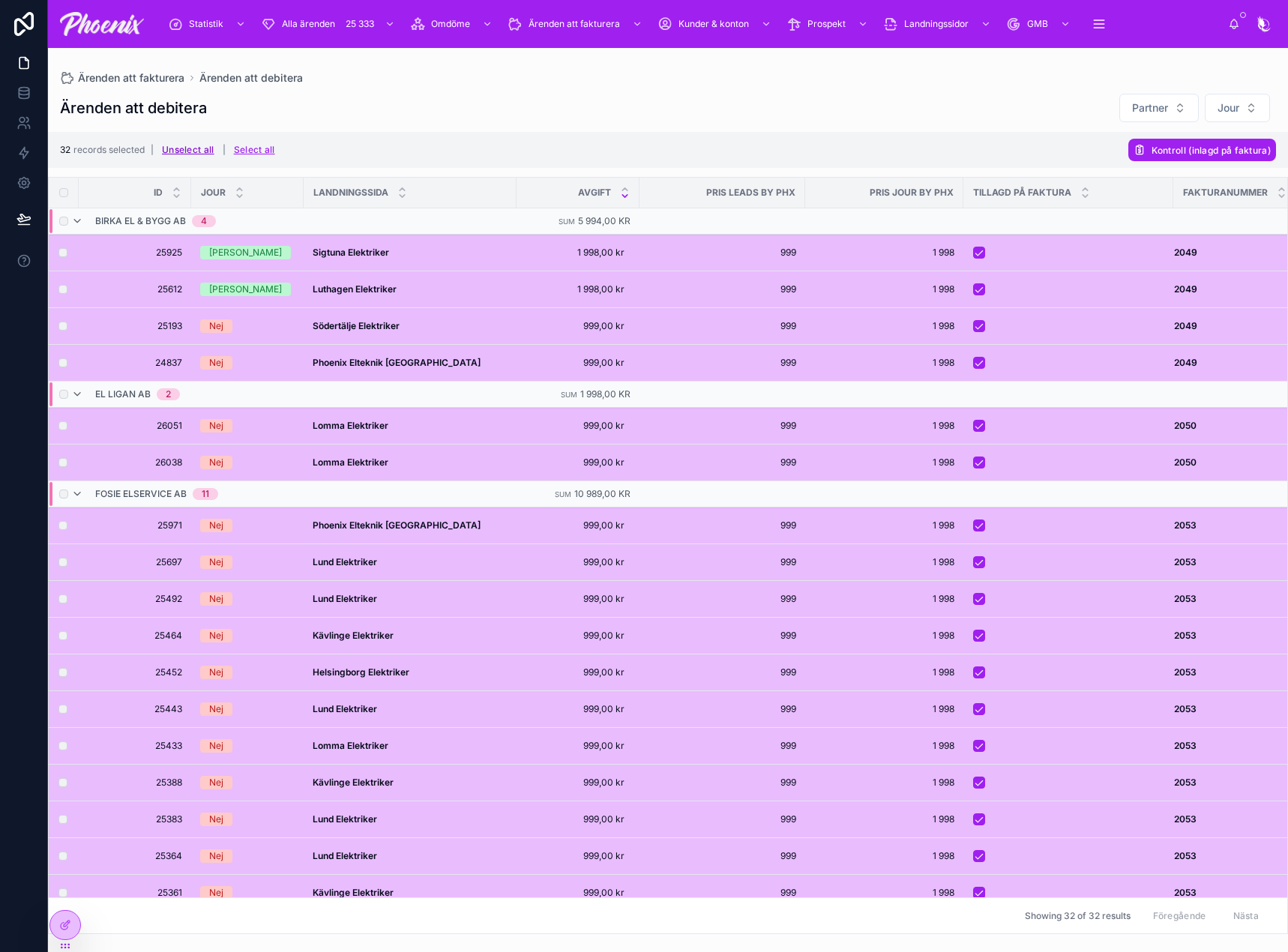
click at [190, 146] on button "Unselect all" at bounding box center [188, 150] width 63 height 24
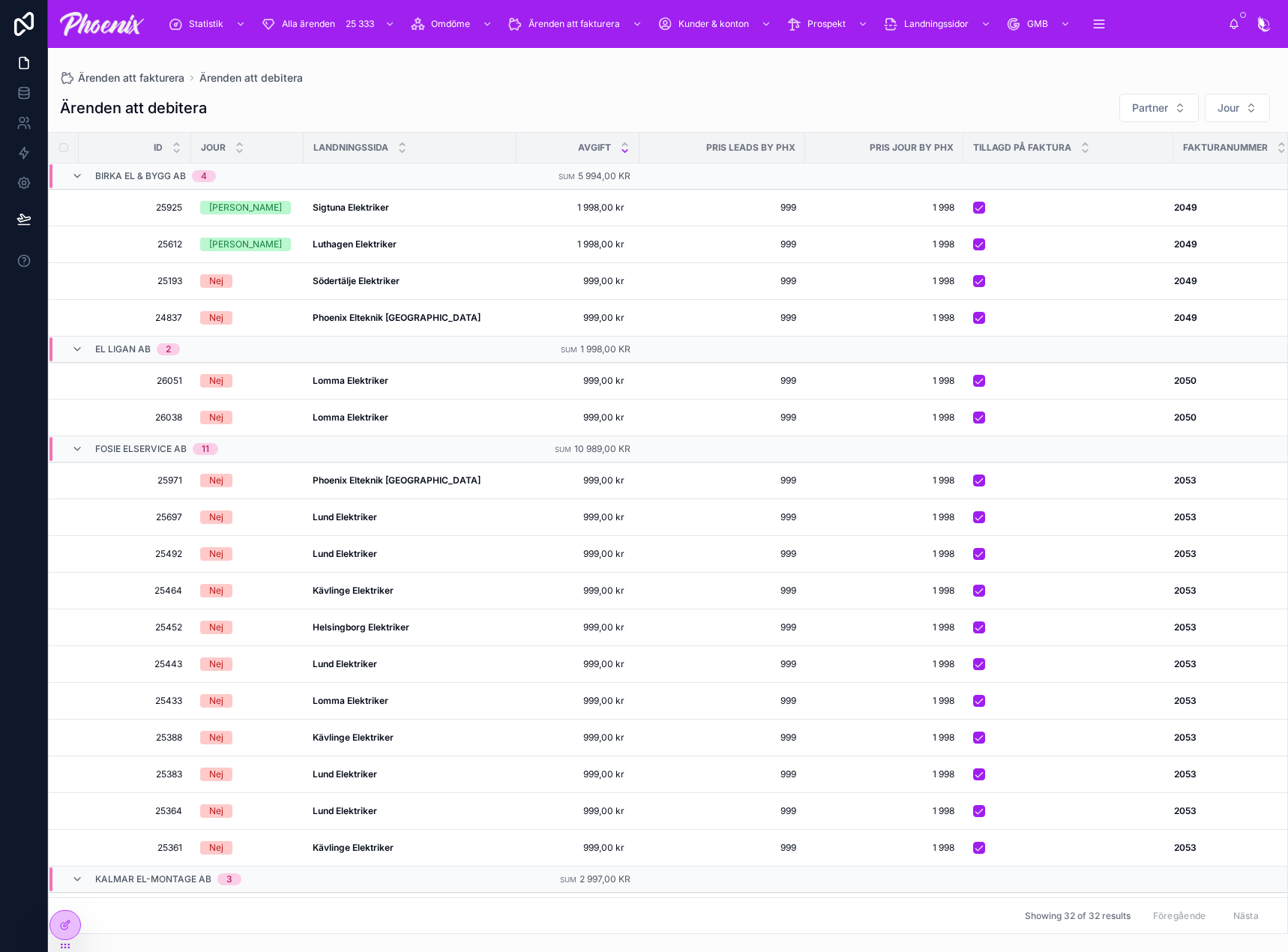
click at [470, 107] on div "Ärenden att debitera Partner Jour" at bounding box center [667, 108] width 1216 height 30
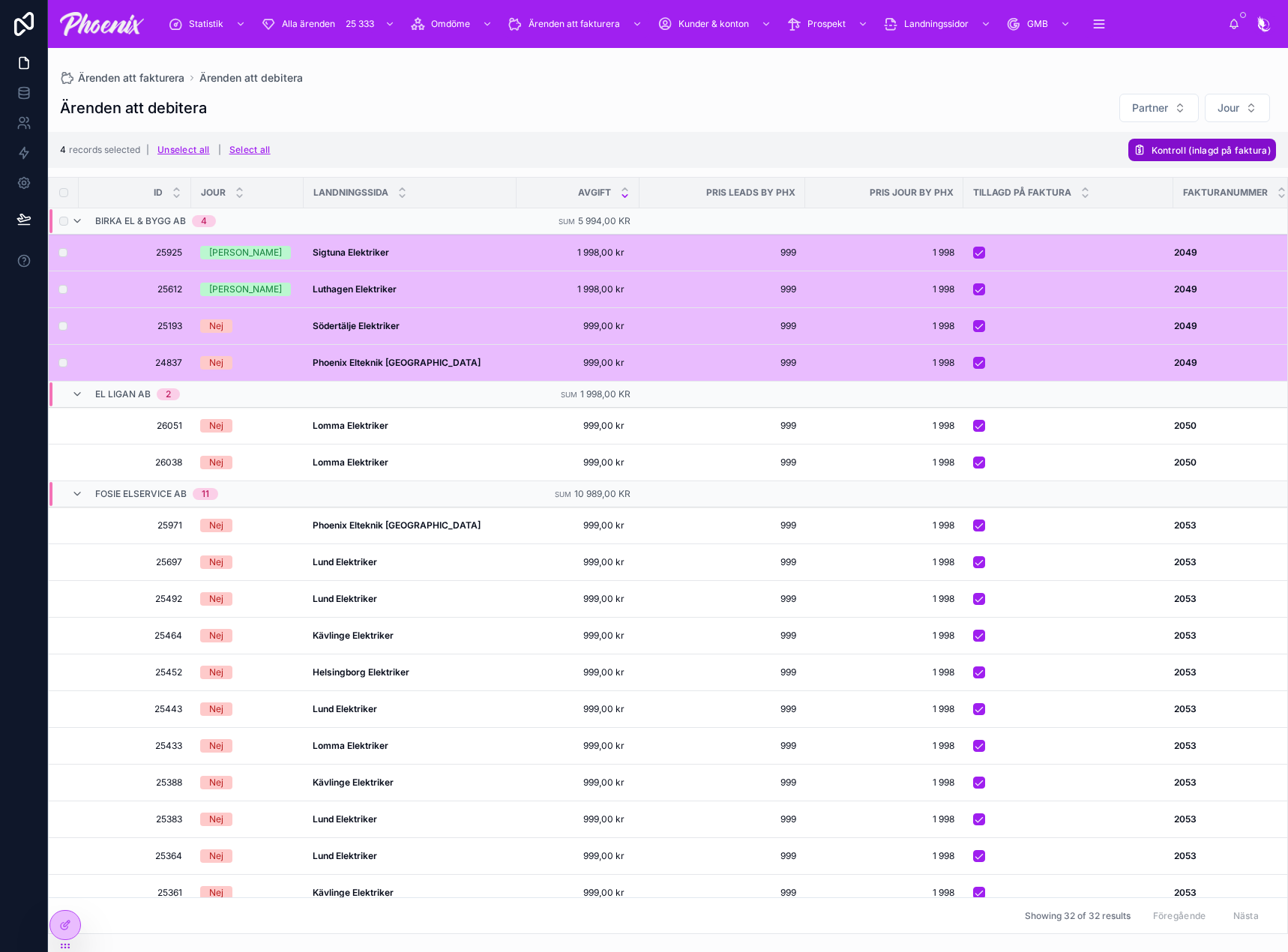
click at [1180, 150] on span "Kontroll (inlagd på faktura)" at bounding box center [1211, 150] width 119 height 11
click at [1242, 116] on button at bounding box center [1251, 121] width 18 height 18
click at [197, 153] on button "Unselect all" at bounding box center [183, 150] width 63 height 24
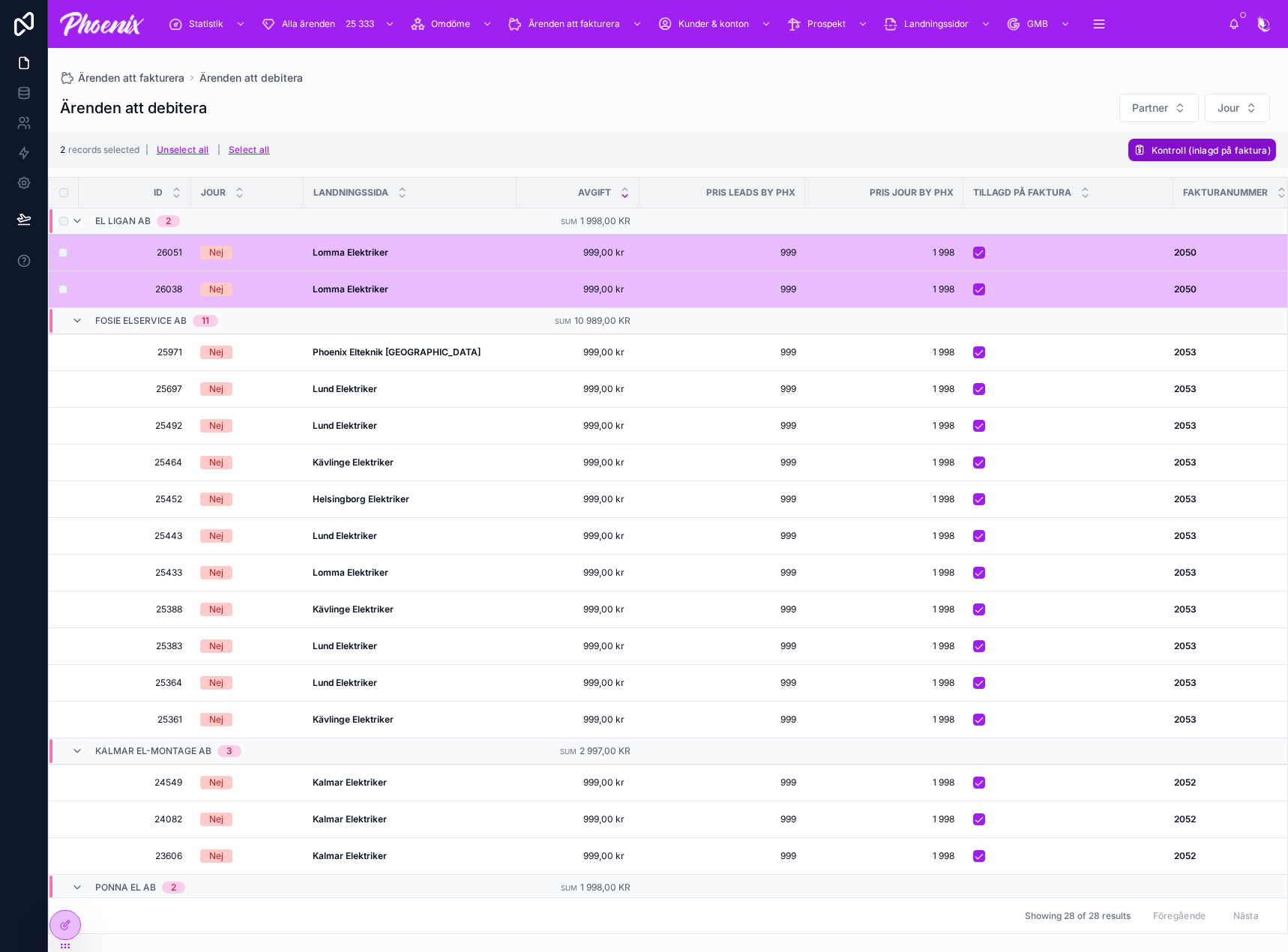
click at [1213, 147] on span "Kontroll (inlagd på faktura)" at bounding box center [1211, 150] width 119 height 11
click at [1256, 125] on icon at bounding box center [1250, 121] width 12 height 12
click at [189, 153] on button "Unselect all" at bounding box center [183, 150] width 63 height 24
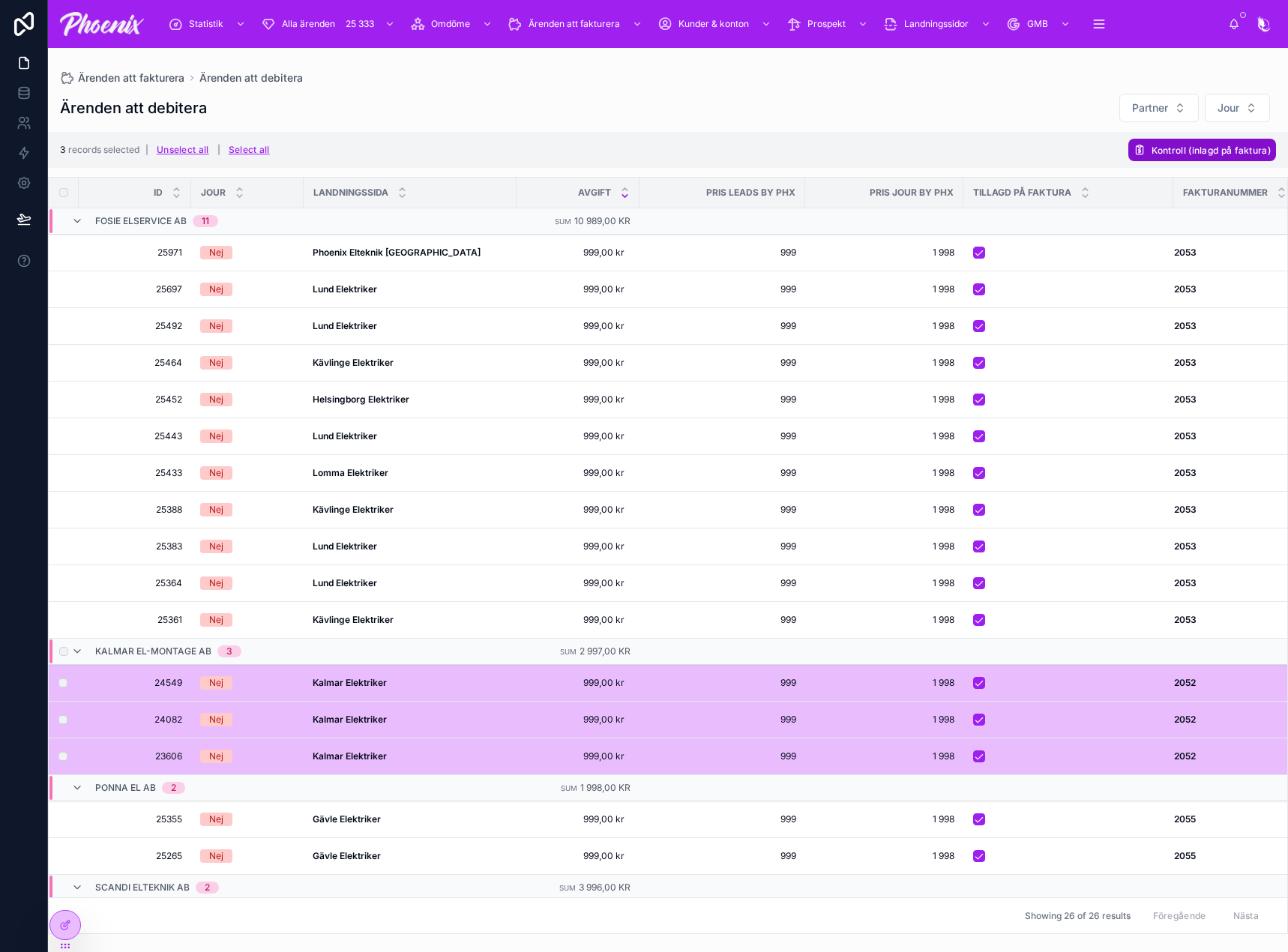
click at [1204, 151] on span "Kontroll (inlagd på faktura)" at bounding box center [1211, 150] width 119 height 11
click at [1249, 119] on icon at bounding box center [1250, 121] width 12 height 12
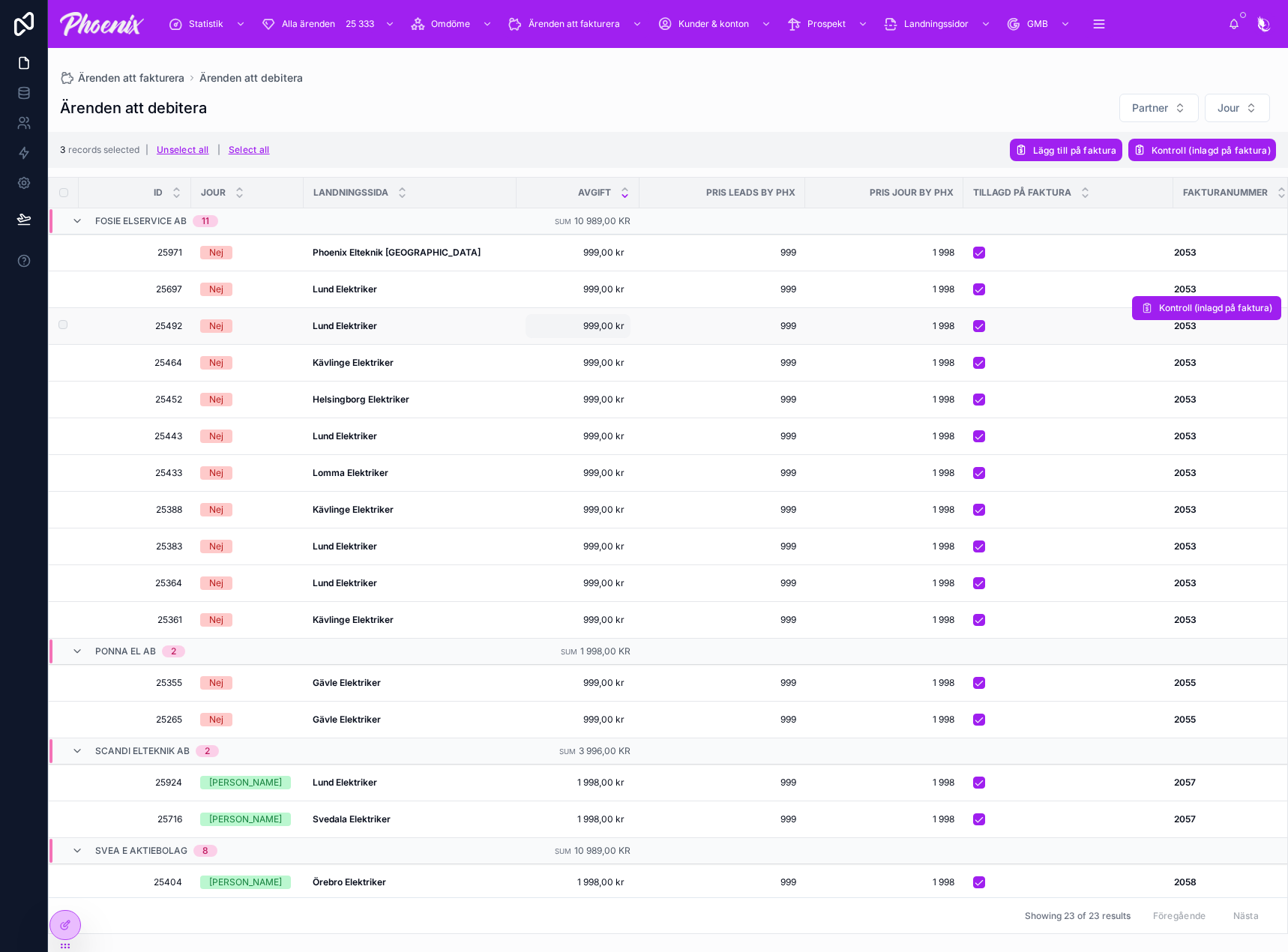
scroll to position [150, 0]
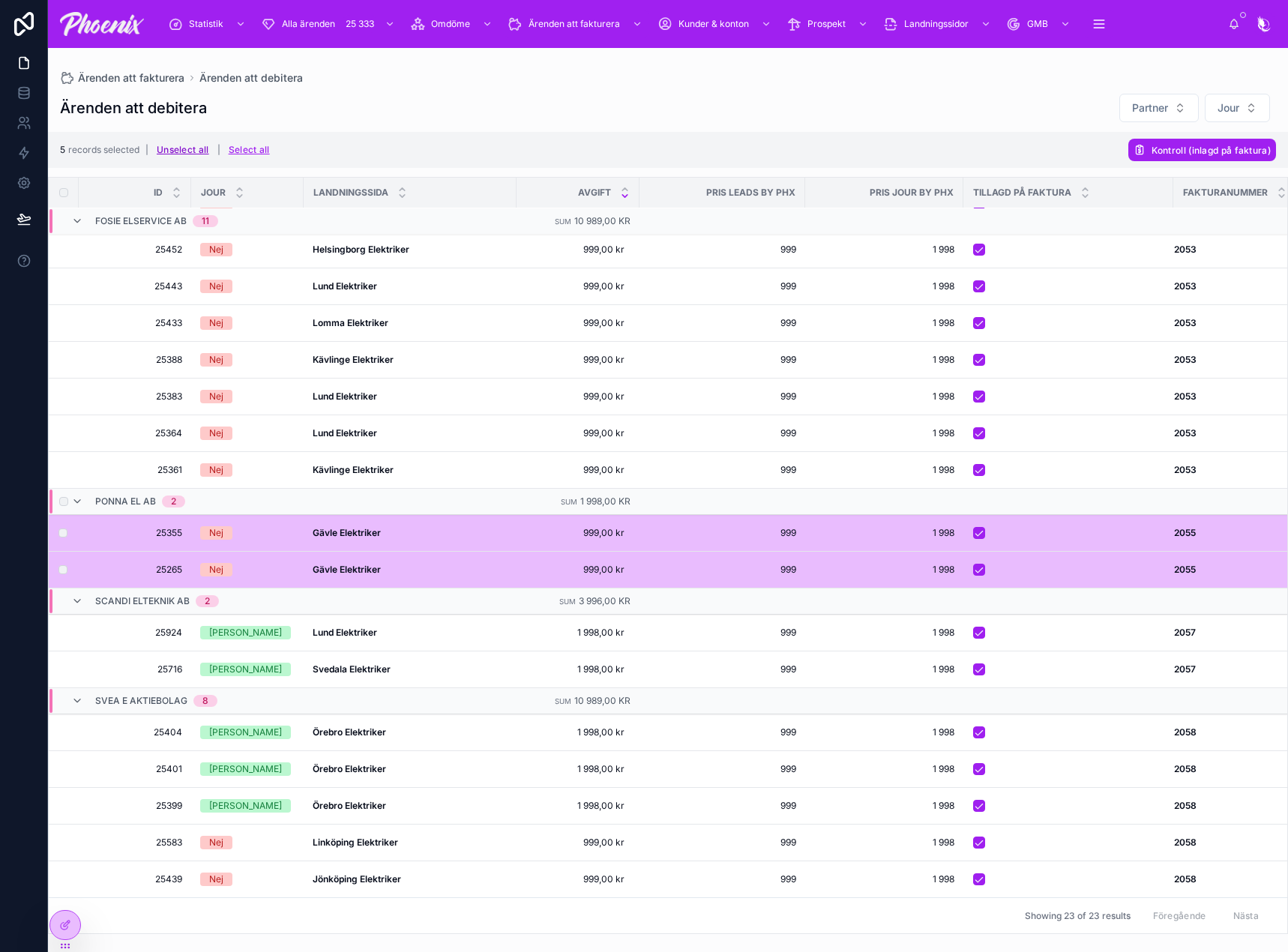
click at [185, 149] on button "Unselect all" at bounding box center [183, 150] width 63 height 24
click at [1177, 158] on button "Kontroll (inlagd på faktura)" at bounding box center [1203, 150] width 148 height 23
click at [1248, 127] on button at bounding box center [1251, 121] width 18 height 18
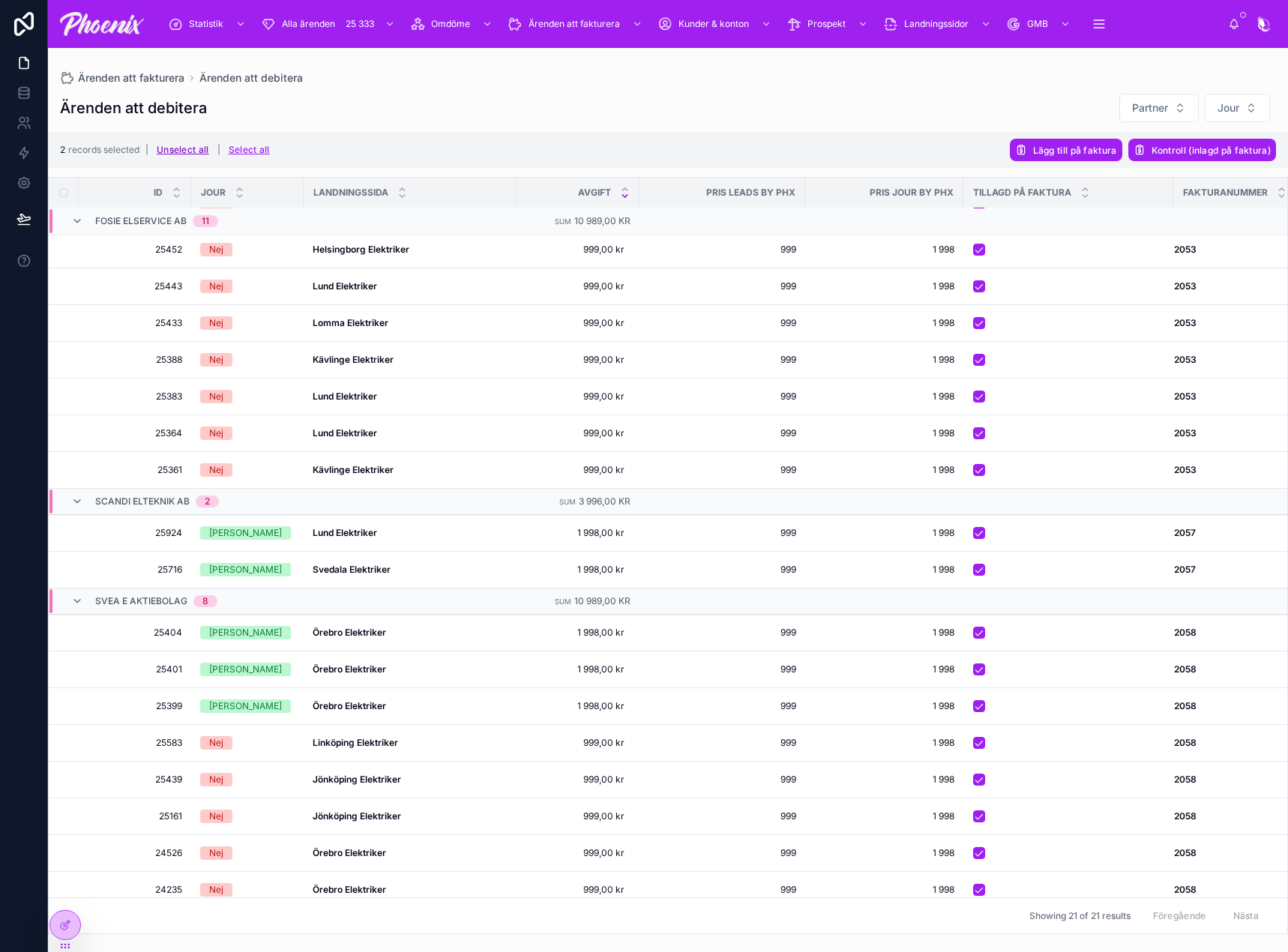
click at [199, 154] on button "Unselect all" at bounding box center [183, 150] width 63 height 24
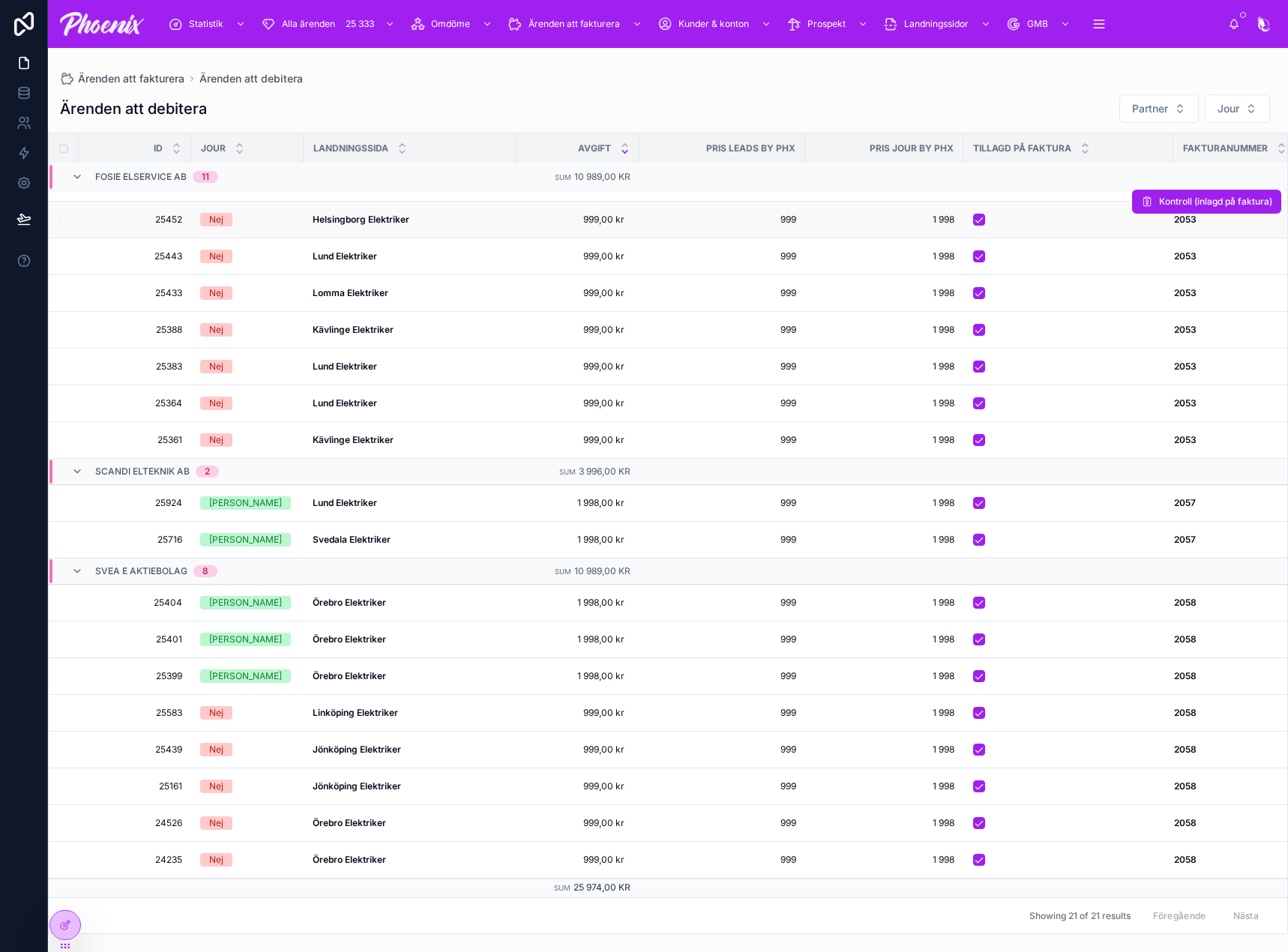
scroll to position [147, 0]
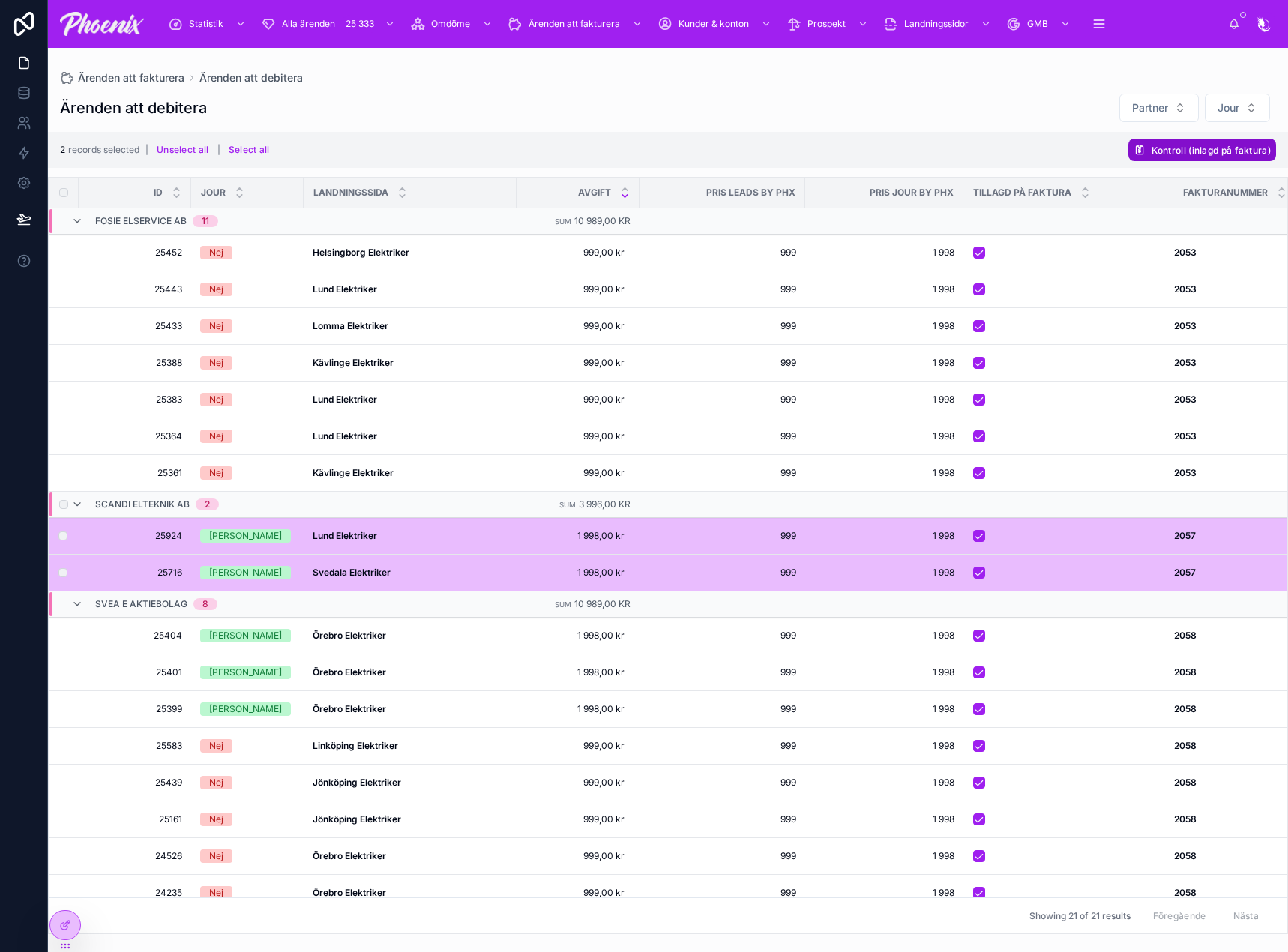
click at [1217, 158] on button "Kontroll (inlagd på faktura)" at bounding box center [1203, 150] width 148 height 23
click at [1243, 115] on button at bounding box center [1251, 121] width 18 height 18
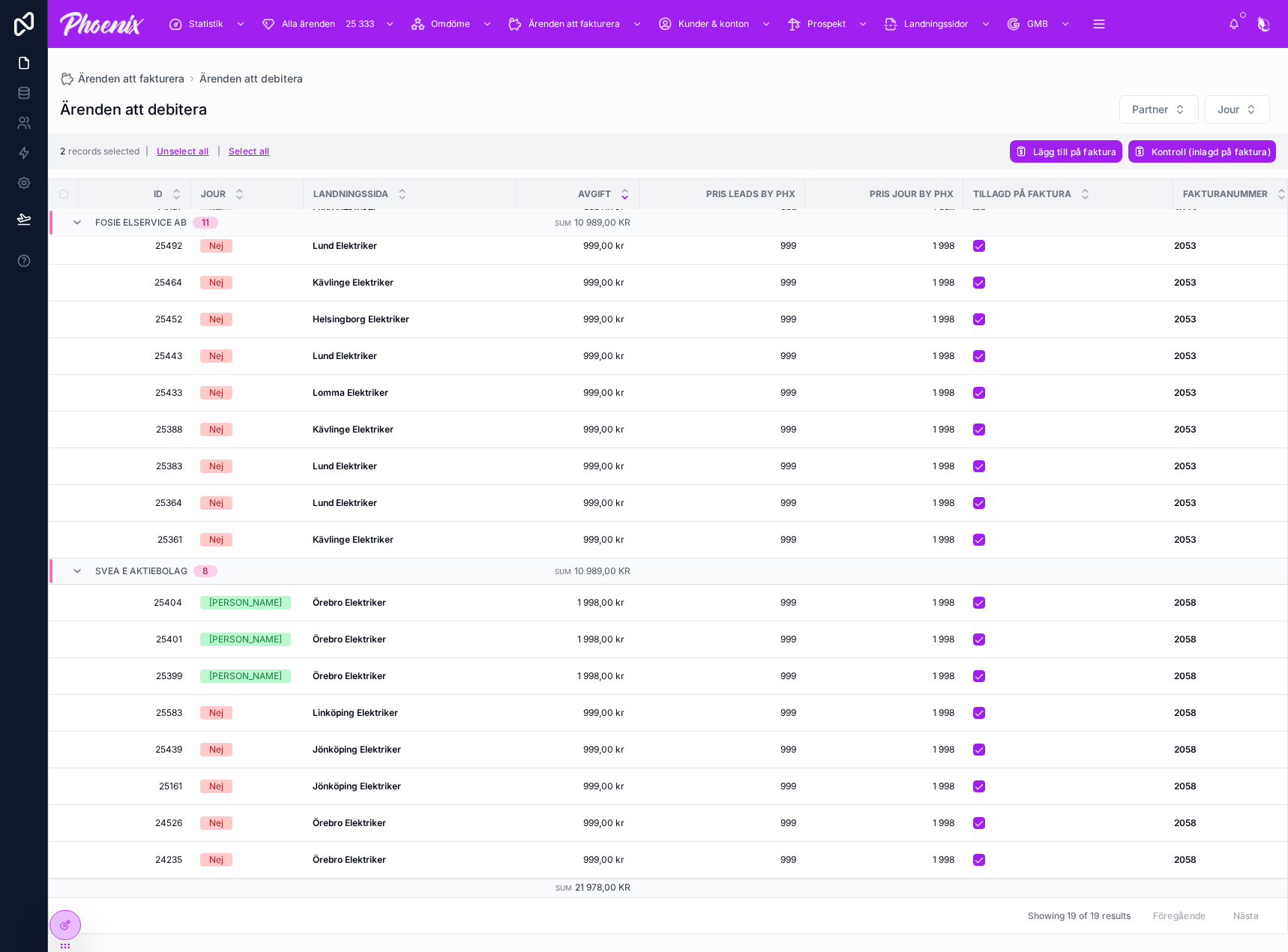
scroll to position [93, 0]
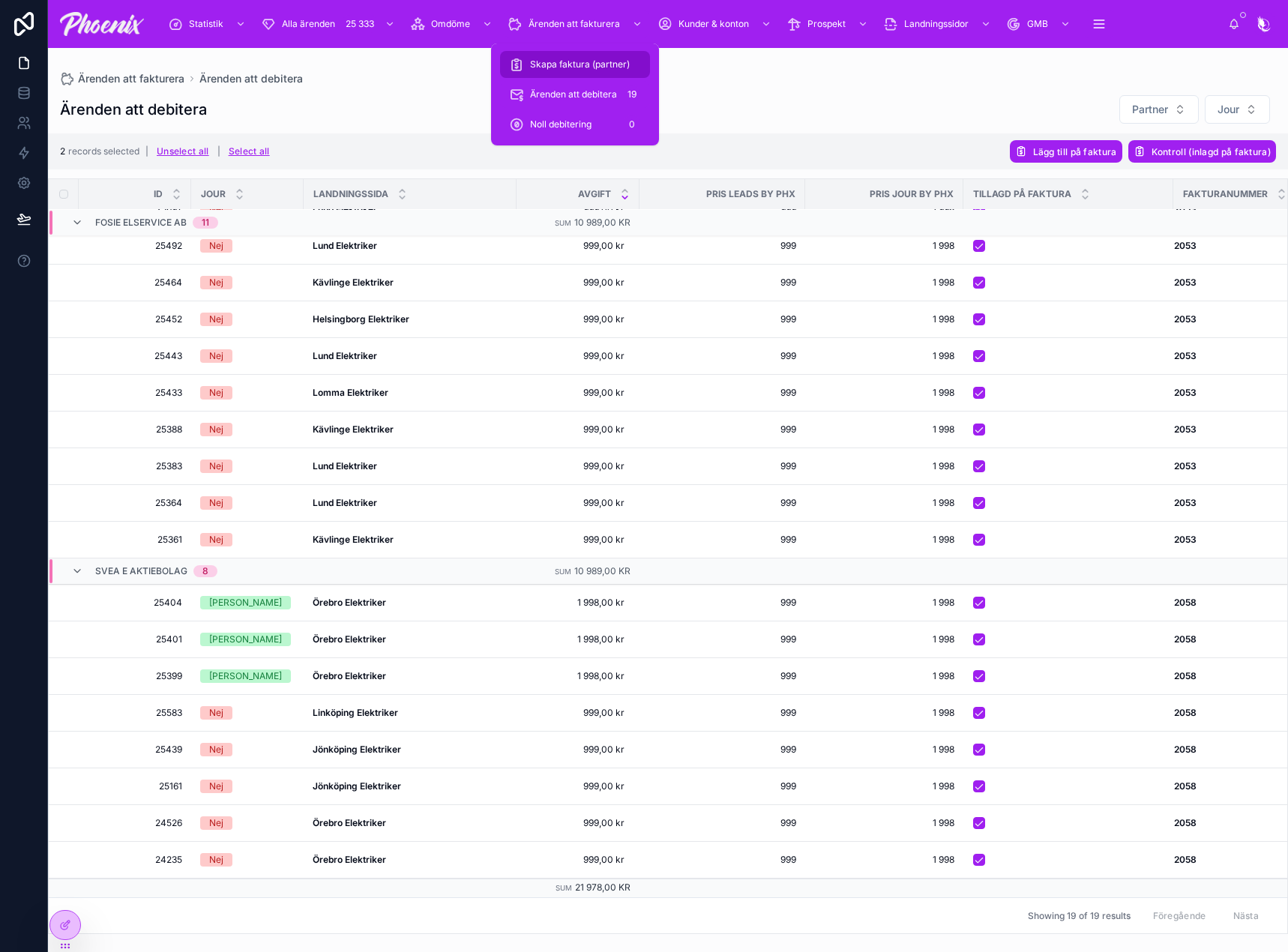
click at [596, 62] on span "Skapa faktura (partner)" at bounding box center [580, 64] width 100 height 12
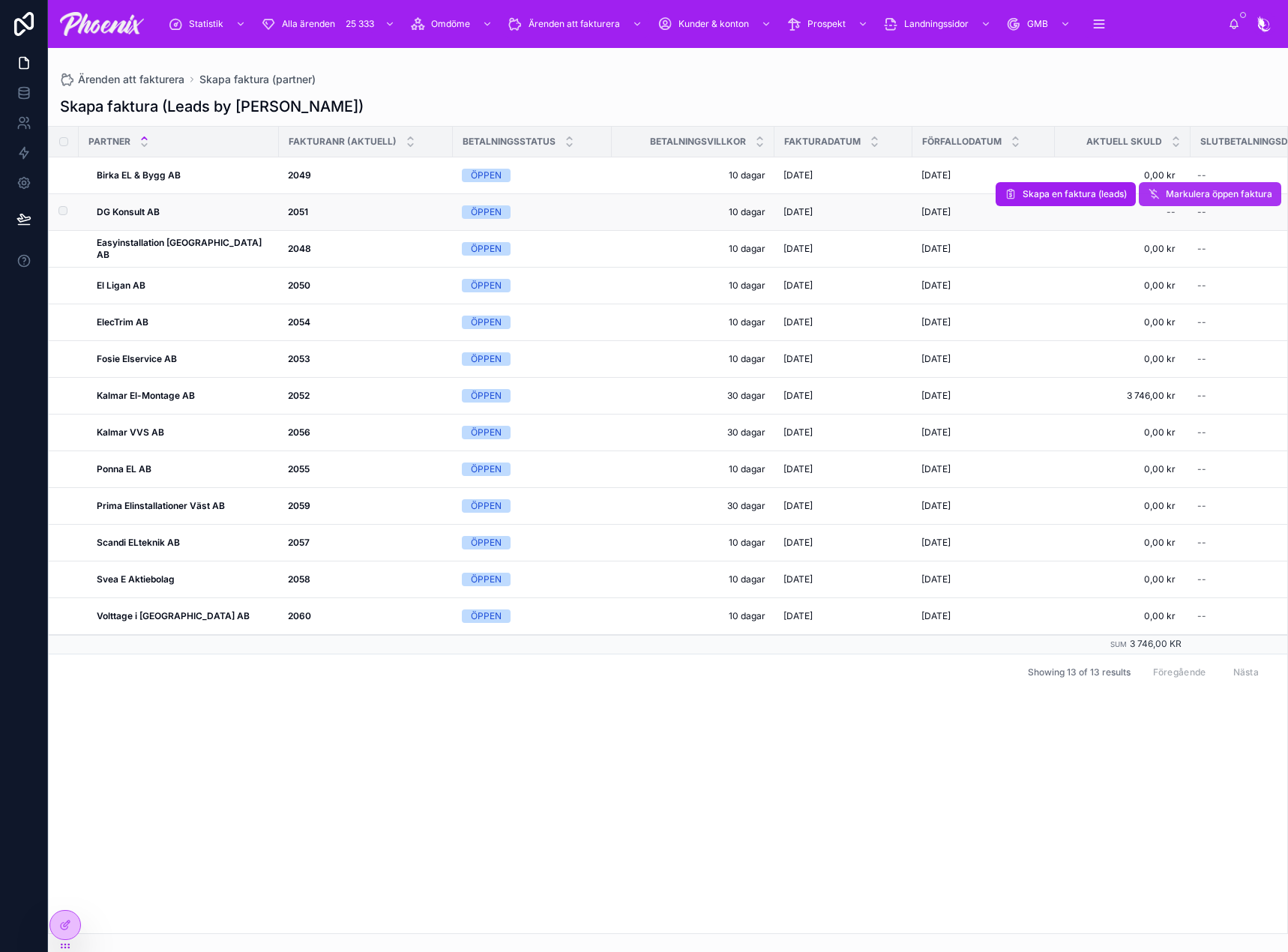
click at [1189, 196] on span "Markulera öppen faktura" at bounding box center [1219, 194] width 106 height 12
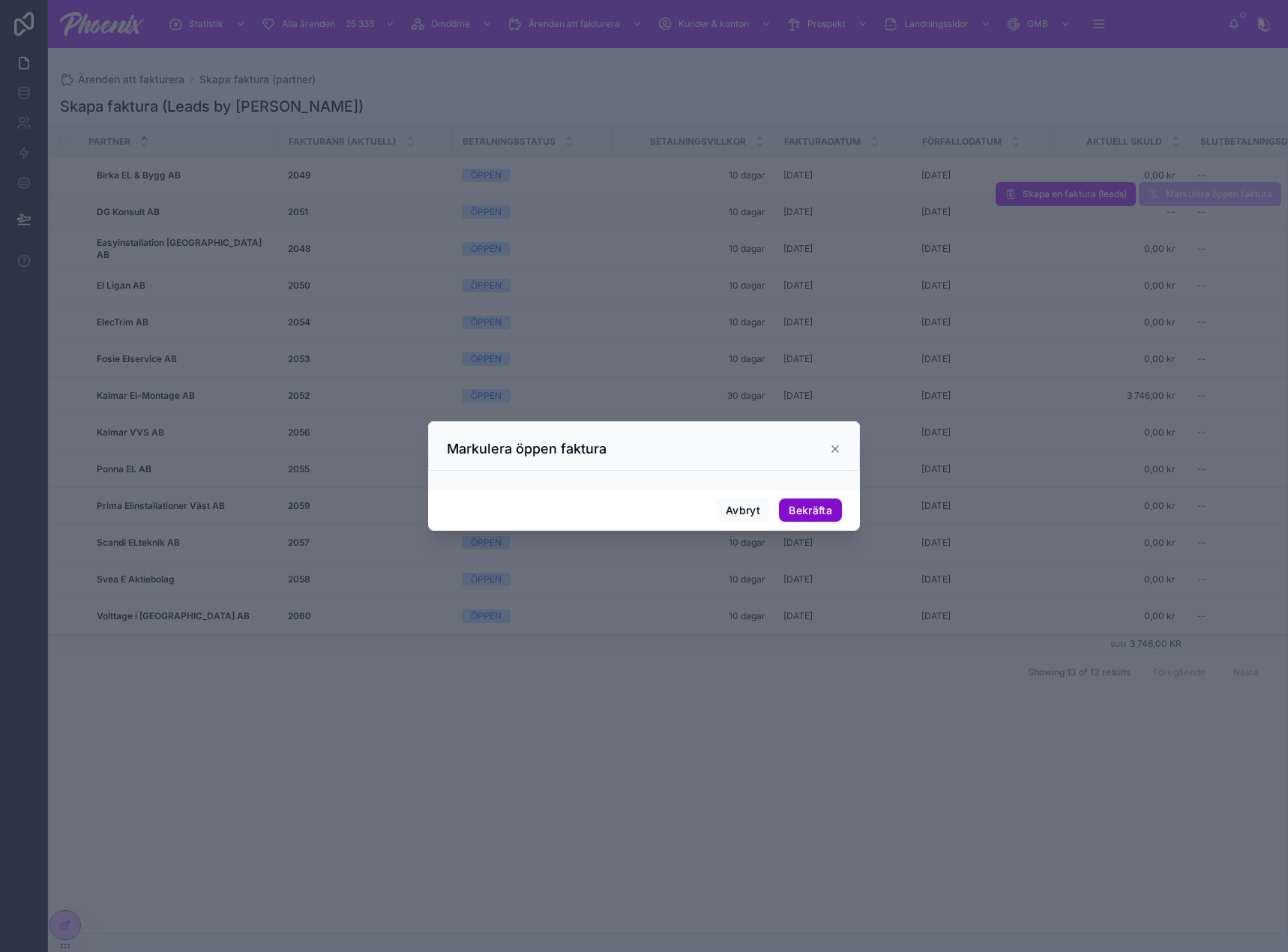
click at [819, 503] on button "Bekräfta" at bounding box center [810, 510] width 63 height 24
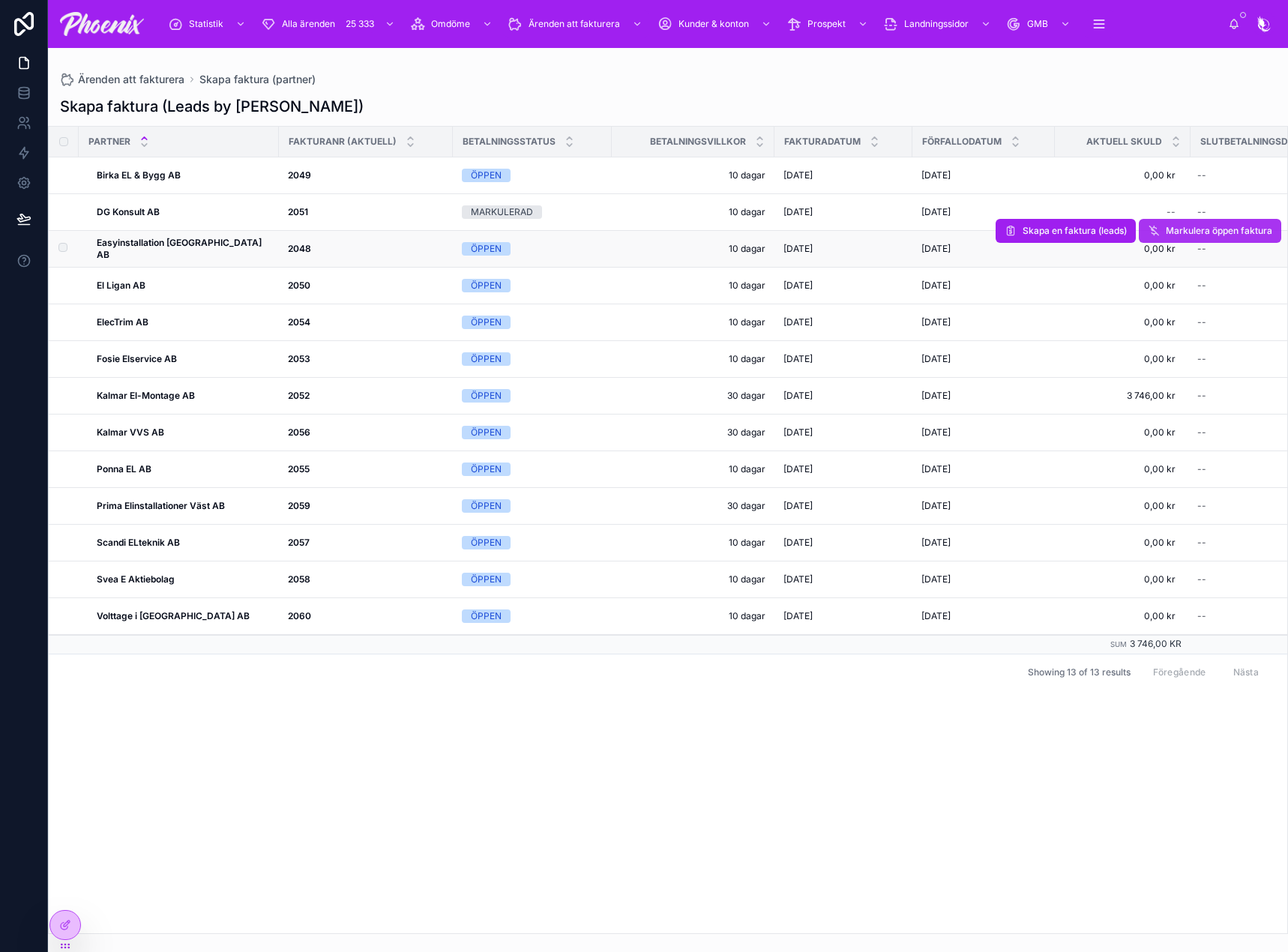
click at [1200, 236] on span "Markulera öppen faktura" at bounding box center [1219, 231] width 106 height 12
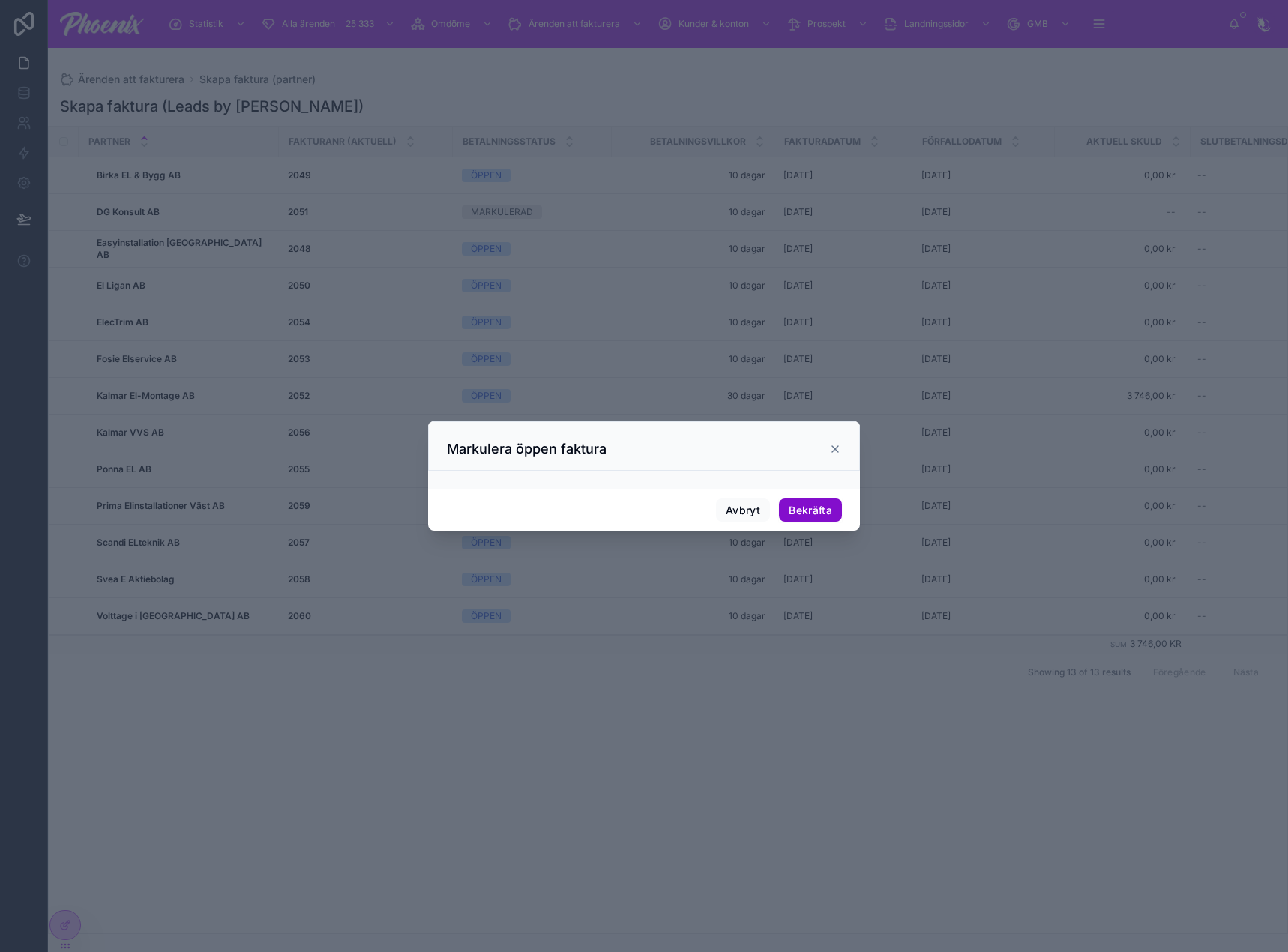
click at [813, 510] on button "Bekräfta" at bounding box center [810, 510] width 63 height 24
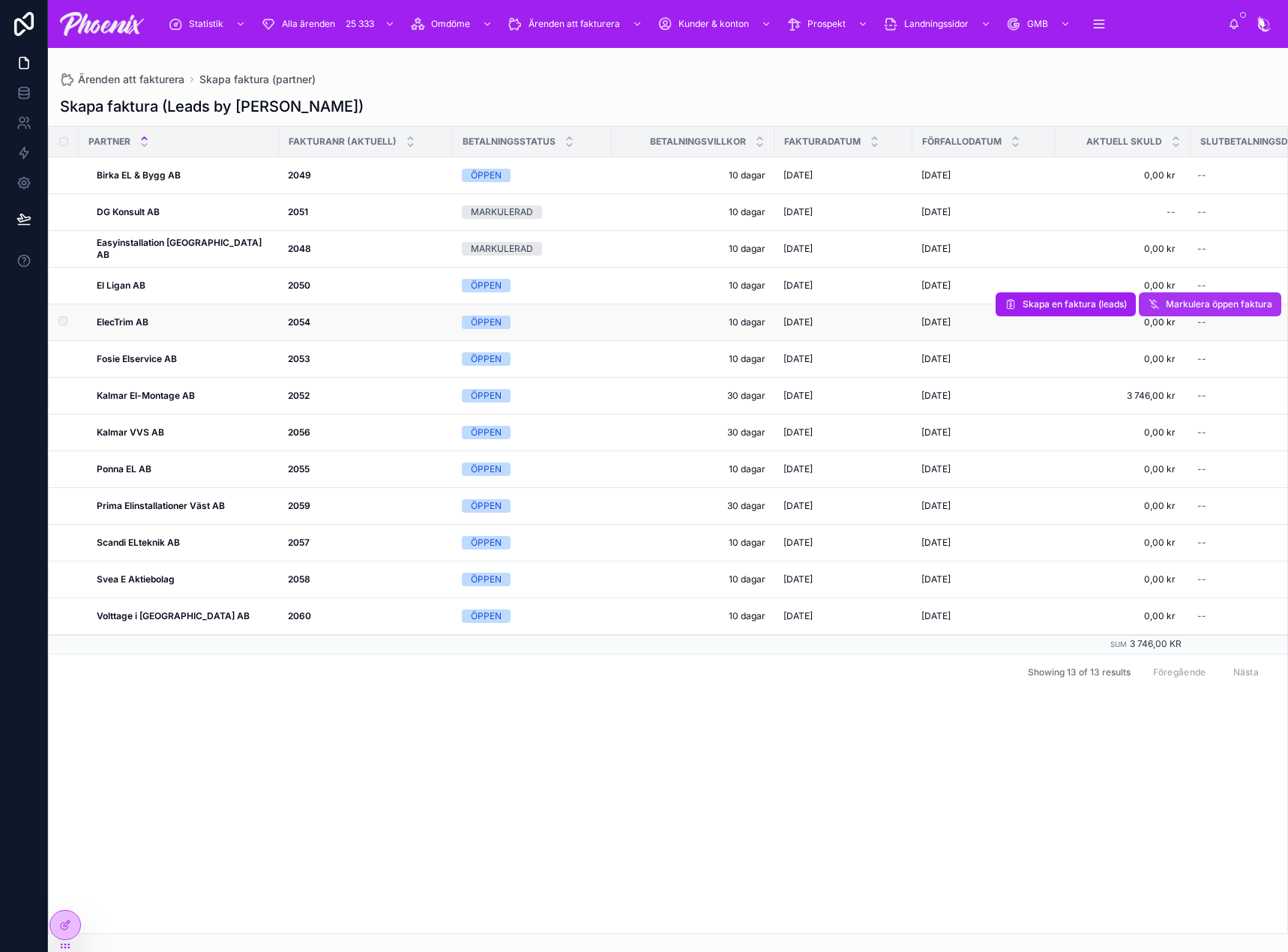
click at [1148, 298] on icon at bounding box center [1154, 304] width 12 height 12
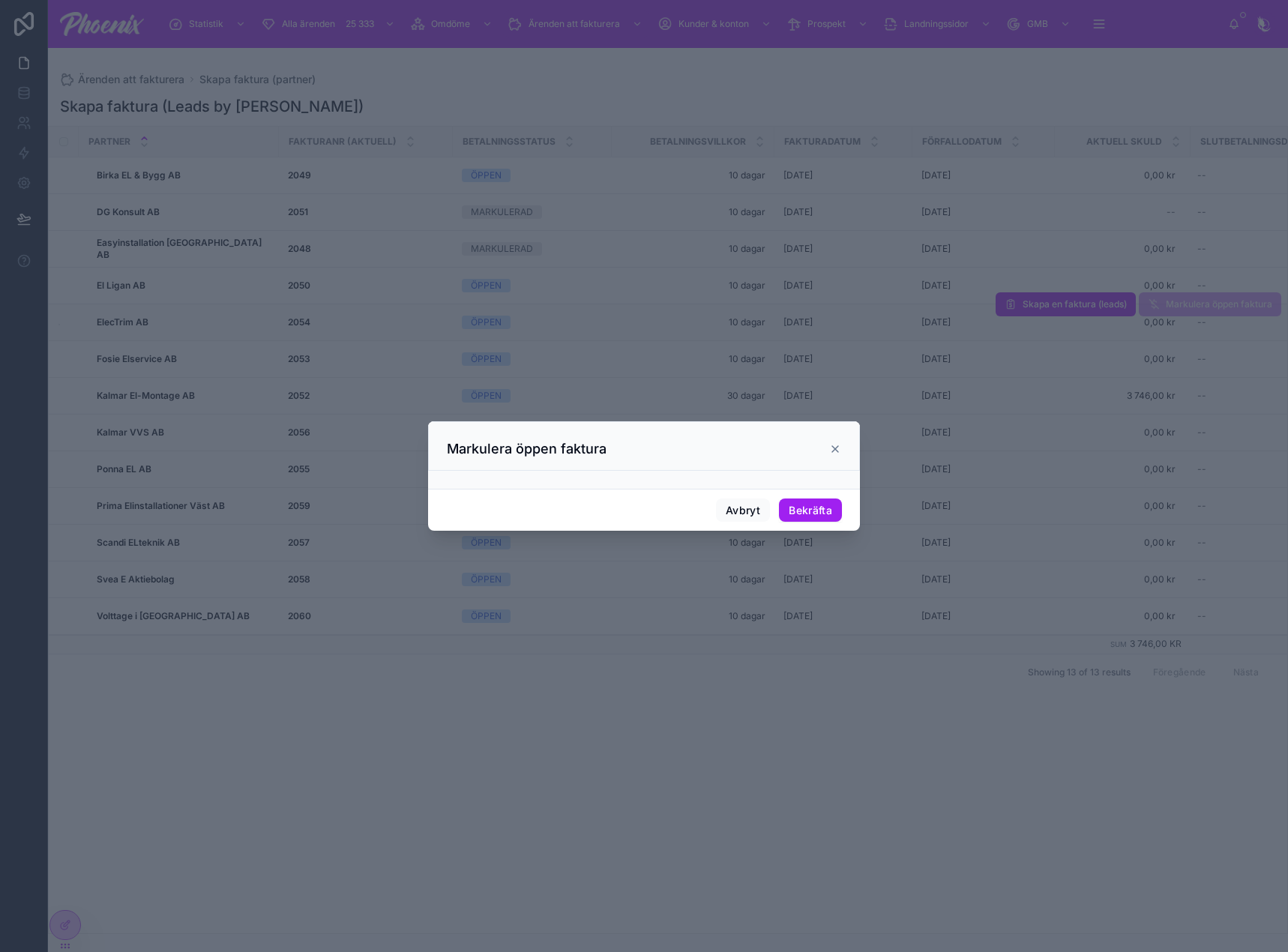
click at [837, 496] on div "Avbryt Bekräfta" at bounding box center [644, 510] width 432 height 43
click at [828, 506] on button "Bekräfta" at bounding box center [810, 510] width 63 height 24
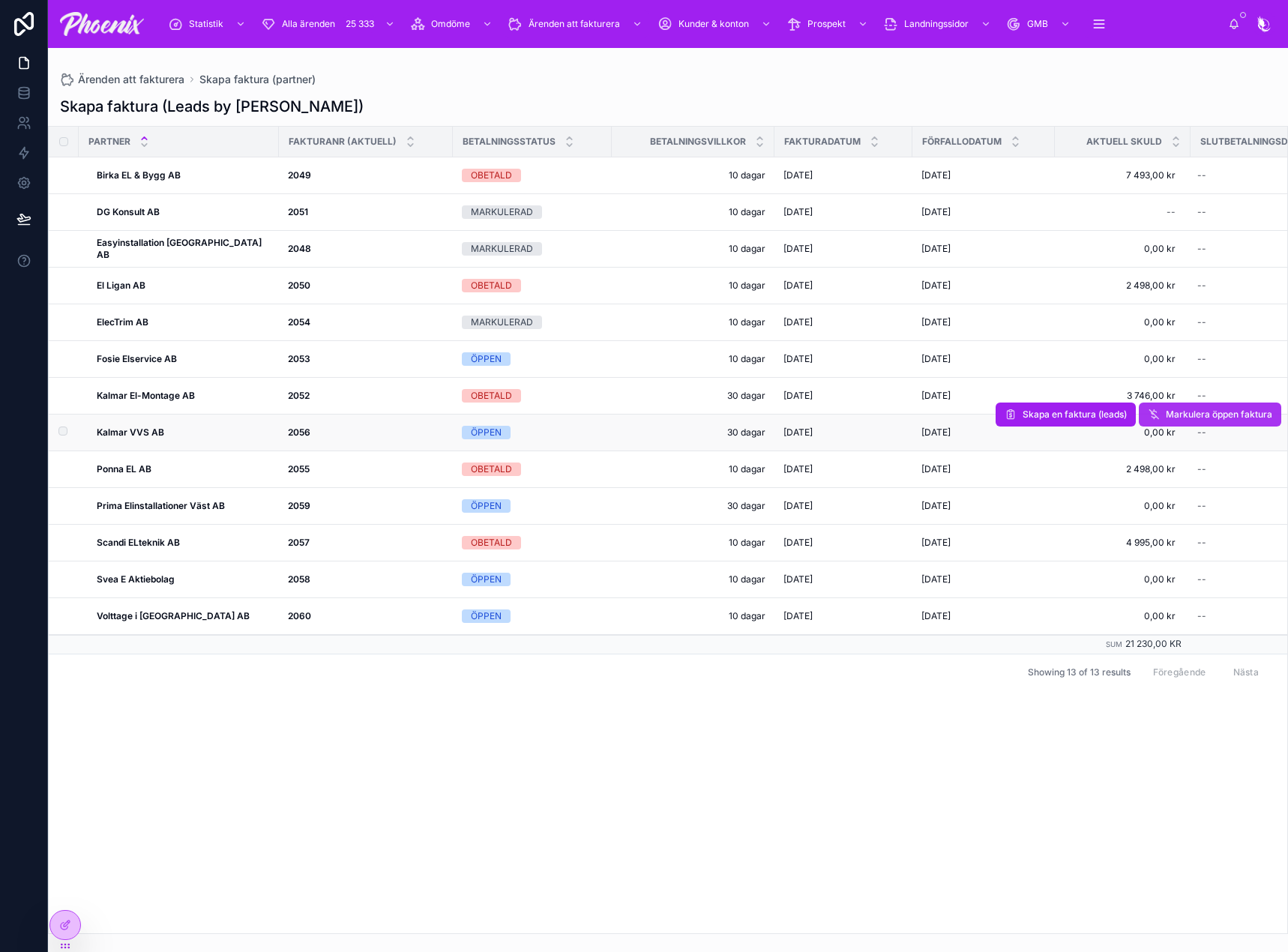
click at [1200, 416] on span "Markulera öppen faktura" at bounding box center [1219, 414] width 106 height 12
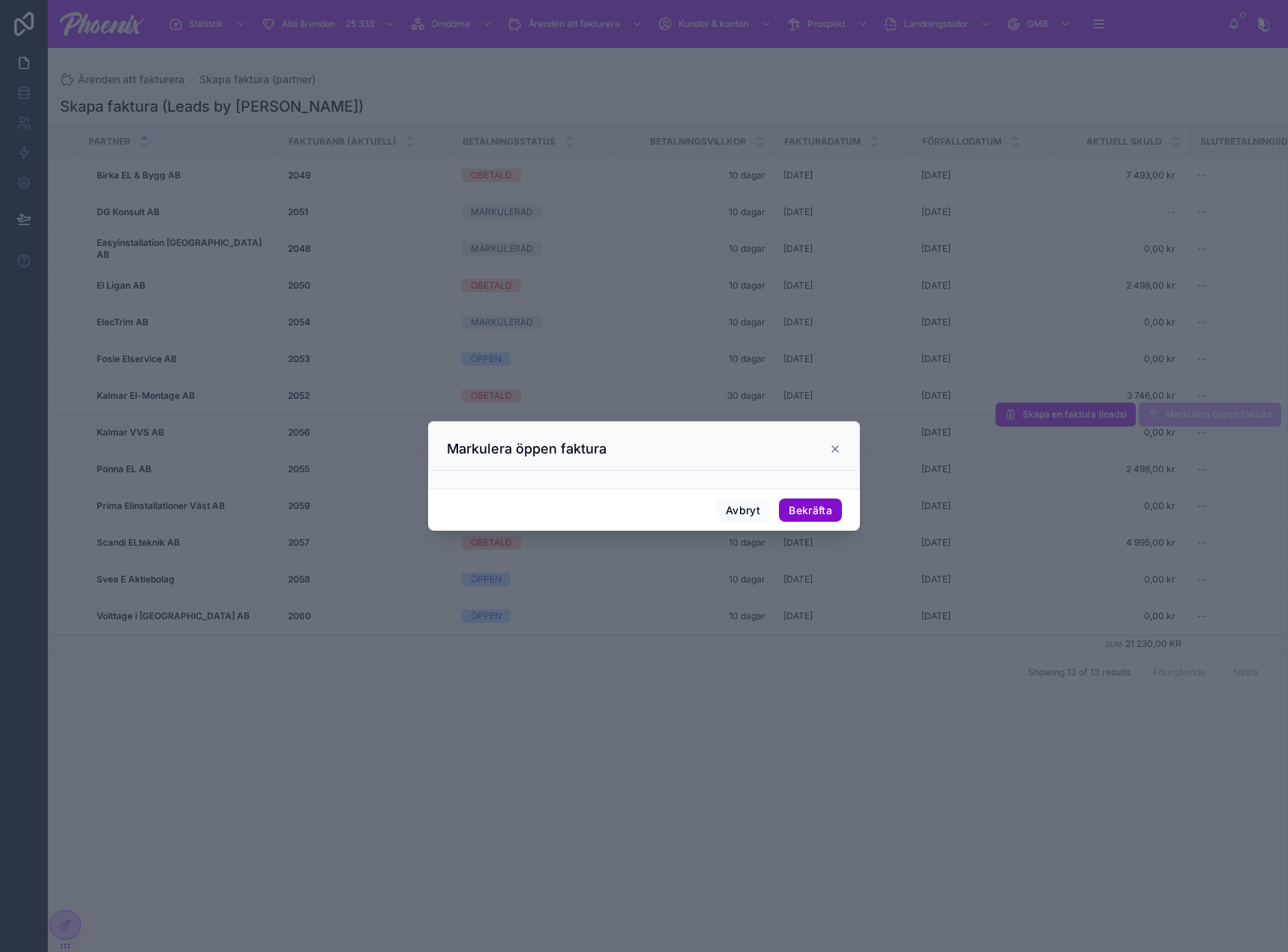
click at [809, 512] on button "Bekräfta" at bounding box center [810, 510] width 63 height 24
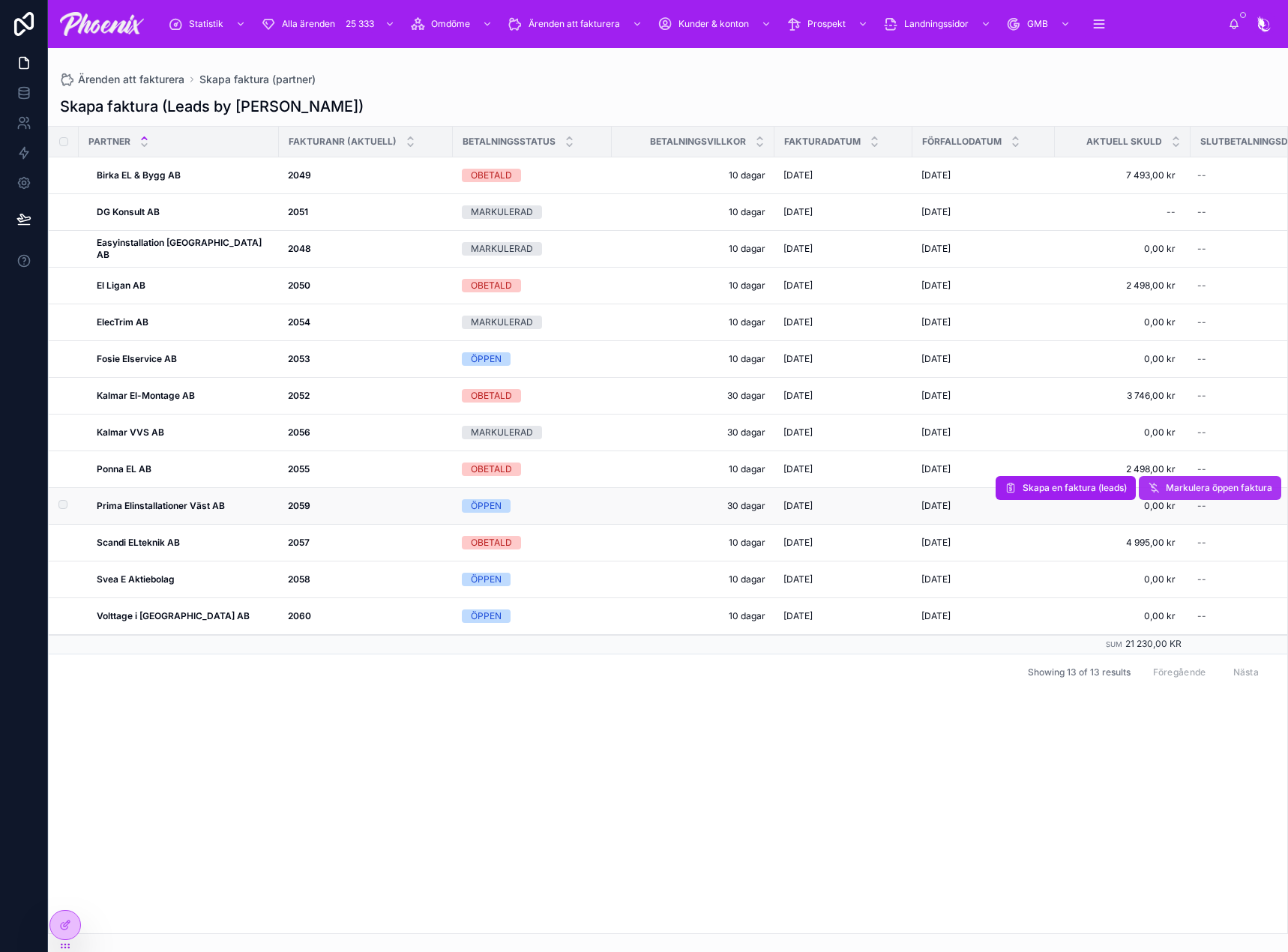
click at [1191, 488] on span "Markulera öppen faktura" at bounding box center [1219, 488] width 106 height 12
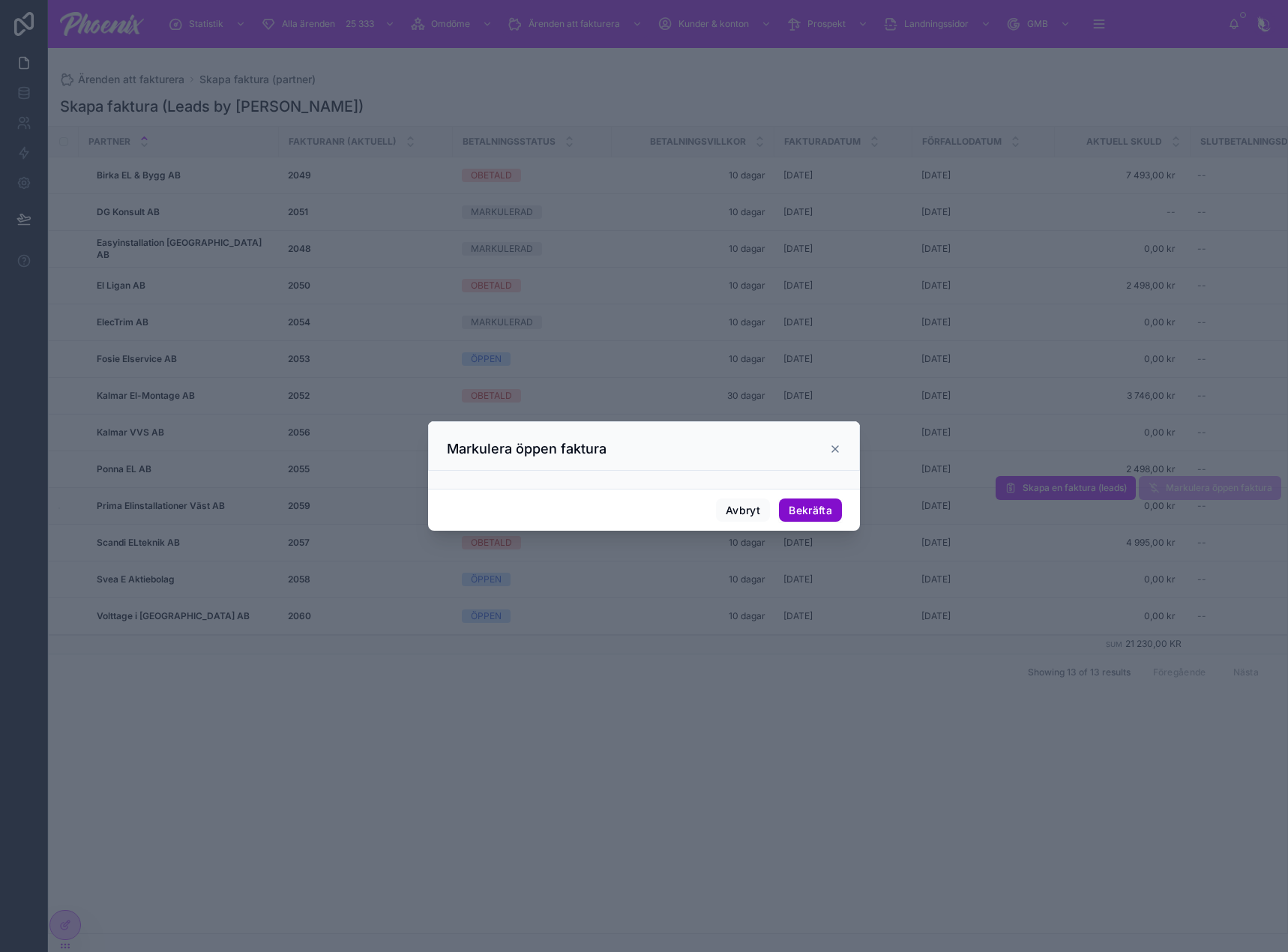
click at [813, 514] on button "Bekräfta" at bounding box center [810, 510] width 63 height 24
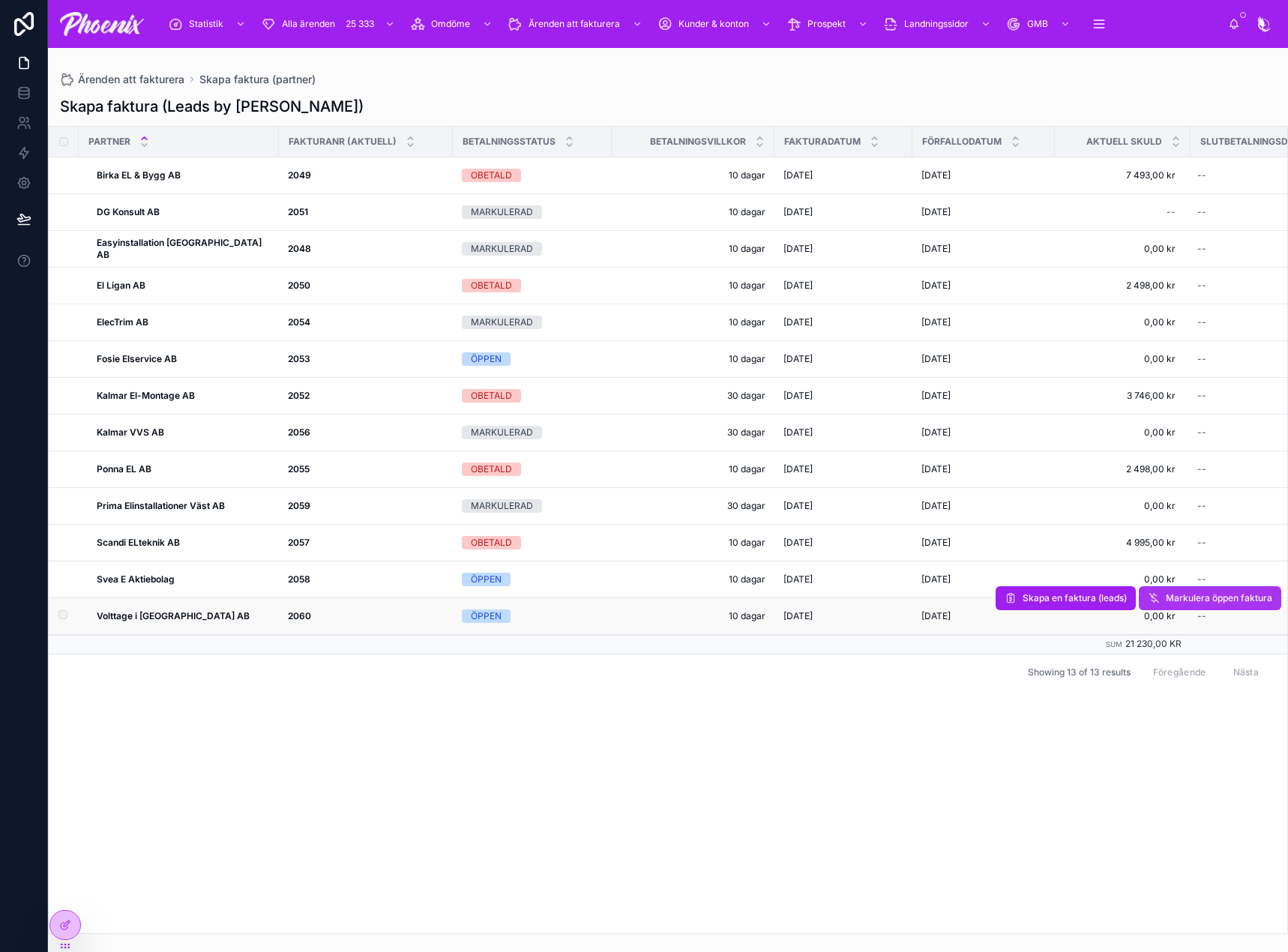
click at [1202, 599] on span "Markulera öppen faktura" at bounding box center [1219, 599] width 106 height 12
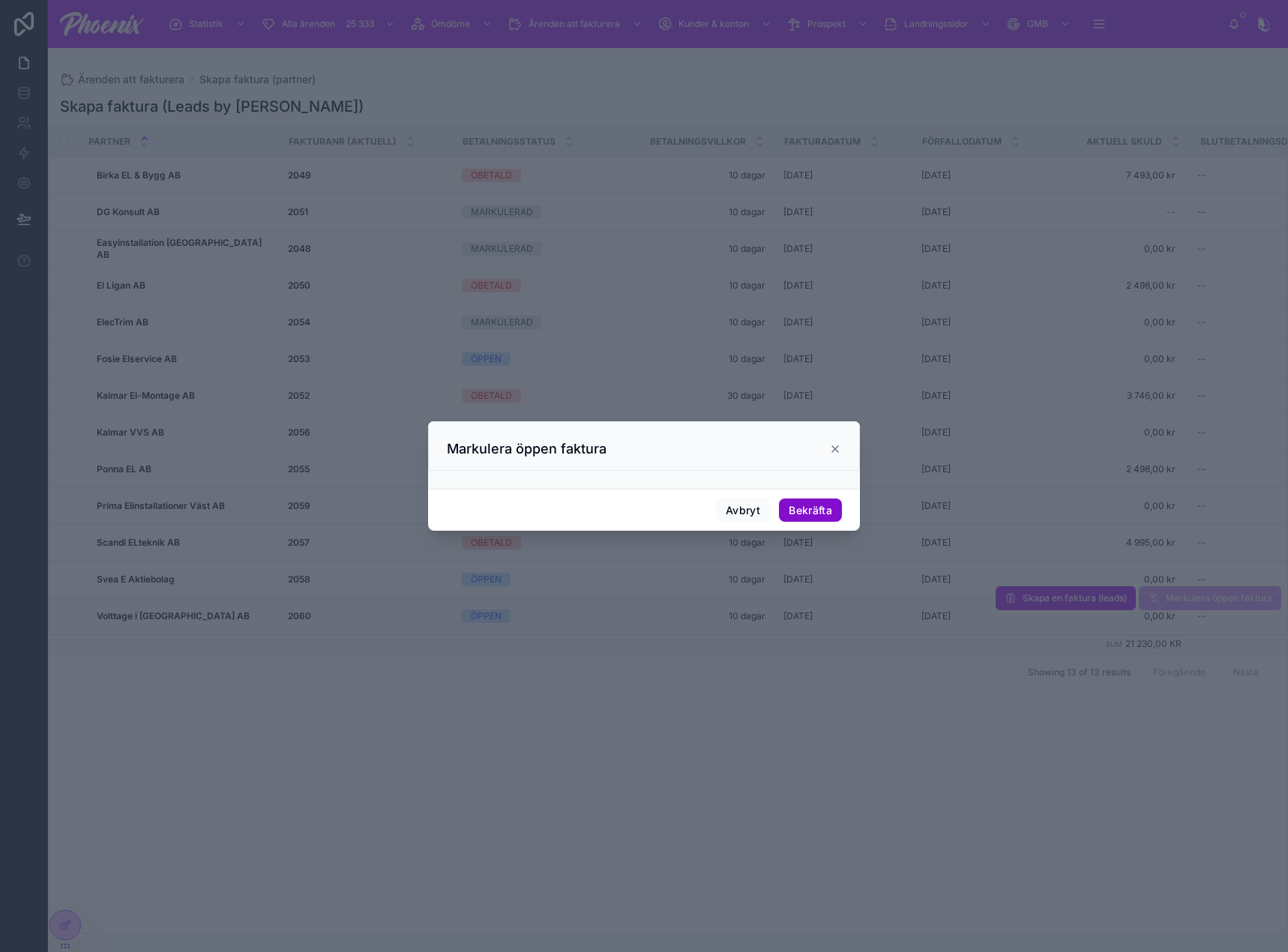
click at [801, 508] on button "Bekräfta" at bounding box center [810, 510] width 63 height 24
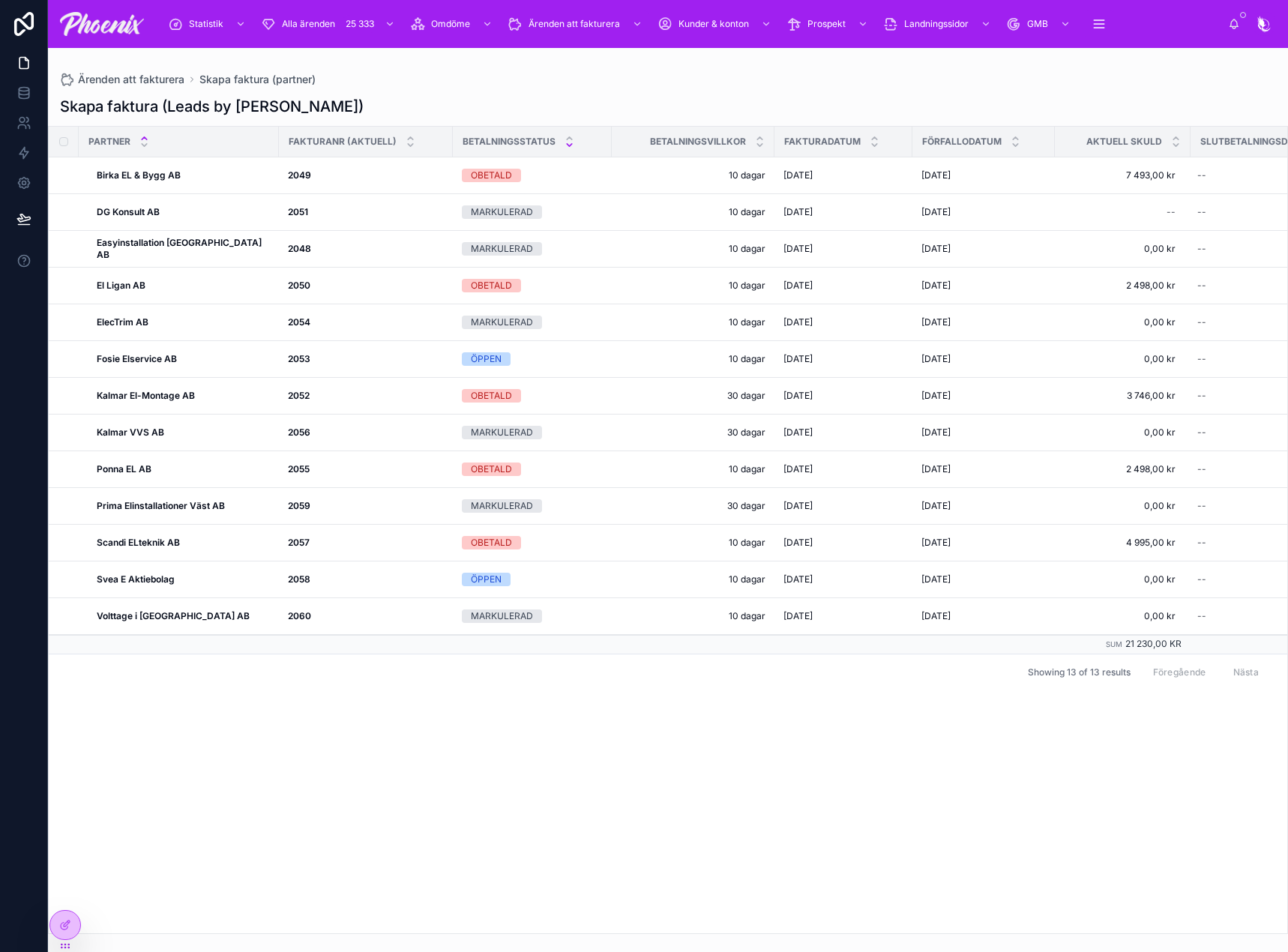
click at [567, 145] on icon at bounding box center [569, 145] width 5 height 2
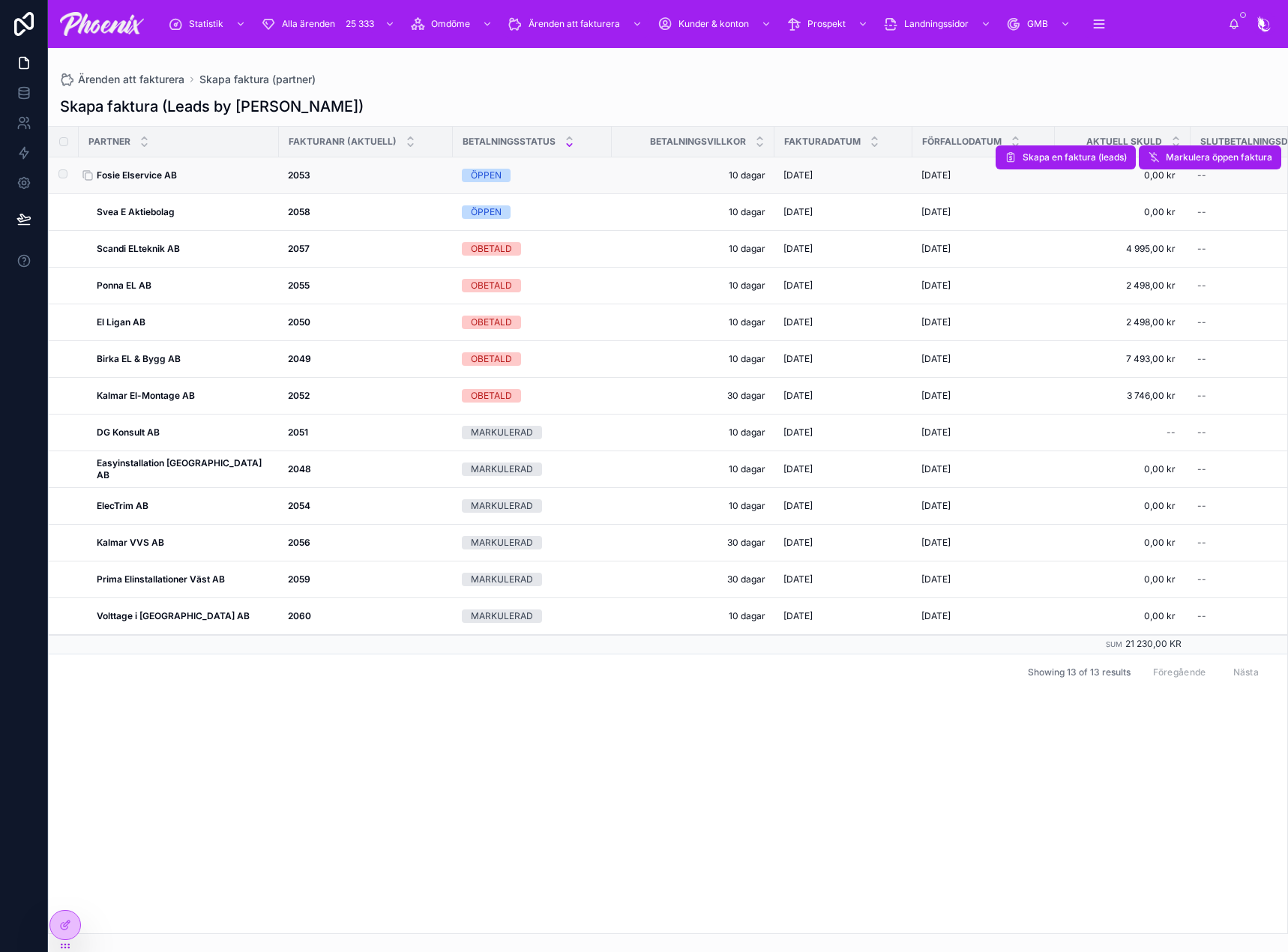
click at [159, 176] on strong "Fosie Elservice AB" at bounding box center [137, 174] width 80 height 11
click at [150, 175] on strong "Fosie Elservice AB" at bounding box center [137, 174] width 80 height 11
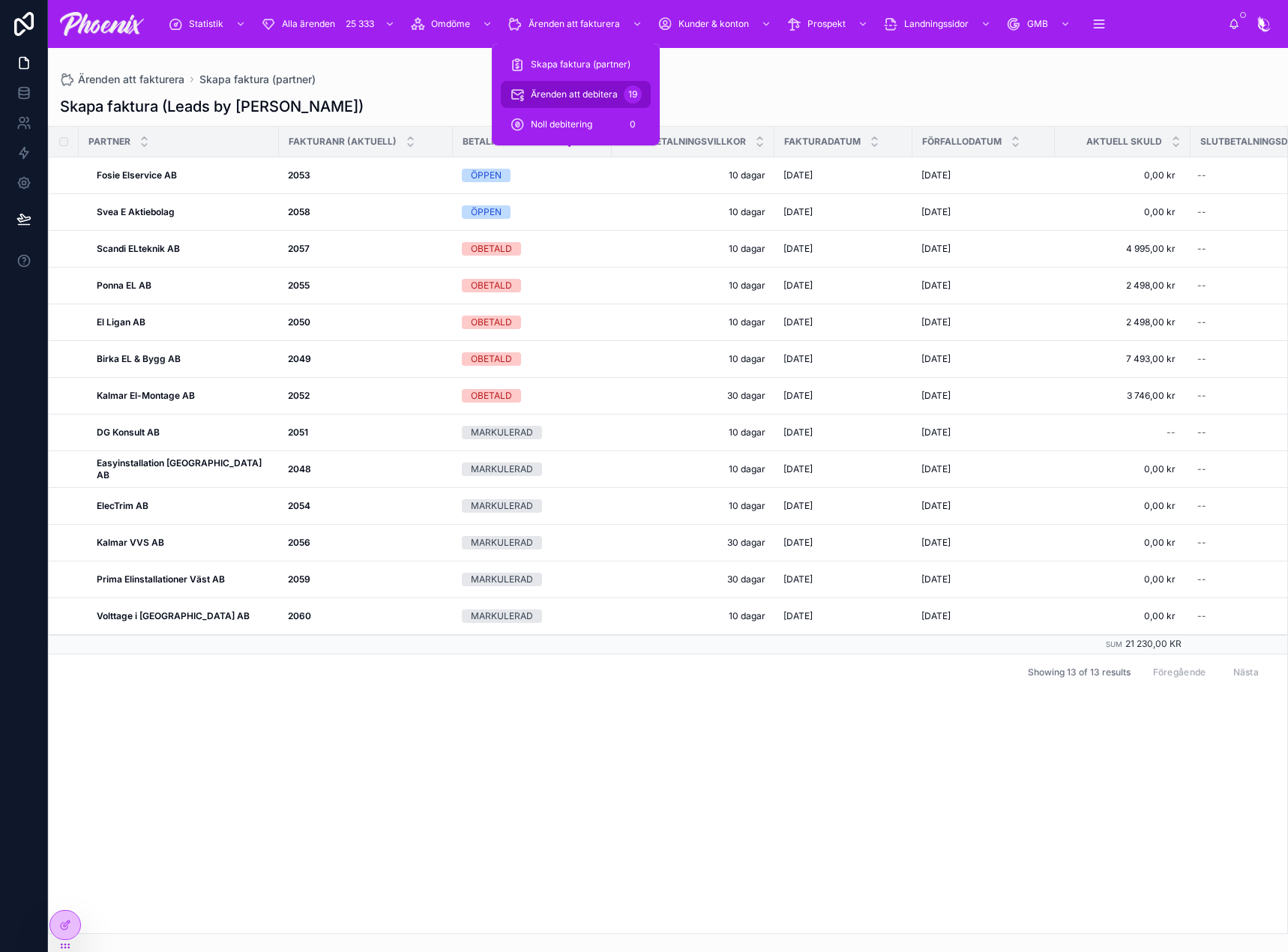
click at [553, 88] on div "Ärenden att debitera 19" at bounding box center [575, 94] width 132 height 24
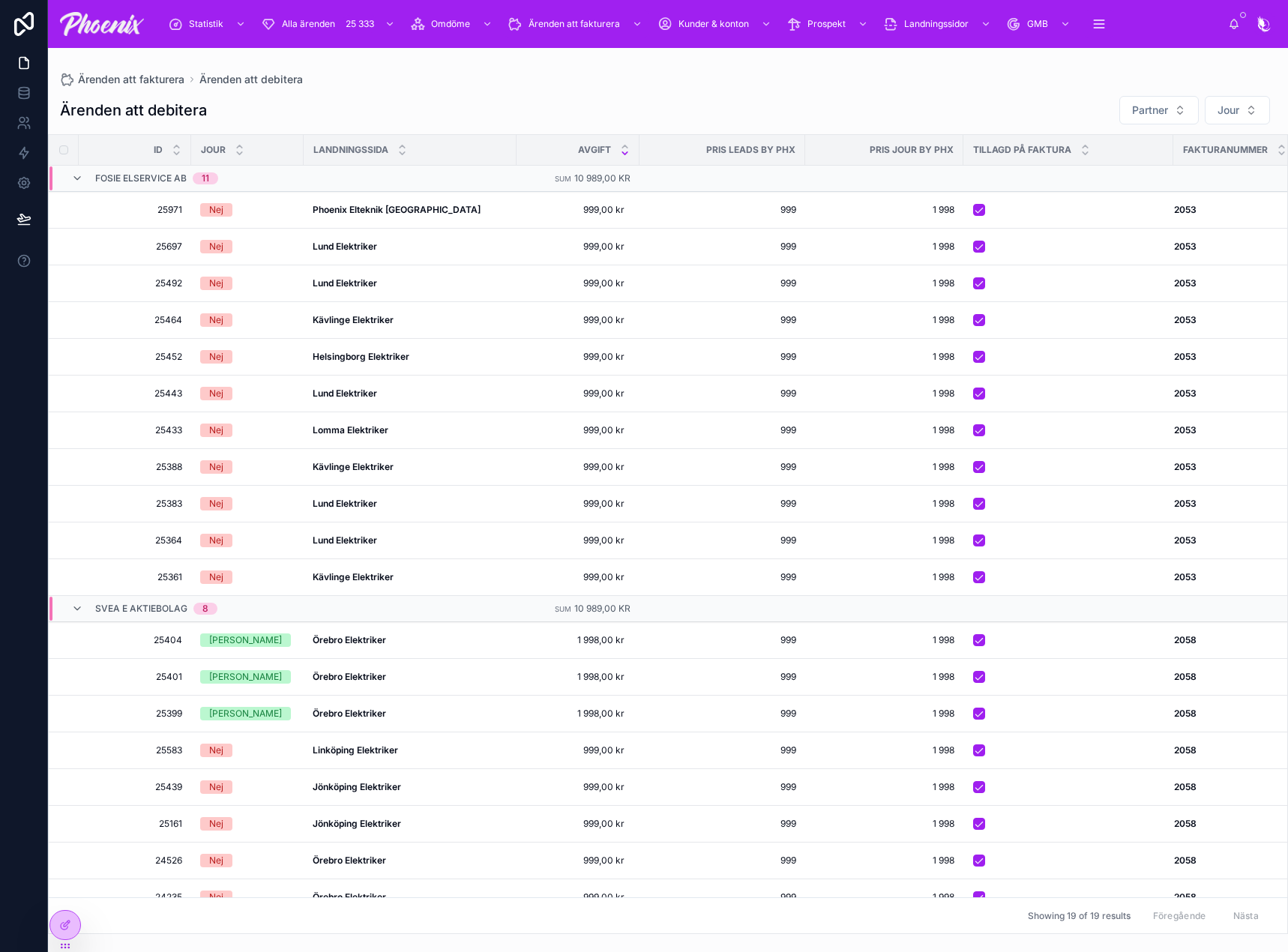
click at [650, 126] on div "Ärenden att debitera Partner Jour Id JOUR LANDNINGSSIDA avgift PRIS LEADS BY PH…" at bounding box center [668, 510] width 1240 height 848
click at [972, 432] on td at bounding box center [1068, 430] width 210 height 37
click at [976, 431] on button "button" at bounding box center [979, 430] width 12 height 12
click at [1191, 414] on tr "25433 25433 Nej Lomma Elektriker Lomma Elektriker 999,00 kr 999,00 kr 999 999 1…" at bounding box center [699, 430] width 1300 height 37
click at [1203, 414] on span "Lägg till på faktura" at bounding box center [1232, 412] width 79 height 12
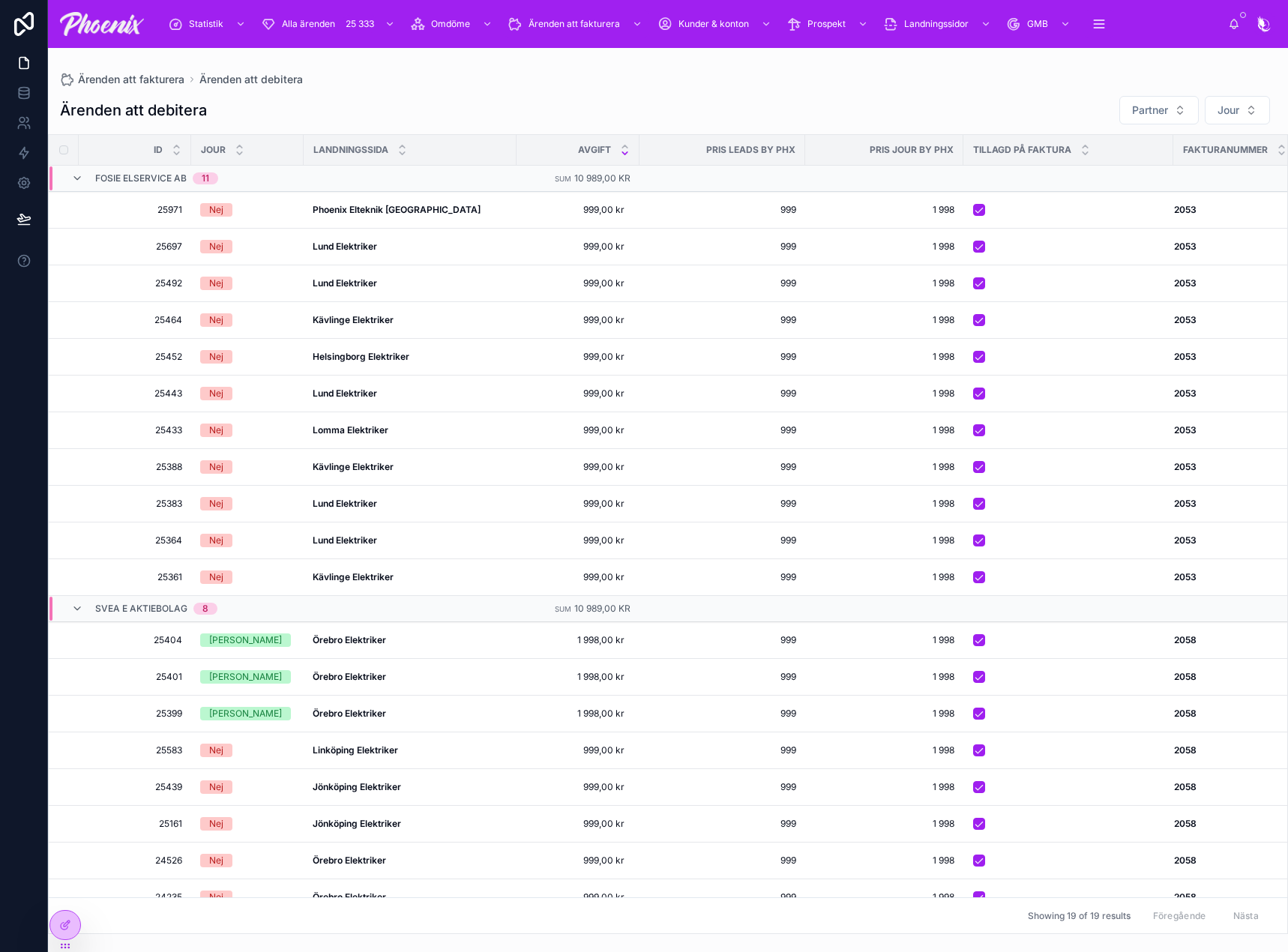
click at [704, 59] on div "Ärenden att fakturera Ärenden att debitera Ärenden att debitera Partner Jour Id…" at bounding box center [668, 491] width 1240 height 886
click at [980, 822] on button "button" at bounding box center [979, 824] width 12 height 12
click at [1209, 806] on span "Lägg till på faktura" at bounding box center [1232, 806] width 79 height 12
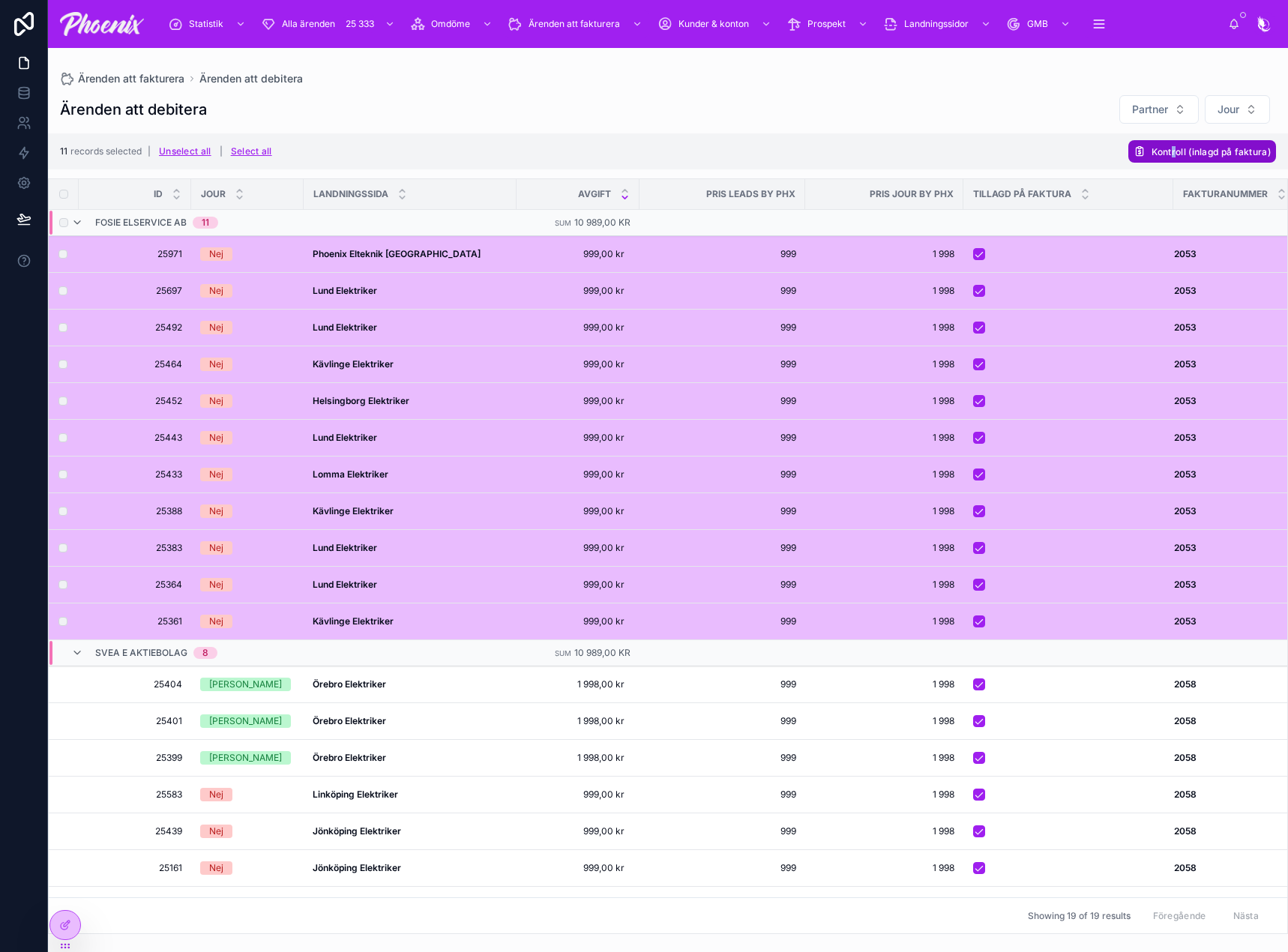
drag, startPoint x: 1170, startPoint y: 162, endPoint x: 1201, endPoint y: 155, distance: 31.8
click at [1181, 160] on div "11 records selected | Unselect all | Select all Kontroll (inlagd på faktura)" at bounding box center [668, 152] width 1240 height 36
click at [1211, 152] on span "Kontroll (inlagd på faktura)" at bounding box center [1211, 152] width 119 height 11
click at [1250, 121] on icon at bounding box center [1250, 122] width 12 height 12
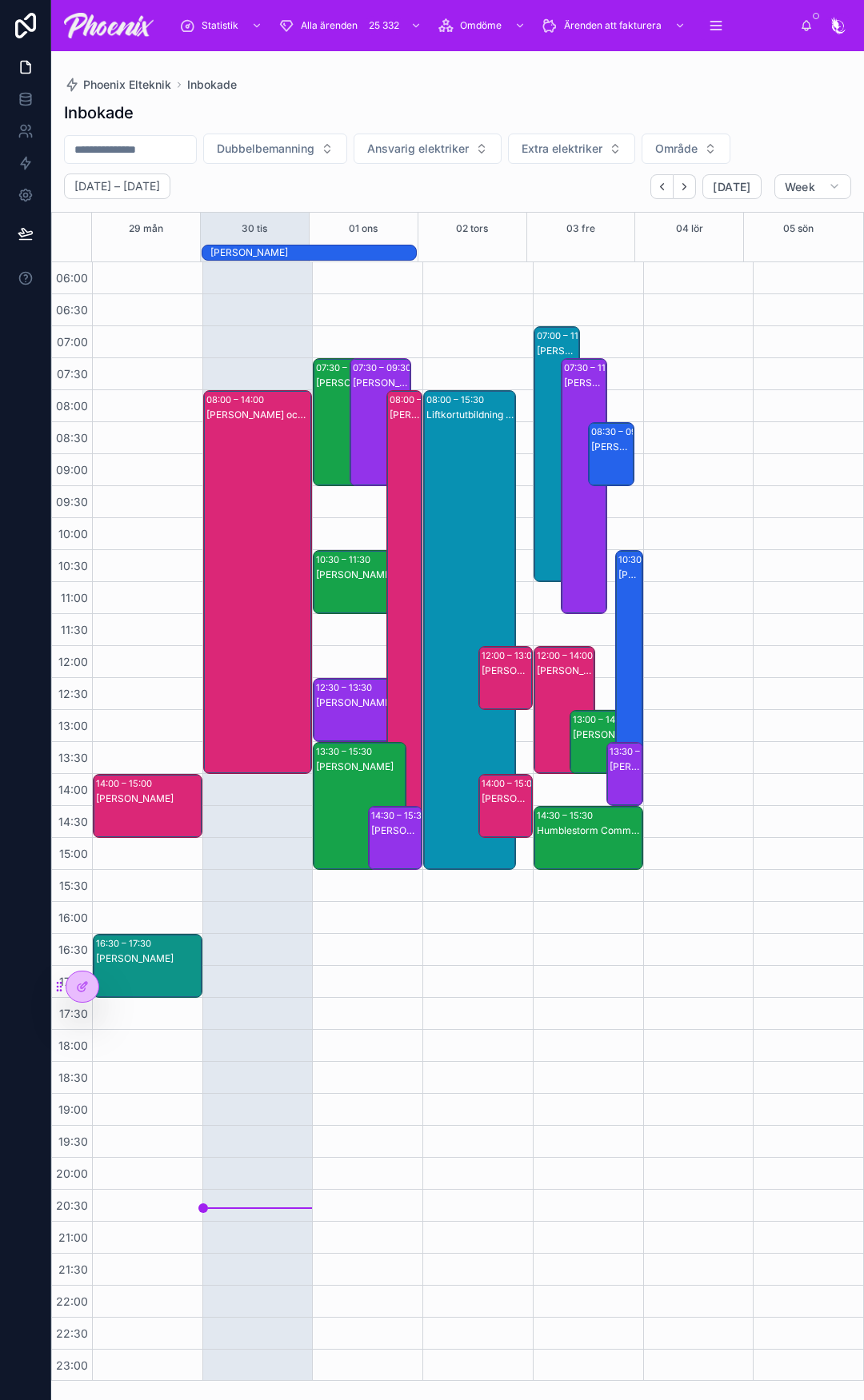
scroll to position [34, 0]
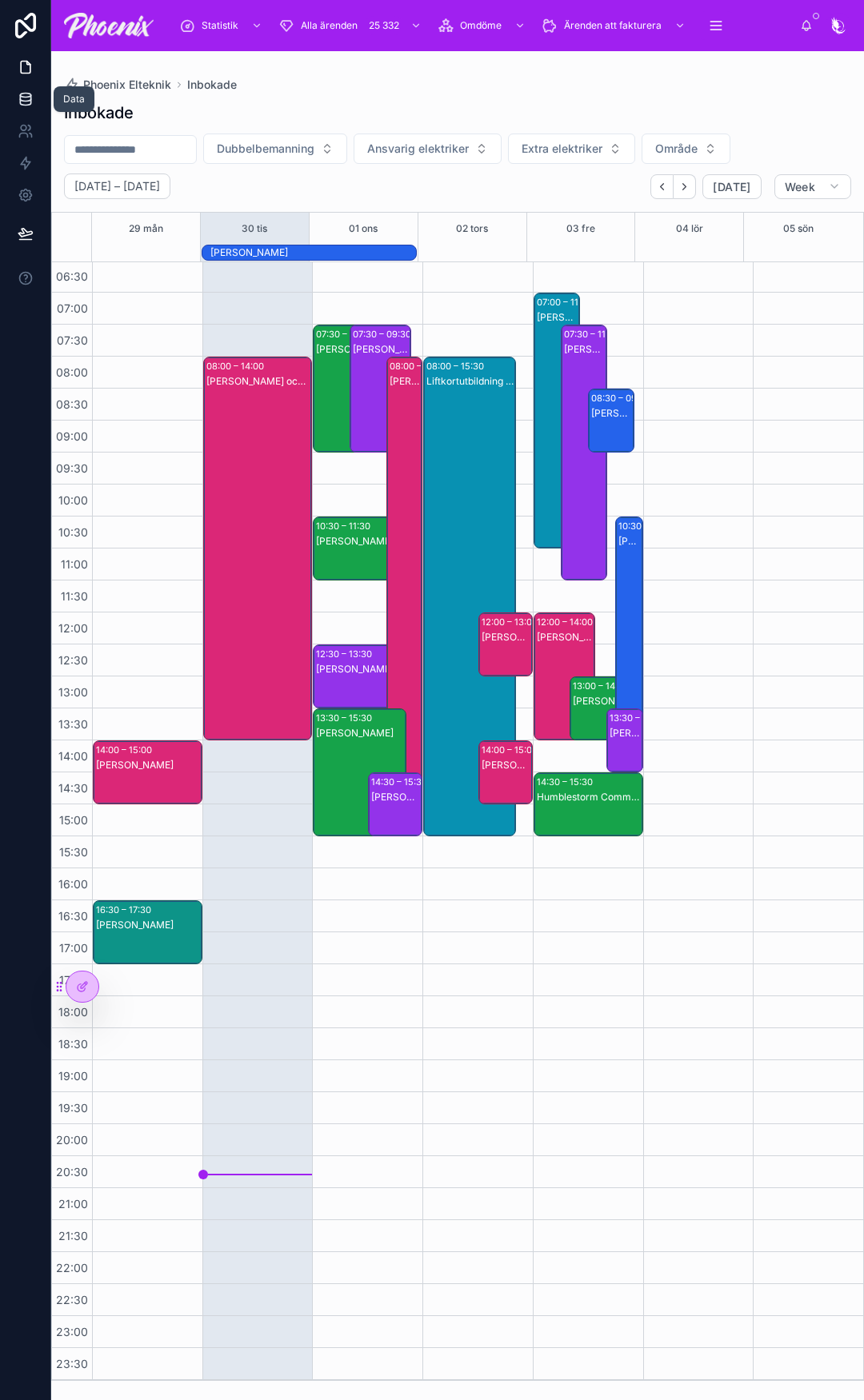
click at [31, 102] on icon at bounding box center [25, 102] width 10 height 6
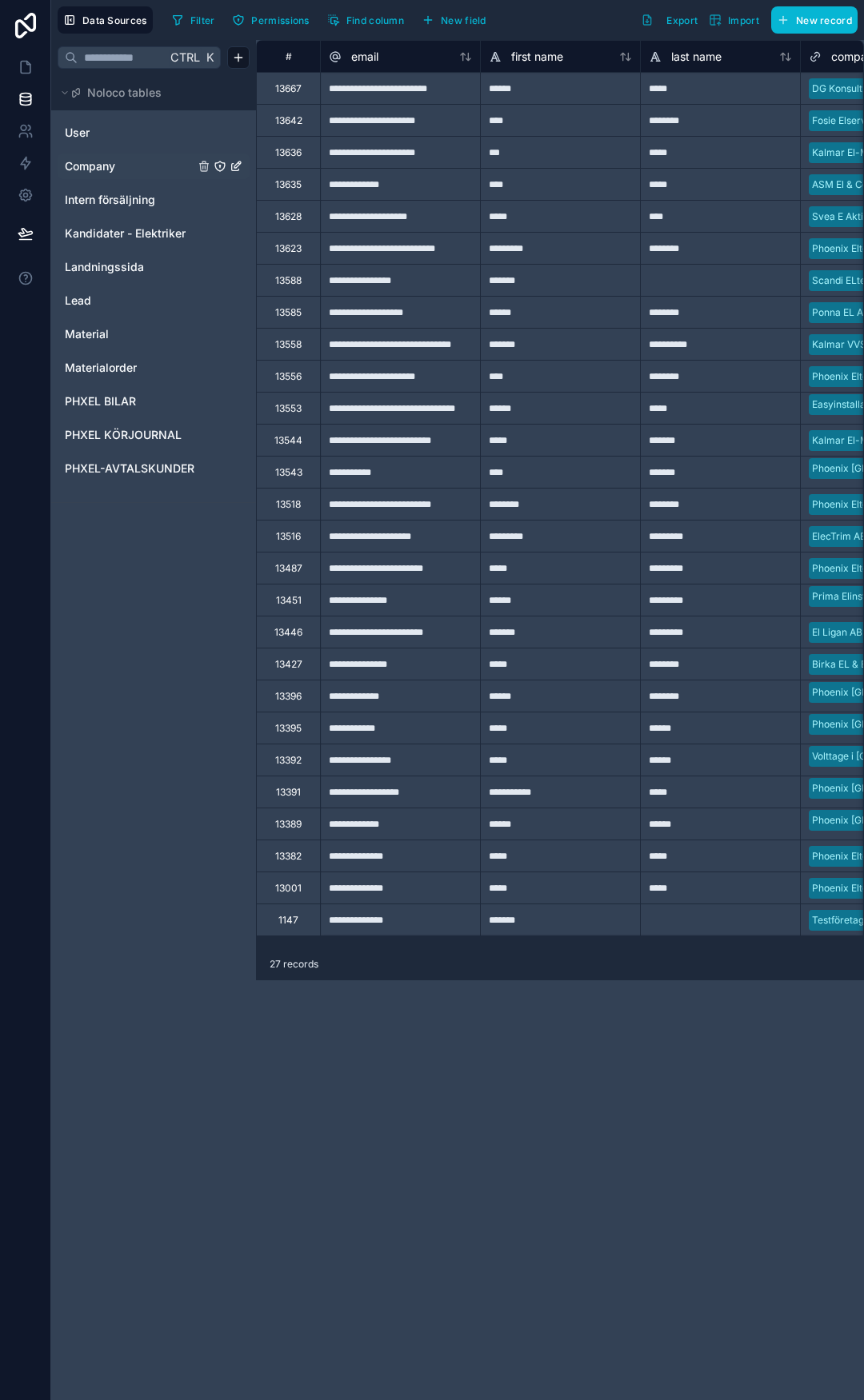
click at [85, 169] on span "Company" at bounding box center [89, 167] width 51 height 16
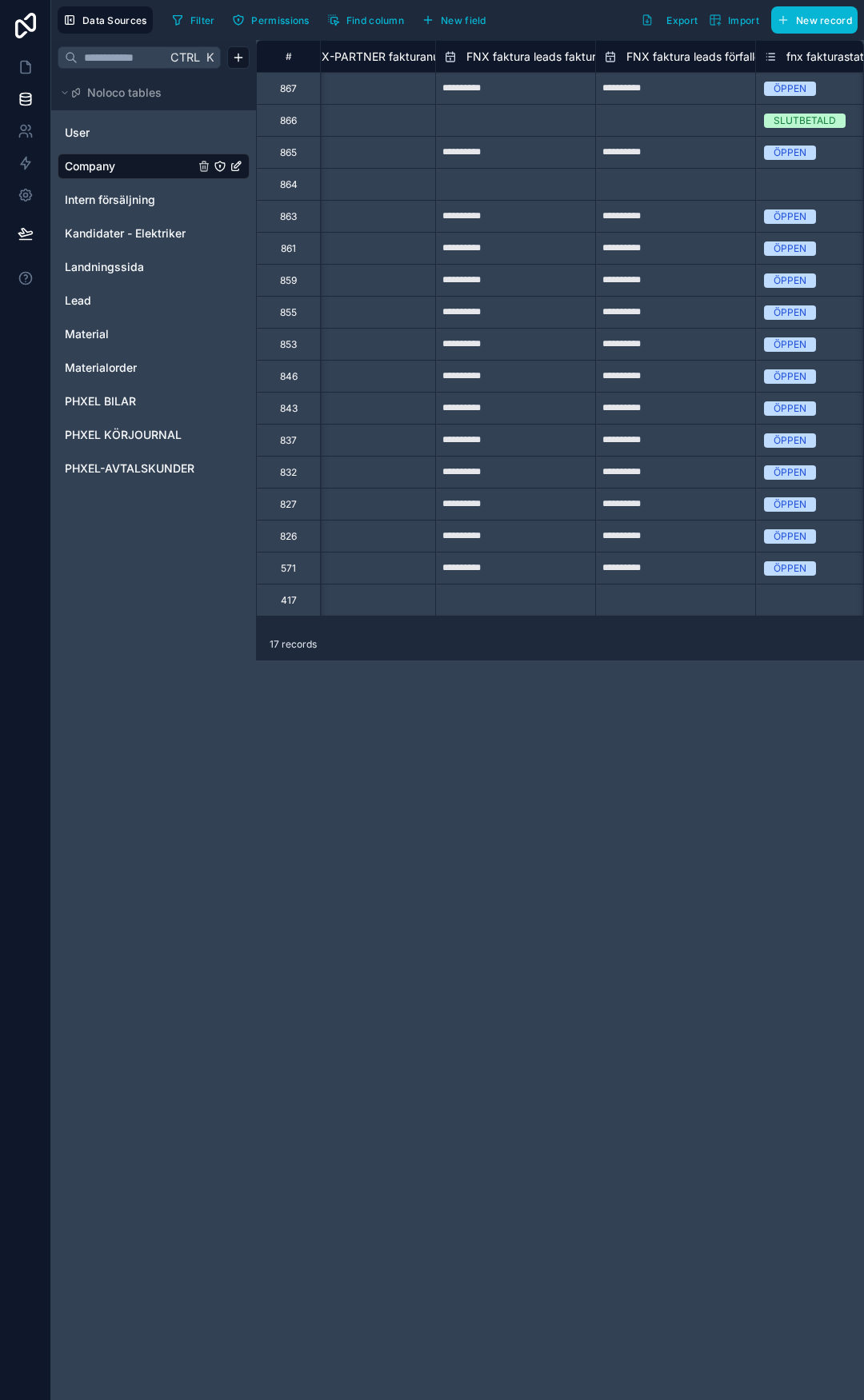
scroll to position [0, 3254]
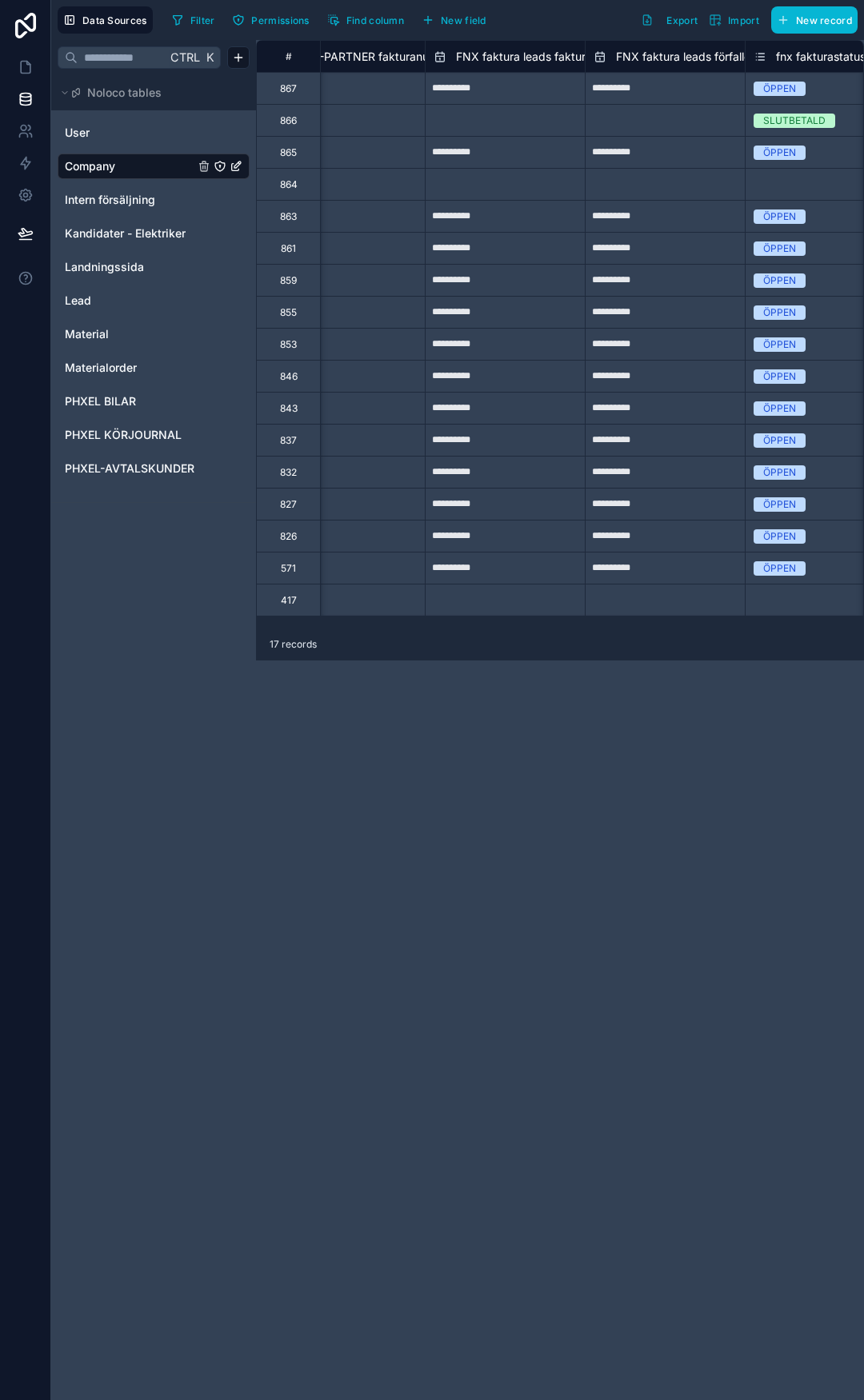
click at [544, 58] on span "FNX faktura leads fakturadatum" at bounding box center [540, 57] width 170 height 16
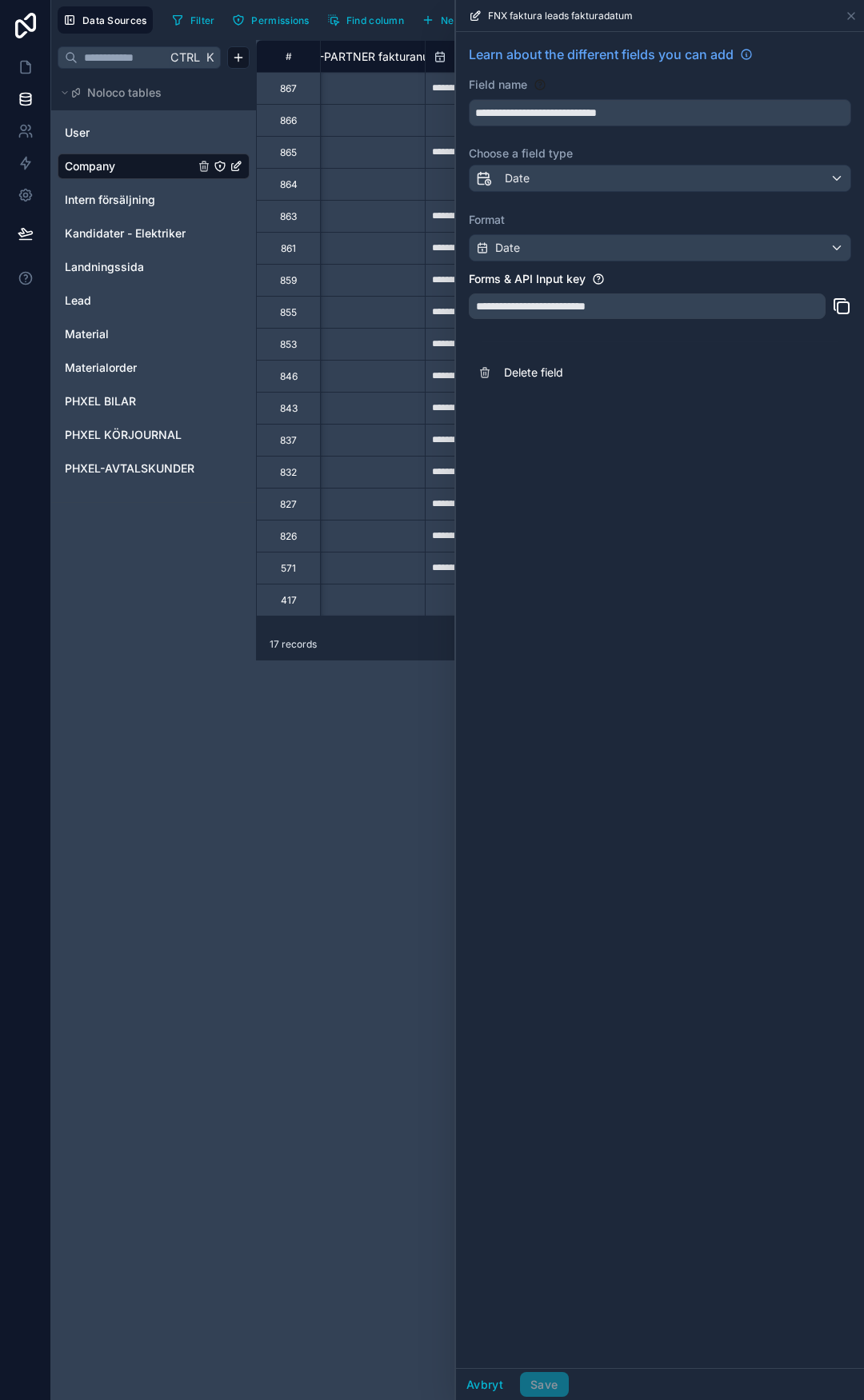
click at [316, 738] on div "**********" at bounding box center [560, 720] width 608 height 1360
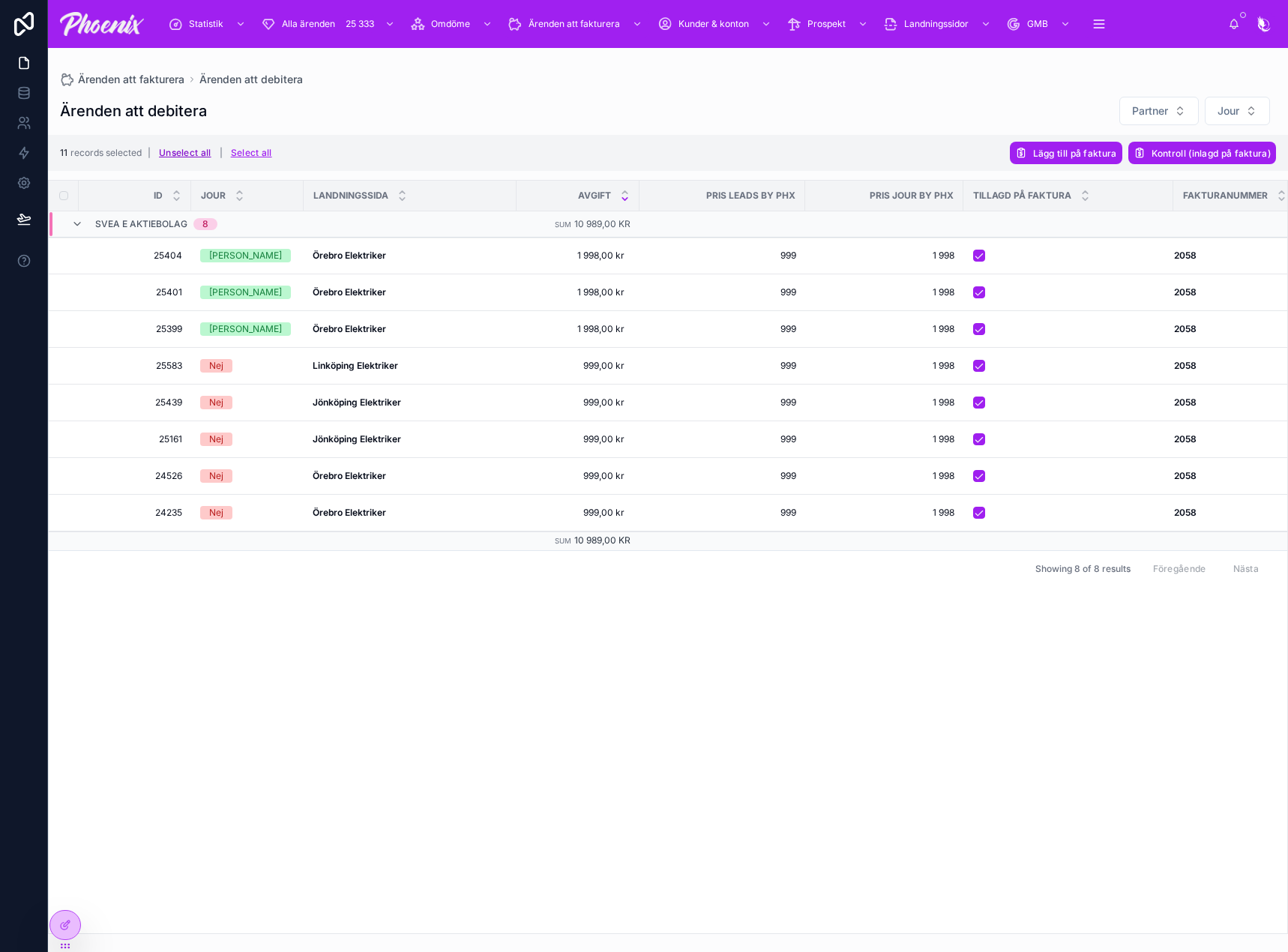
click at [168, 148] on button "Unselect all" at bounding box center [185, 153] width 63 height 24
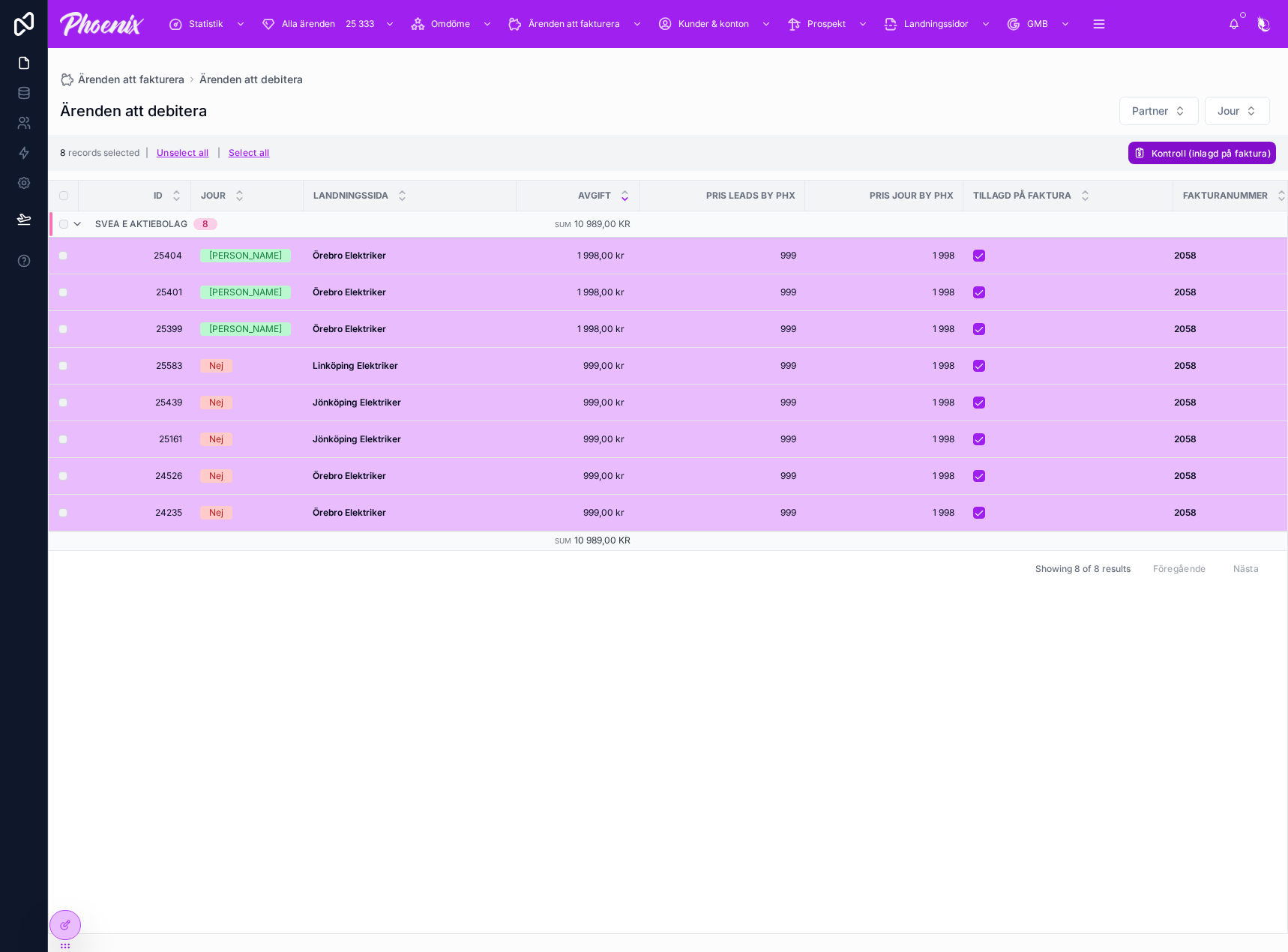
drag, startPoint x: 1176, startPoint y: 155, endPoint x: 1243, endPoint y: 159, distance: 67.1
click at [1178, 155] on span "Kontroll (inlagd på faktura)" at bounding box center [1211, 153] width 119 height 11
click at [1250, 125] on icon at bounding box center [1250, 124] width 12 height 12
